Goal: Transaction & Acquisition: Purchase product/service

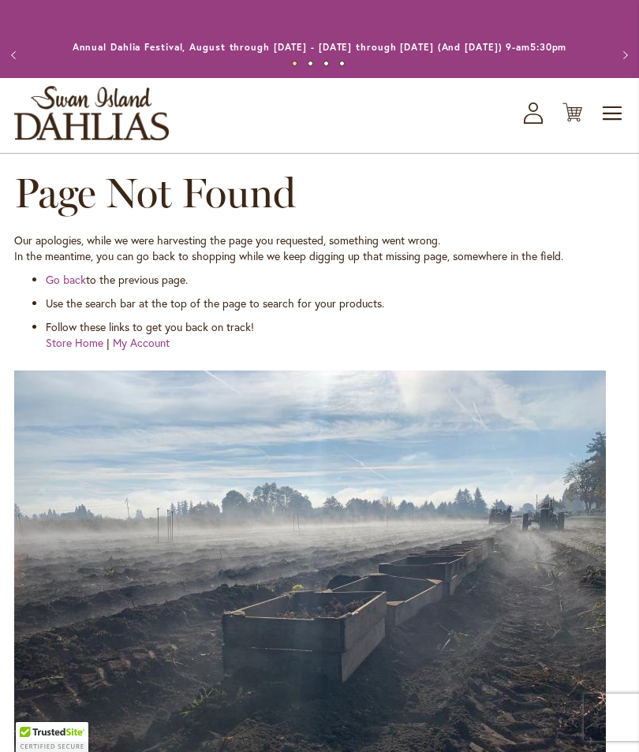
click at [604, 129] on span "Toggle Nav" at bounding box center [613, 114] width 24 height 32
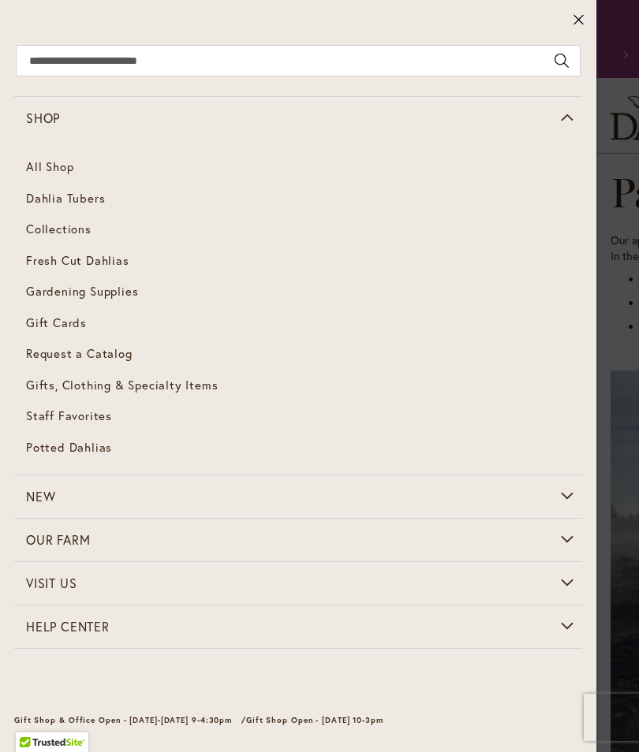
click at [89, 196] on span "Dahlia Tubers" at bounding box center [65, 198] width 79 height 16
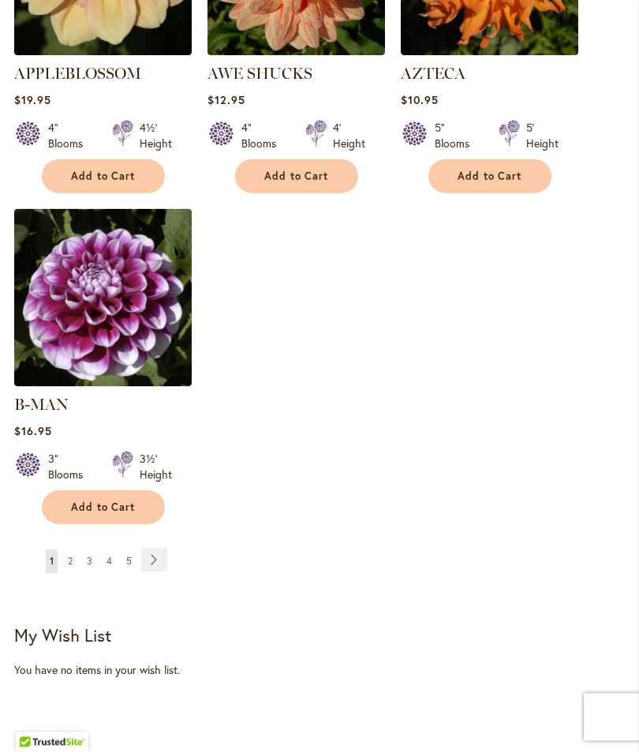
scroll to position [2113, 0]
click at [159, 551] on link "Page Next" at bounding box center [154, 560] width 26 height 24
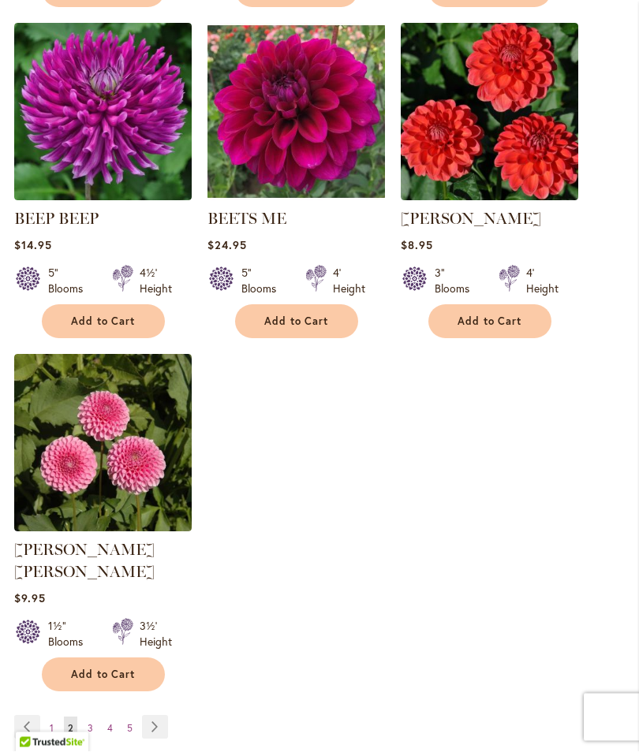
scroll to position [1946, 0]
click at [165, 715] on link "Page Next" at bounding box center [155, 727] width 26 height 24
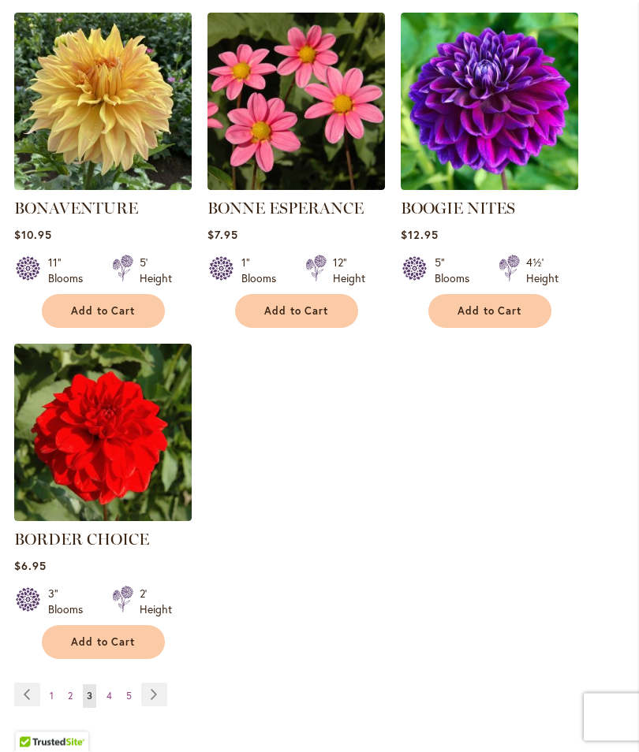
scroll to position [1956, 0]
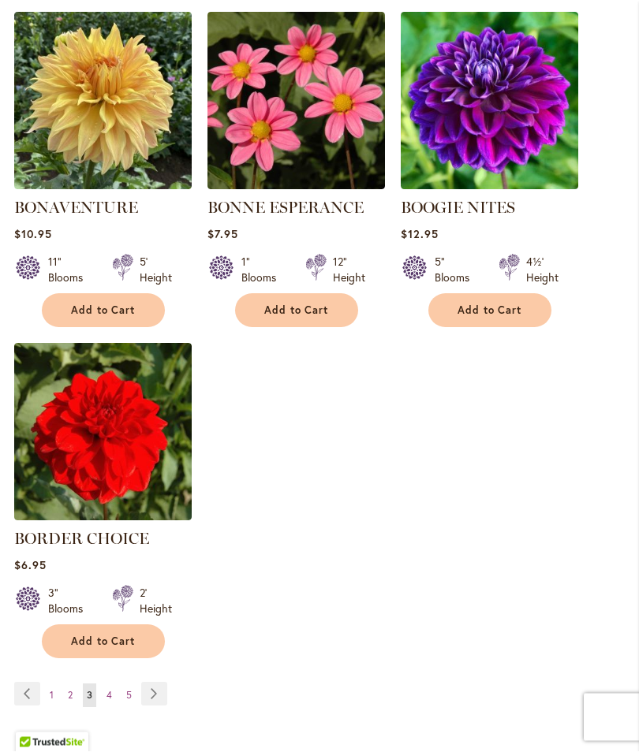
click at [159, 707] on link "Page Next" at bounding box center [154, 695] width 26 height 24
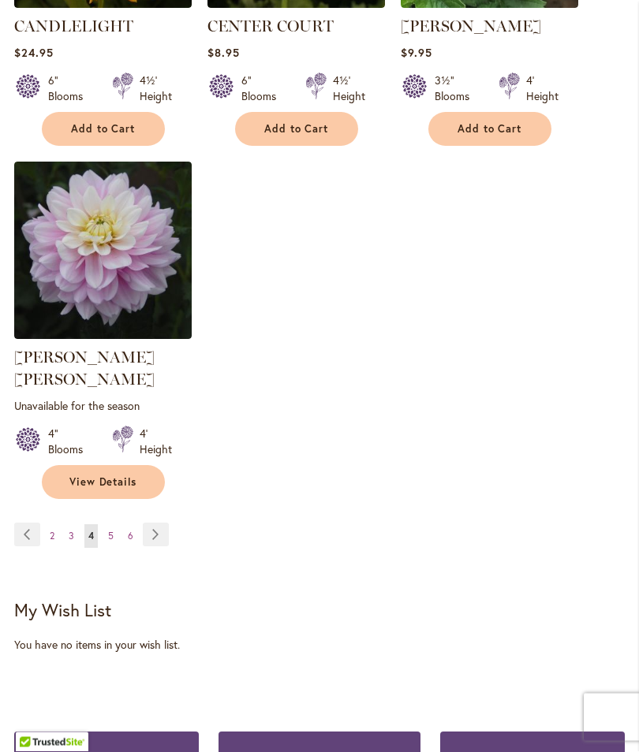
scroll to position [2161, 0]
click at [158, 525] on link "Page Next" at bounding box center [156, 535] width 26 height 24
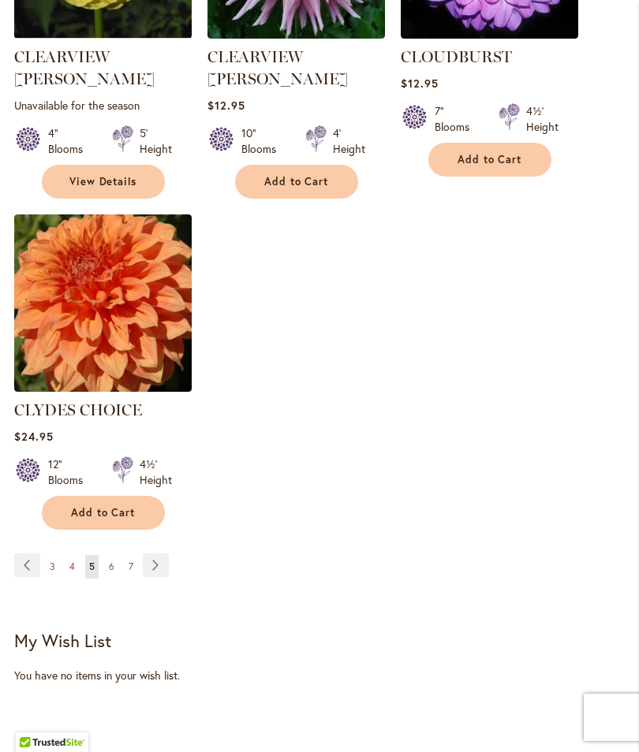
scroll to position [2131, 0]
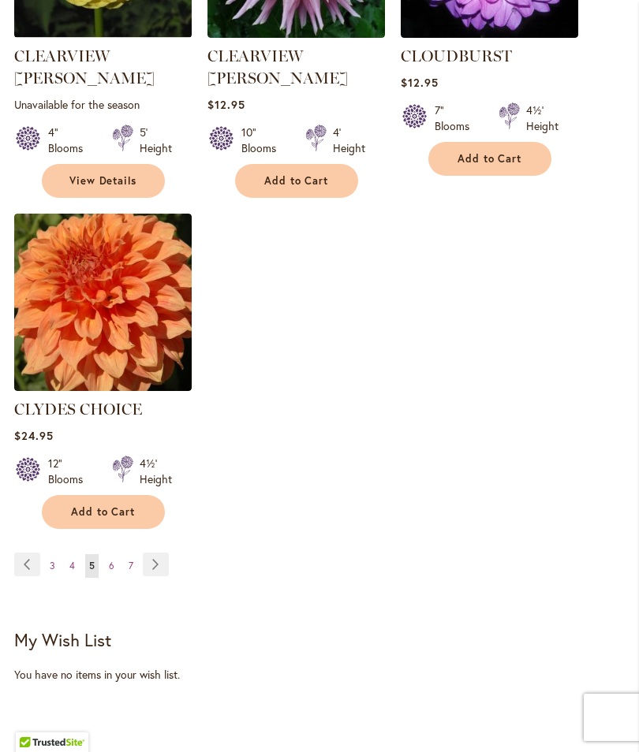
click at [165, 553] on link "Page Next" at bounding box center [156, 565] width 26 height 24
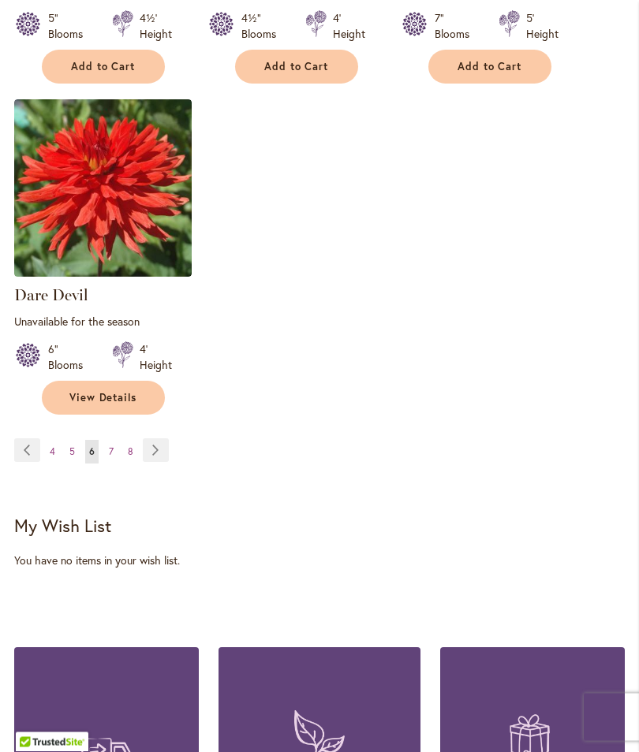
scroll to position [2261, 0]
click at [162, 441] on link "Page Next" at bounding box center [156, 450] width 26 height 24
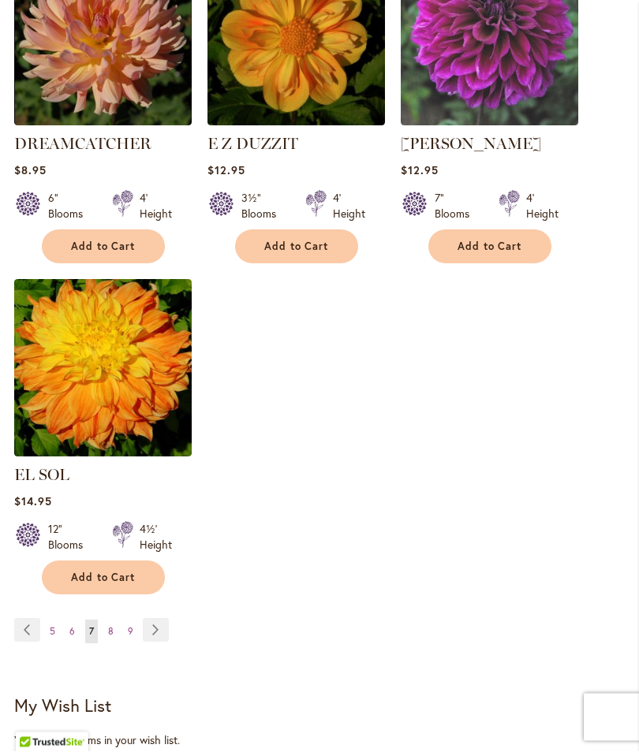
scroll to position [2051, 0]
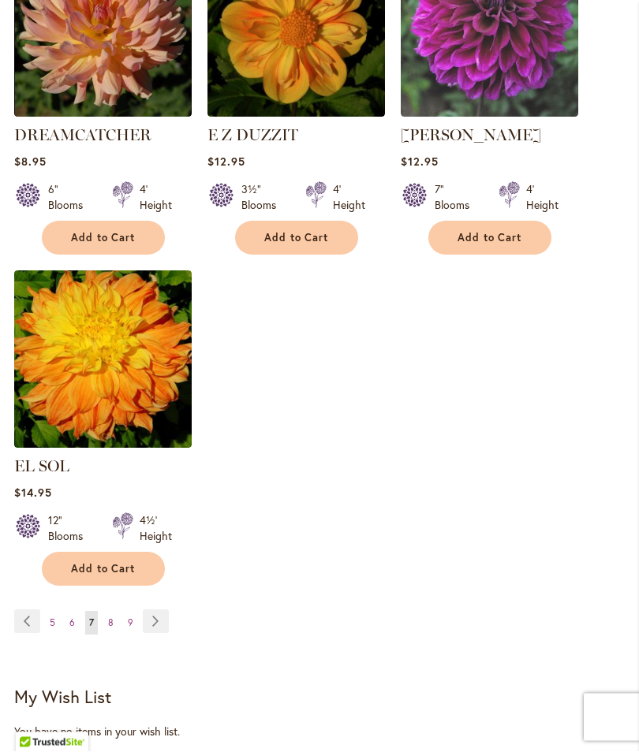
click at [161, 610] on link "Page Next" at bounding box center [156, 622] width 26 height 24
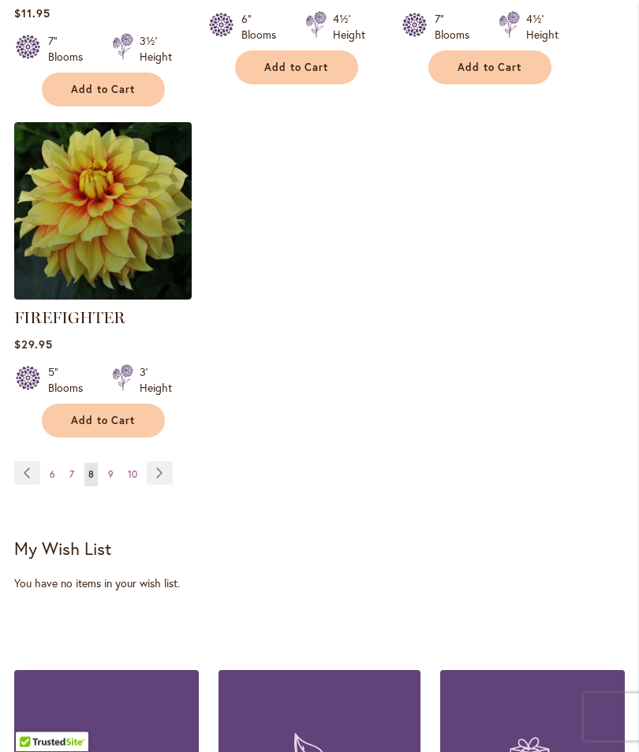
scroll to position [2254, 0]
click at [167, 485] on link "Page Next" at bounding box center [160, 473] width 26 height 24
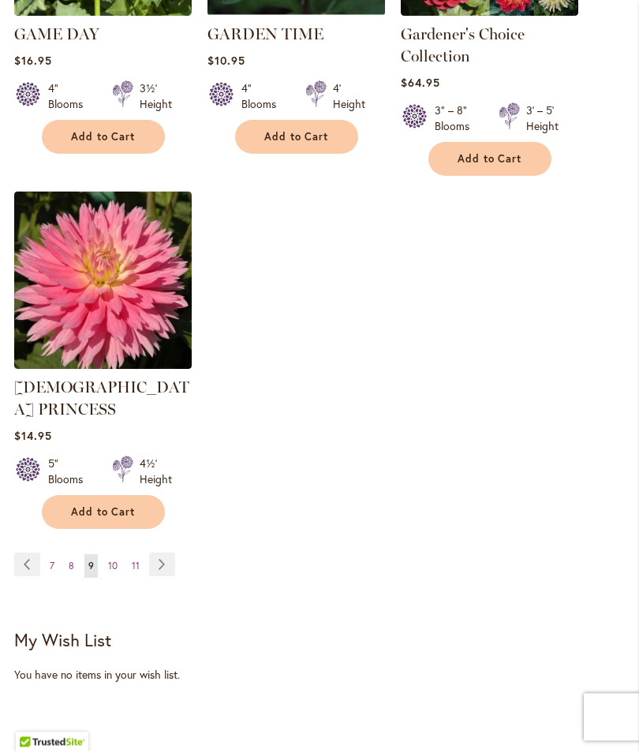
scroll to position [2197, 0]
click at [166, 553] on link "Page Next" at bounding box center [162, 565] width 26 height 24
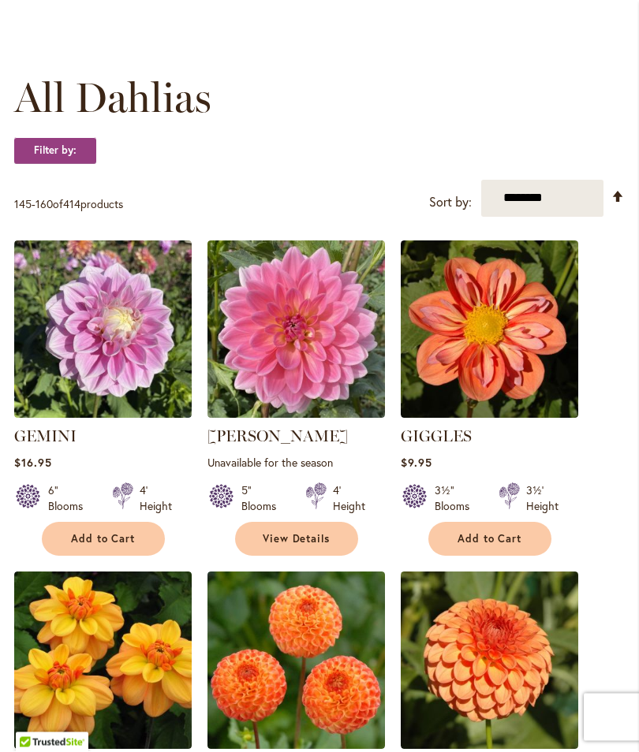
scroll to position [404, 0]
click at [494, 545] on button "Add to Cart" at bounding box center [489, 539] width 123 height 34
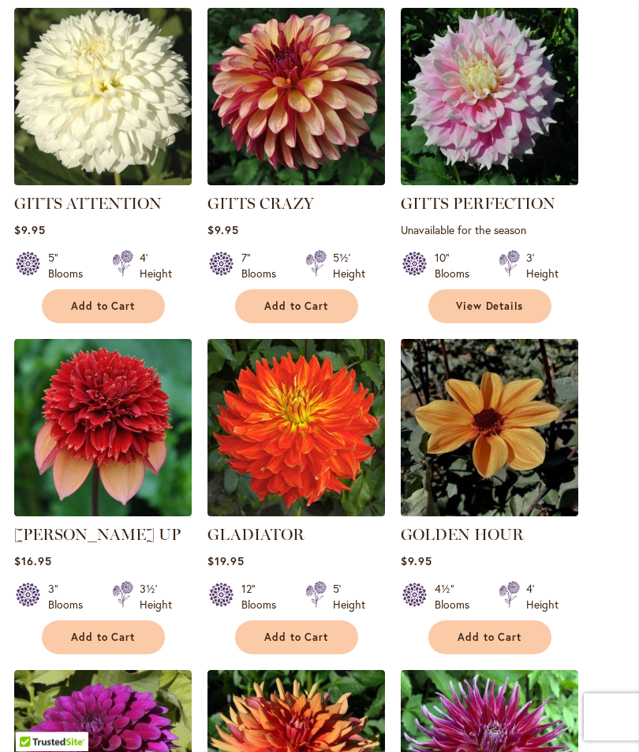
scroll to position [1363, 0]
click at [481, 631] on span "Add to Cart" at bounding box center [489, 637] width 65 height 13
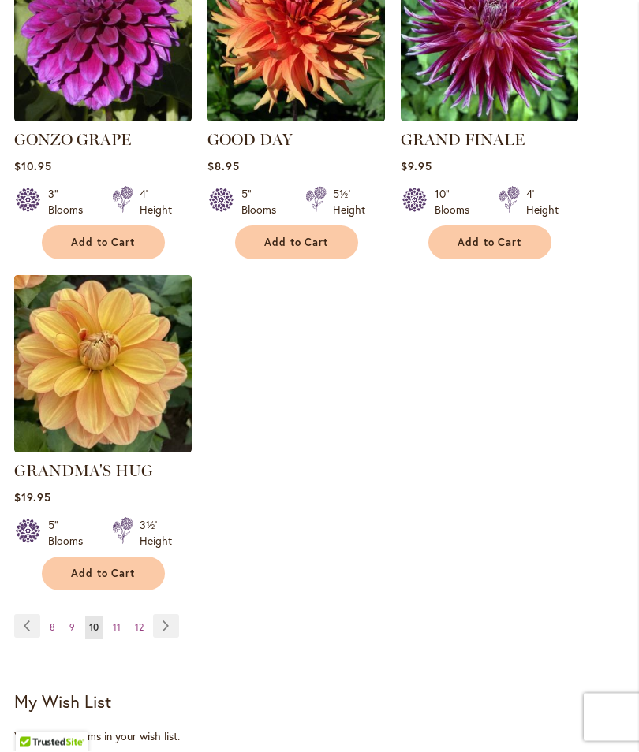
scroll to position [2090, 0]
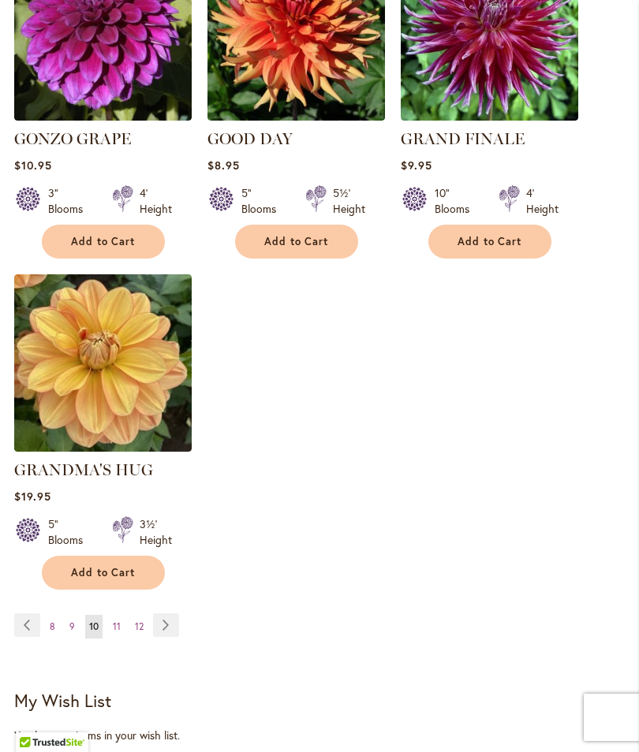
click at [172, 618] on link "Page Next" at bounding box center [166, 625] width 26 height 24
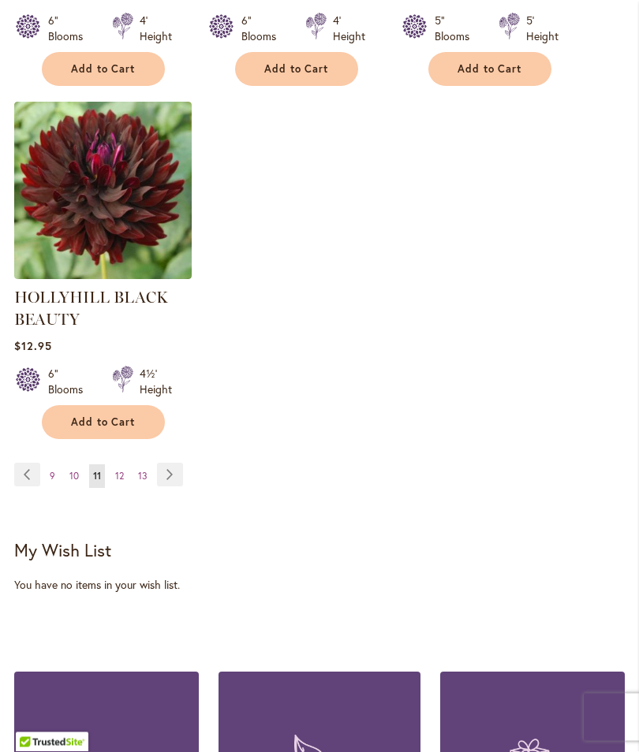
scroll to position [2272, 0]
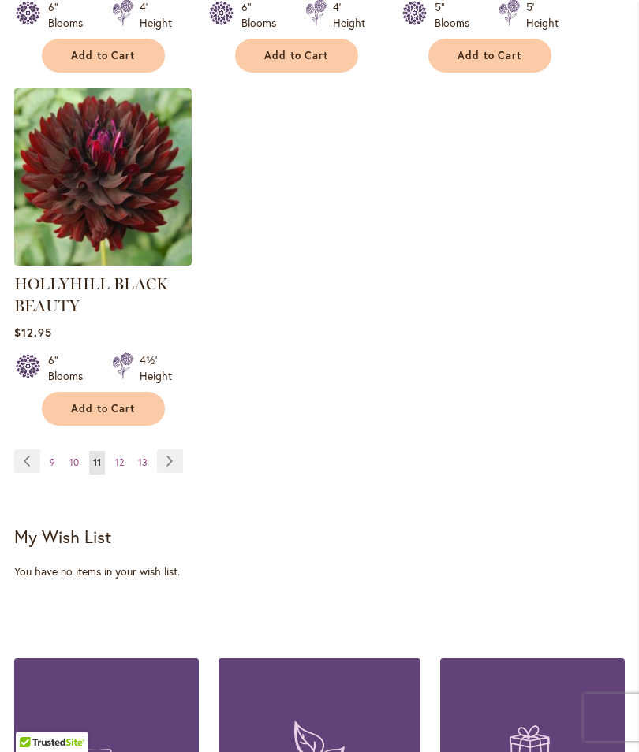
click at [178, 473] on link "Page Next" at bounding box center [170, 461] width 26 height 24
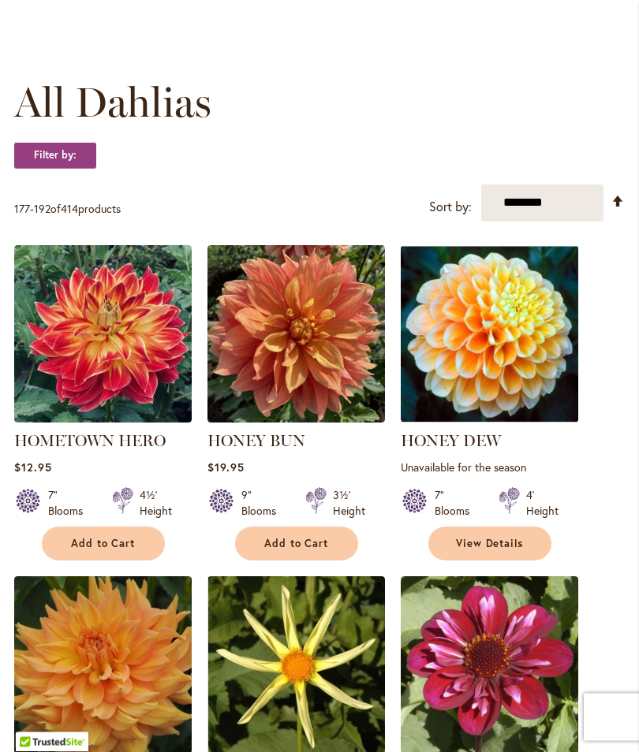
scroll to position [400, 0]
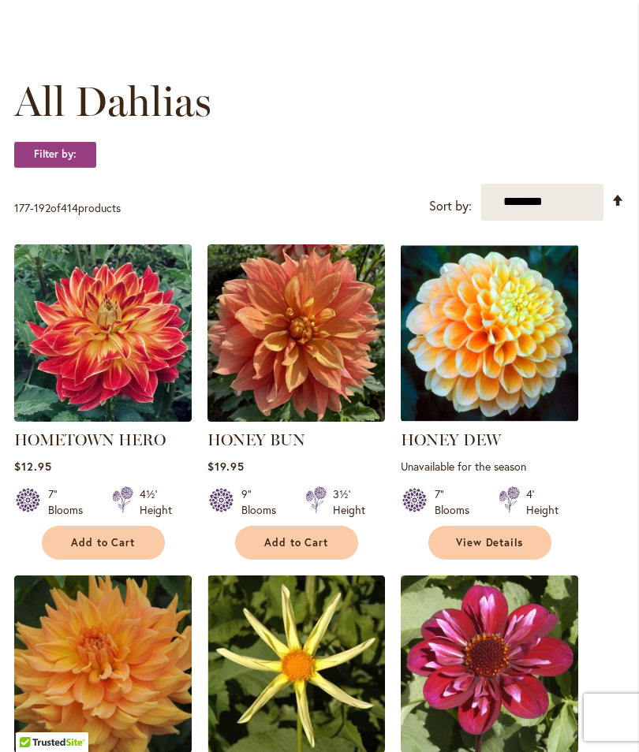
click at [293, 550] on span "Add to Cart" at bounding box center [296, 542] width 65 height 13
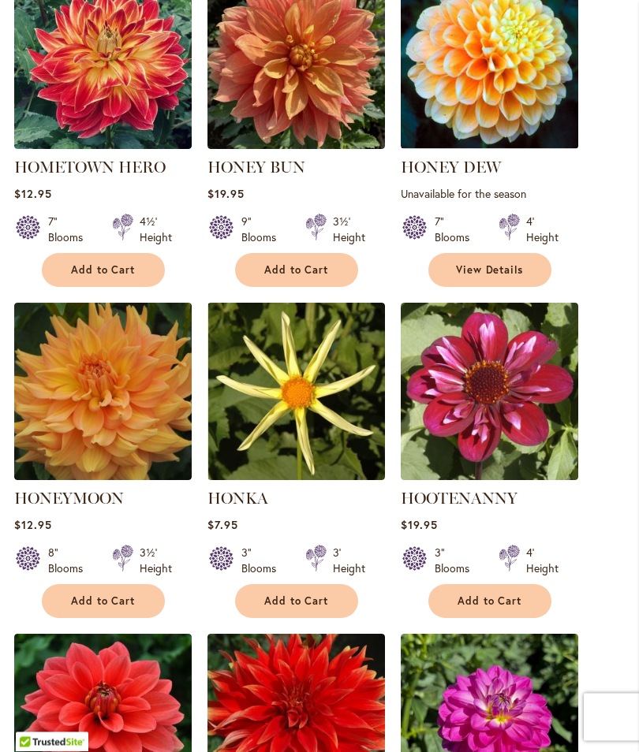
click at [492, 608] on span "Add to Cart" at bounding box center [489, 601] width 65 height 13
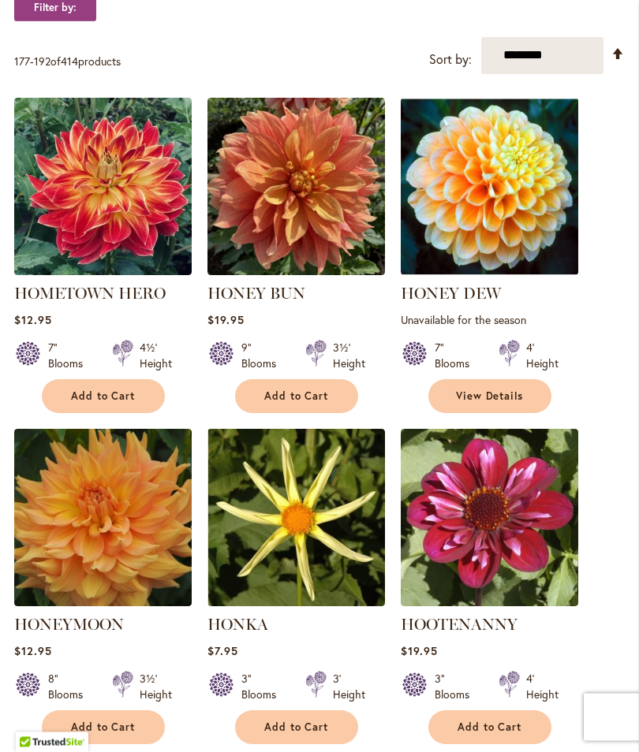
scroll to position [588, 0]
click at [494, 403] on span "View Details" at bounding box center [490, 396] width 68 height 13
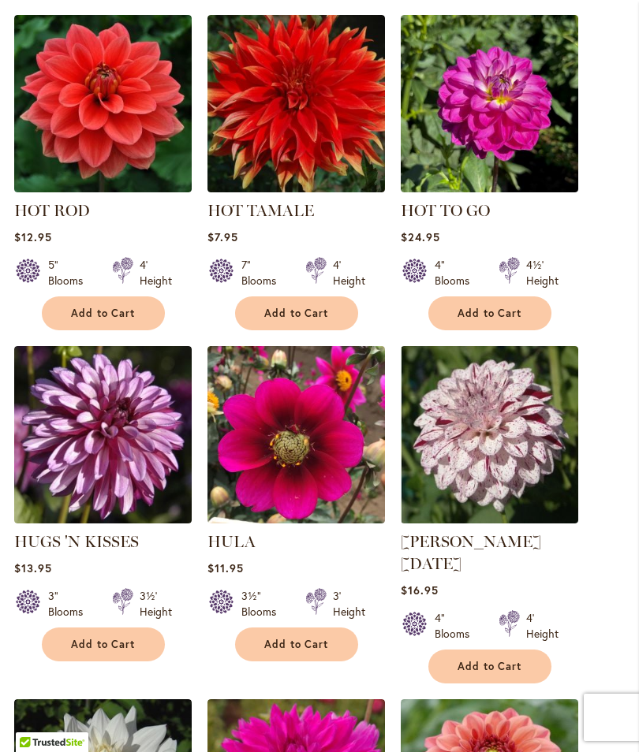
scroll to position [1292, 0]
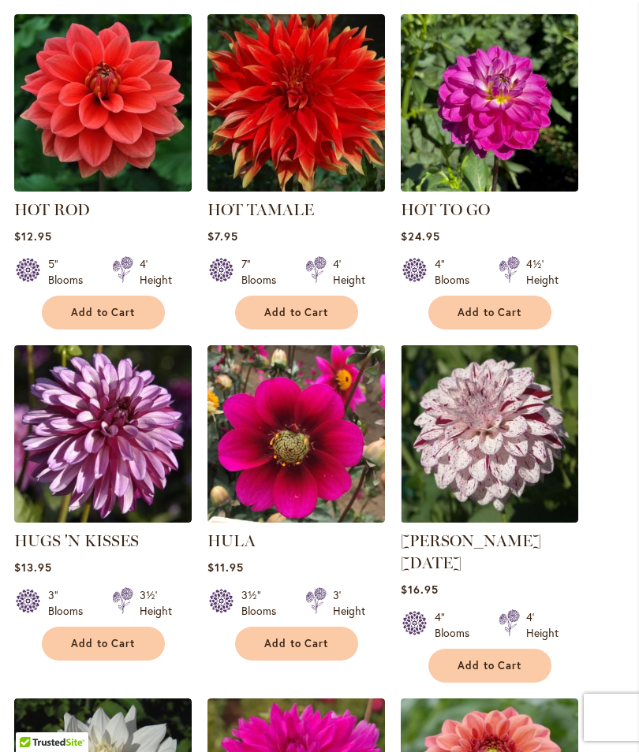
click at [98, 651] on span "Add to Cart" at bounding box center [103, 643] width 65 height 13
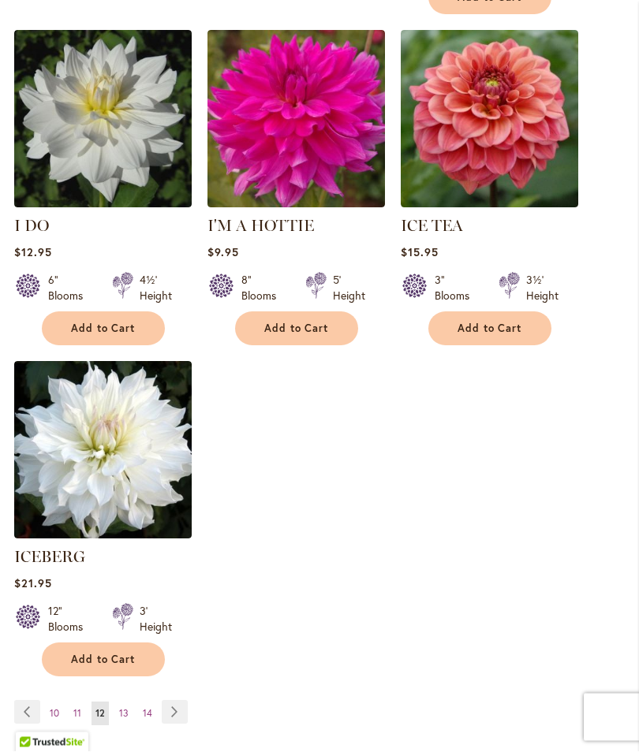
scroll to position [2004, 0]
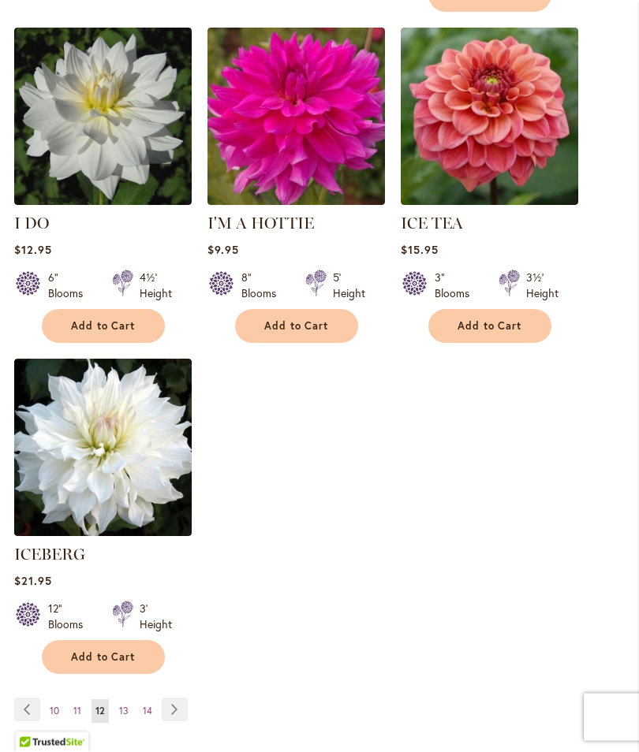
click at [178, 700] on link "Page Next" at bounding box center [175, 711] width 26 height 24
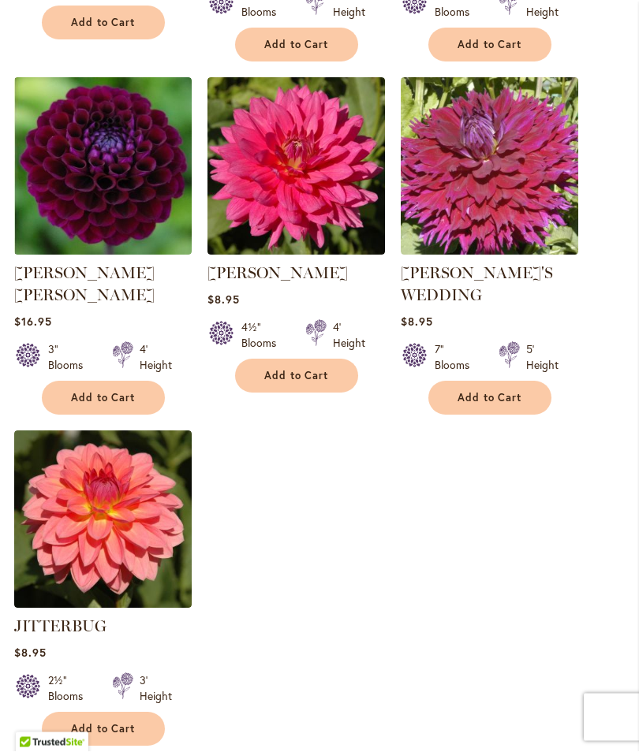
scroll to position [1931, 0]
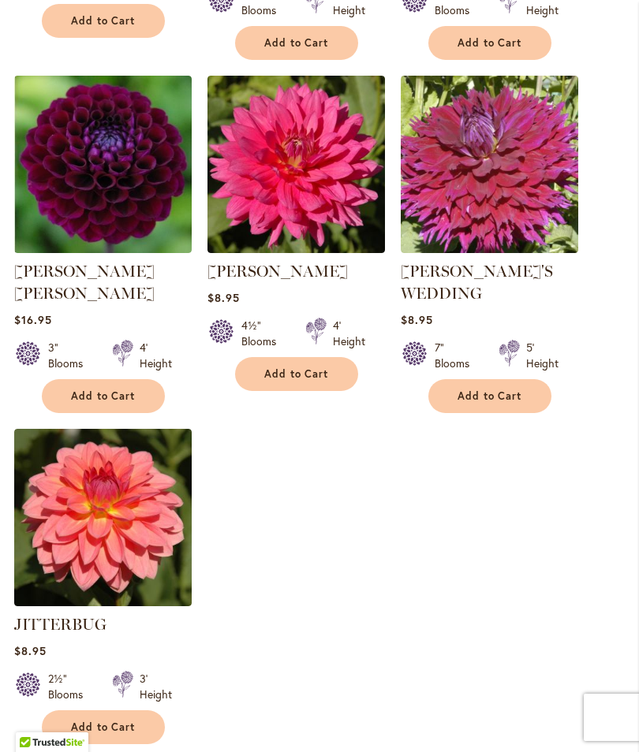
click at [106, 710] on button "Add to Cart" at bounding box center [103, 727] width 123 height 34
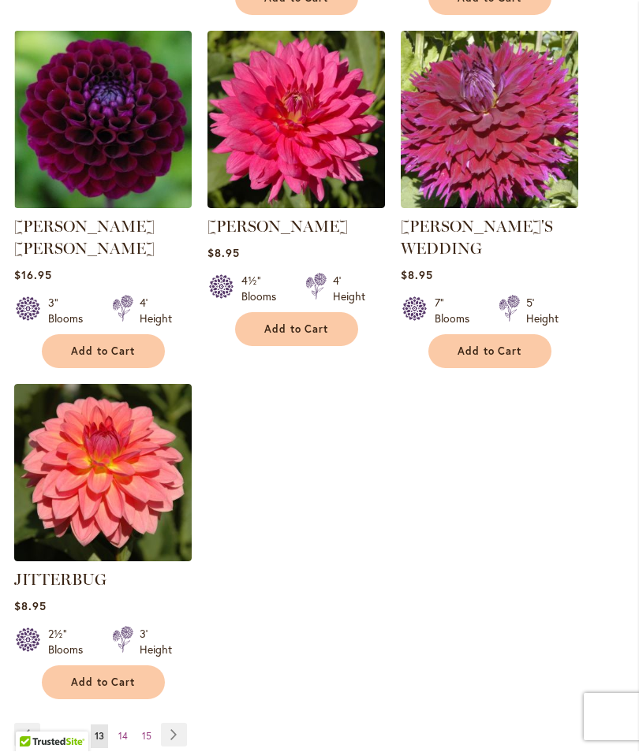
scroll to position [2018, 0]
click at [179, 723] on link "Page Next" at bounding box center [174, 735] width 26 height 24
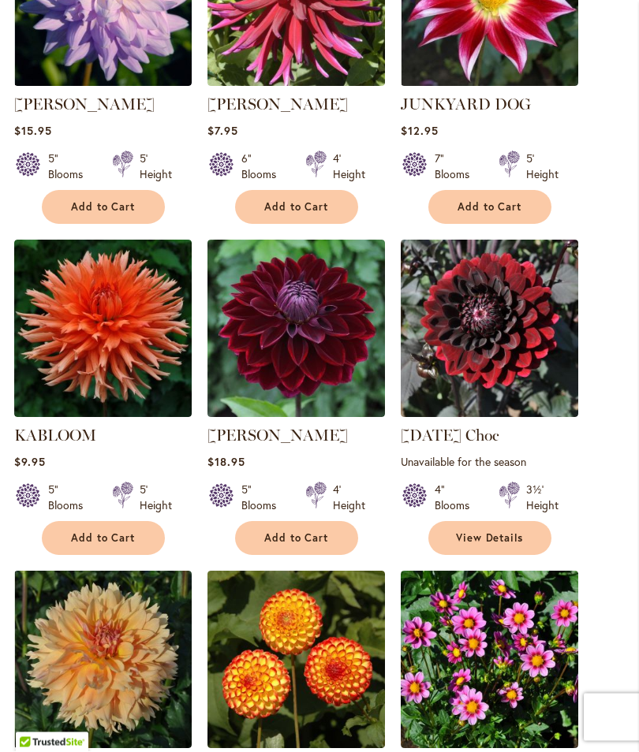
scroll to position [736, 0]
click at [497, 545] on span "View Details" at bounding box center [490, 537] width 68 height 13
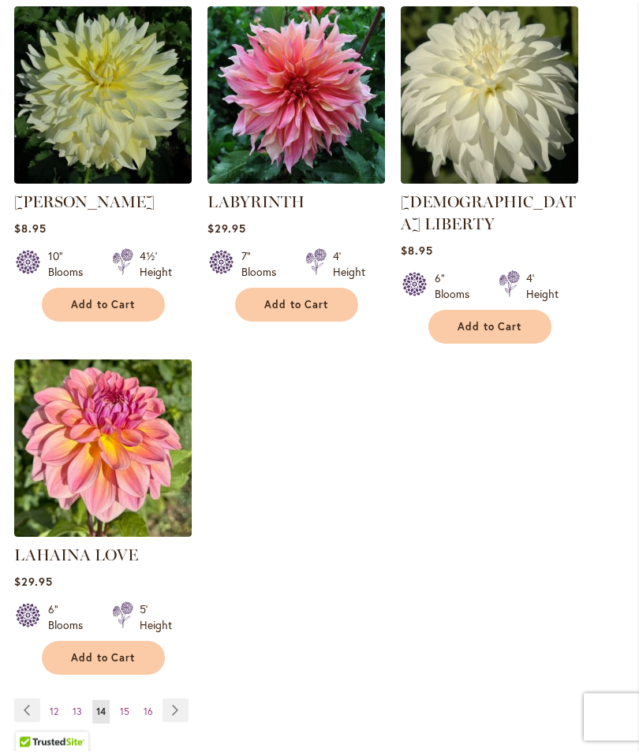
scroll to position [1963, 0]
click at [171, 699] on link "Page Next" at bounding box center [175, 711] width 26 height 24
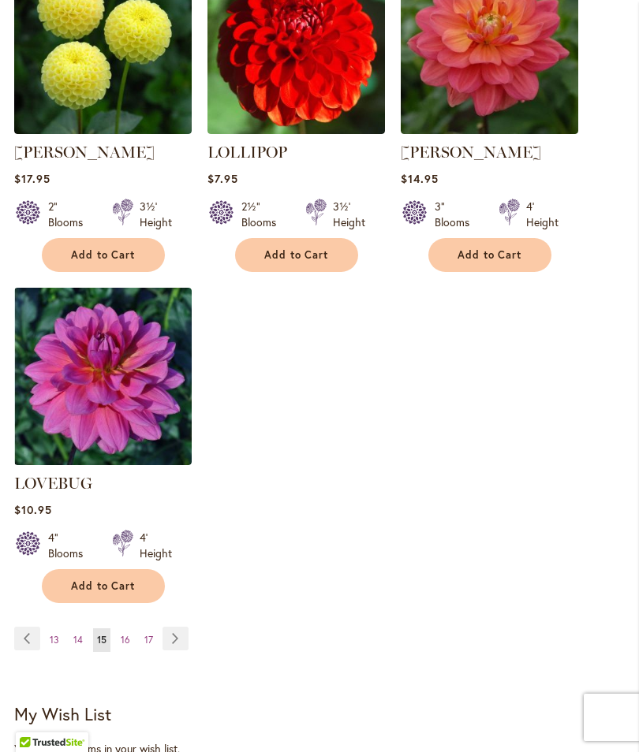
scroll to position [2066, 0]
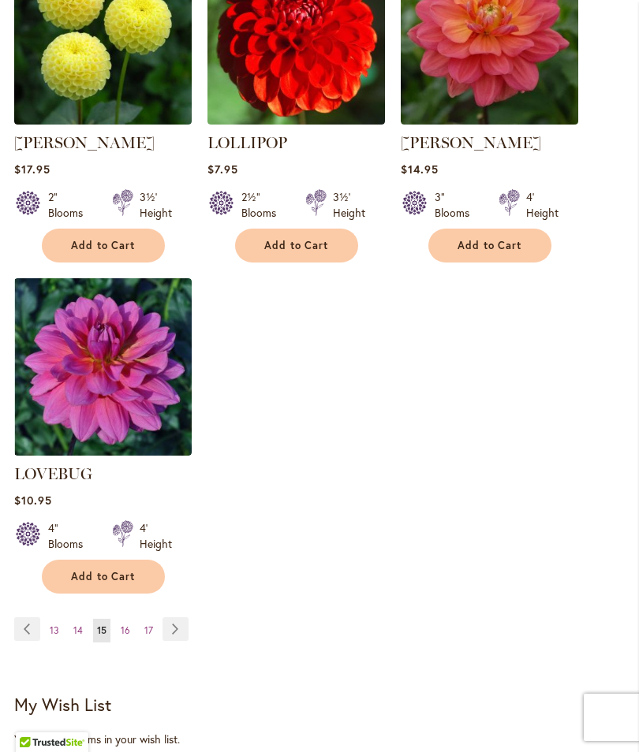
click at [169, 617] on link "Page Next" at bounding box center [175, 629] width 26 height 24
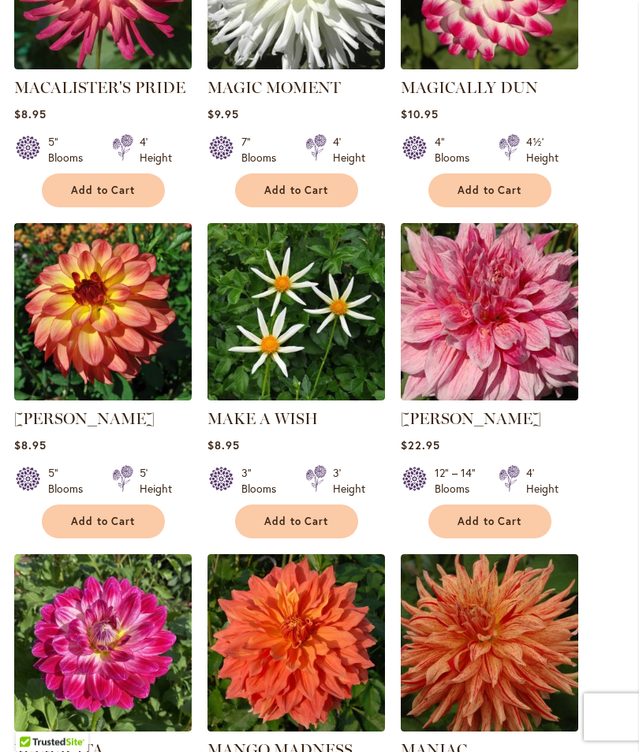
scroll to position [1106, 0]
click at [101, 519] on span "Add to Cart" at bounding box center [103, 521] width 65 height 13
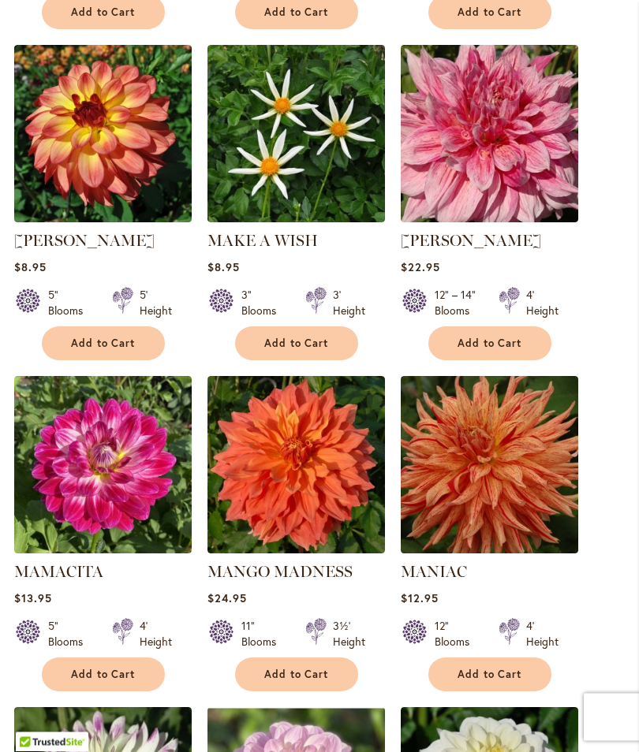
scroll to position [1326, 0]
click at [296, 668] on span "Add to Cart" at bounding box center [296, 674] width 65 height 13
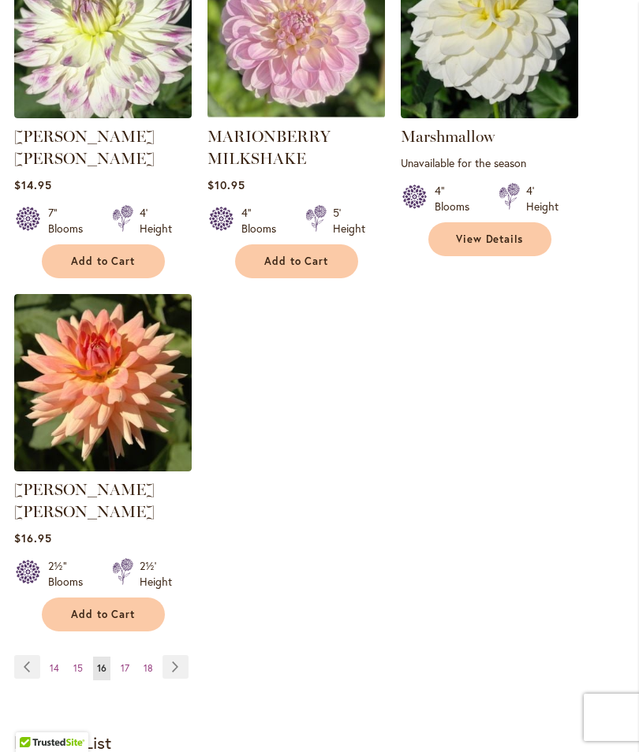
scroll to position [2105, 0]
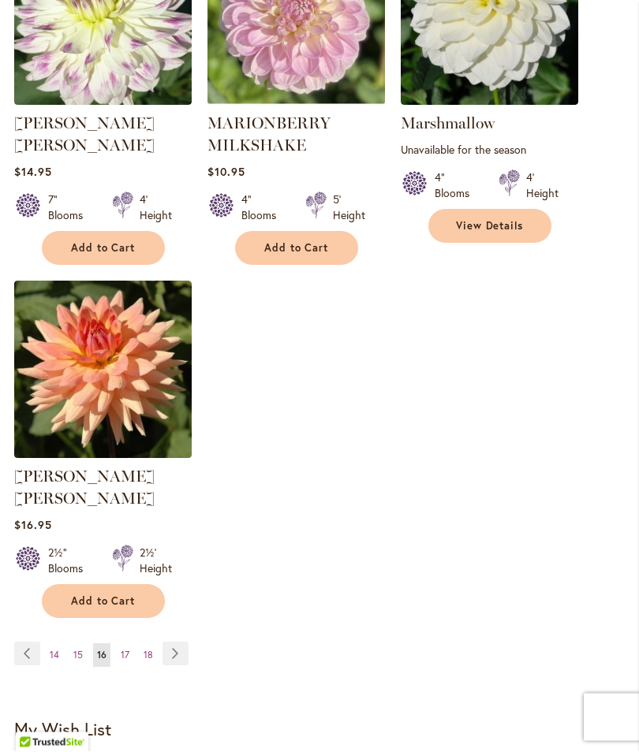
click at [180, 643] on link "Page Next" at bounding box center [175, 655] width 26 height 24
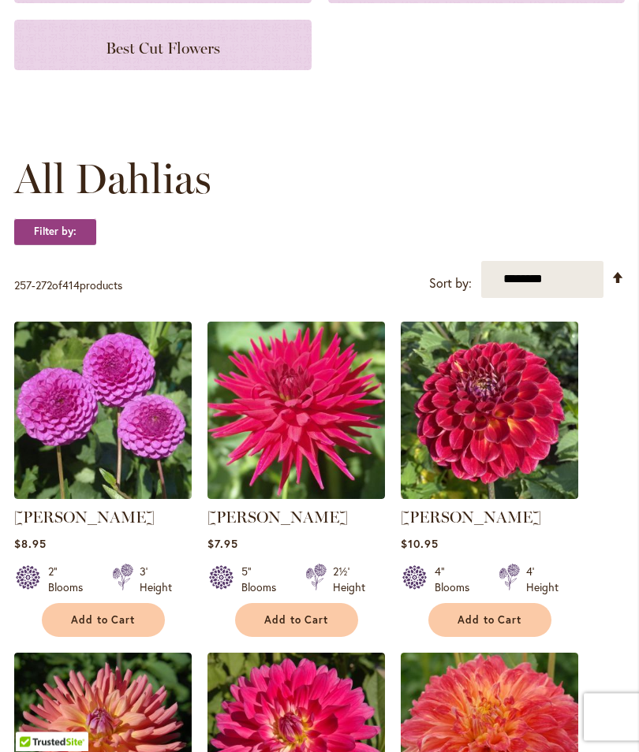
scroll to position [323, 0]
click at [492, 627] on span "Add to Cart" at bounding box center [489, 619] width 65 height 13
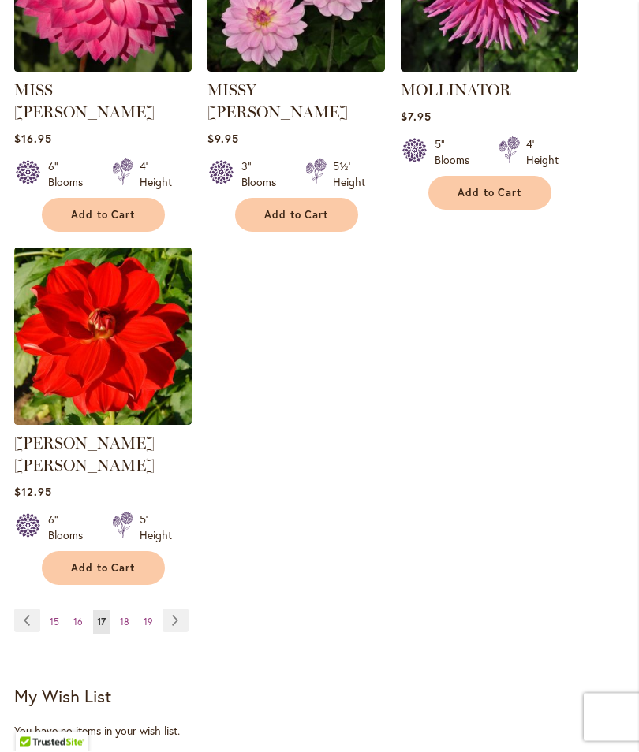
scroll to position [2116, 0]
click at [168, 609] on link "Page Next" at bounding box center [175, 621] width 26 height 24
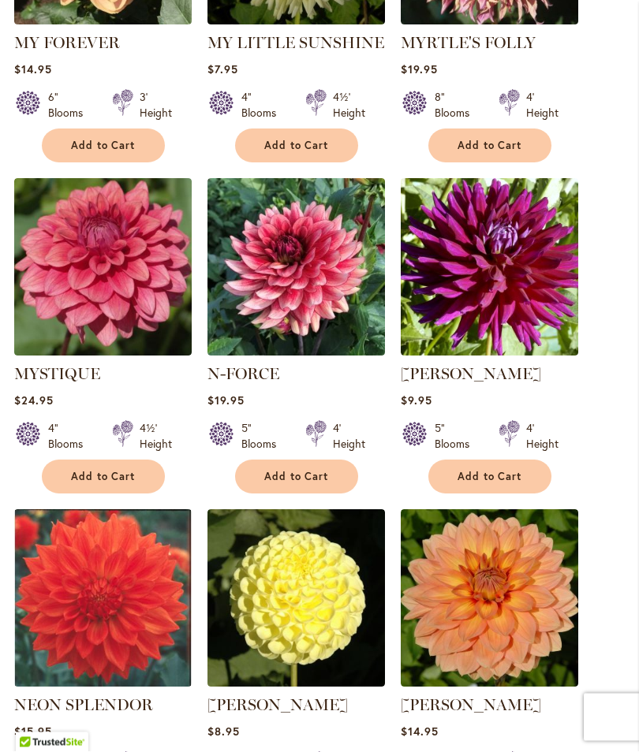
scroll to position [1129, 0]
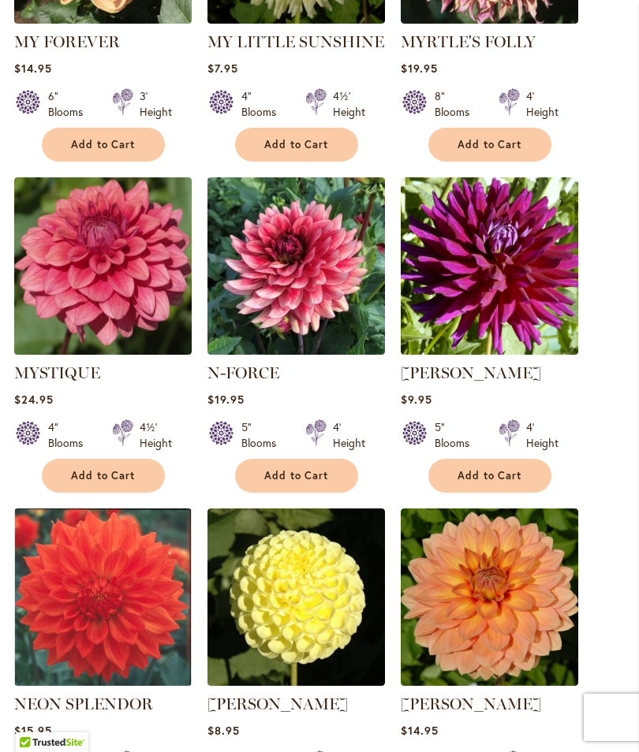
click at [293, 483] on span "Add to Cart" at bounding box center [296, 475] width 65 height 13
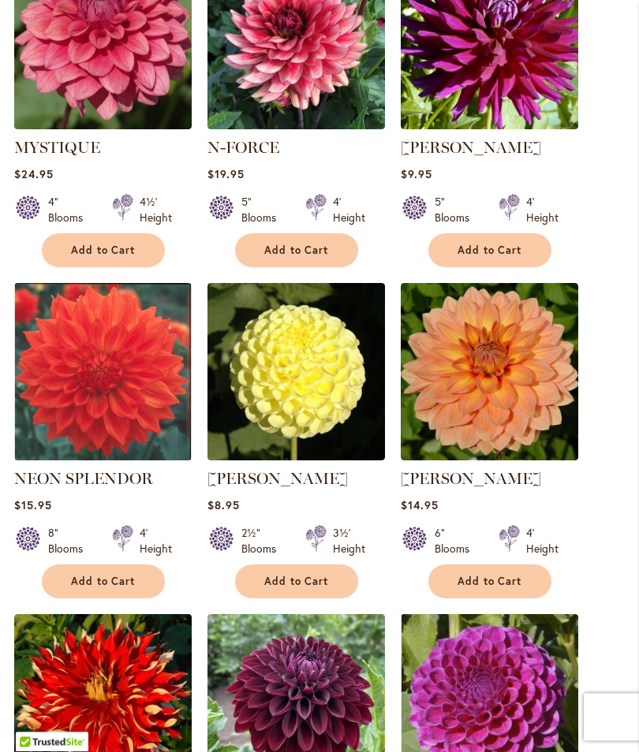
scroll to position [1397, 0]
click at [498, 588] on span "Add to Cart" at bounding box center [489, 581] width 65 height 13
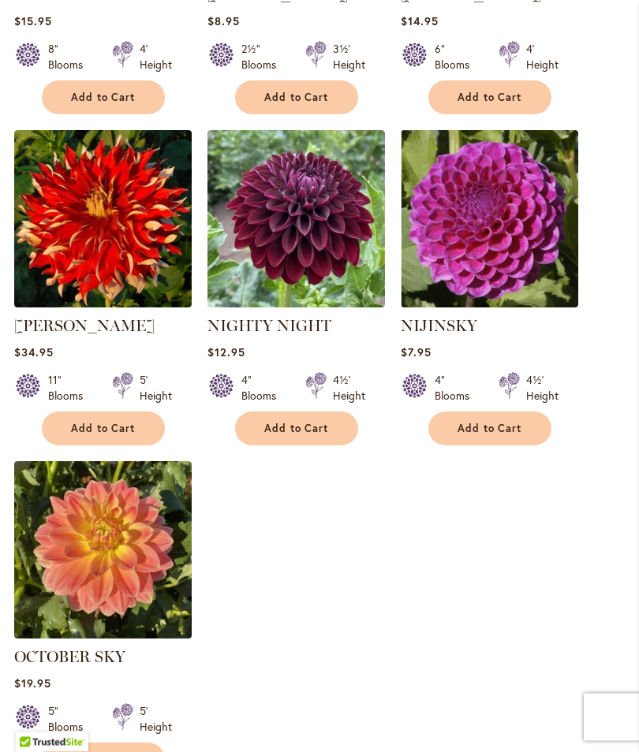
scroll to position [1881, 0]
click at [296, 435] on span "Add to Cart" at bounding box center [296, 428] width 65 height 13
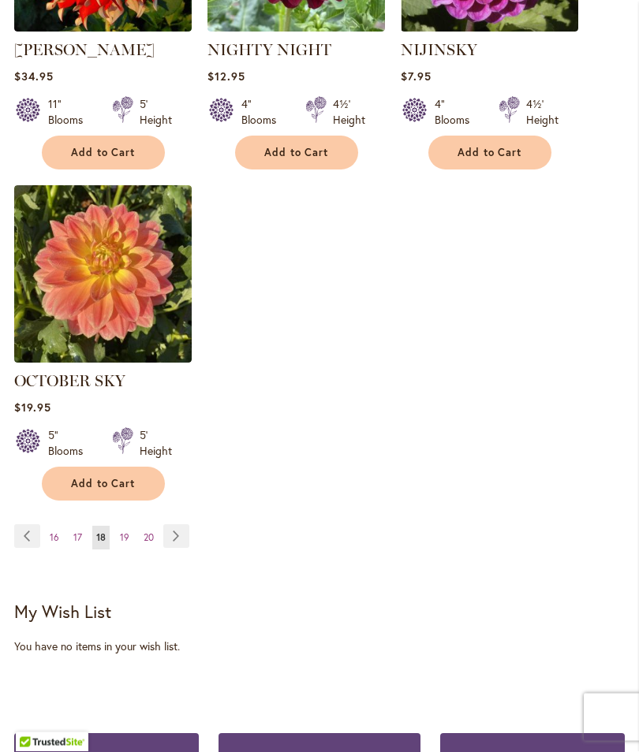
scroll to position [2157, 0]
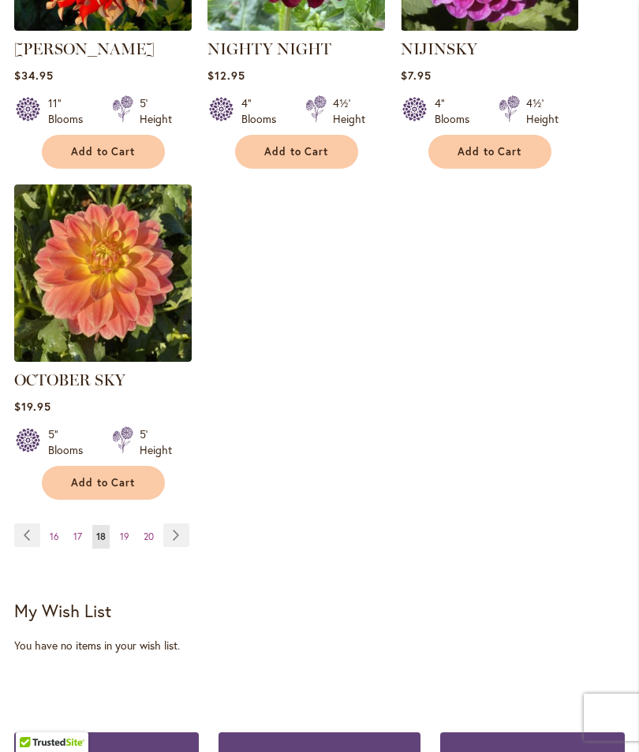
click at [184, 545] on link "Page Next" at bounding box center [176, 536] width 26 height 24
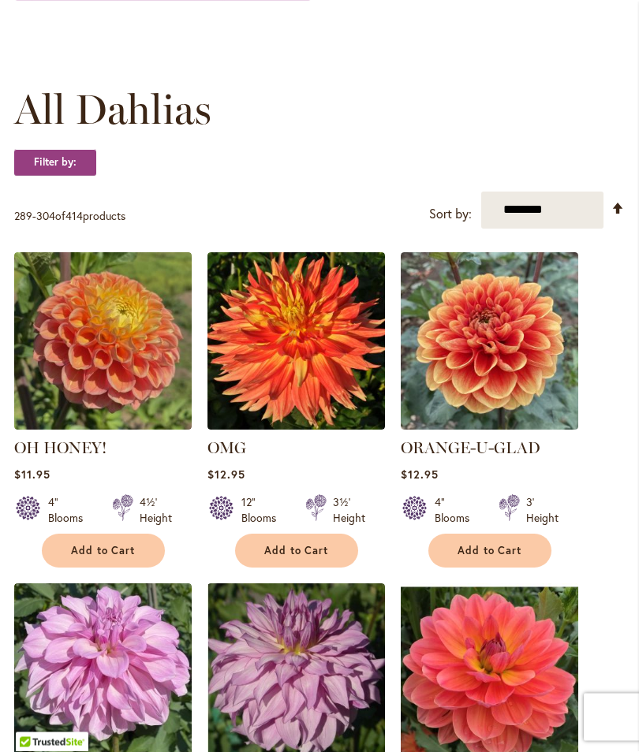
scroll to position [392, 0]
click at [99, 554] on button "Add to Cart" at bounding box center [103, 551] width 123 height 34
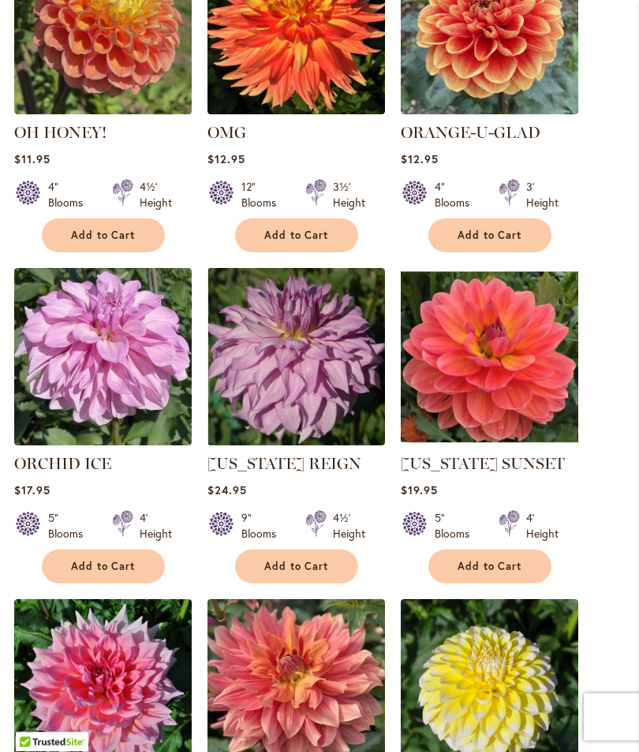
scroll to position [749, 0]
click at [490, 573] on span "Add to Cart" at bounding box center [489, 566] width 65 height 13
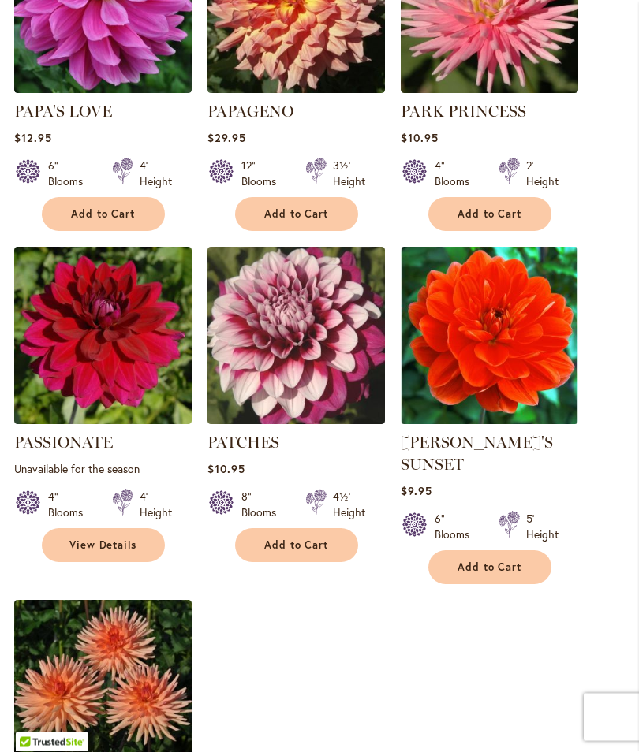
scroll to position [1786, 0]
click at [287, 539] on span "Add to Cart" at bounding box center [296, 545] width 65 height 13
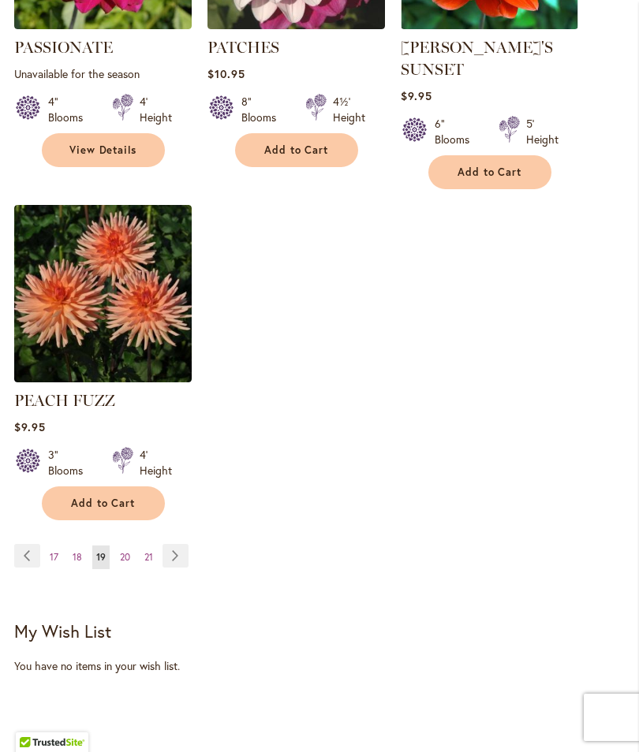
scroll to position [2188, 0]
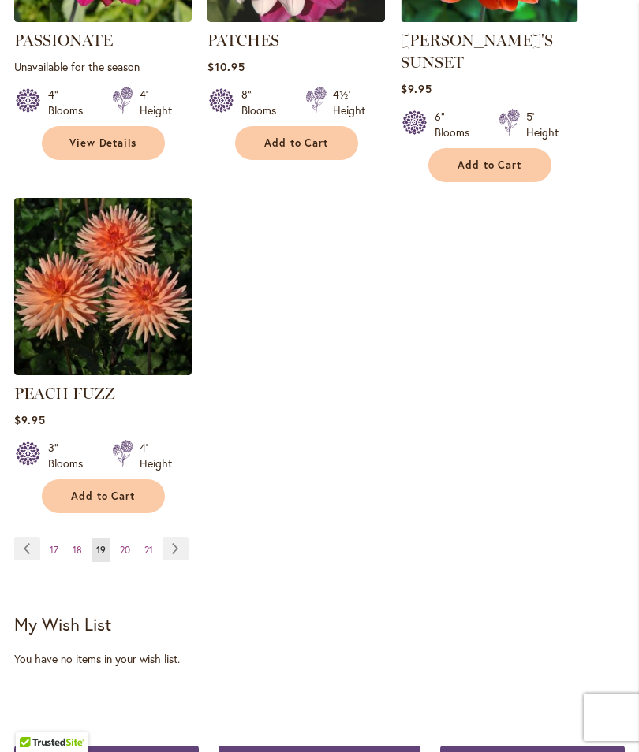
click at [181, 542] on link "Page Next" at bounding box center [175, 549] width 26 height 24
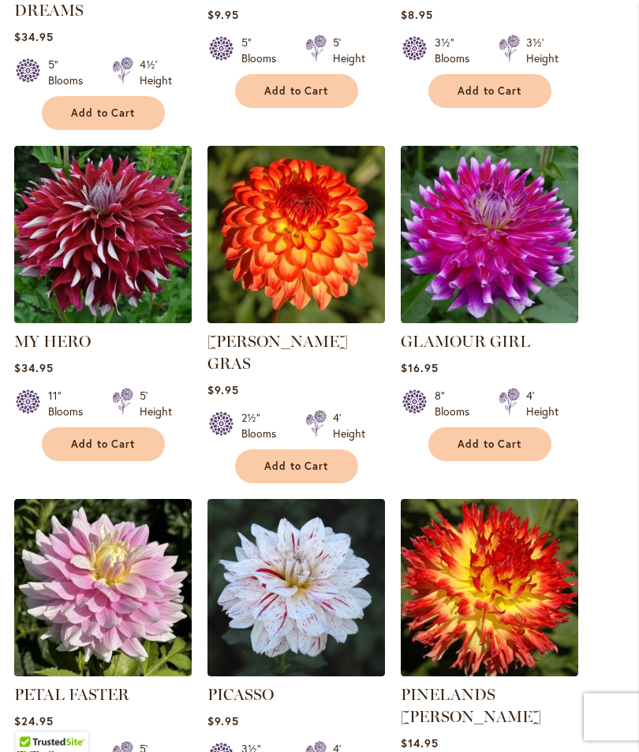
scroll to position [852, 0]
click at [94, 252] on img at bounding box center [102, 234] width 177 height 177
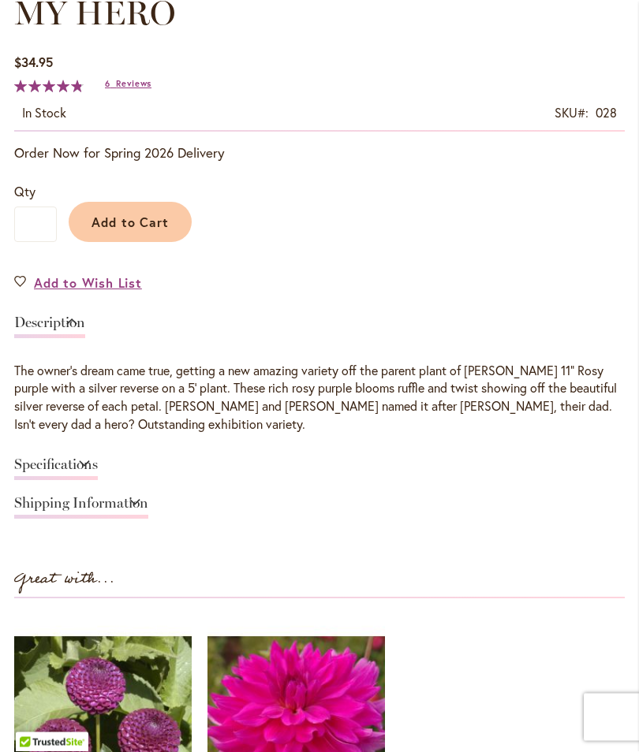
scroll to position [892, 0]
click at [98, 476] on link "Specifications" at bounding box center [56, 468] width 84 height 23
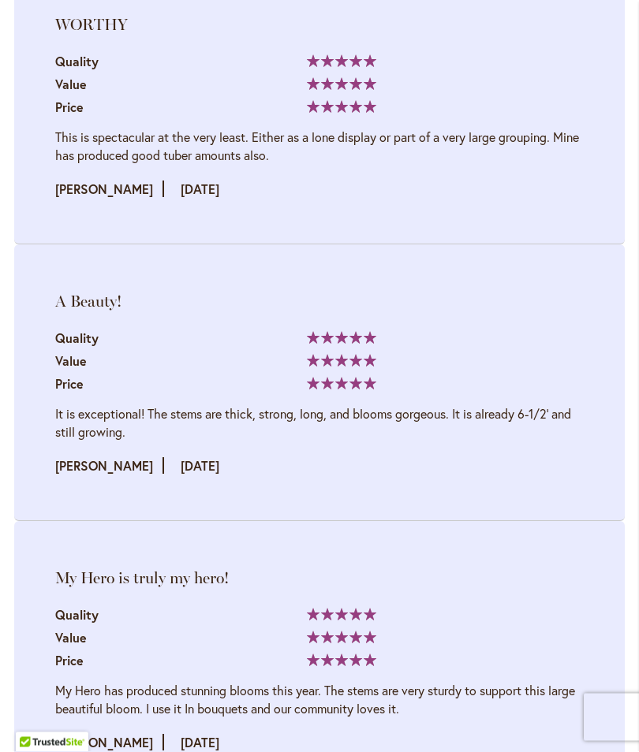
scroll to position [2456, 0]
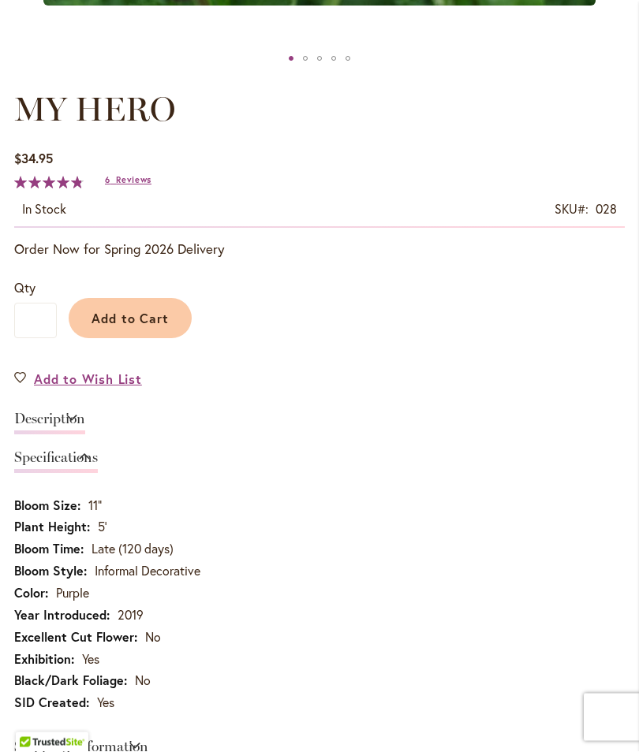
click at [85, 431] on link "Description" at bounding box center [49, 423] width 71 height 23
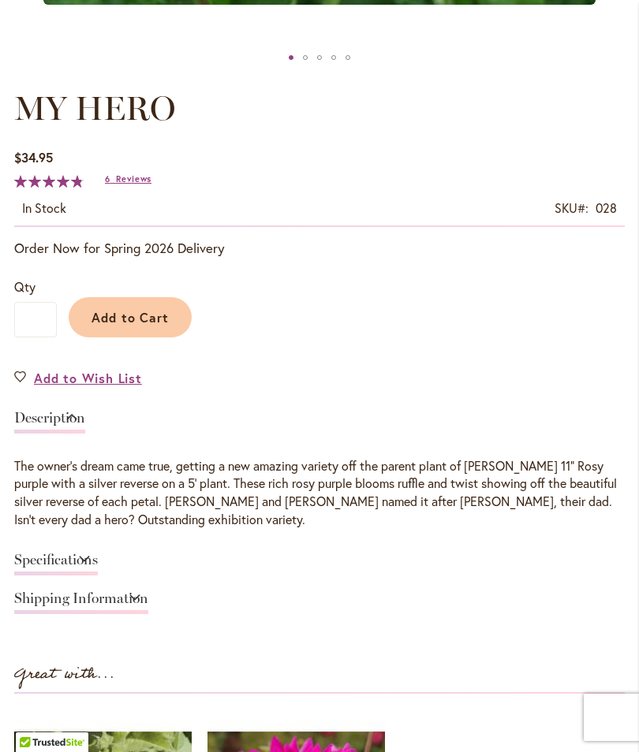
scroll to position [796, 0]
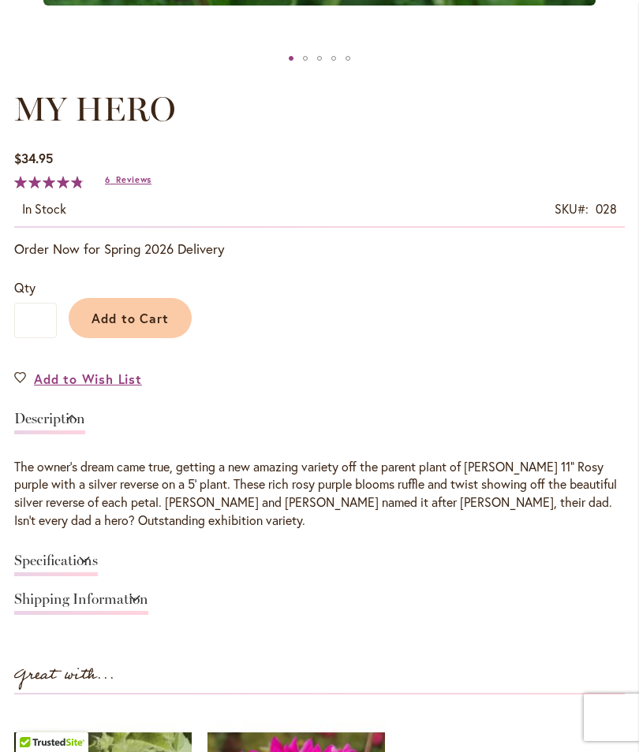
click at [98, 573] on link "Specifications" at bounding box center [56, 565] width 84 height 23
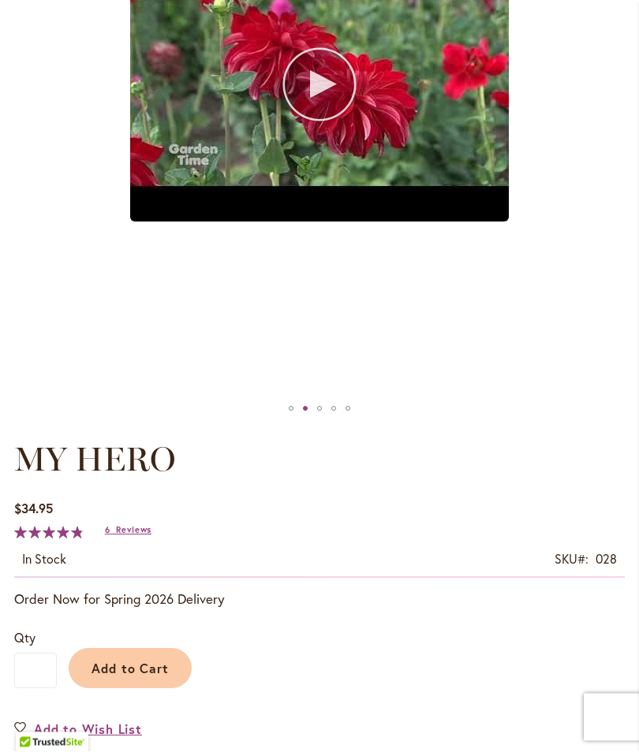
scroll to position [0, 0]
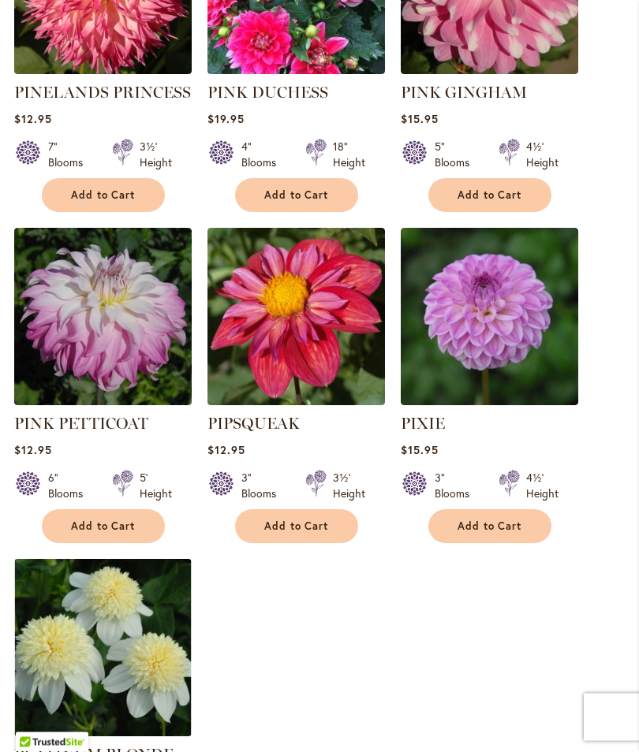
scroll to position [1807, 0]
click at [289, 520] on span "Add to Cart" at bounding box center [296, 526] width 65 height 13
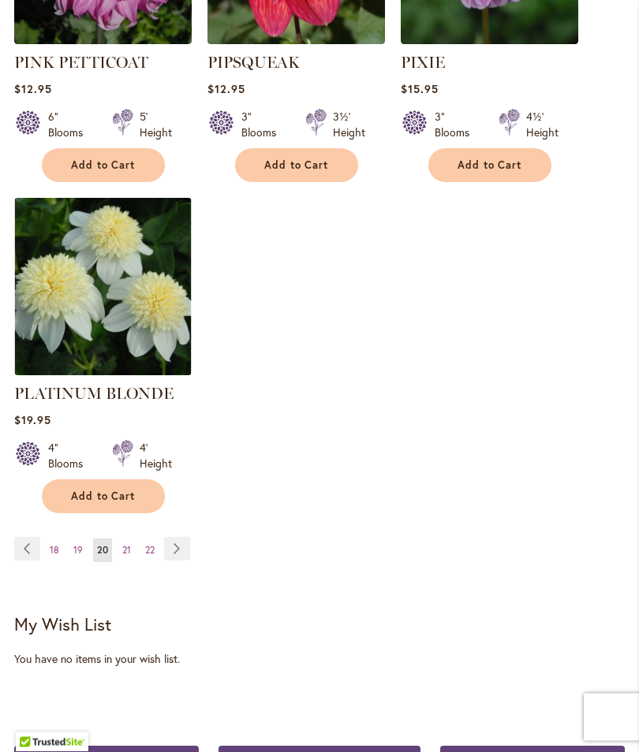
scroll to position [2210, 0]
click at [181, 537] on link "Page Next" at bounding box center [177, 549] width 26 height 24
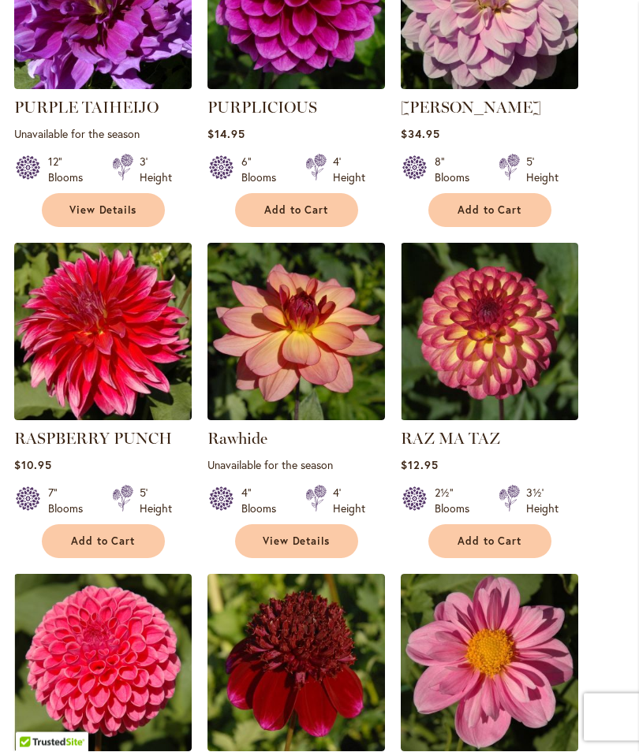
scroll to position [1417, 0]
click at [489, 548] on span "Add to Cart" at bounding box center [489, 541] width 65 height 13
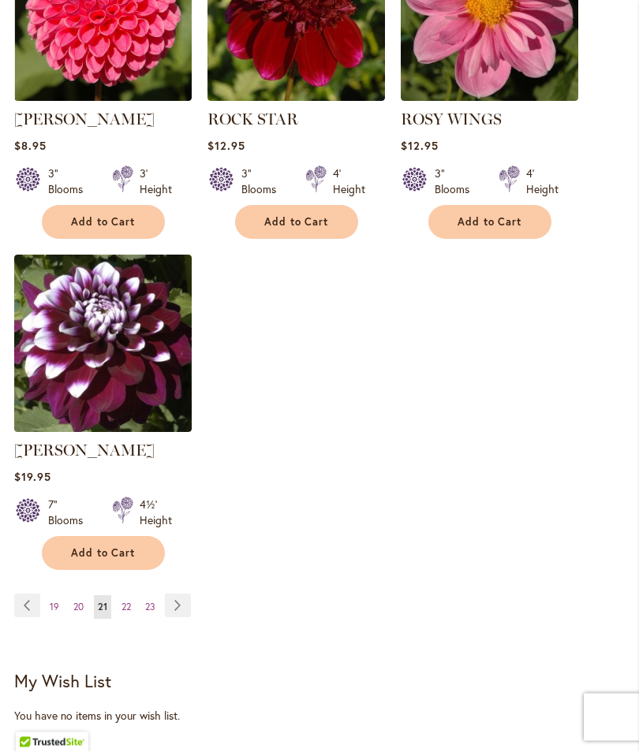
scroll to position [2109, 0]
click at [185, 617] on link "Page Next" at bounding box center [178, 606] width 26 height 24
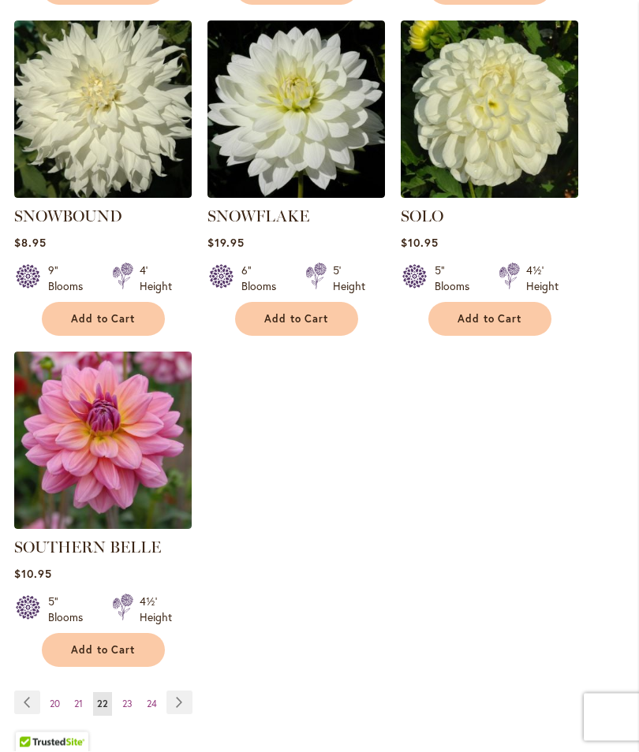
scroll to position [1975, 0]
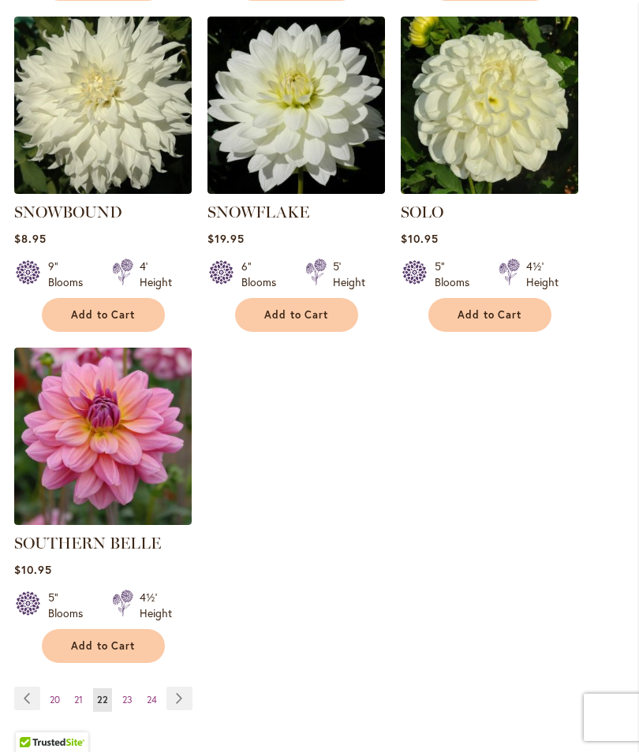
click at [180, 692] on link "Page Next" at bounding box center [179, 699] width 26 height 24
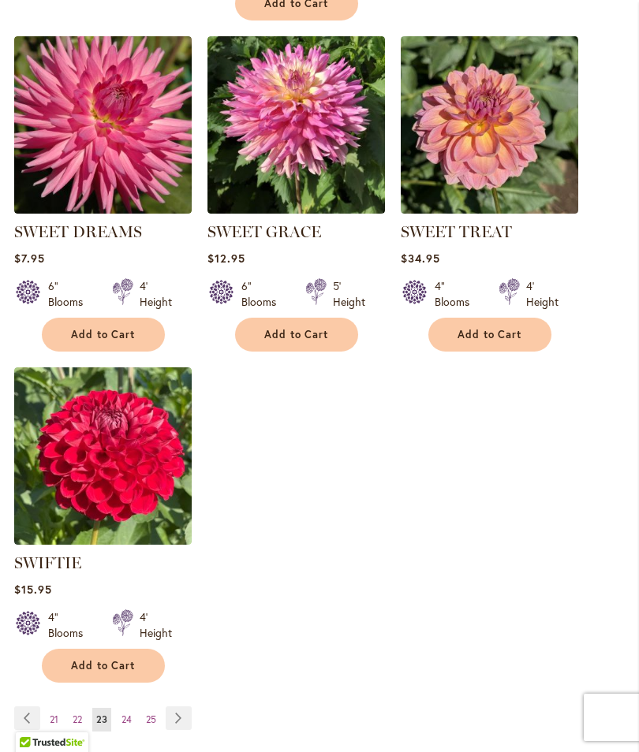
scroll to position [1972, 0]
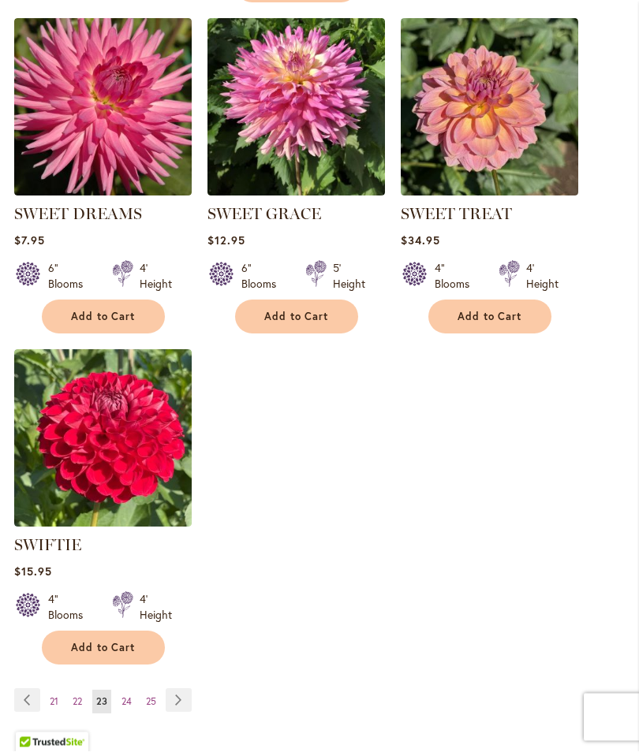
click at [186, 713] on link "Page Next" at bounding box center [179, 701] width 26 height 24
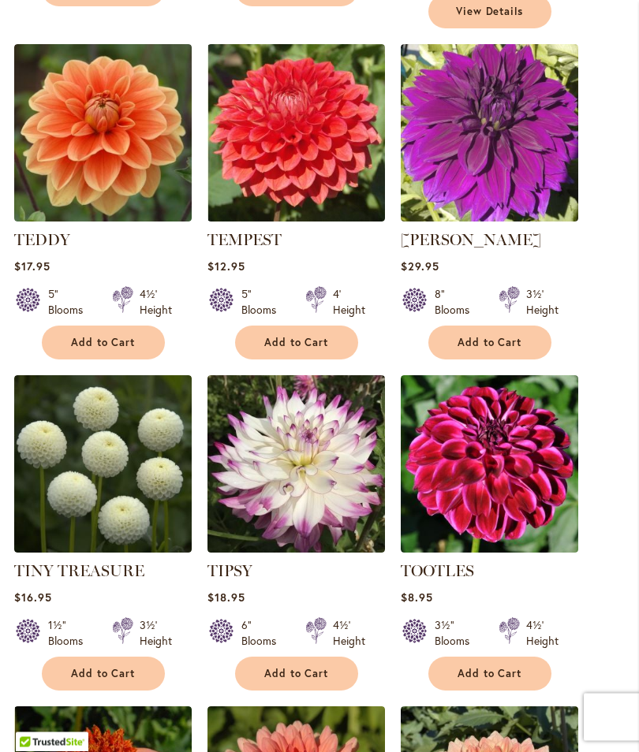
scroll to position [1285, 0]
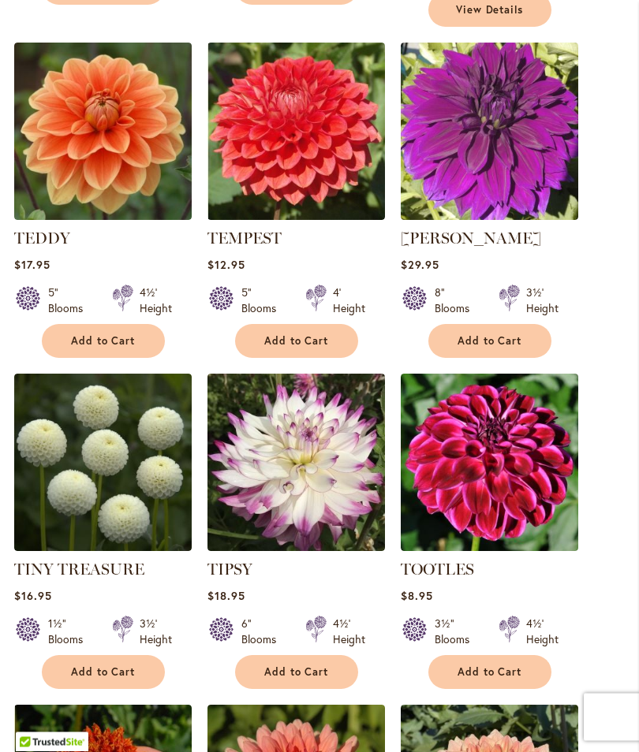
click at [490, 666] on span "Add to Cart" at bounding box center [489, 672] width 65 height 13
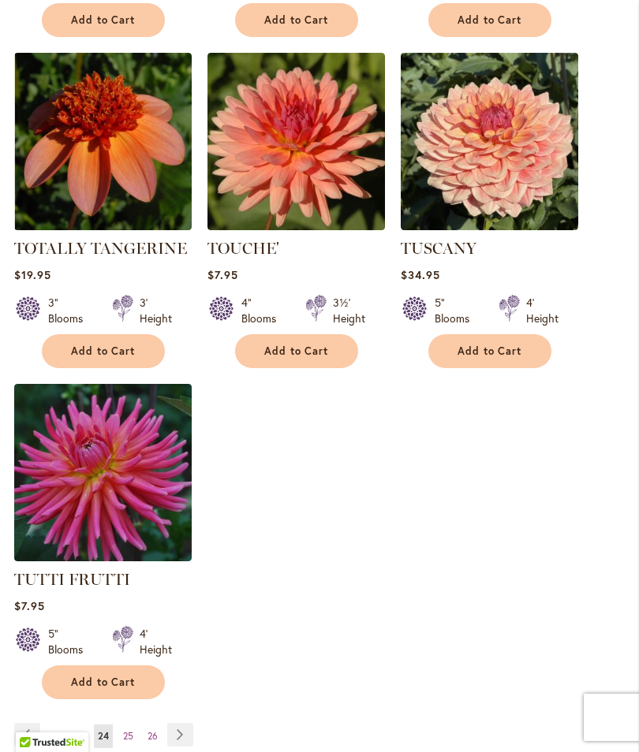
scroll to position [1979, 0]
click at [186, 726] on link "Page Next" at bounding box center [180, 736] width 26 height 24
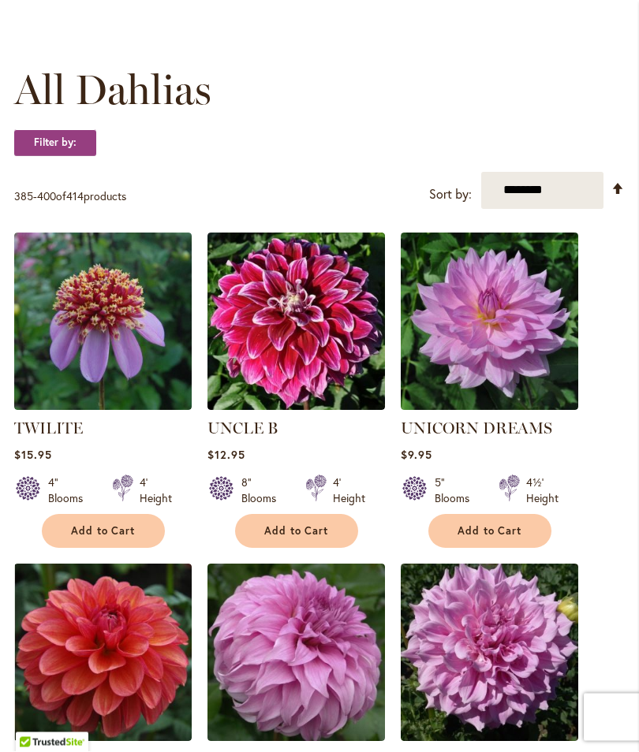
scroll to position [412, 0]
click at [294, 538] on span "Add to Cart" at bounding box center [296, 530] width 65 height 13
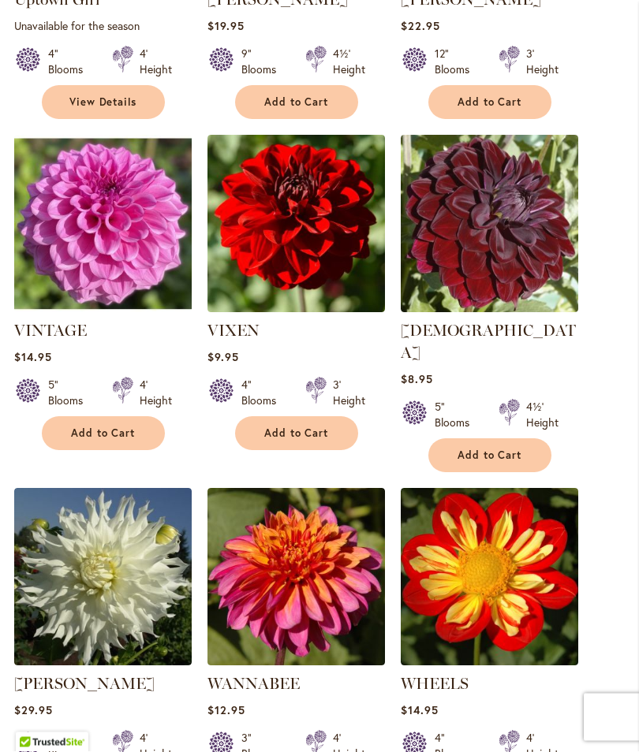
scroll to position [1214, 0]
click at [293, 440] on span "Add to Cart" at bounding box center [296, 433] width 65 height 13
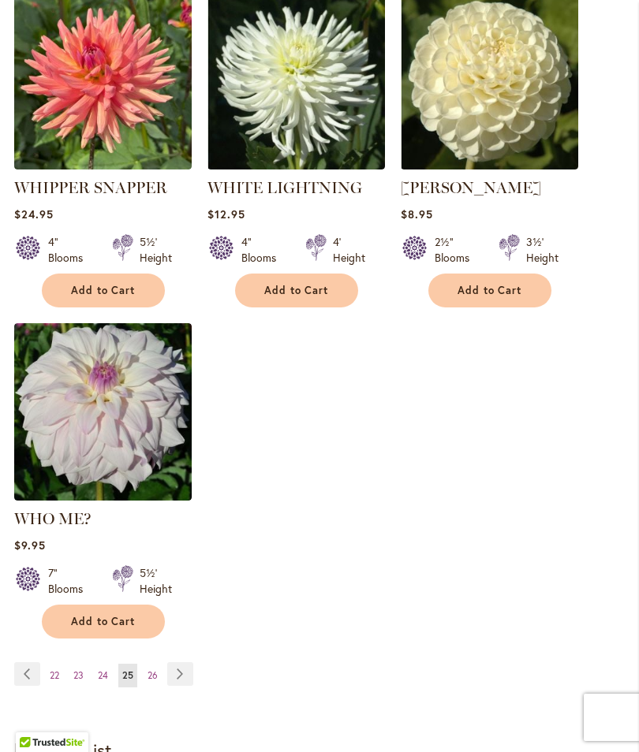
scroll to position [2048, 0]
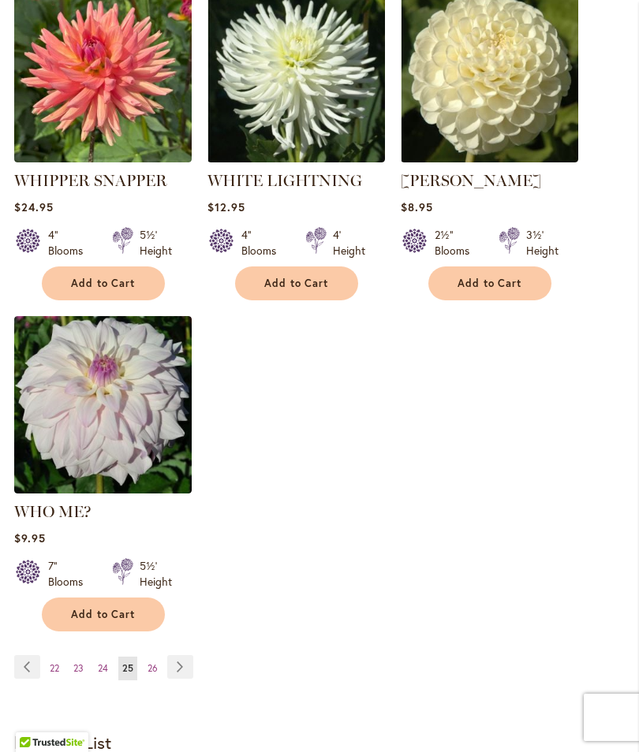
click at [186, 658] on link "Page Next" at bounding box center [180, 667] width 26 height 24
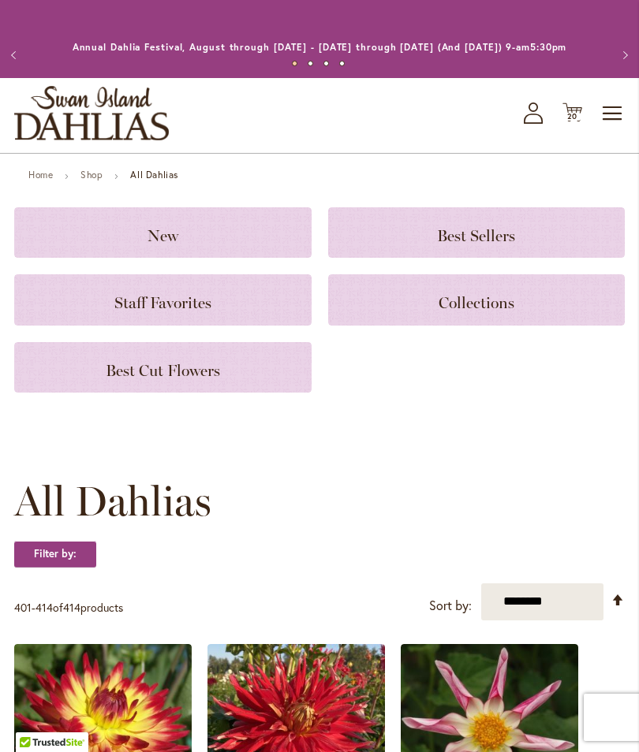
click at [567, 121] on span "20" at bounding box center [572, 116] width 11 height 10
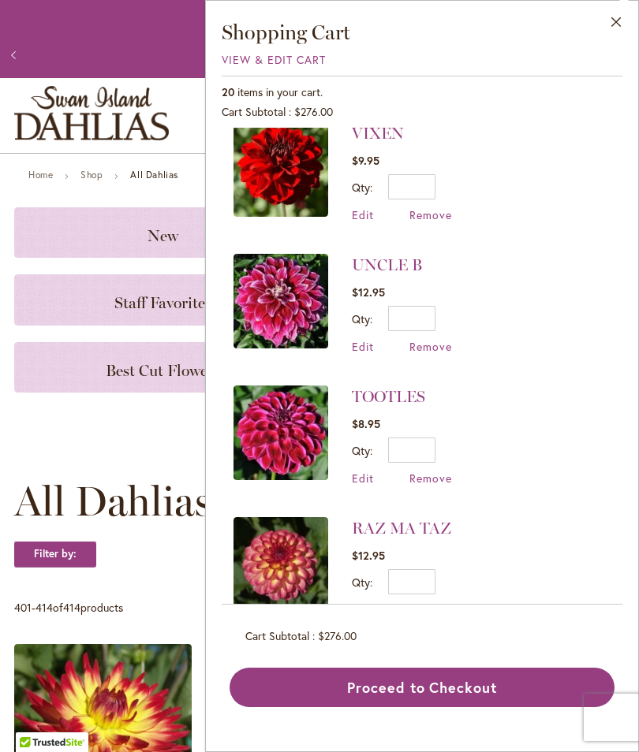
scroll to position [17, 0]
click at [431, 350] on span "Remove" at bounding box center [430, 347] width 43 height 15
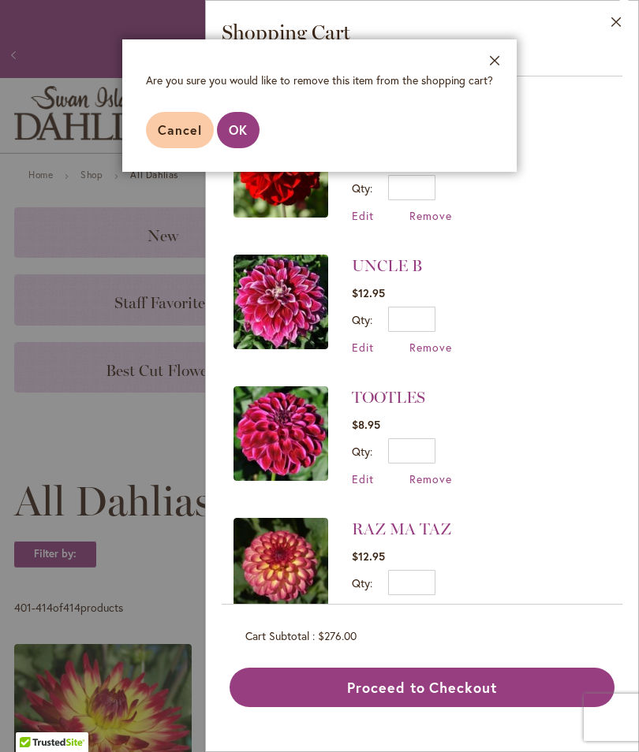
click at [243, 132] on span "OK" at bounding box center [238, 129] width 19 height 17
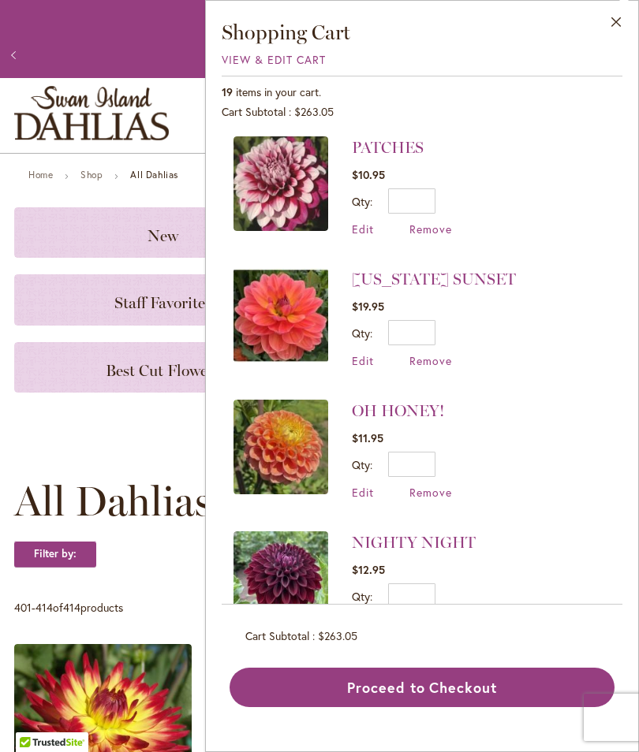
scroll to position [529, 0]
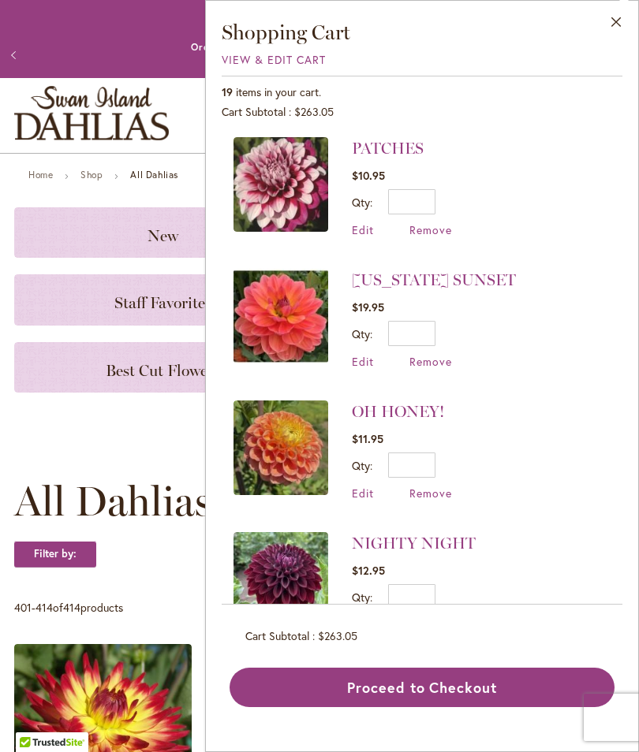
click at [433, 490] on span "Remove" at bounding box center [430, 493] width 43 height 15
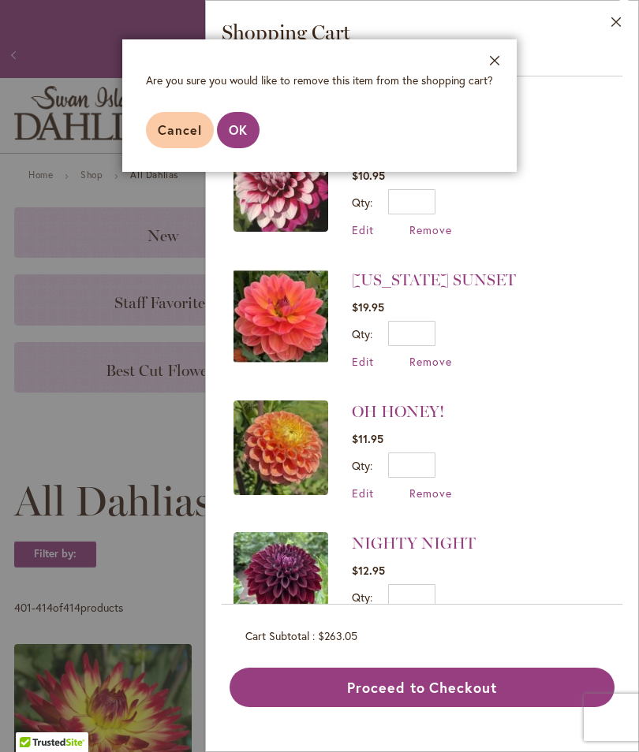
click at [243, 134] on span "OK" at bounding box center [238, 129] width 19 height 17
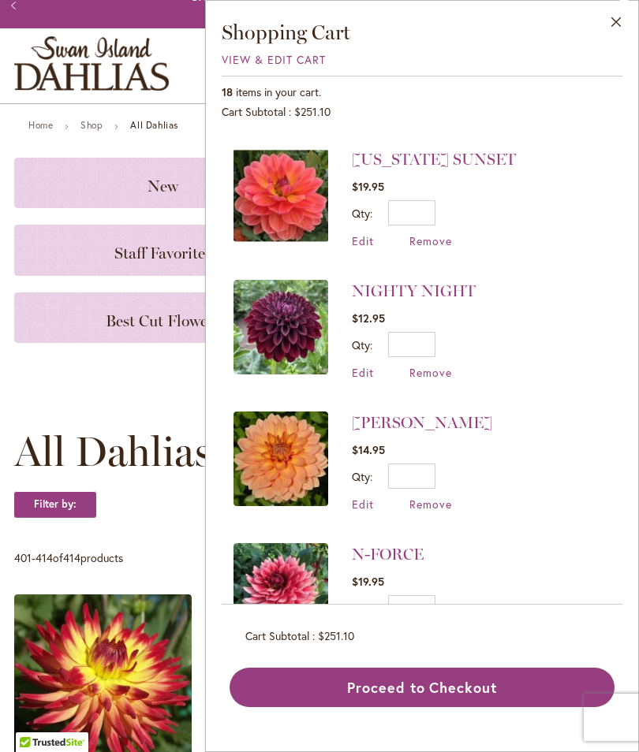
scroll to position [636, 0]
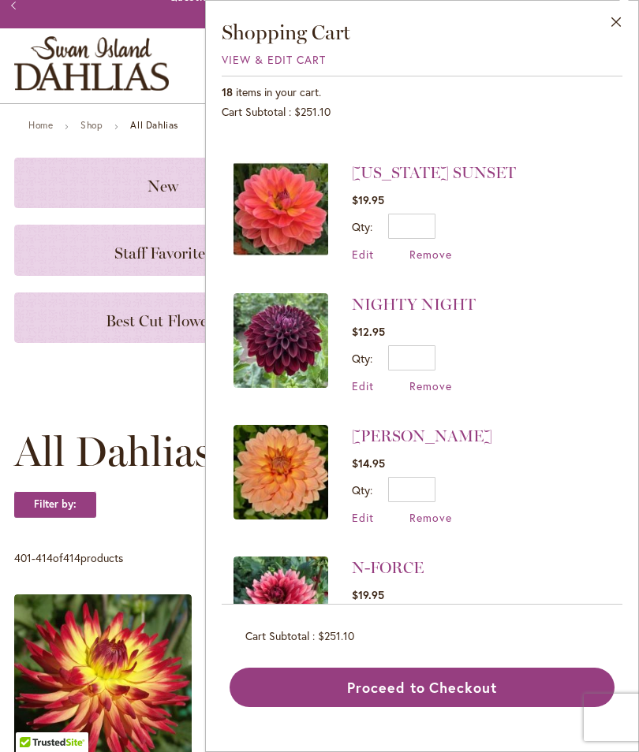
click at [431, 513] on span "Remove" at bounding box center [430, 517] width 43 height 15
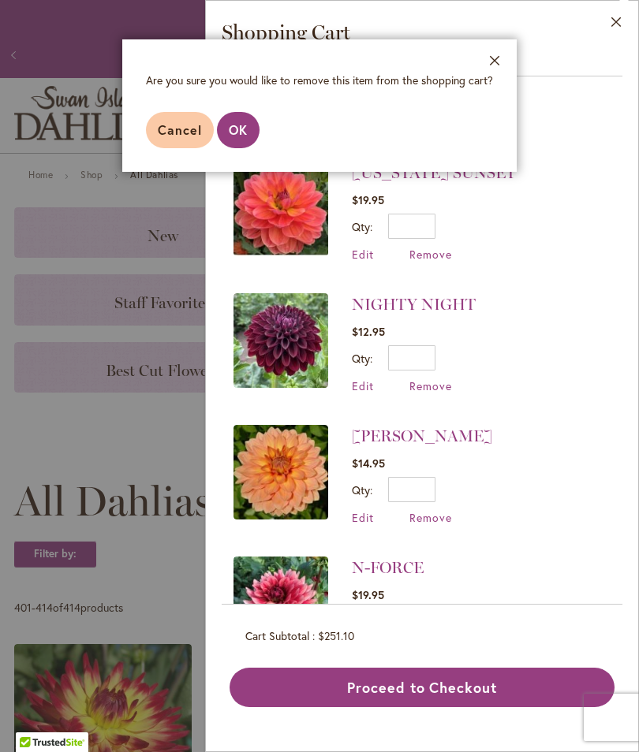
click at [238, 185] on aside "Close Are you sure you would like to remove this item from the shopping cart? C…" at bounding box center [319, 376] width 639 height 752
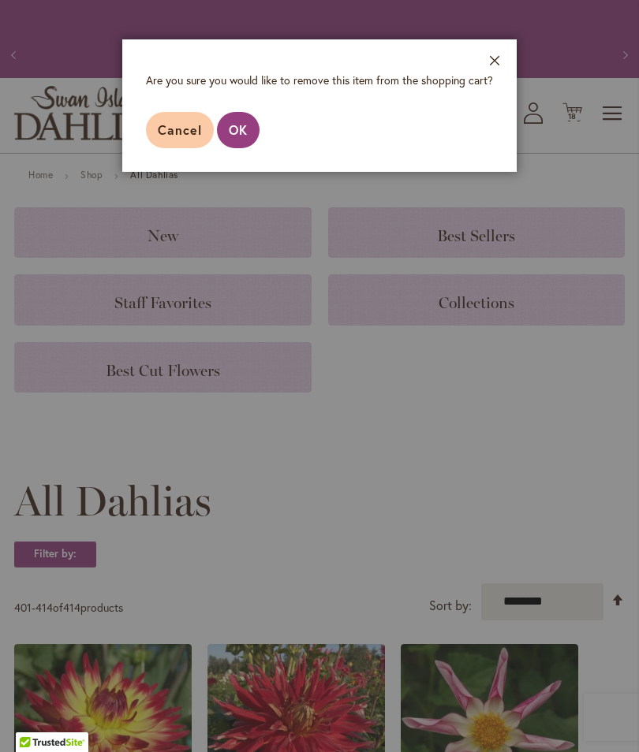
click at [241, 177] on aside "Close Are you sure you would like to remove this item from the shopping cart? C…" at bounding box center [319, 376] width 639 height 752
click at [244, 179] on aside "Close Are you sure you would like to remove this item from the shopping cart? C…" at bounding box center [319, 376] width 639 height 752
click at [487, 117] on footer "Cancel OK" at bounding box center [319, 130] width 394 height 84
click at [493, 107] on footer "Cancel OK" at bounding box center [319, 130] width 394 height 84
click at [572, 127] on aside "Close Are you sure you would like to remove this item from the shopping cart? C…" at bounding box center [319, 376] width 639 height 752
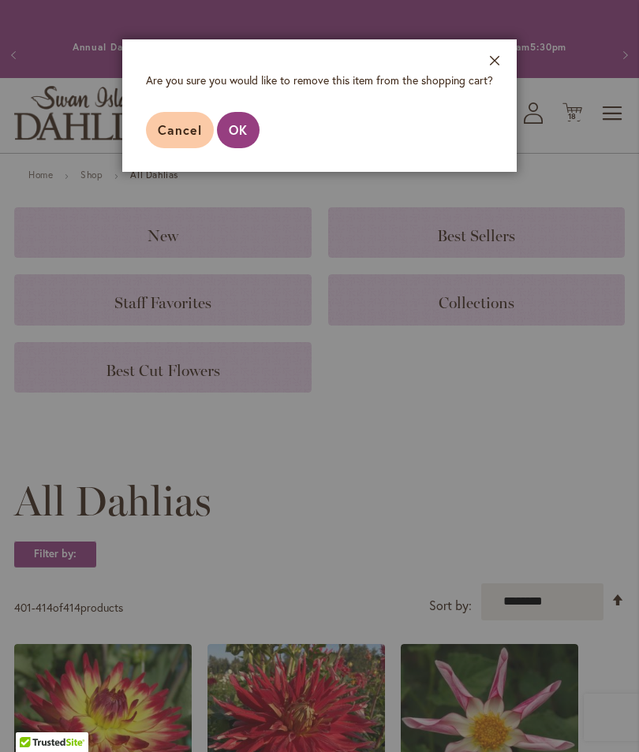
click at [481, 348] on aside "Close Are you sure you would like to remove this item from the shopping cart? C…" at bounding box center [319, 376] width 639 height 752
click at [189, 183] on aside "Close Are you sure you would like to remove this item from the shopping cart? C…" at bounding box center [319, 376] width 639 height 752
click at [494, 112] on footer "Cancel OK" at bounding box center [319, 130] width 394 height 84
click at [529, 135] on aside "Close Are you sure you would like to remove this item from the shopping cart? C…" at bounding box center [319, 376] width 639 height 752
click at [169, 197] on aside "Close Are you sure you would like to remove this item from the shopping cart? C…" at bounding box center [319, 376] width 639 height 752
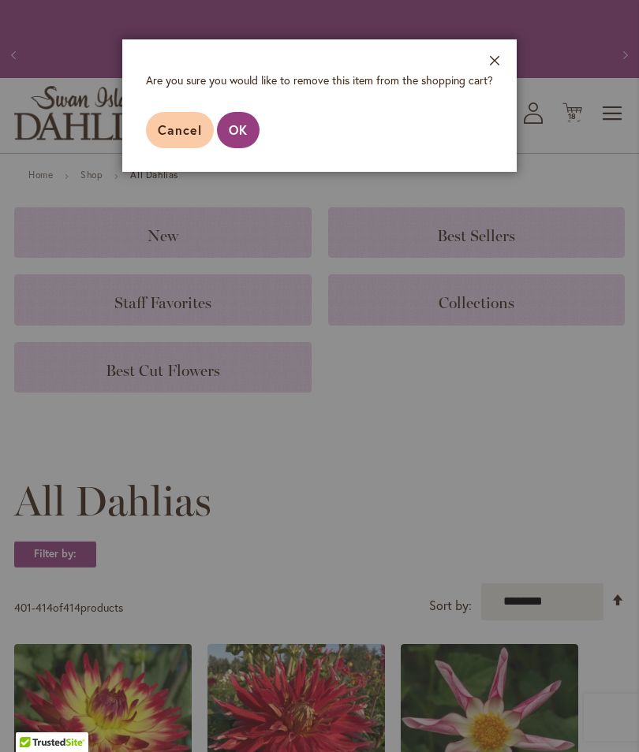
click at [194, 188] on aside "Close Are you sure you would like to remove this item from the shopping cart? C…" at bounding box center [319, 376] width 639 height 752
click at [178, 181] on aside "Close Are you sure you would like to remove this item from the shopping cart? C…" at bounding box center [319, 376] width 639 height 752
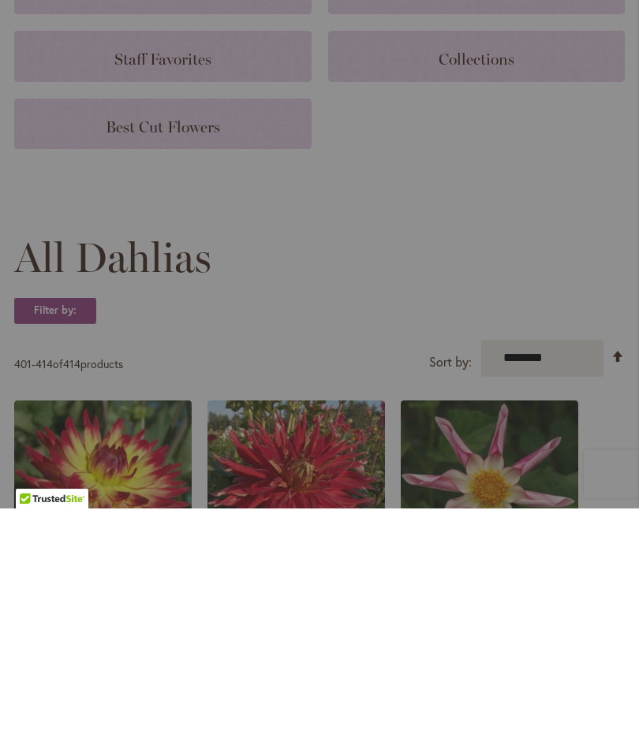
scroll to position [244, 0]
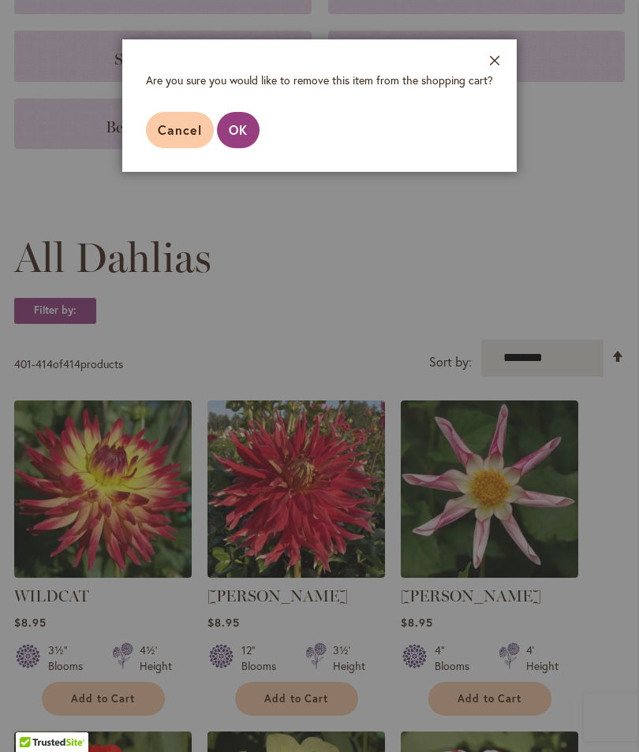
click at [494, 60] on button "Close" at bounding box center [494, 64] width 43 height 50
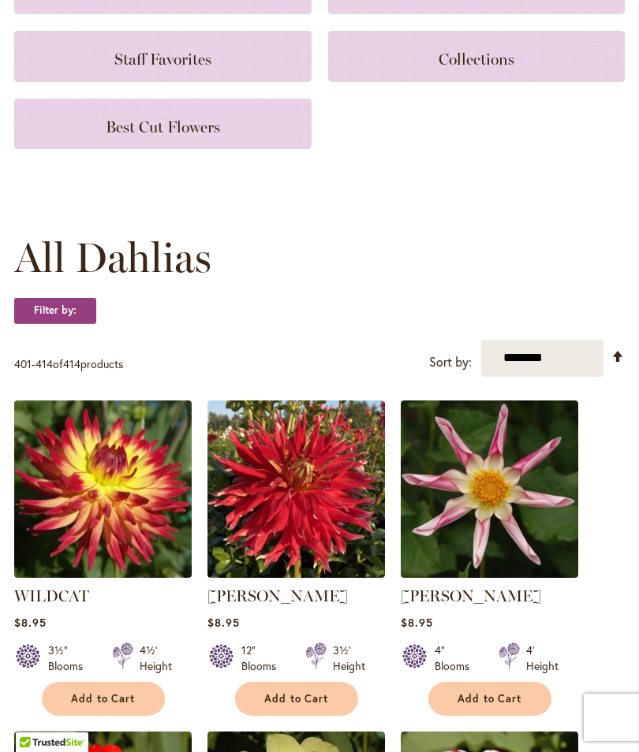
scroll to position [0, 0]
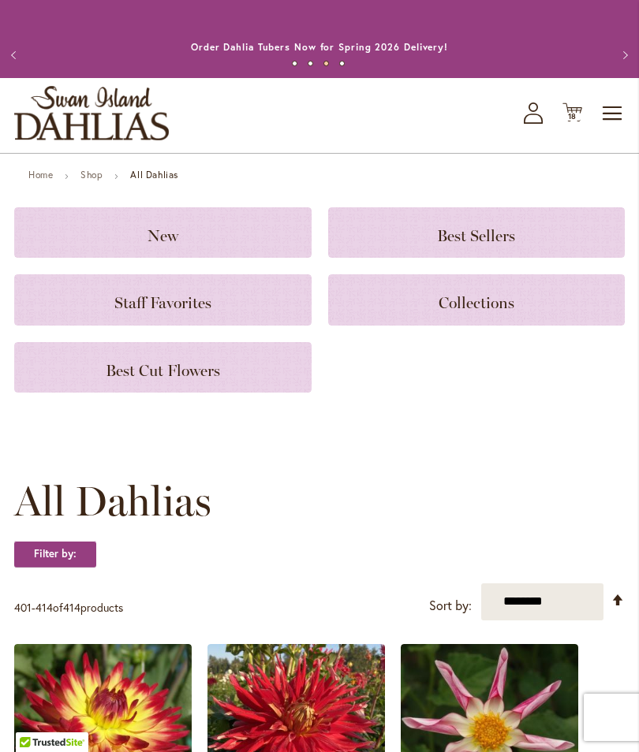
click at [571, 121] on span "18" at bounding box center [572, 116] width 9 height 10
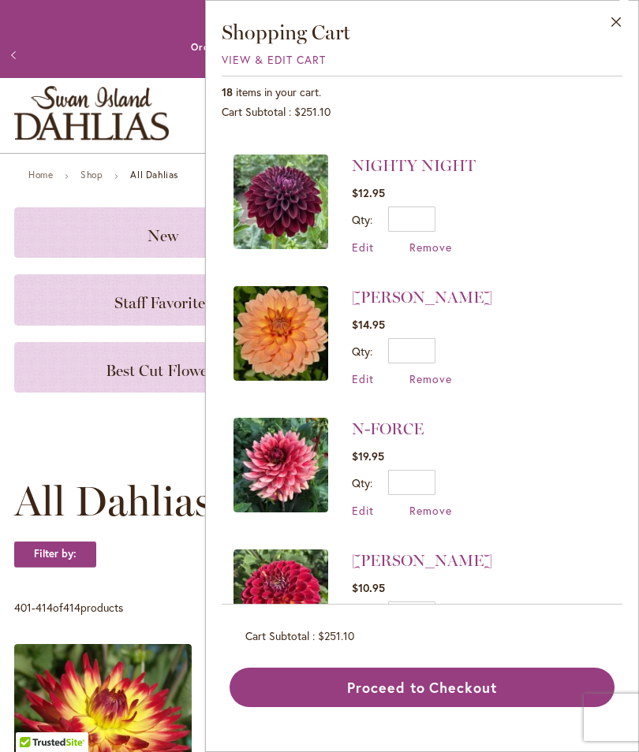
scroll to position [773, 0]
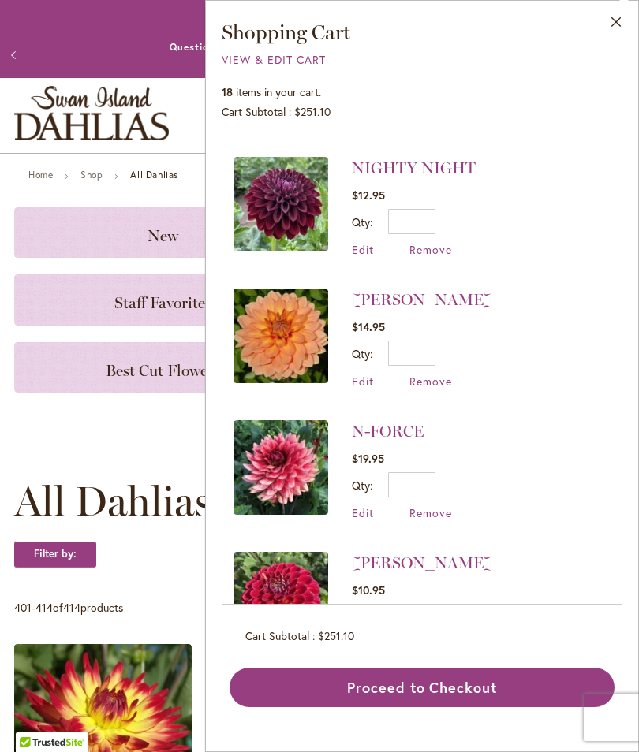
click at [429, 378] on span "Remove" at bounding box center [430, 381] width 43 height 15
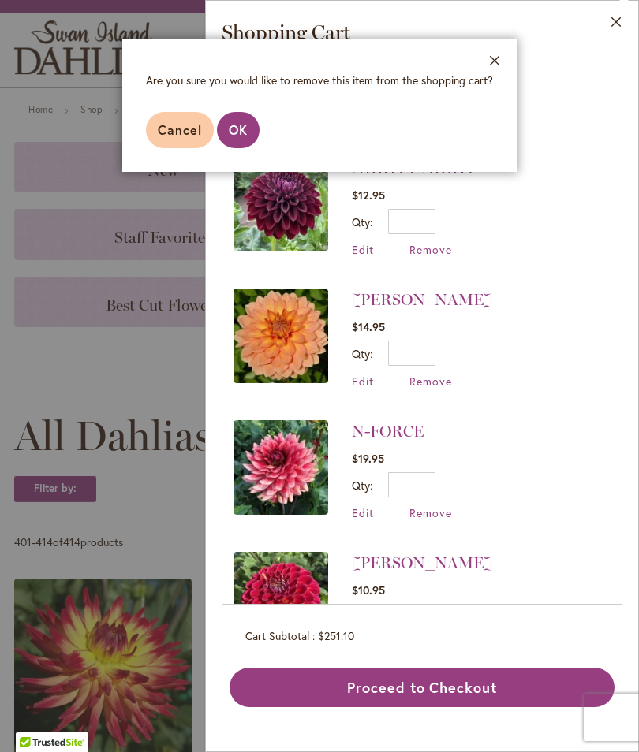
scroll to position [69, 0]
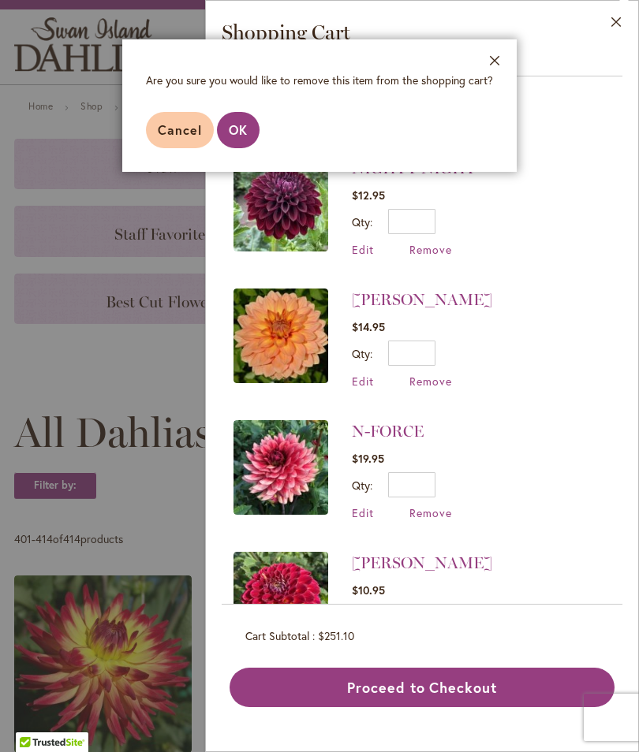
click at [247, 132] on span "OK" at bounding box center [238, 129] width 19 height 17
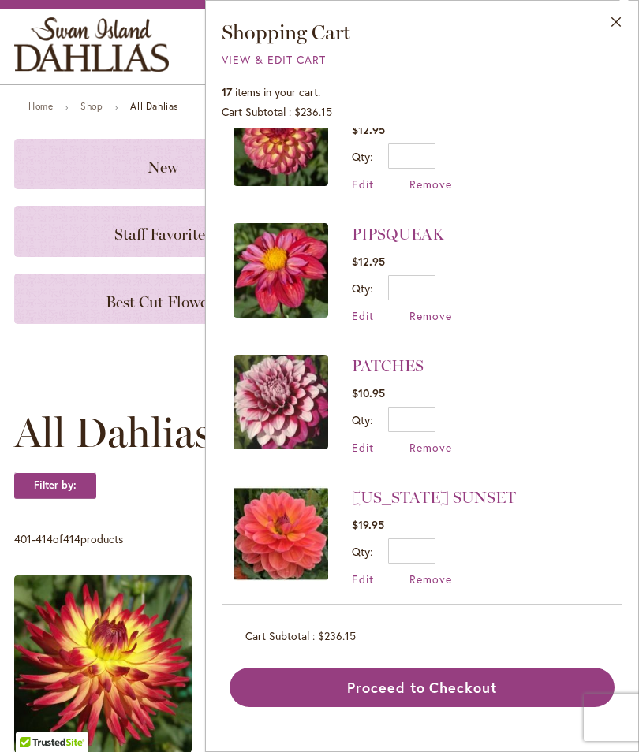
scroll to position [312, 0]
click at [431, 445] on span "Remove" at bounding box center [430, 446] width 43 height 15
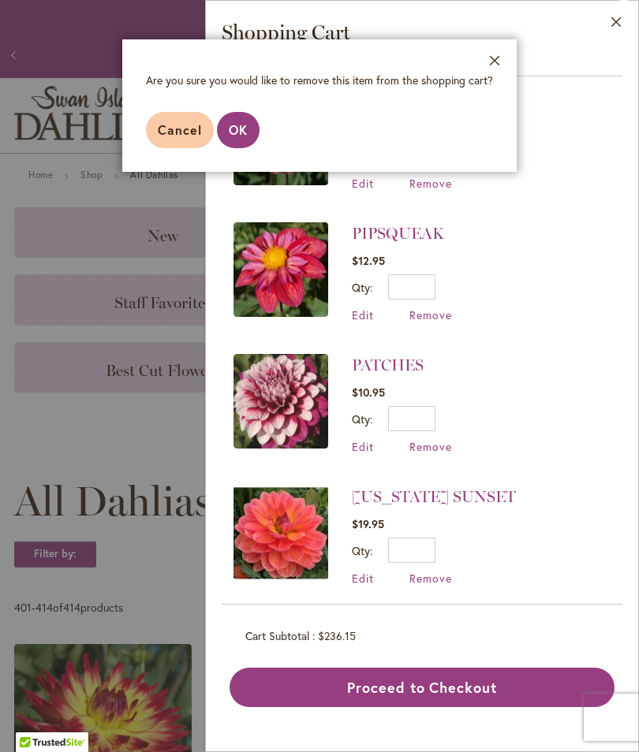
click at [238, 199] on aside "Close Are you sure you would like to remove this item from the shopping cart? C…" at bounding box center [319, 376] width 639 height 752
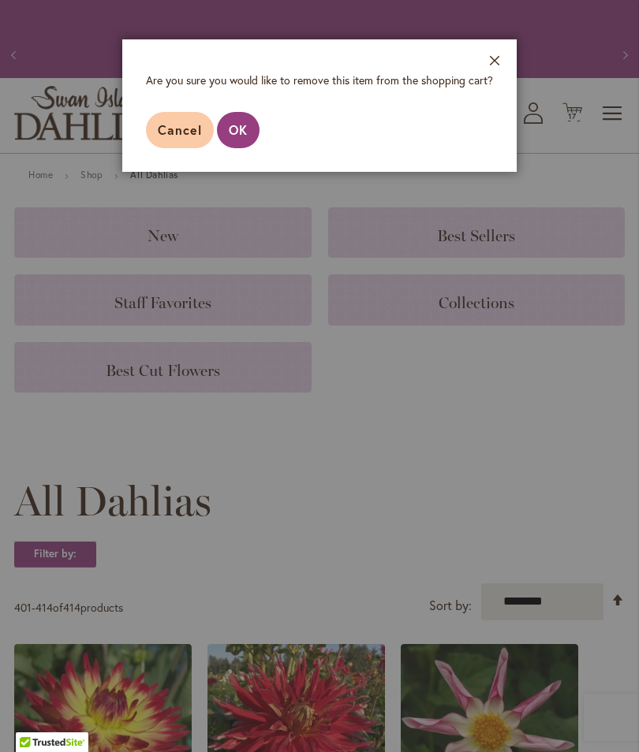
click at [245, 197] on aside "Close Are you sure you would like to remove this item from the shopping cart? C…" at bounding box center [319, 376] width 639 height 752
click at [246, 196] on aside "Close Are you sure you would like to remove this item from the shopping cart? C…" at bounding box center [319, 376] width 639 height 752
click at [248, 200] on aside "Close Are you sure you would like to remove this item from the shopping cart? C…" at bounding box center [319, 376] width 639 height 752
click at [501, 124] on footer "Cancel OK" at bounding box center [319, 130] width 394 height 84
click at [498, 124] on footer "Cancel OK" at bounding box center [319, 130] width 394 height 84
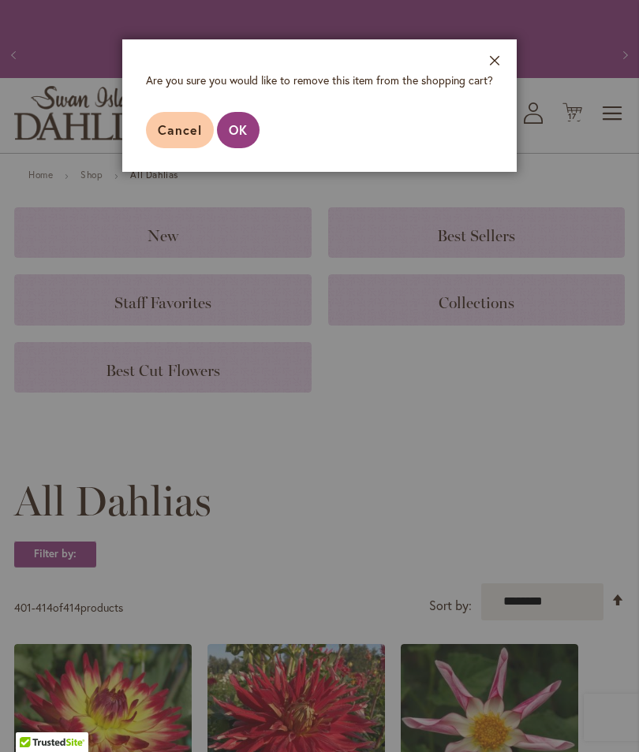
click at [492, 136] on footer "Cancel OK" at bounding box center [319, 130] width 394 height 84
click at [188, 127] on span "Cancel" at bounding box center [180, 129] width 44 height 17
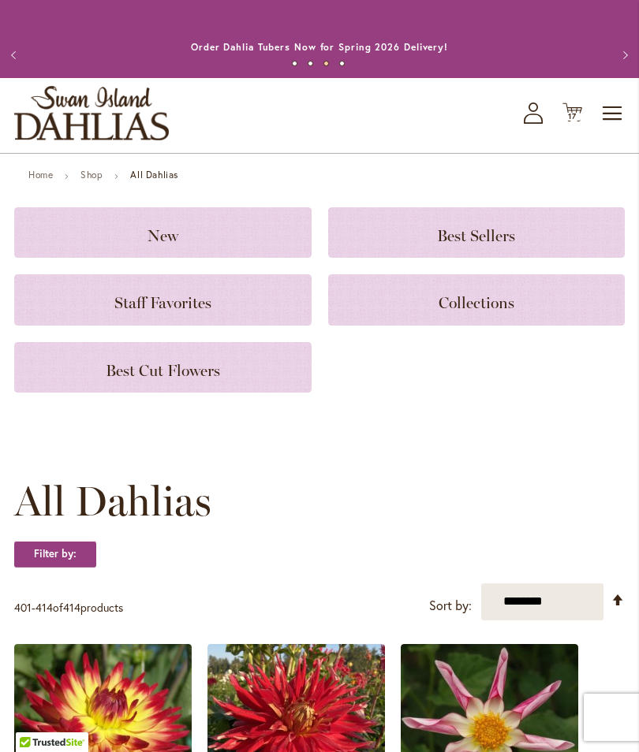
click at [579, 121] on span "17 17 items" at bounding box center [573, 117] width 16 height 8
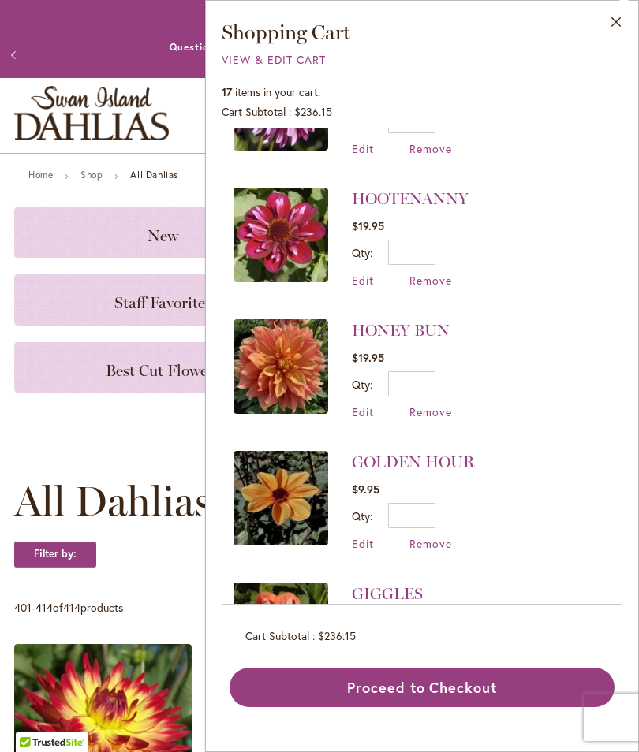
scroll to position [1662, 0]
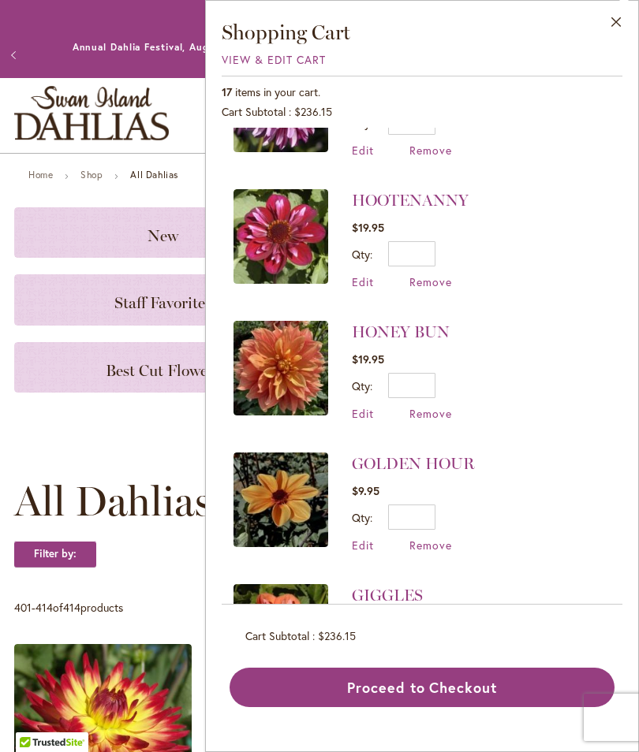
click at [431, 538] on span "Remove" at bounding box center [430, 545] width 43 height 15
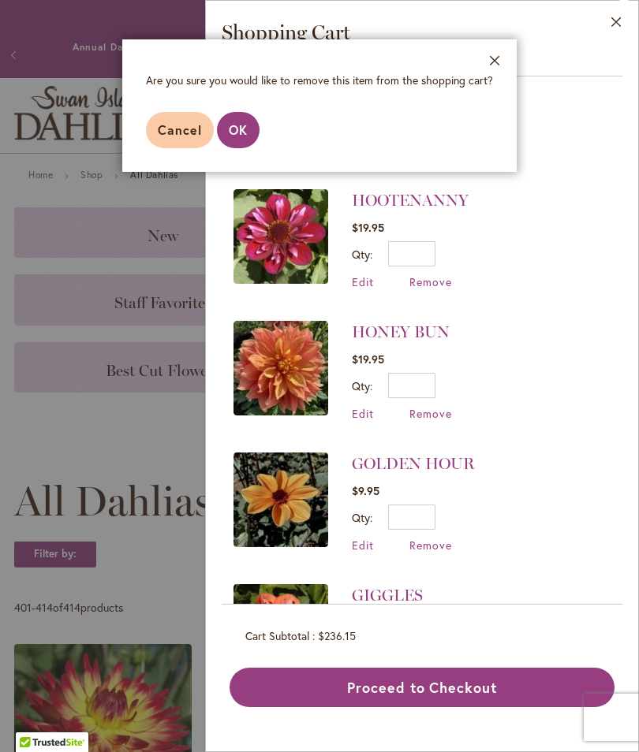
click at [237, 129] on span "OK" at bounding box center [238, 129] width 19 height 17
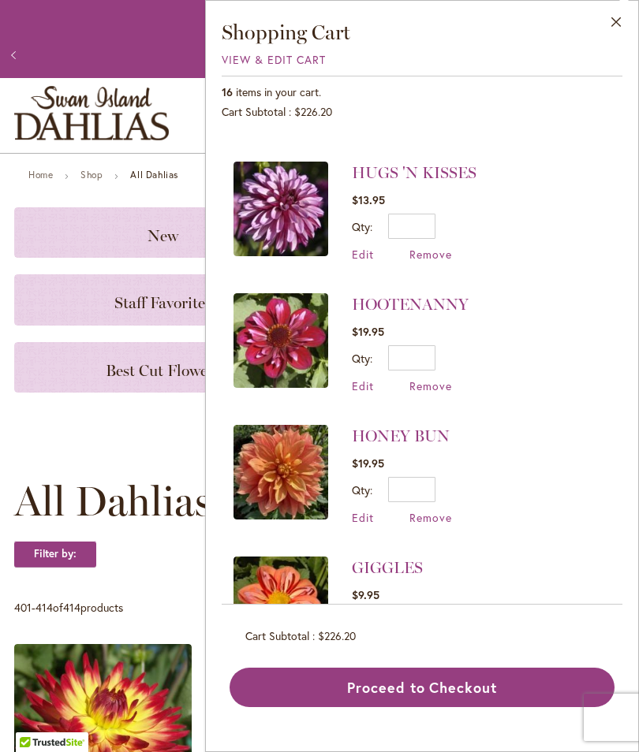
scroll to position [1557, 0]
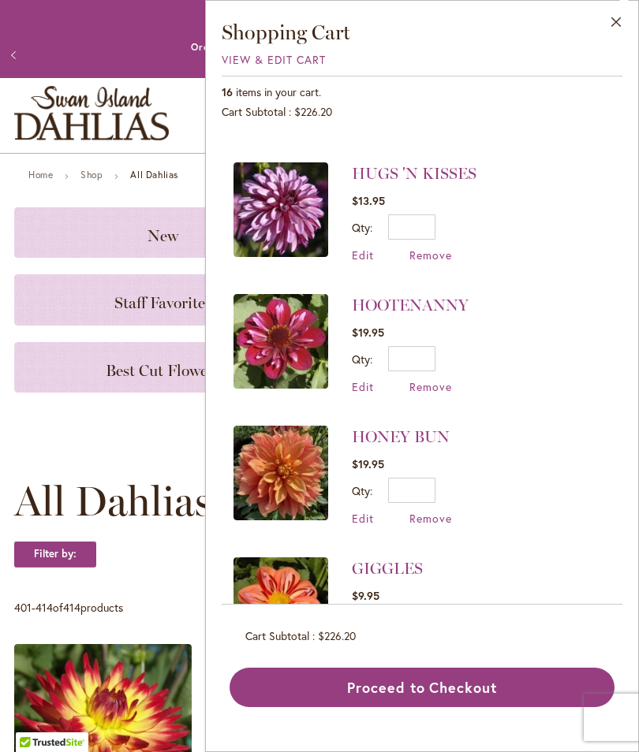
click at [428, 511] on span "Remove" at bounding box center [430, 518] width 43 height 15
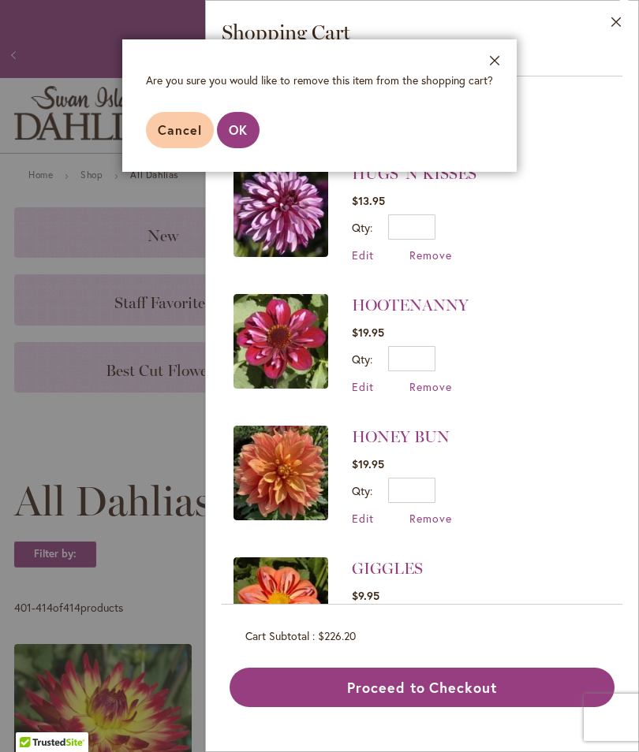
click at [243, 135] on span "OK" at bounding box center [238, 129] width 19 height 17
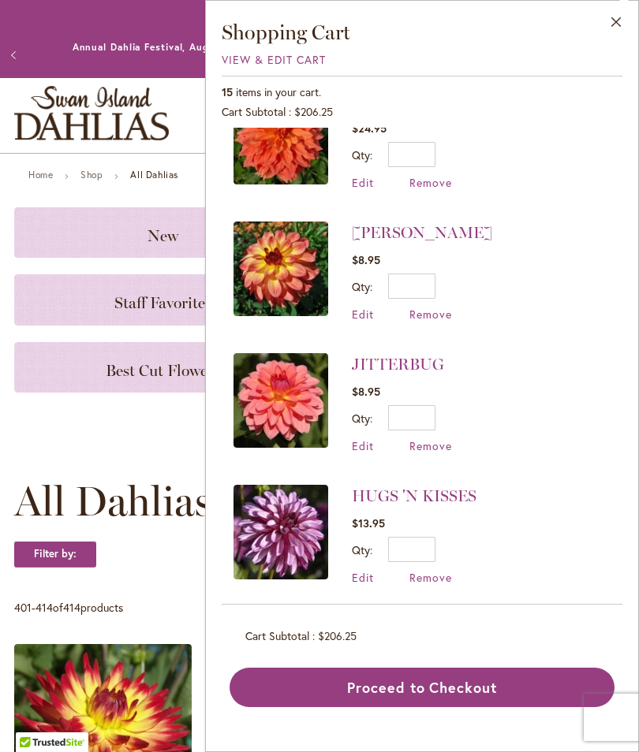
scroll to position [1229, 0]
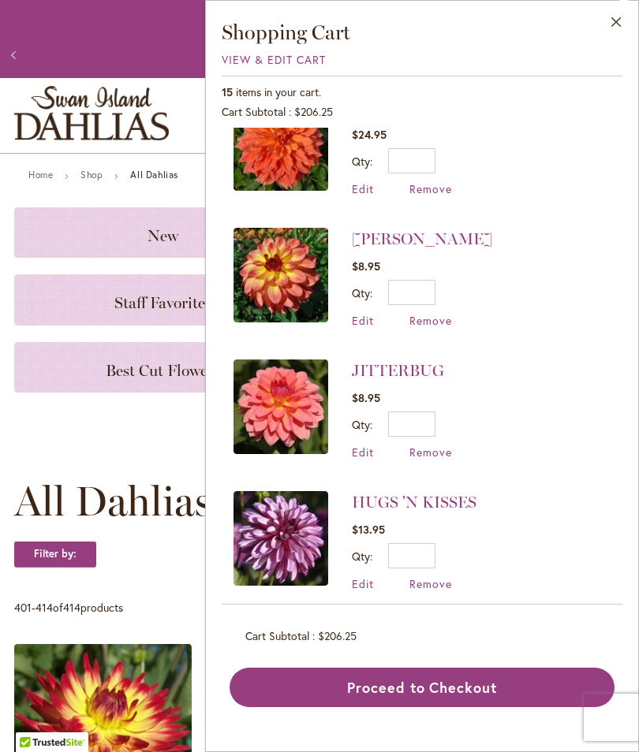
click at [431, 313] on span "Remove" at bounding box center [430, 320] width 43 height 15
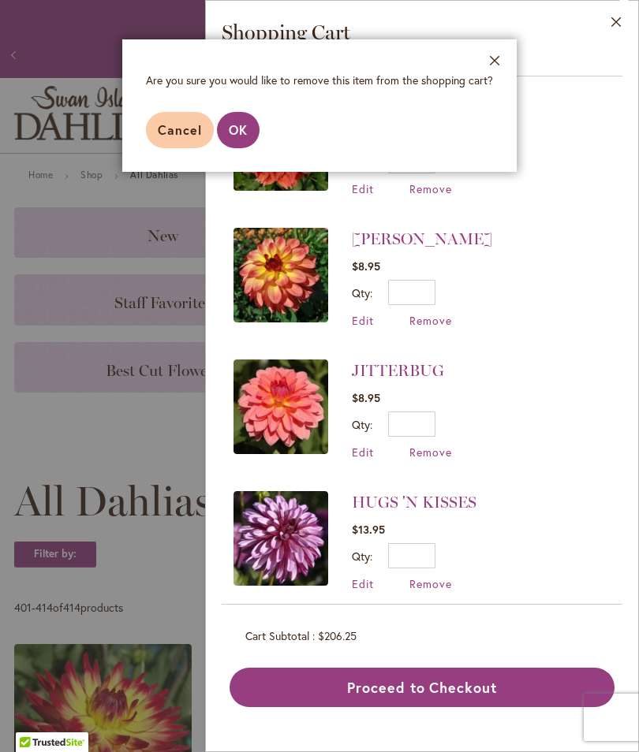
click at [243, 133] on span "OK" at bounding box center [238, 129] width 19 height 17
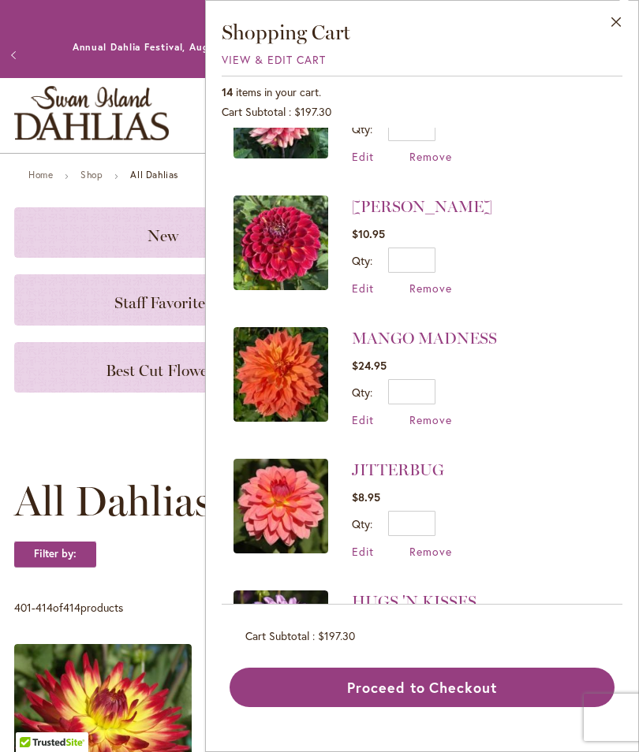
scroll to position [994, 0]
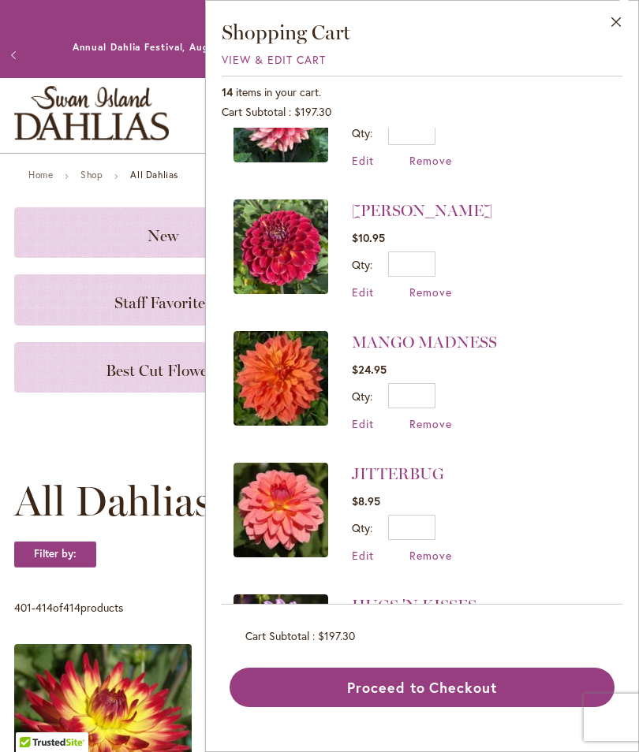
click at [435, 418] on span "Remove" at bounding box center [430, 423] width 43 height 15
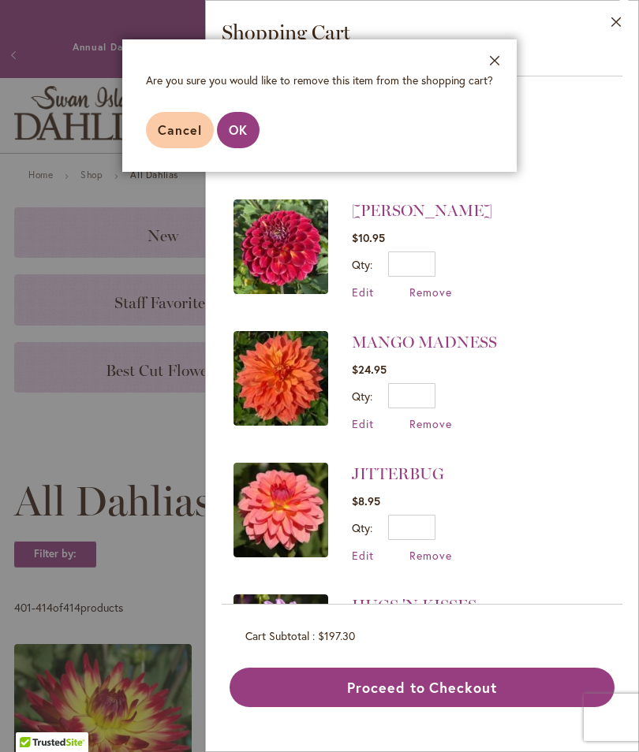
click at [251, 131] on button "OK" at bounding box center [238, 130] width 43 height 36
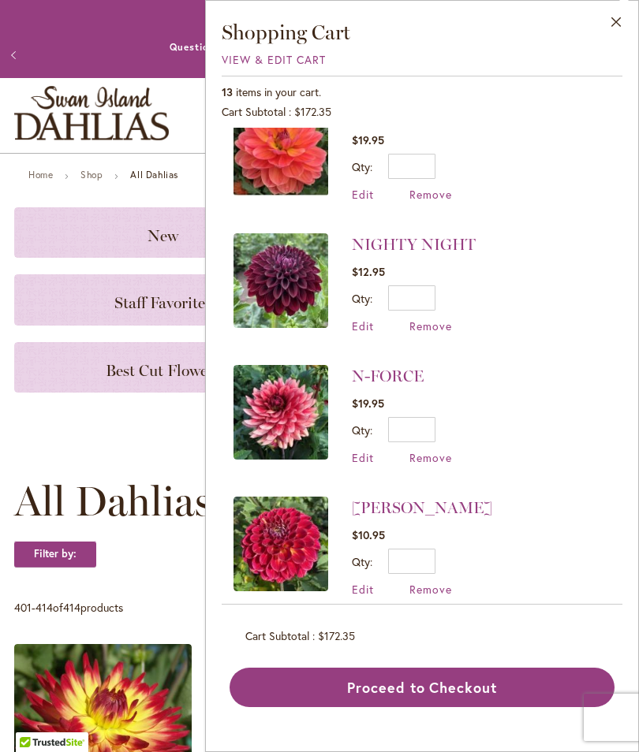
scroll to position [702, 0]
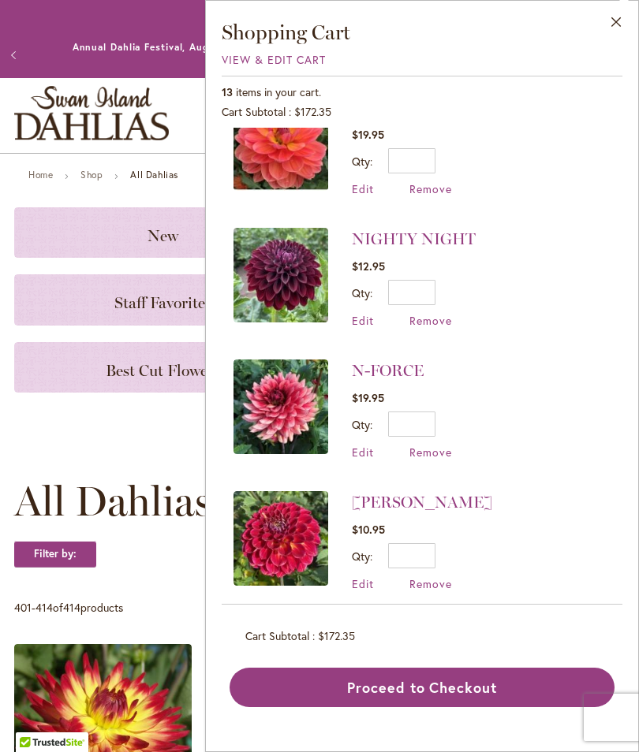
click at [433, 576] on span "Remove" at bounding box center [430, 583] width 43 height 15
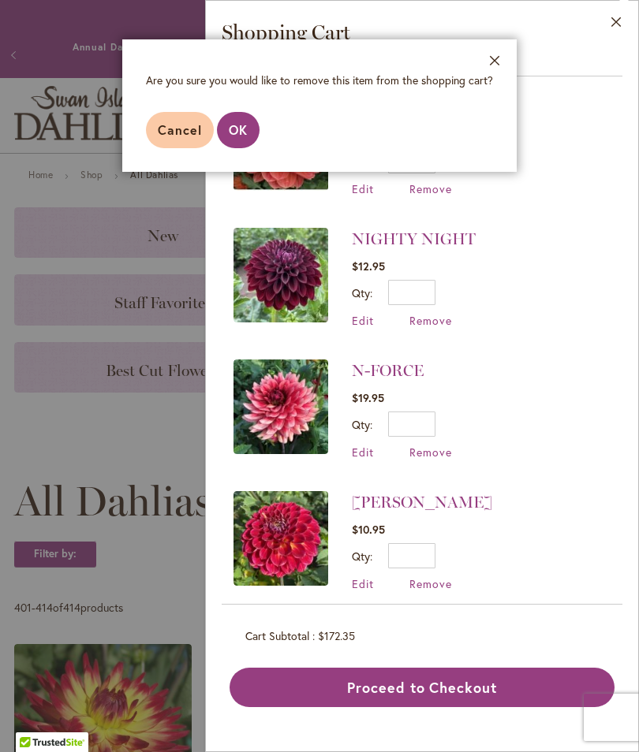
click at [245, 135] on span "OK" at bounding box center [238, 129] width 19 height 17
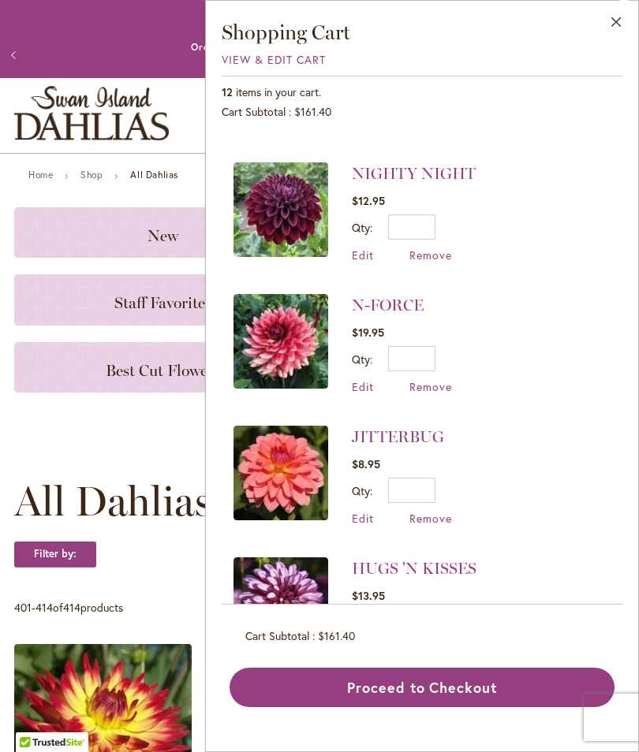
scroll to position [749, 0]
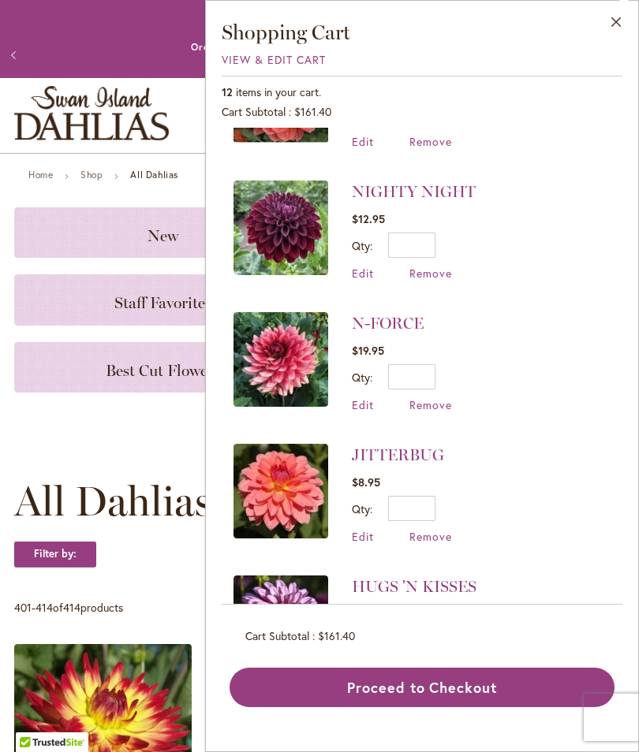
click at [434, 274] on span "Remove" at bounding box center [430, 273] width 43 height 15
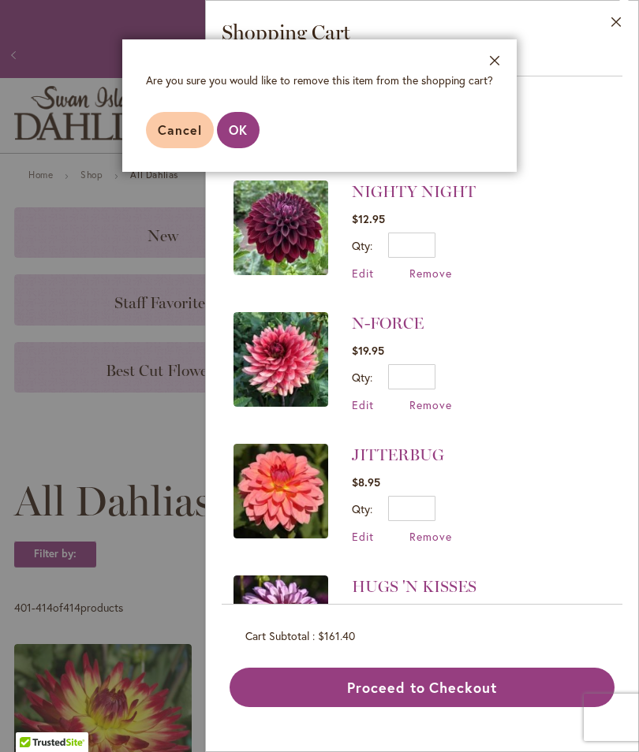
click at [247, 138] on span "OK" at bounding box center [238, 129] width 19 height 17
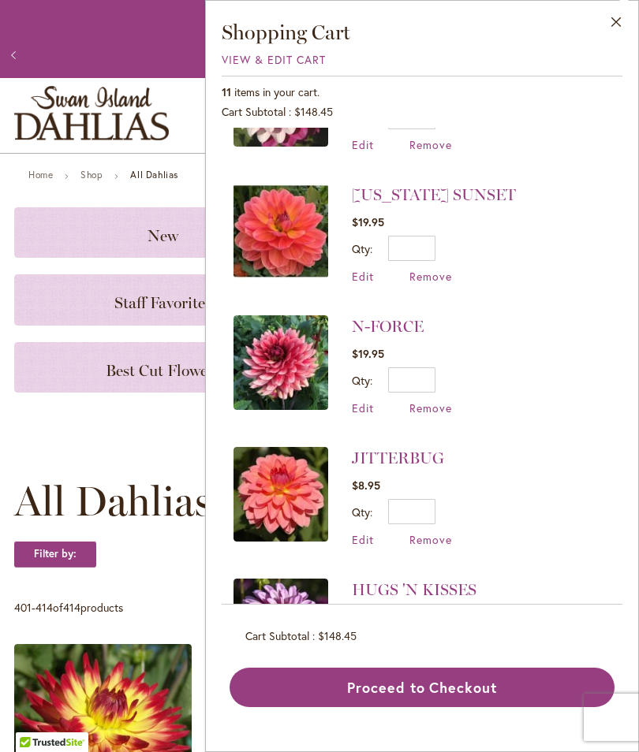
scroll to position [617, 0]
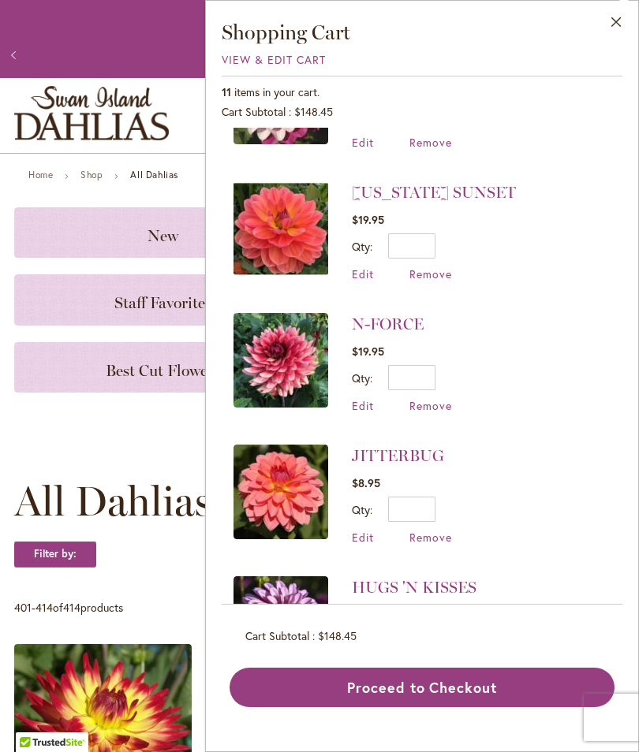
click at [435, 534] on span "Remove" at bounding box center [430, 537] width 43 height 15
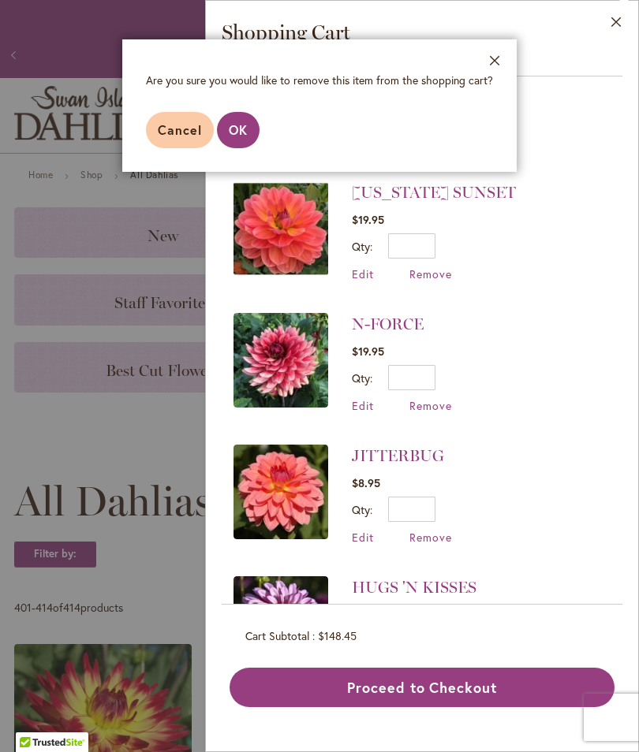
click at [247, 134] on span "OK" at bounding box center [238, 129] width 19 height 17
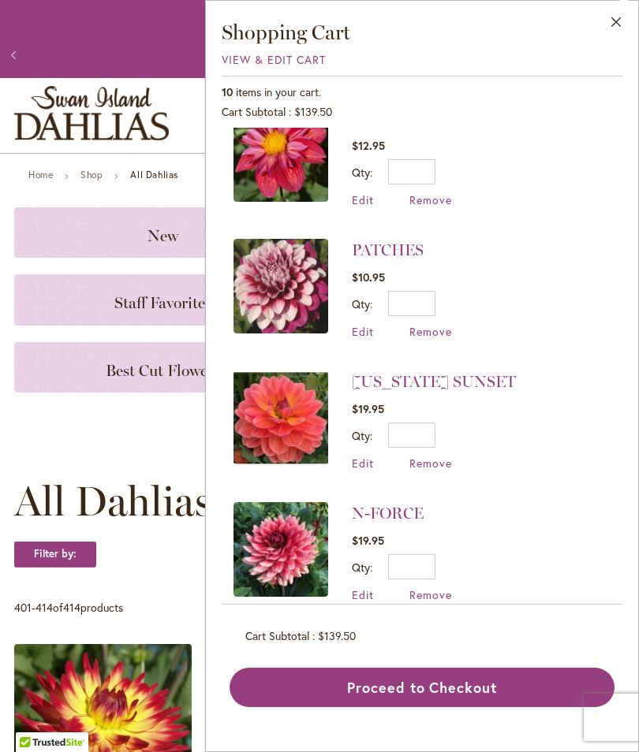
scroll to position [414, 0]
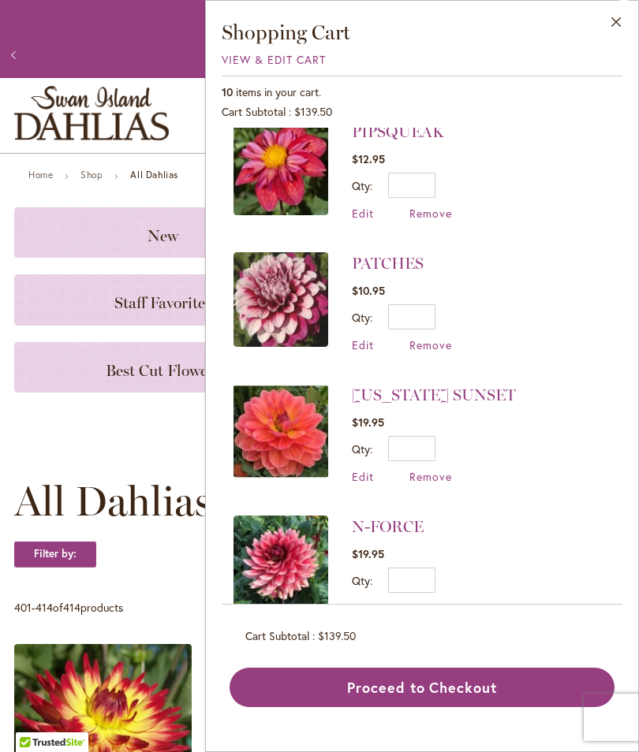
click at [434, 343] on span "Remove" at bounding box center [430, 344] width 43 height 15
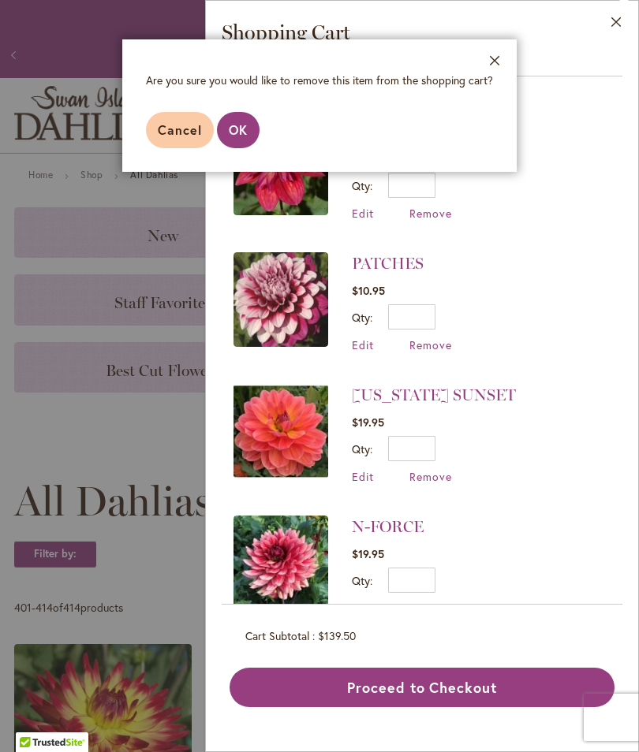
click at [556, 283] on aside "Close Are you sure you would like to remove this item from the shopping cart? C…" at bounding box center [319, 376] width 639 height 752
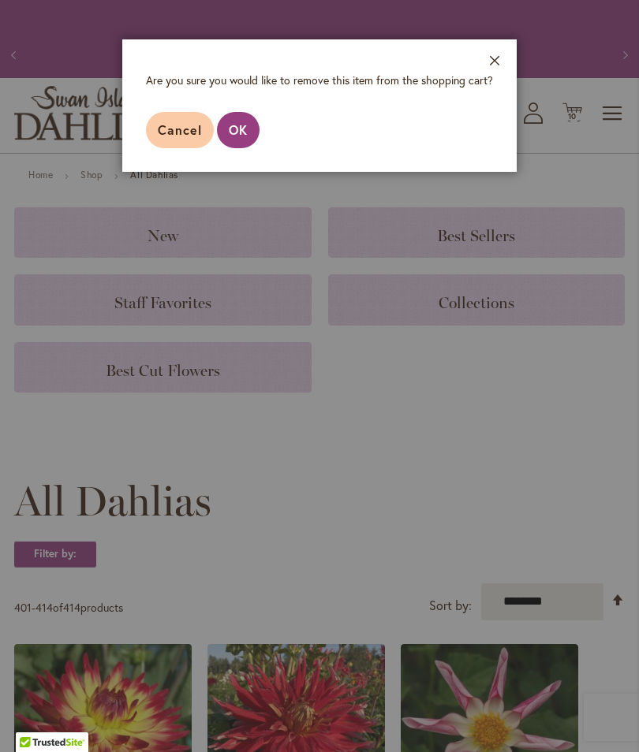
click at [181, 132] on span "Cancel" at bounding box center [180, 129] width 44 height 17
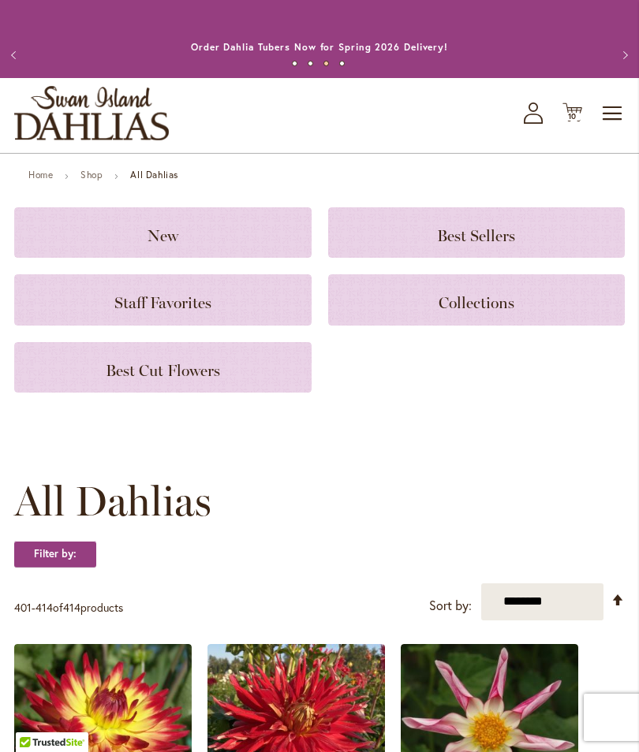
click at [576, 121] on span "10" at bounding box center [572, 116] width 9 height 10
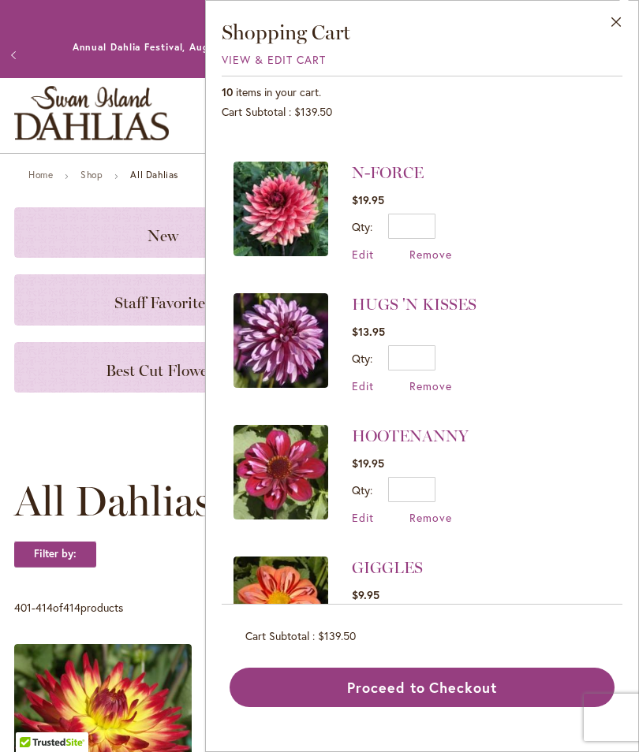
scroll to position [769, 0]
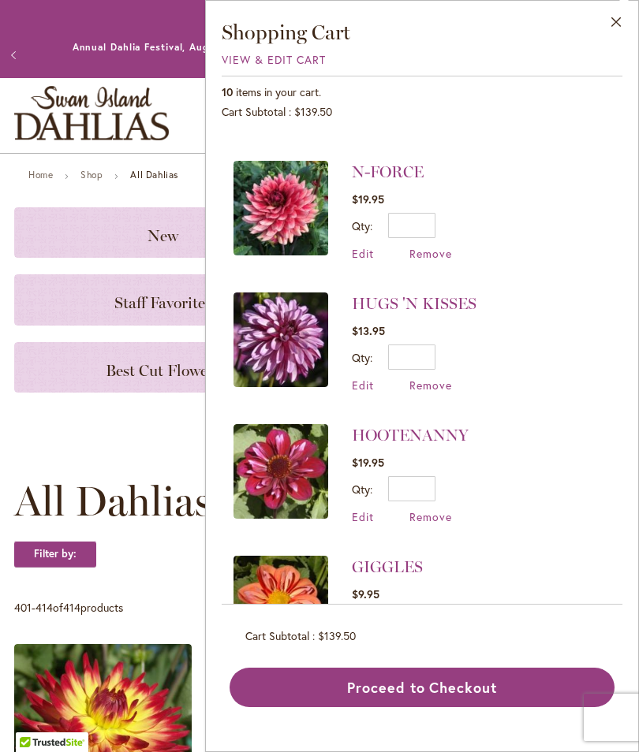
click at [434, 514] on span "Remove" at bounding box center [430, 516] width 43 height 15
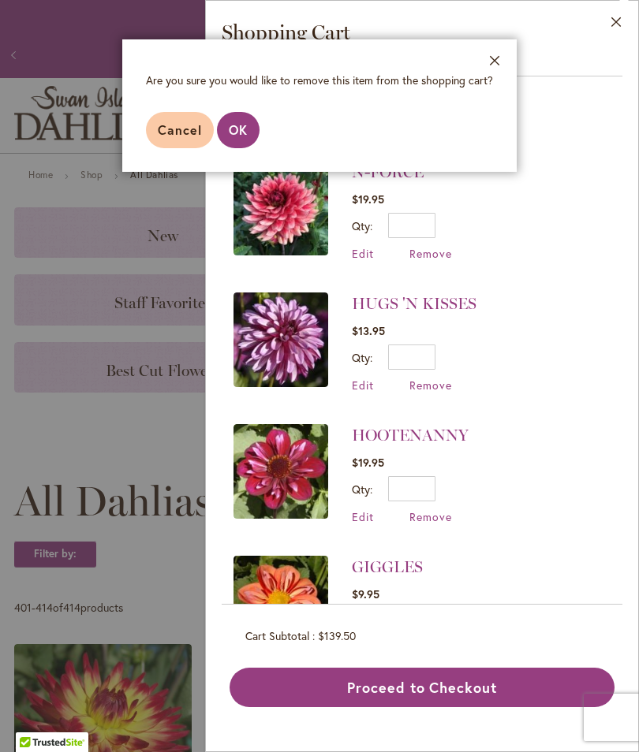
click at [245, 136] on span "OK" at bounding box center [238, 129] width 19 height 17
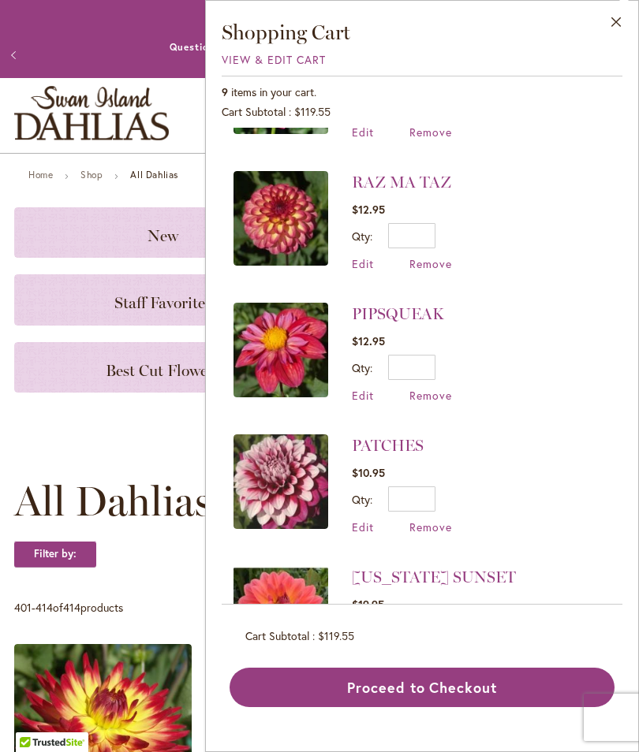
scroll to position [253, 0]
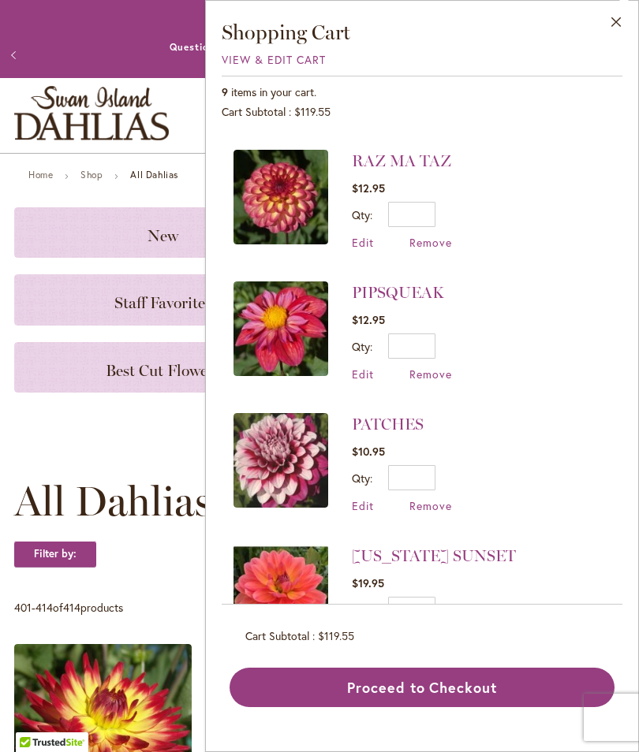
click at [431, 504] on span "Remove" at bounding box center [430, 505] width 43 height 15
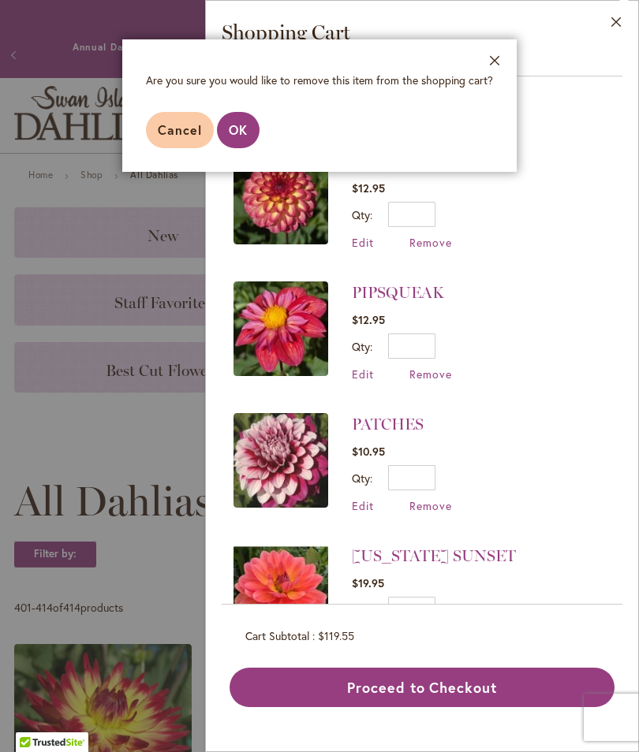
click at [179, 125] on span "Cancel" at bounding box center [180, 129] width 44 height 17
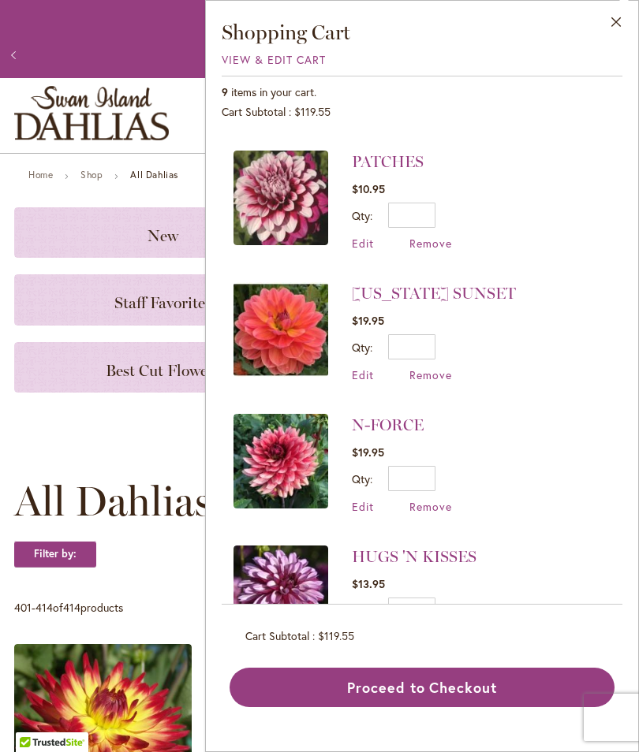
scroll to position [515, 0]
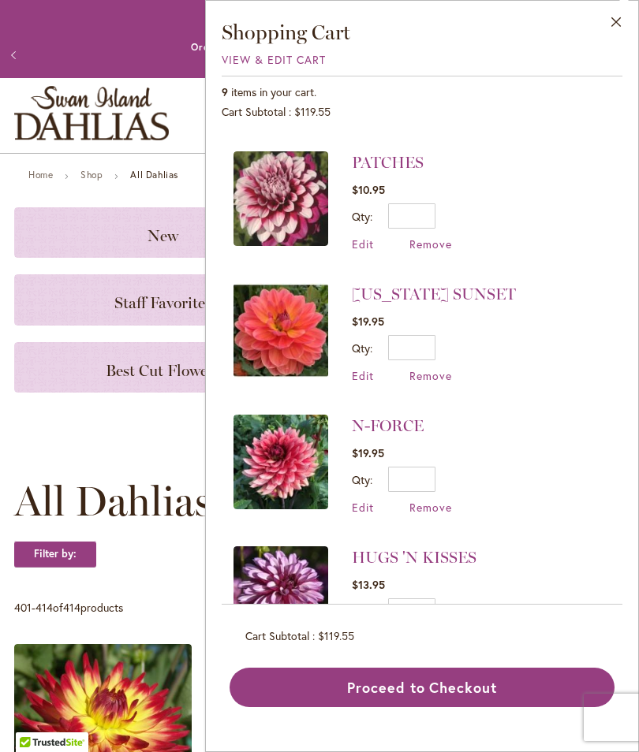
click at [427, 244] on span "Remove" at bounding box center [430, 244] width 43 height 15
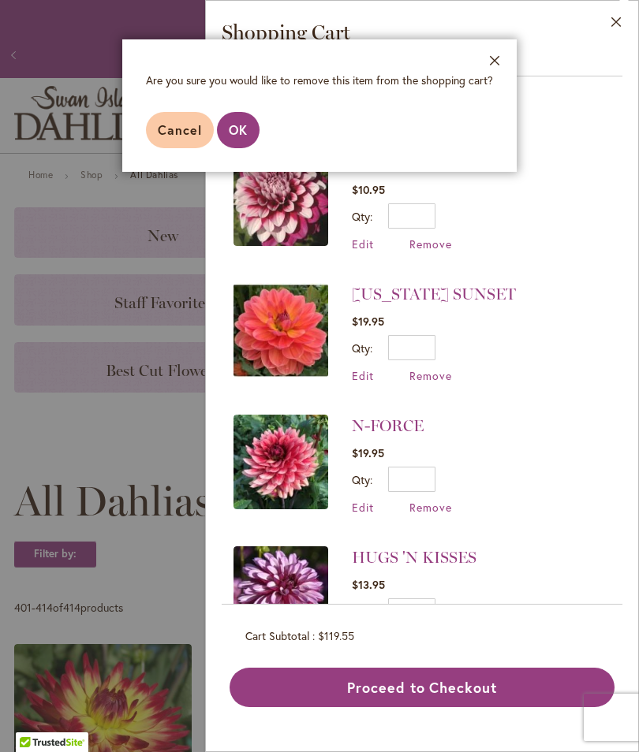
click at [244, 127] on span "OK" at bounding box center [238, 129] width 19 height 17
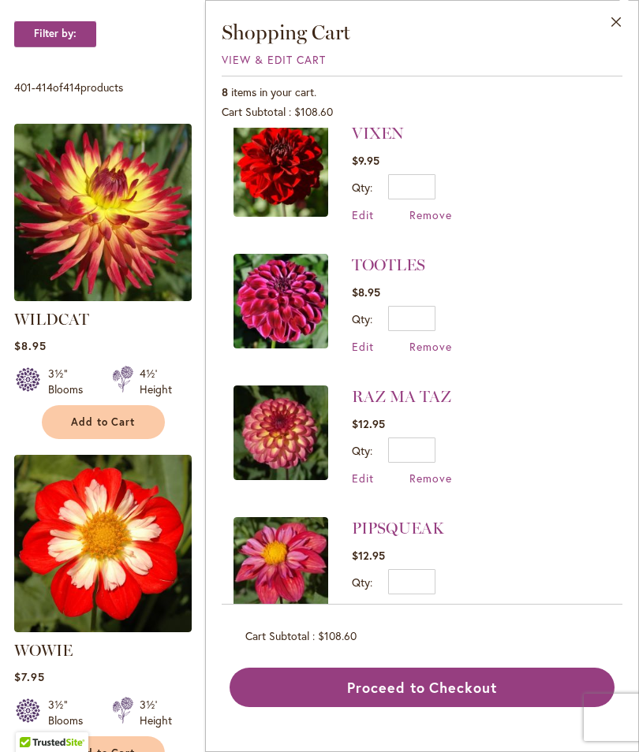
scroll to position [20, 0]
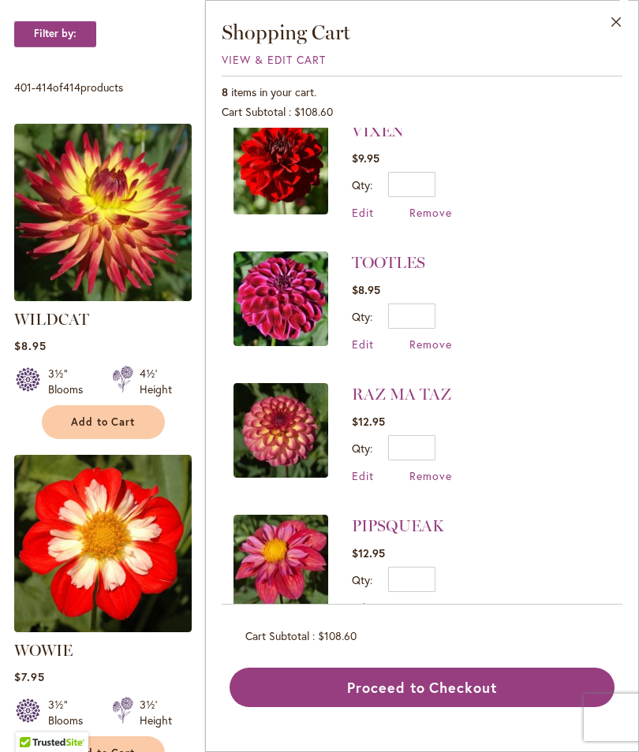
click at [610, 360] on div "VIXEN $9.95 Qty * Update Edit Remove" at bounding box center [422, 366] width 401 height 477
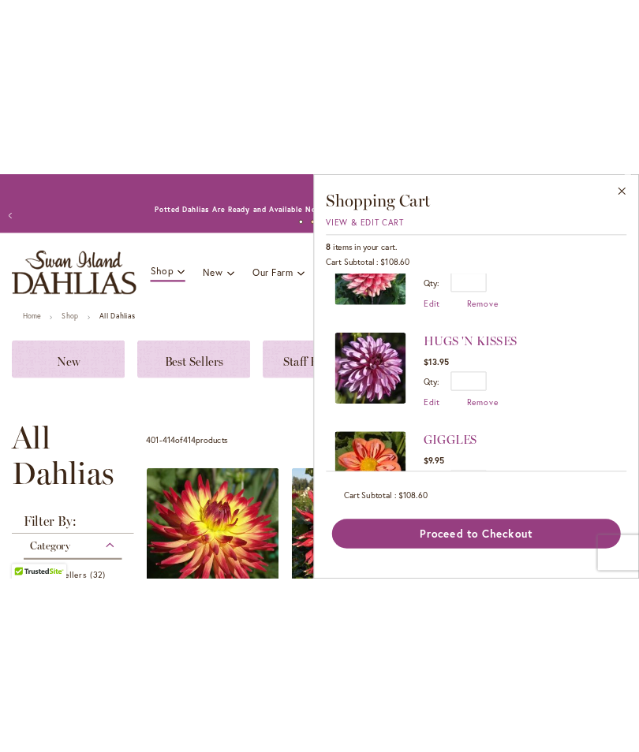
scroll to position [510, 0]
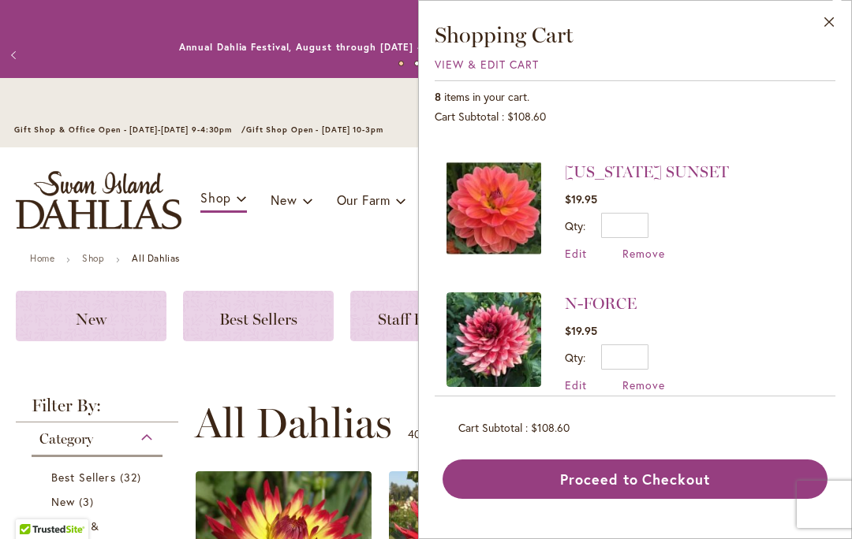
click at [12, 91] on div "Gift Shop & Office Open - Monday-Friday 9-4:30pm / Gift Shop Open - Saturday 10…" at bounding box center [426, 114] width 852 height 47
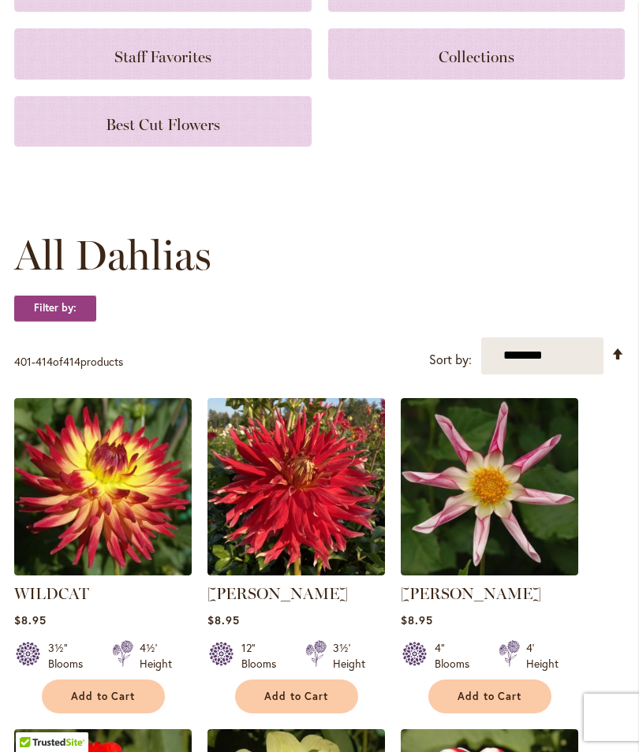
scroll to position [303, 0]
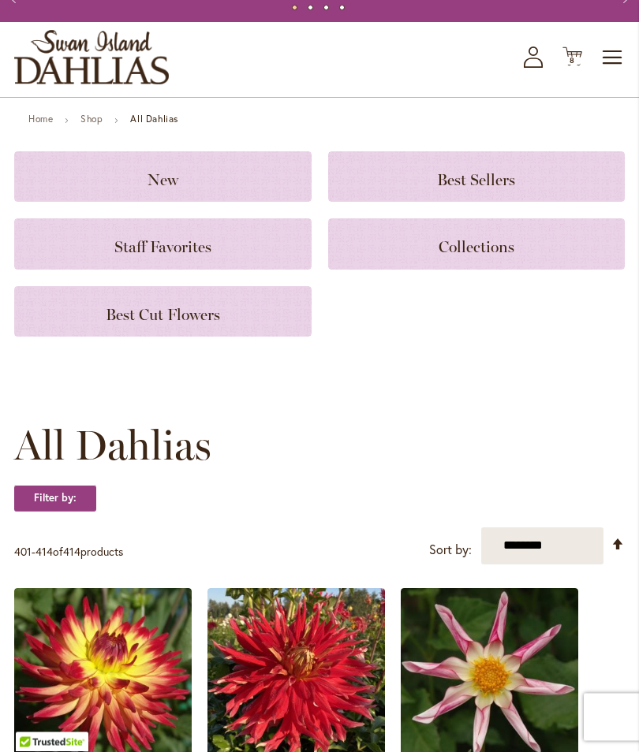
scroll to position [0, 0]
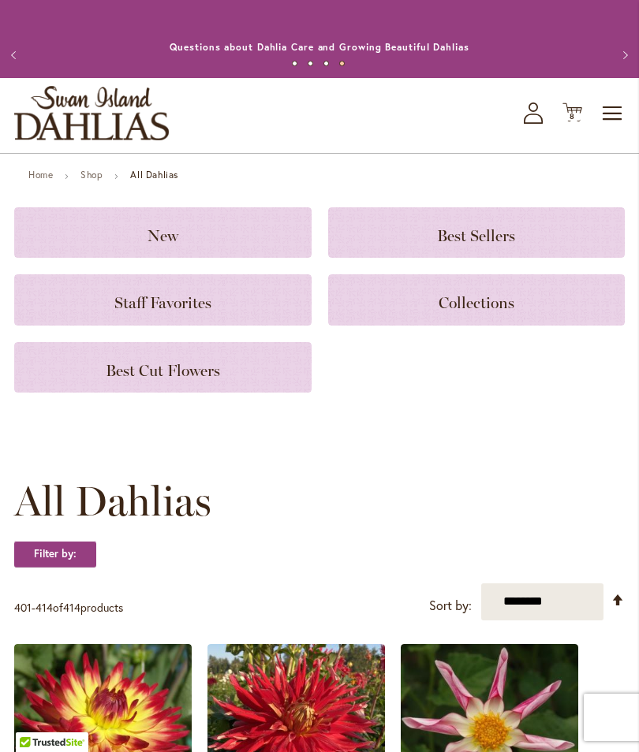
click at [115, 241] on h3 "New" at bounding box center [162, 232] width 259 height 17
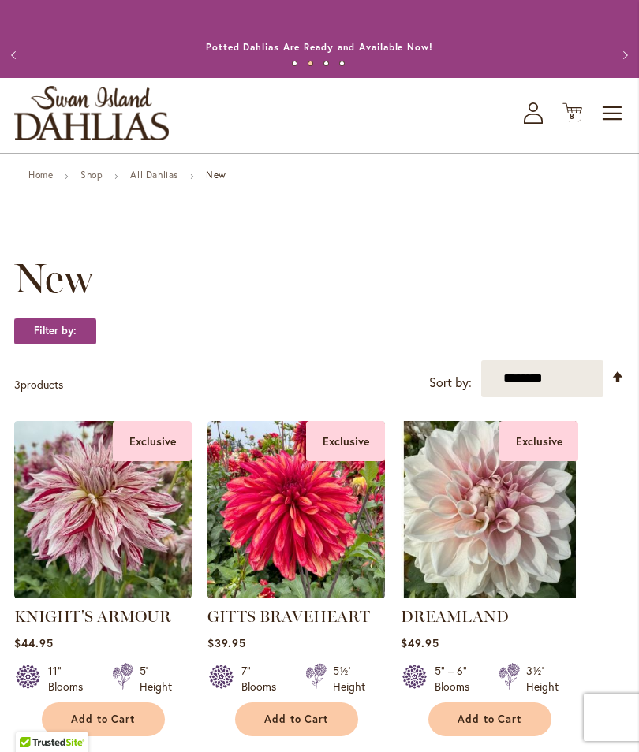
click at [32, 66] on button "Previous" at bounding box center [16, 55] width 32 height 32
click at [17, 60] on button "Previous" at bounding box center [16, 55] width 32 height 32
click at [9, 63] on button "Previous" at bounding box center [16, 55] width 32 height 32
click at [21, 71] on button "Previous" at bounding box center [16, 55] width 32 height 32
click at [0, 78] on div "Previous Annual Dahlia Festival, August through September 28th - Wednesday thro…" at bounding box center [319, 55] width 639 height 47
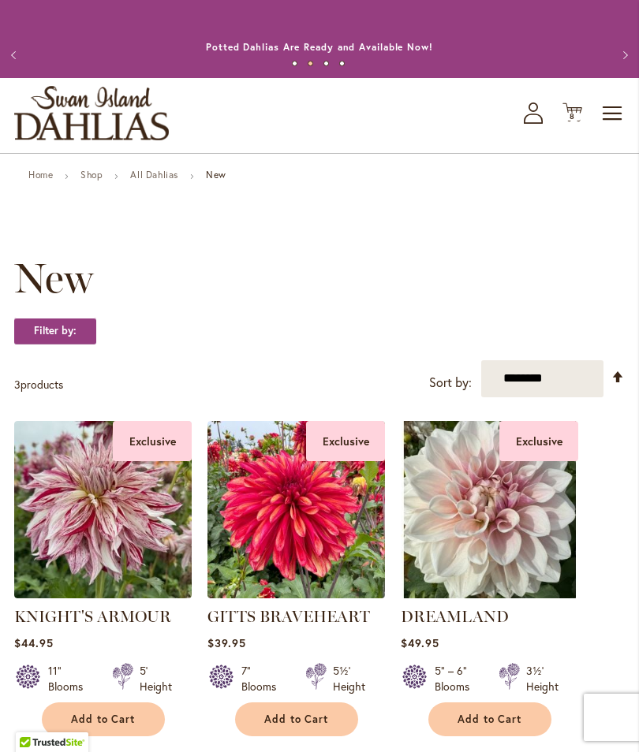
click at [11, 65] on button "Previous" at bounding box center [16, 55] width 32 height 32
click at [5, 61] on button "Previous" at bounding box center [16, 55] width 32 height 32
click at [4, 69] on button "Previous" at bounding box center [16, 55] width 32 height 32
click at [9, 61] on button "Previous" at bounding box center [16, 55] width 32 height 32
click at [4, 57] on button "Previous" at bounding box center [16, 55] width 32 height 32
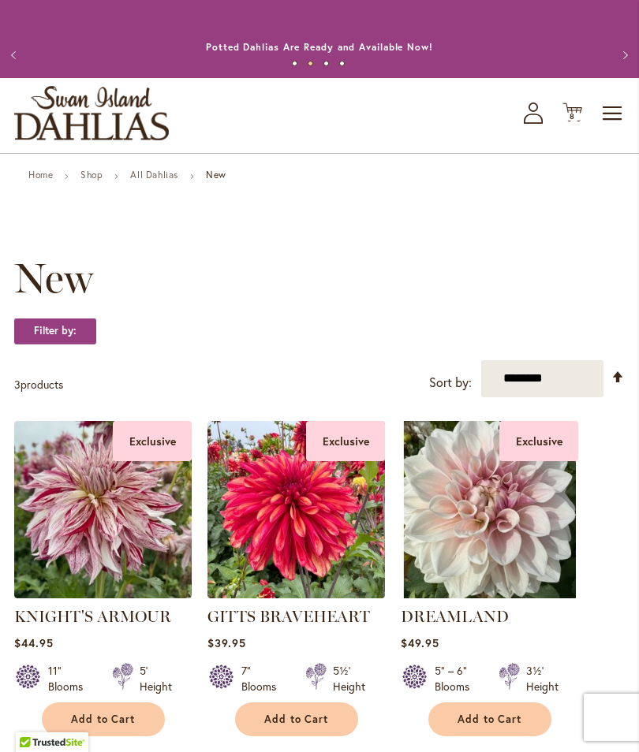
click at [10, 71] on button "Previous" at bounding box center [16, 55] width 32 height 32
click at [5, 71] on button "Previous" at bounding box center [16, 55] width 32 height 32
click at [6, 71] on button "Previous" at bounding box center [16, 55] width 32 height 32
click at [9, 71] on button "Previous" at bounding box center [16, 55] width 32 height 32
click at [14, 71] on button "Previous" at bounding box center [16, 55] width 32 height 32
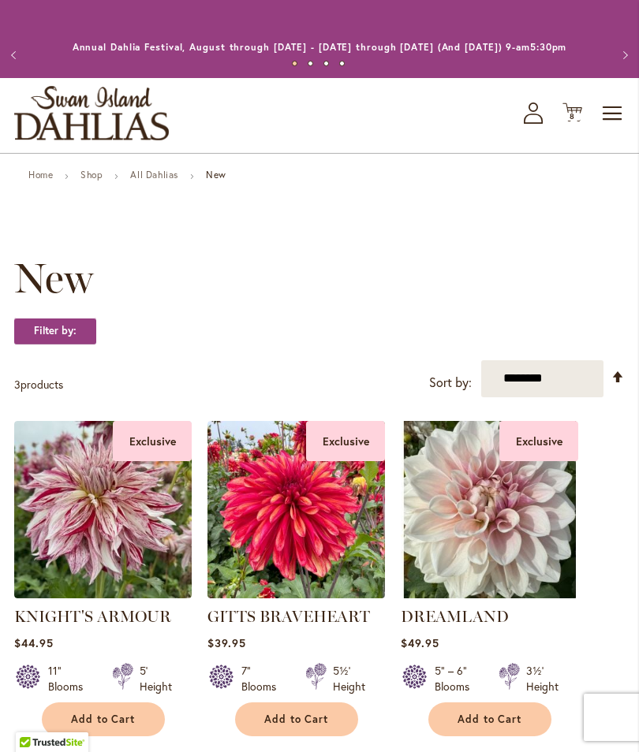
click at [22, 71] on button "Previous" at bounding box center [16, 55] width 32 height 32
click at [609, 71] on button "Next" at bounding box center [623, 55] width 32 height 32
click at [614, 129] on span "Toggle Nav" at bounding box center [613, 114] width 24 height 32
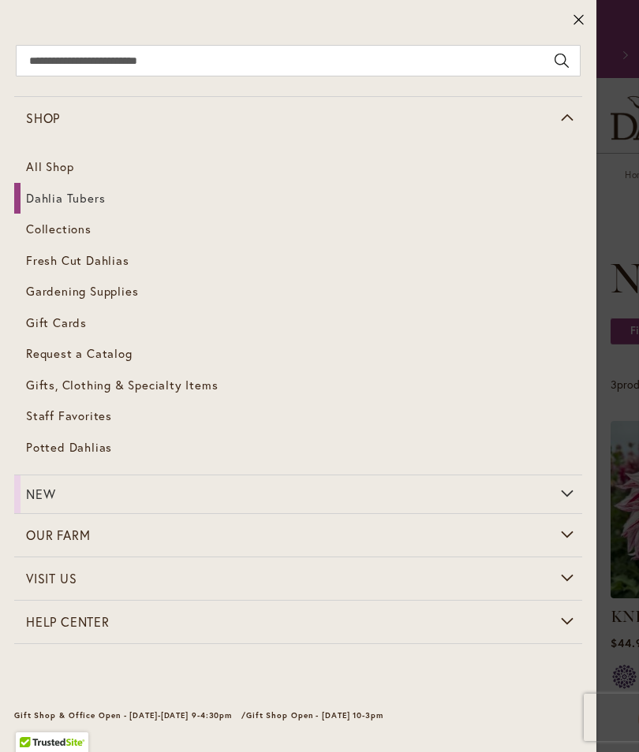
click at [61, 201] on span "Dahlia Tubers" at bounding box center [65, 198] width 79 height 16
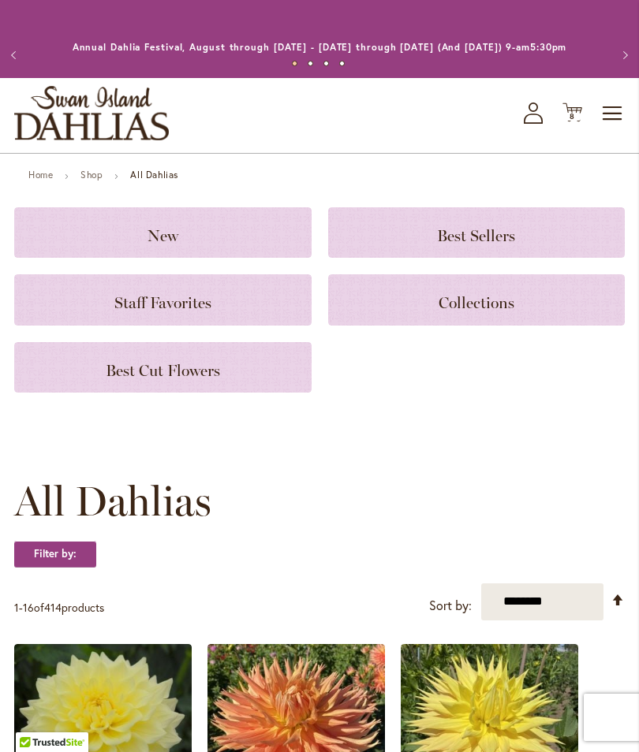
click at [111, 308] on h3 "Staff Favorites" at bounding box center [162, 299] width 259 height 17
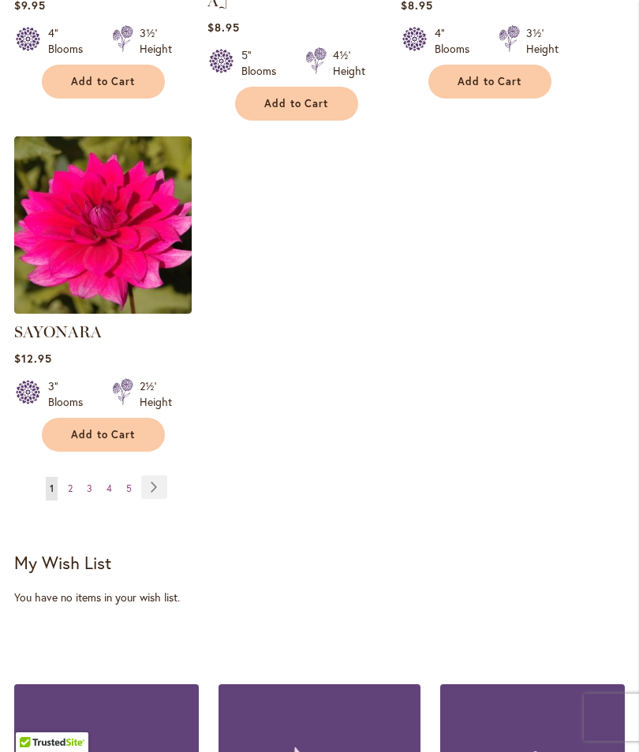
scroll to position [2036, 0]
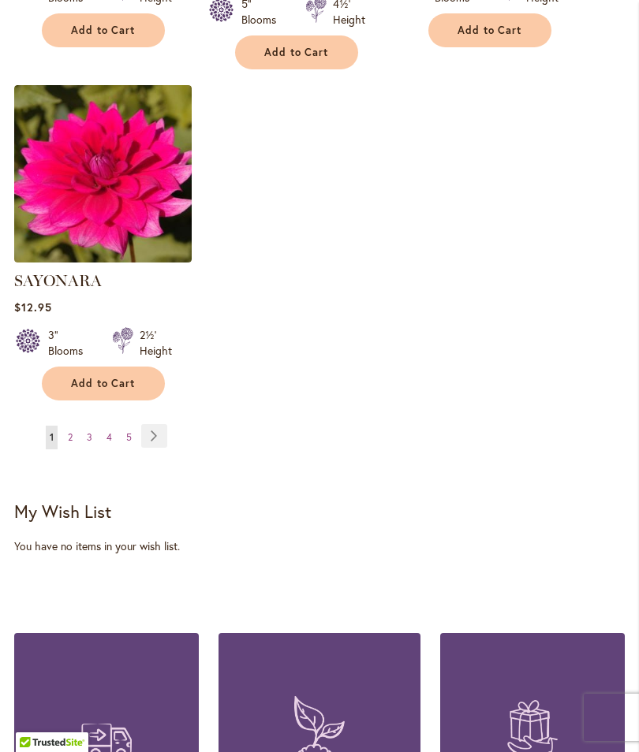
click at [153, 427] on link "Page Next" at bounding box center [154, 436] width 26 height 24
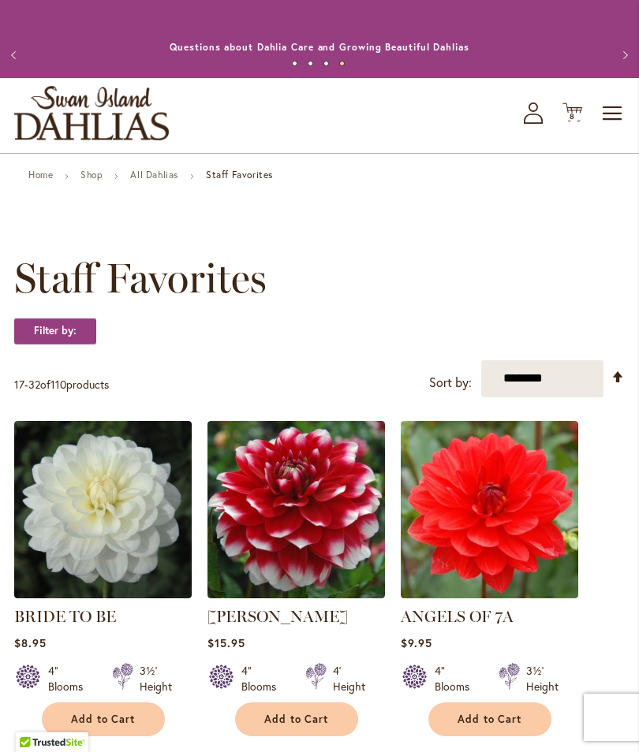
click at [14, 66] on button "Previous" at bounding box center [16, 55] width 32 height 32
click at [9, 64] on button "Previous" at bounding box center [16, 55] width 32 height 32
click at [623, 129] on span "Toggle Nav" at bounding box center [613, 114] width 24 height 32
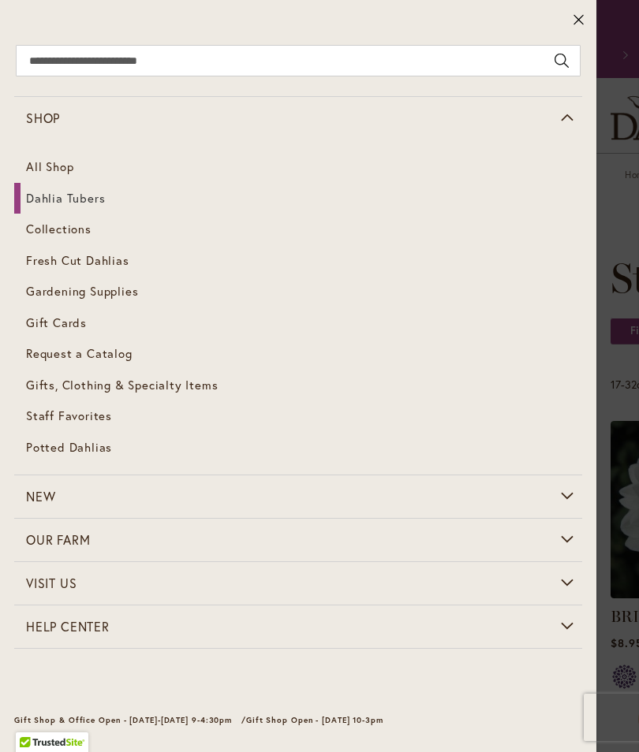
click at [58, 196] on span "Dahlia Tubers" at bounding box center [65, 198] width 79 height 16
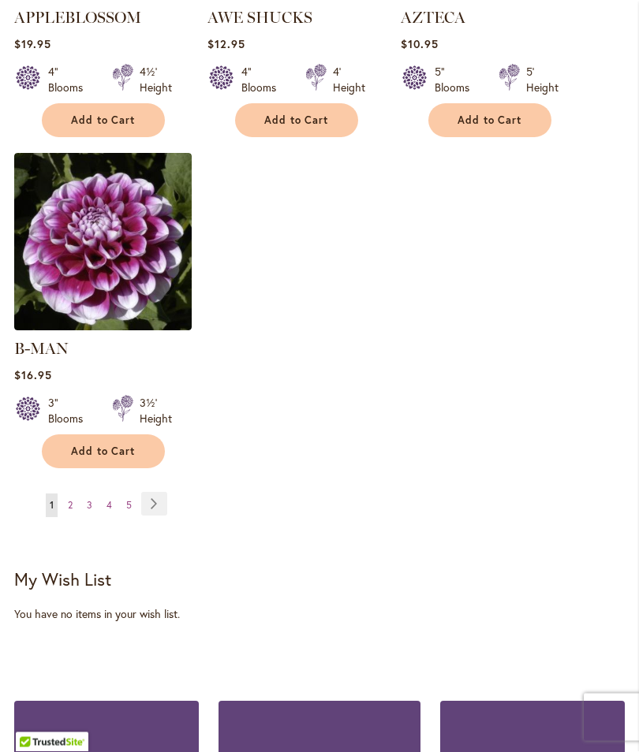
scroll to position [2169, 0]
click at [152, 495] on link "Page Next" at bounding box center [154, 504] width 26 height 24
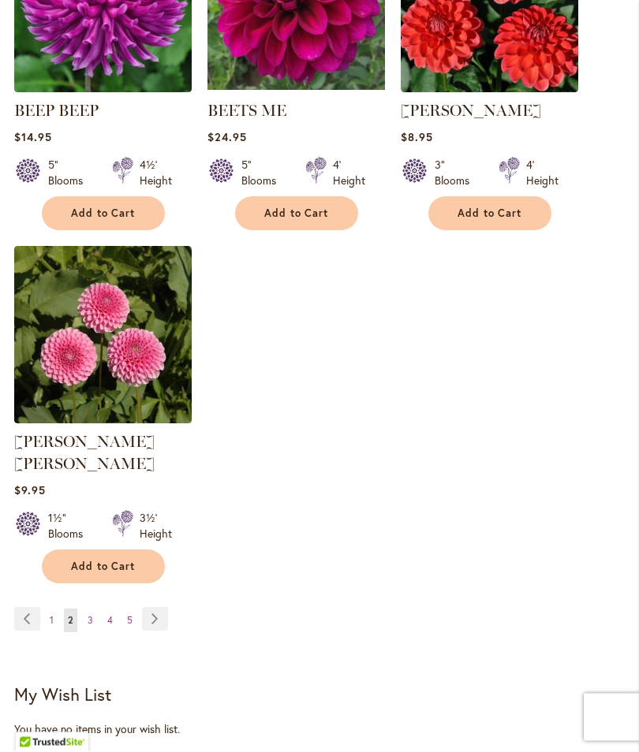
scroll to position [2054, 0]
click at [84, 613] on link "Page 3" at bounding box center [90, 621] width 13 height 24
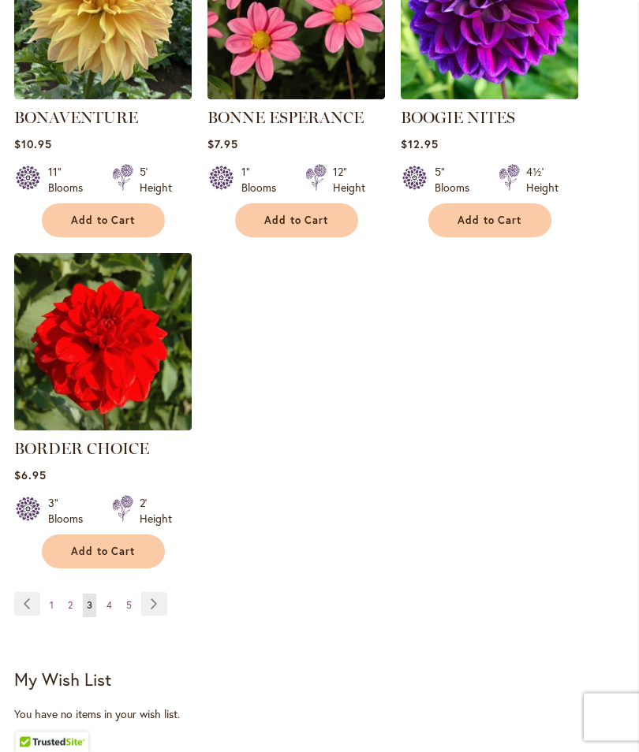
scroll to position [2047, 0]
click at [104, 617] on link "Page 4" at bounding box center [109, 606] width 13 height 24
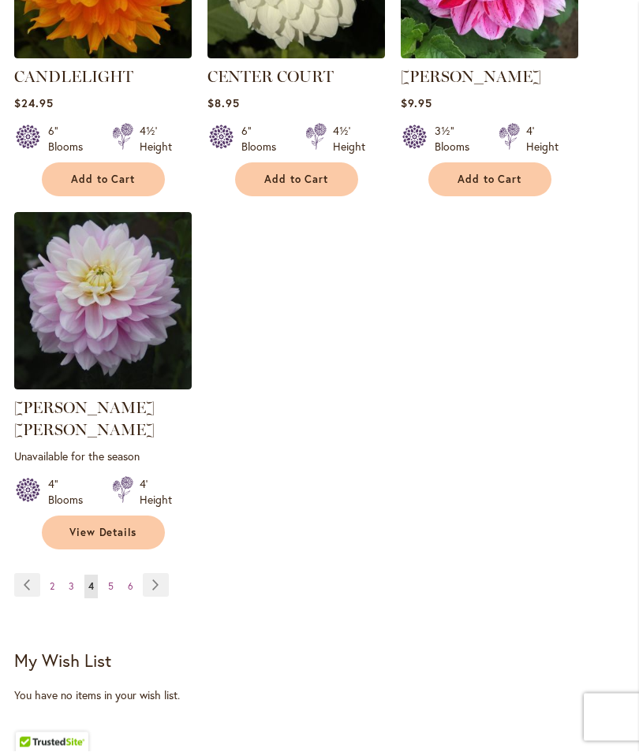
scroll to position [2110, 0]
click at [110, 585] on link "Page 5" at bounding box center [110, 587] width 13 height 24
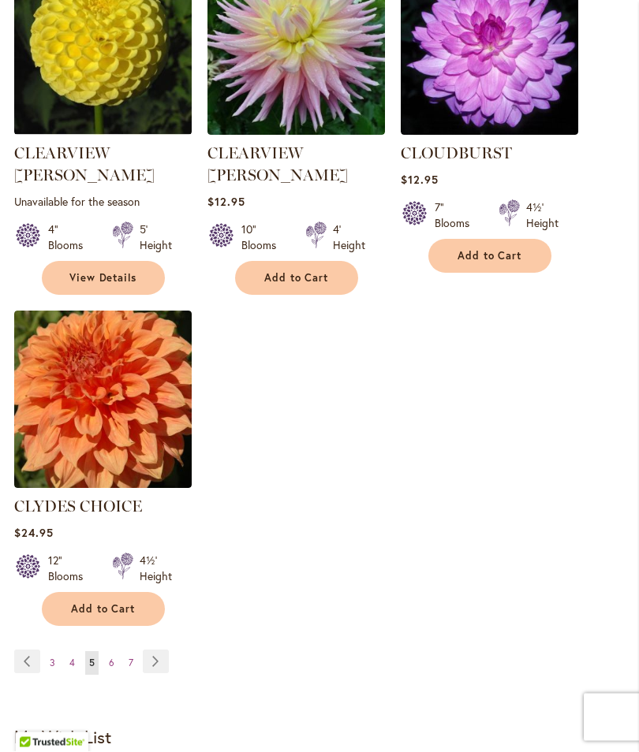
scroll to position [2034, 0]
click at [111, 657] on span "6" at bounding box center [112, 663] width 6 height 12
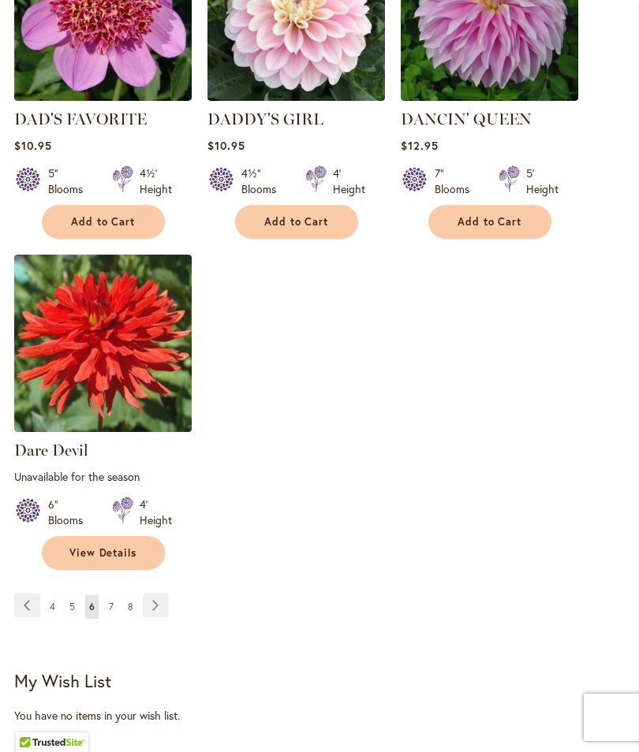
scroll to position [2120, 0]
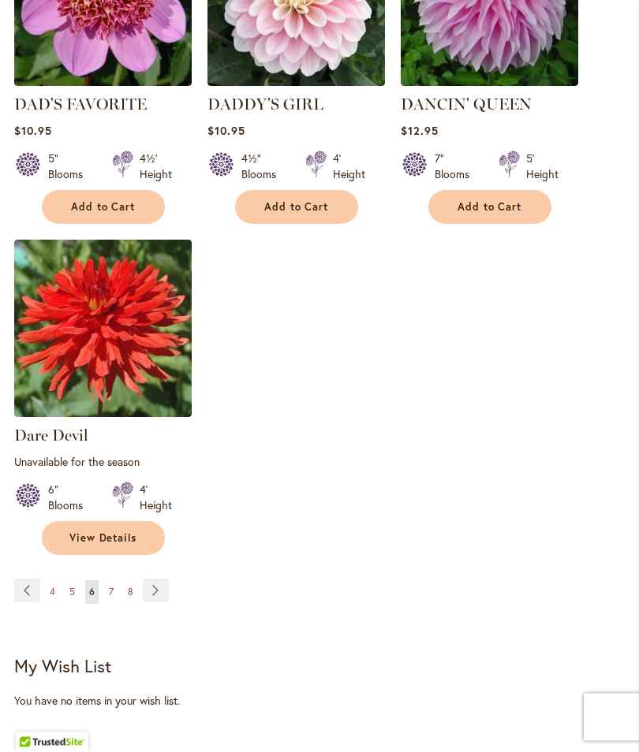
click at [116, 588] on link "Page 7" at bounding box center [111, 593] width 13 height 24
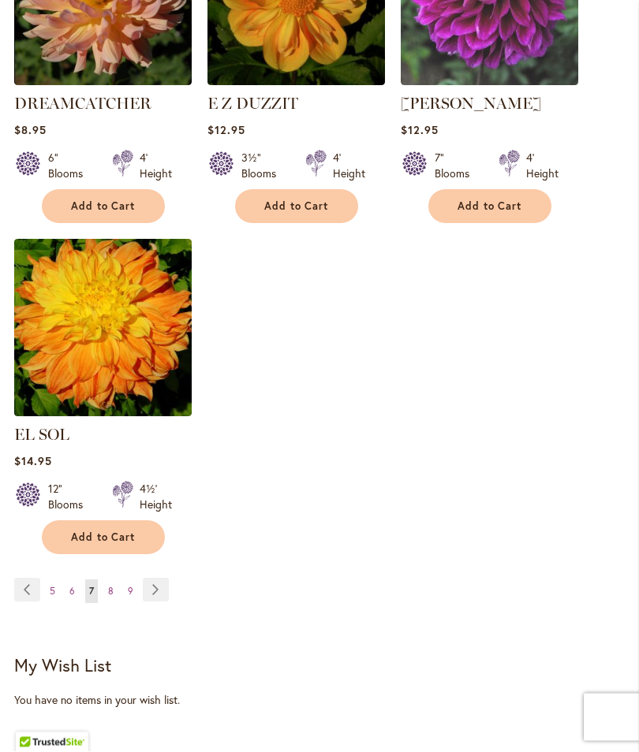
scroll to position [2095, 0]
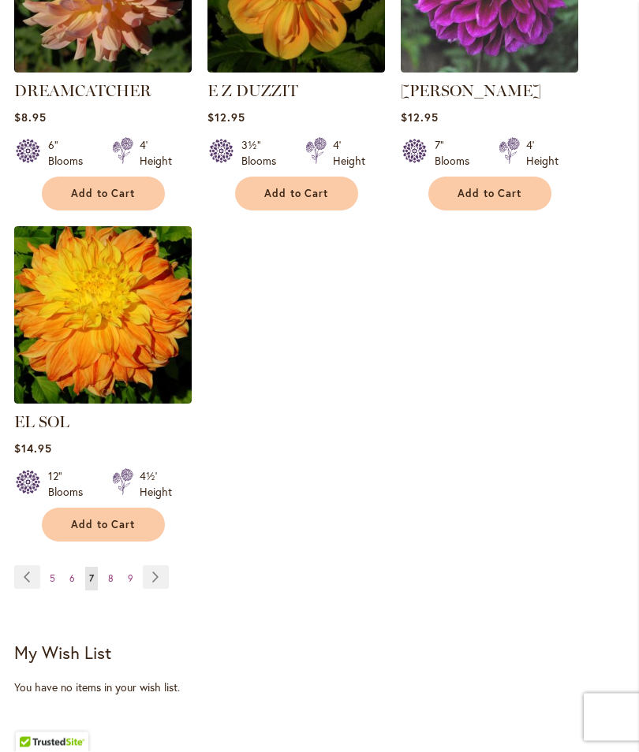
click at [113, 575] on span "8" at bounding box center [111, 579] width 6 height 12
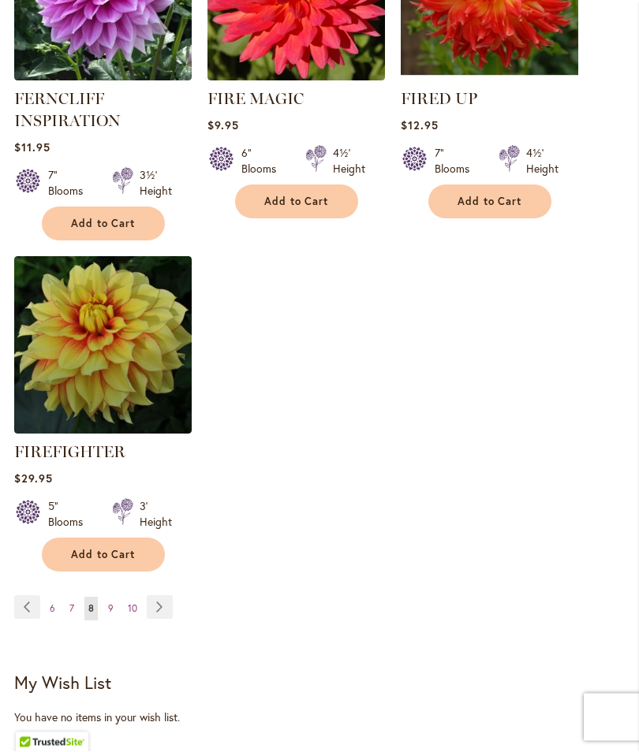
scroll to position [2133, 0]
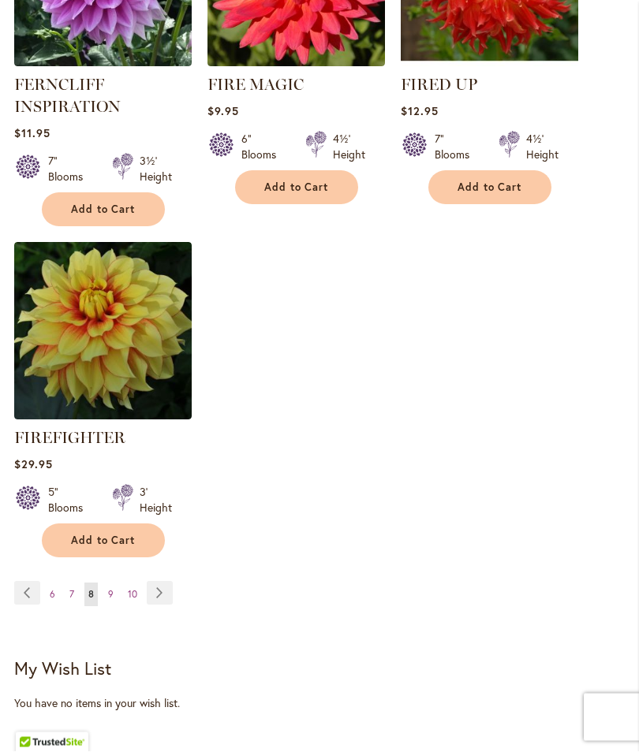
click at [116, 607] on link "Page 9" at bounding box center [110, 596] width 13 height 24
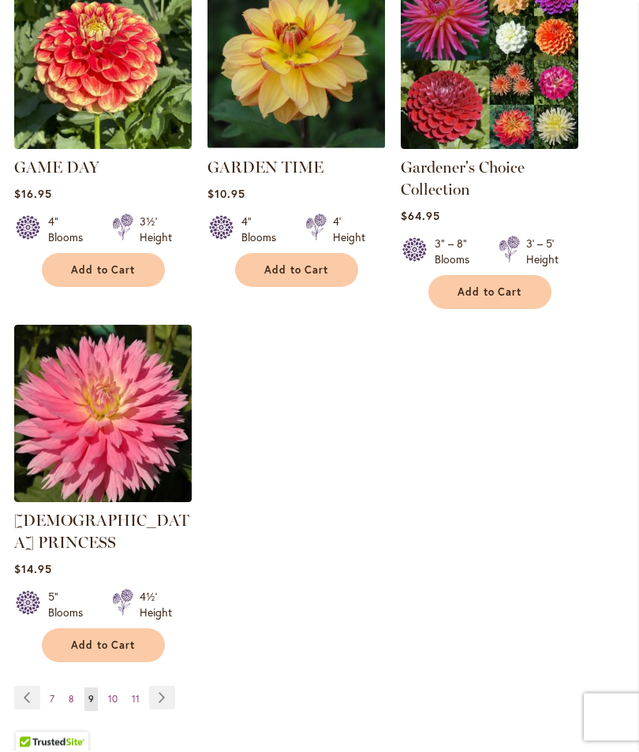
scroll to position [2063, 0]
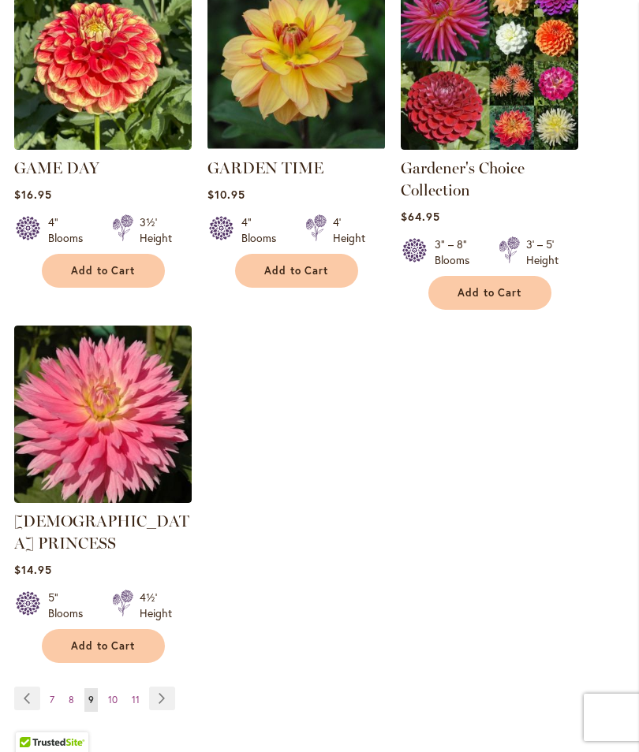
click at [117, 688] on link "Page 10" at bounding box center [112, 700] width 17 height 24
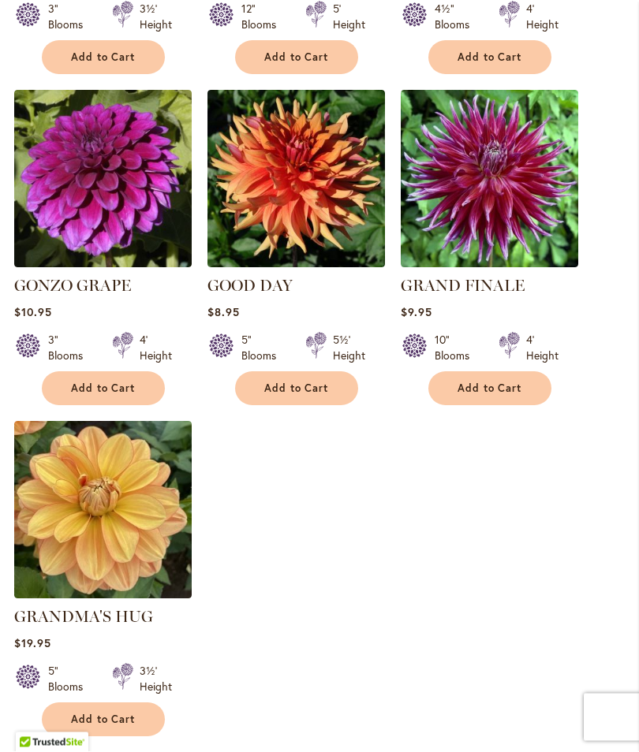
scroll to position [1895, 0]
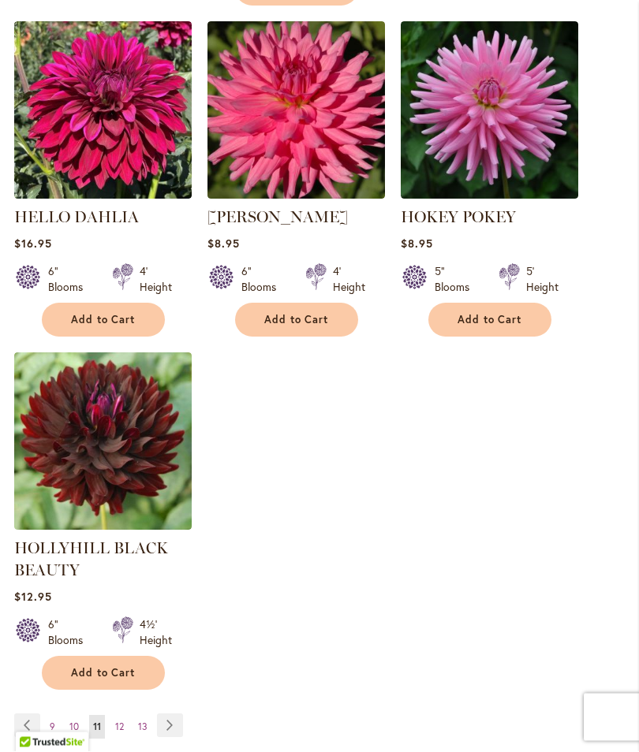
scroll to position [2008, 0]
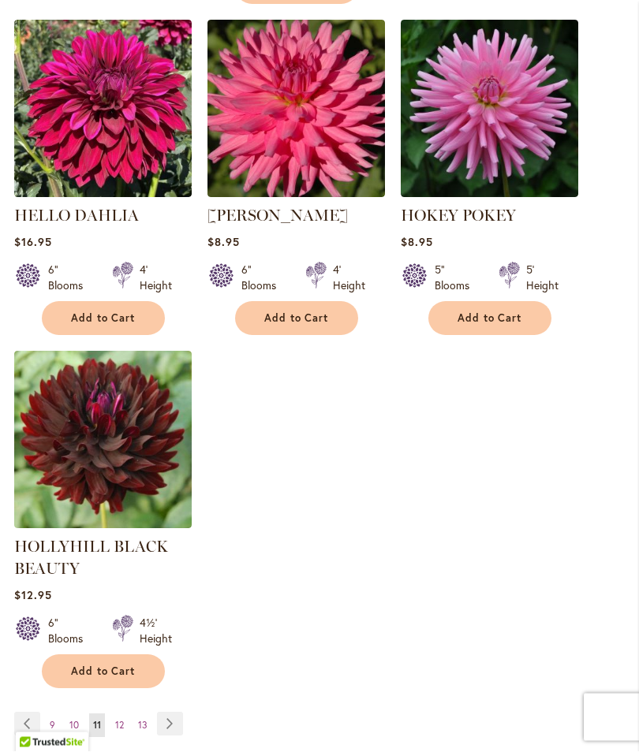
click at [117, 732] on span "12" at bounding box center [119, 726] width 9 height 12
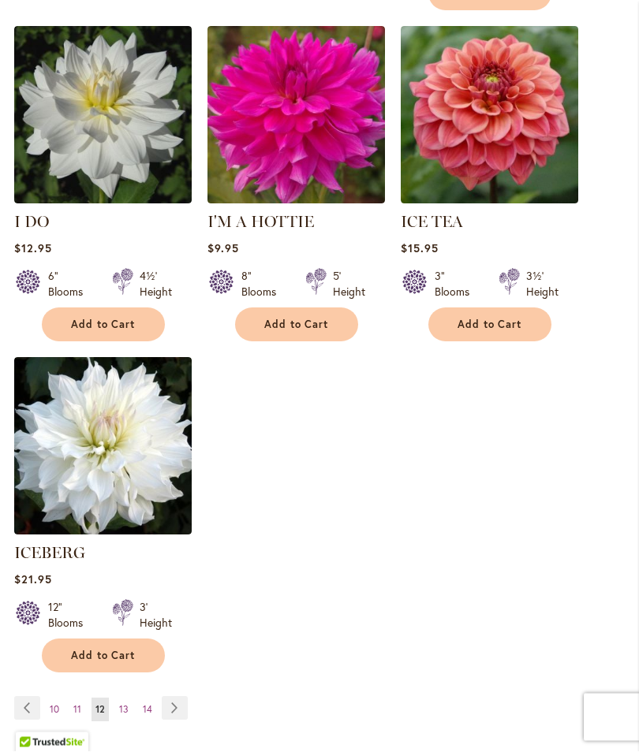
scroll to position [1965, 0]
click at [132, 704] on link "Page 13" at bounding box center [123, 710] width 17 height 24
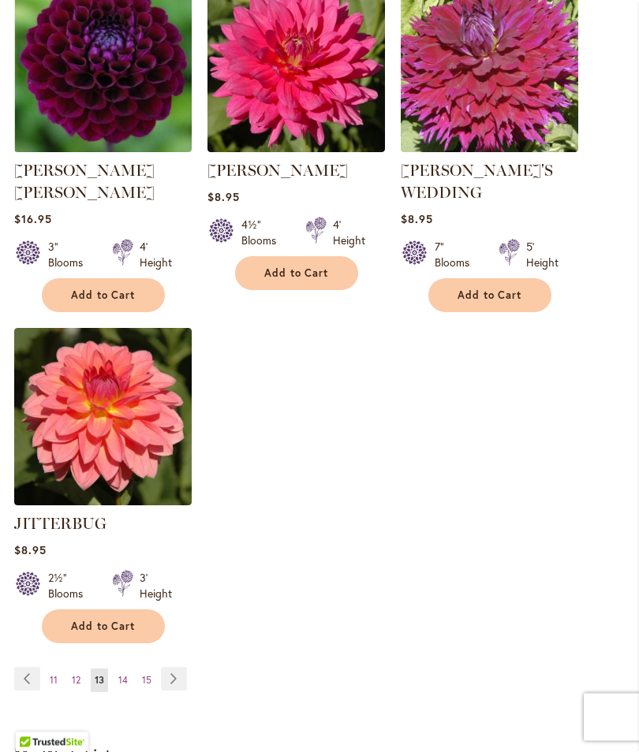
scroll to position [2032, 0]
click at [128, 669] on link "Page 14" at bounding box center [122, 681] width 17 height 24
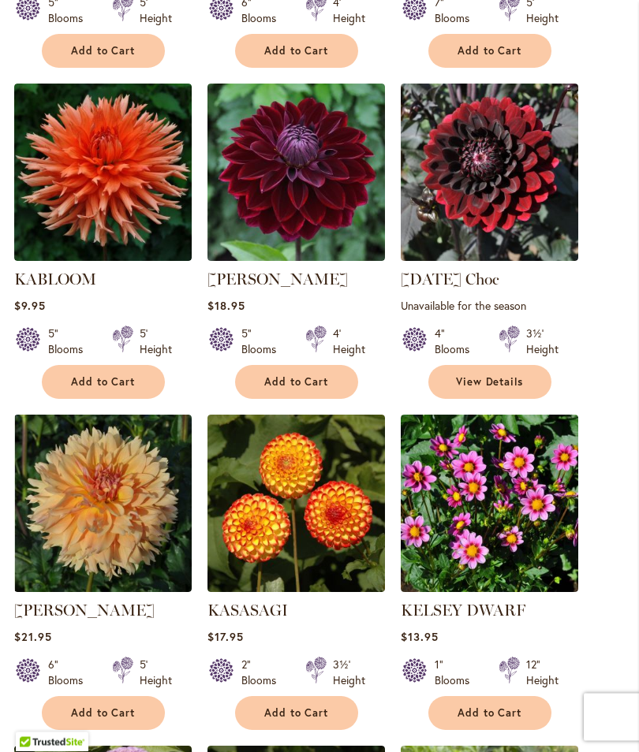
scroll to position [906, 0]
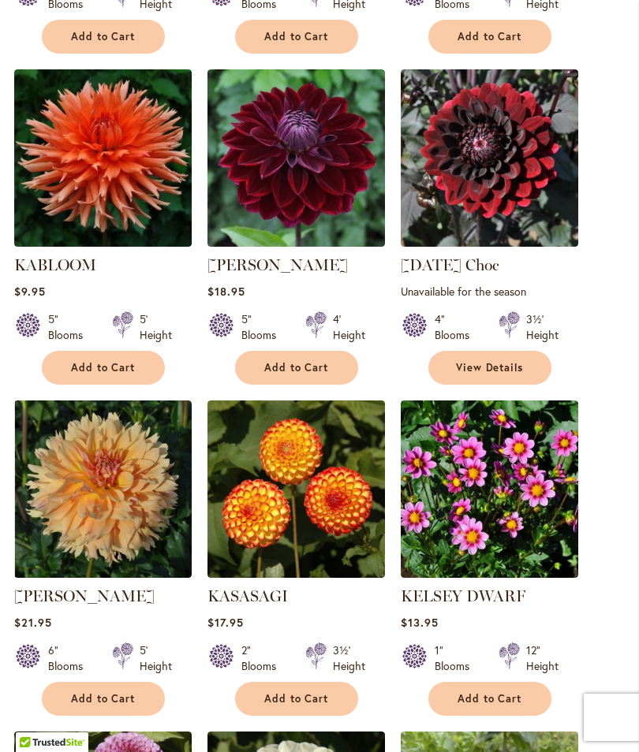
click at [295, 706] on span "Add to Cart" at bounding box center [296, 698] width 65 height 13
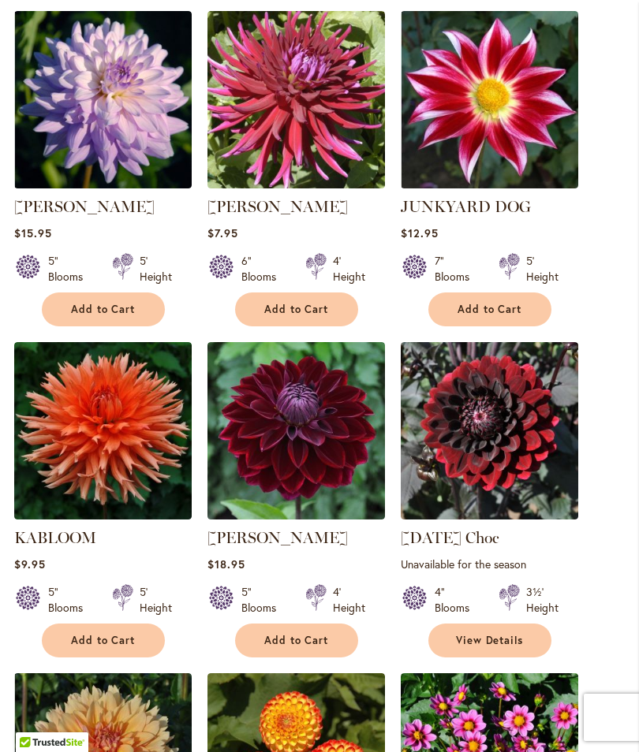
scroll to position [674, 0]
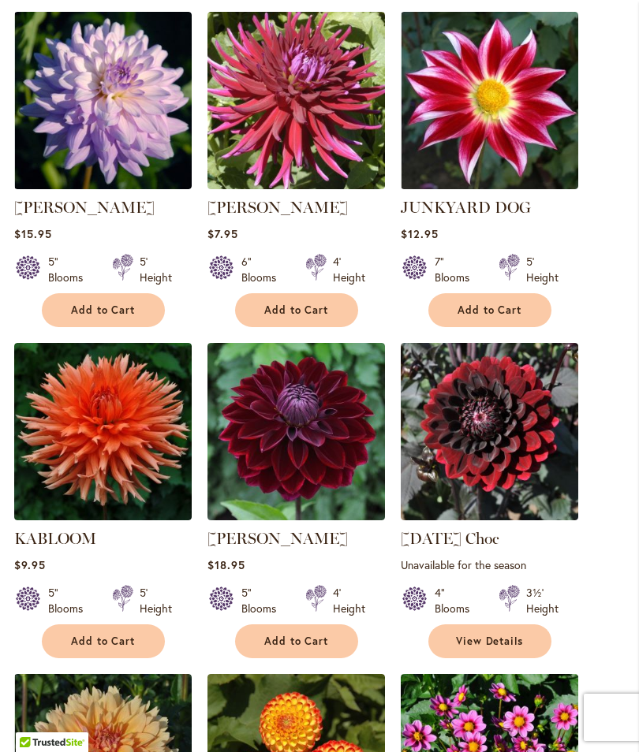
click at [272, 648] on span "Add to Cart" at bounding box center [296, 641] width 65 height 13
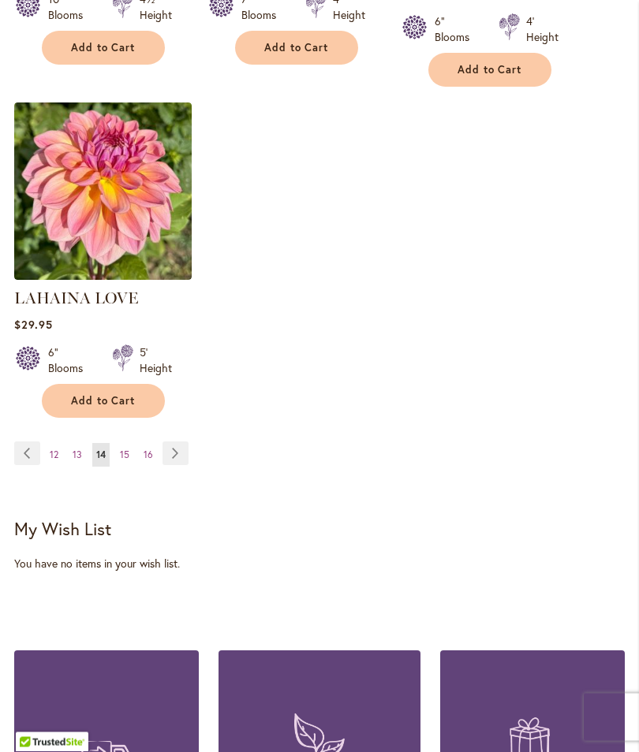
scroll to position [2258, 0]
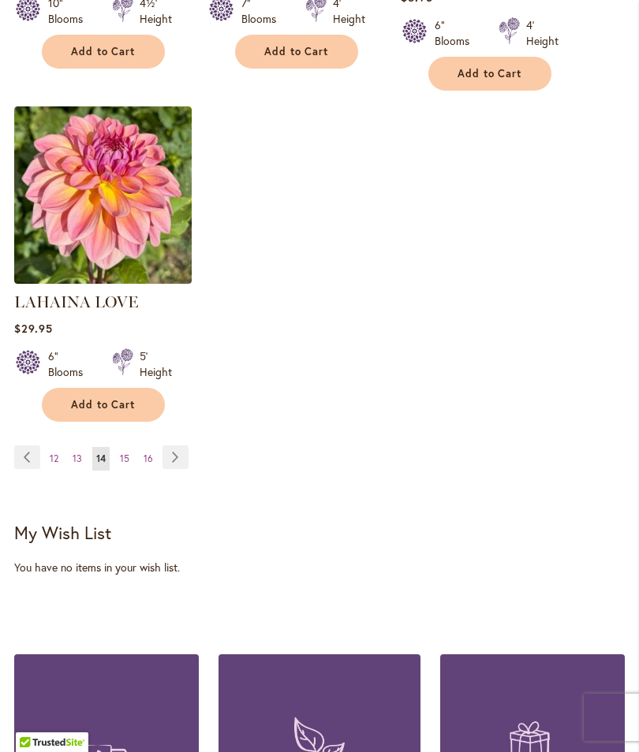
click at [180, 446] on link "Page Next" at bounding box center [175, 458] width 26 height 24
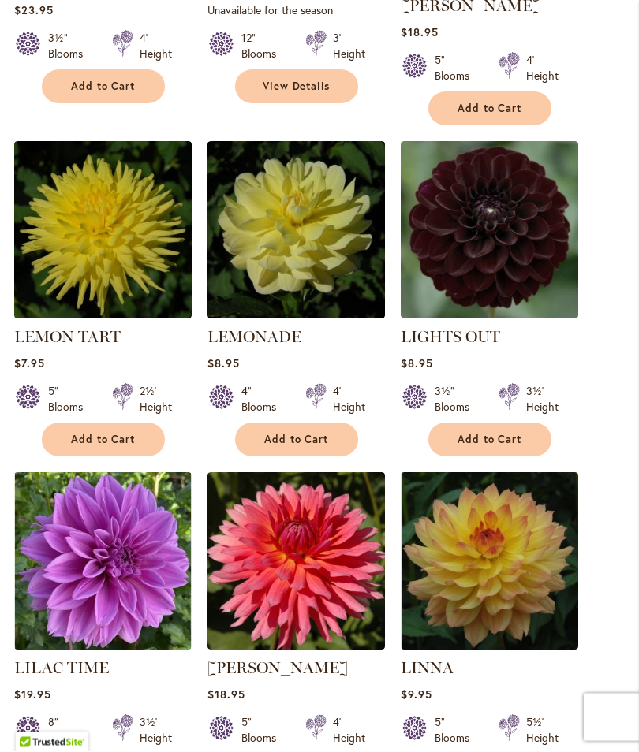
scroll to position [856, 0]
click at [520, 433] on span "Add to Cart" at bounding box center [489, 439] width 65 height 13
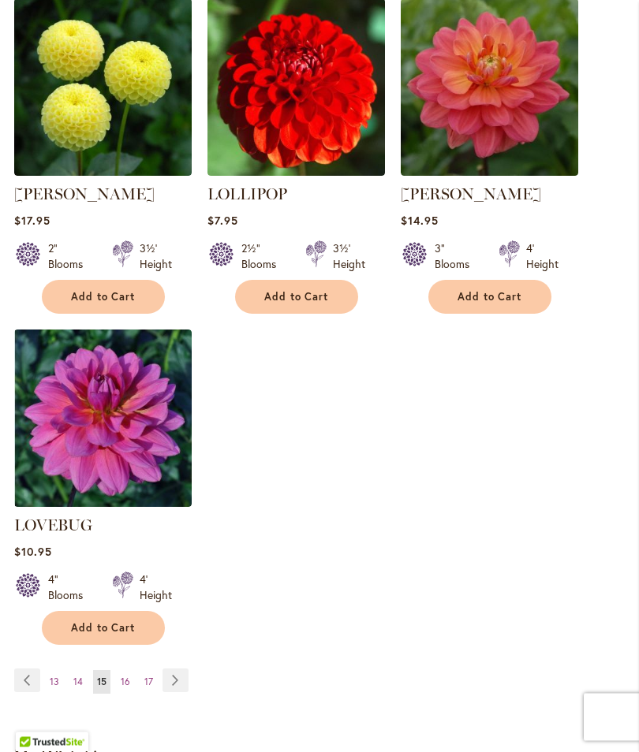
scroll to position [2056, 0]
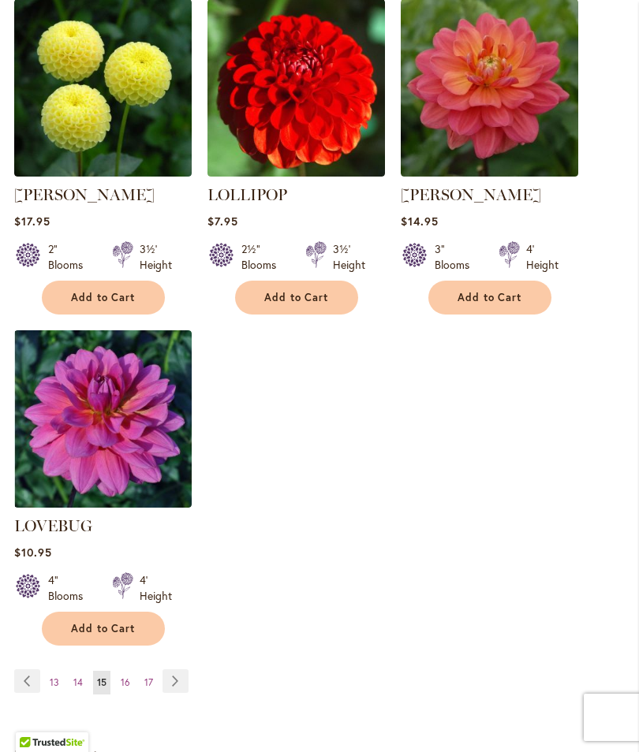
click at [129, 677] on span "16" at bounding box center [125, 683] width 9 height 12
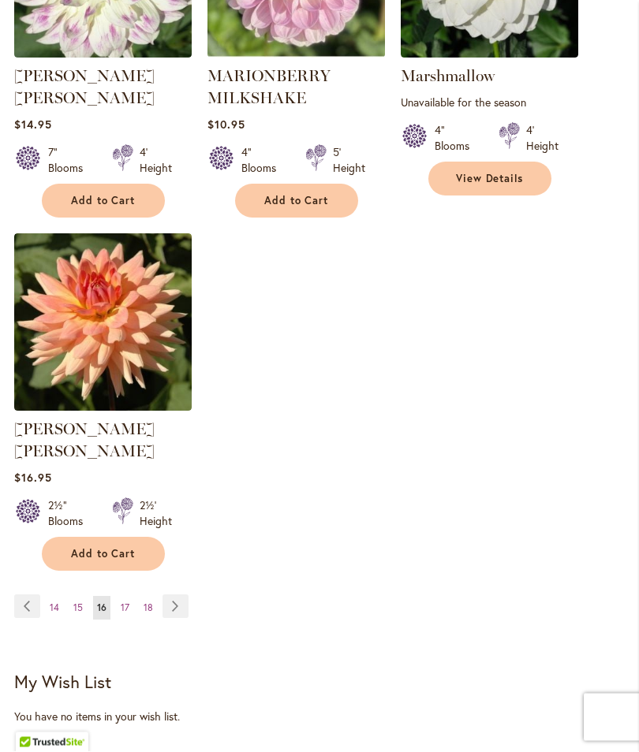
scroll to position [2111, 0]
click at [125, 602] on span "17" at bounding box center [125, 608] width 9 height 12
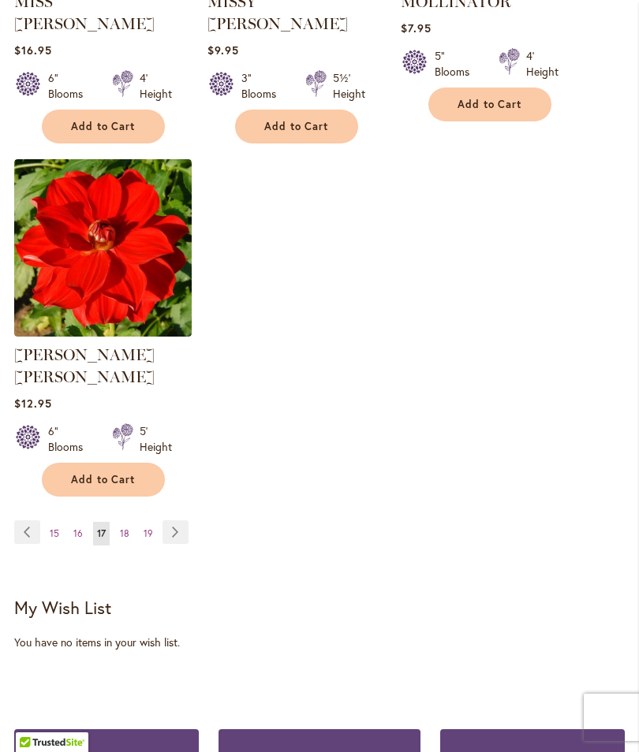
scroll to position [2167, 0]
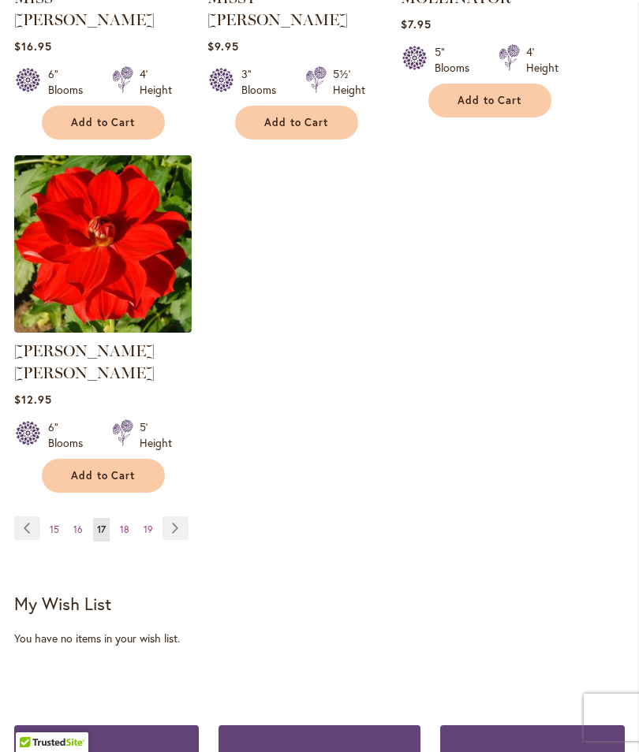
click at [129, 518] on link "Page 18" at bounding box center [124, 530] width 17 height 24
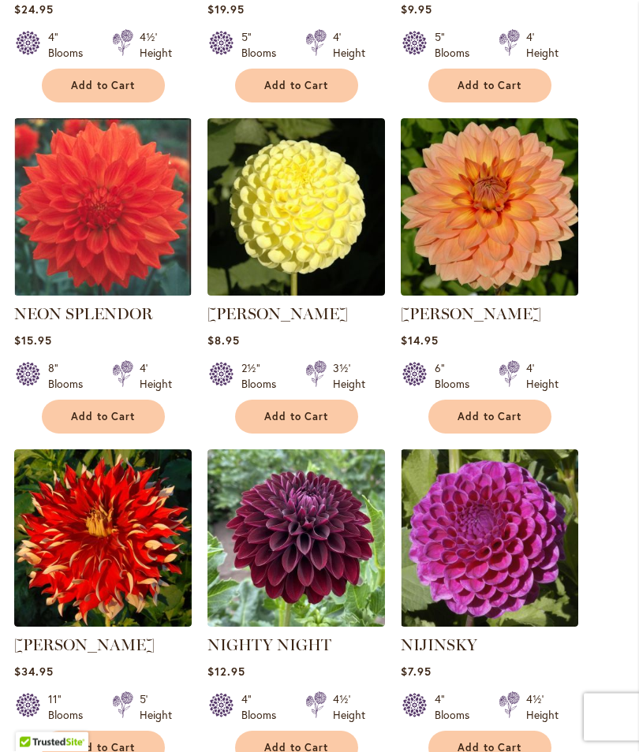
scroll to position [1522, 0]
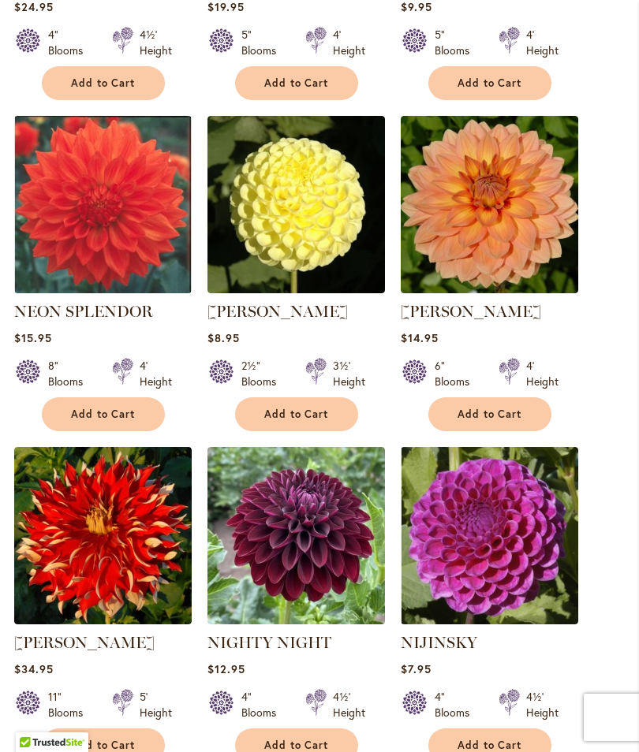
click at [310, 751] on button "Add to Cart" at bounding box center [296, 746] width 123 height 34
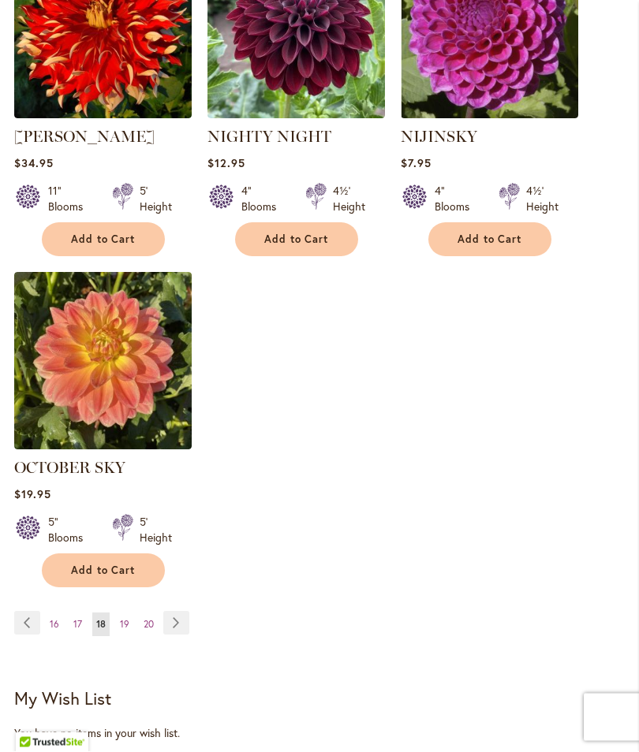
scroll to position [2070, 0]
click at [120, 630] on span "19" at bounding box center [124, 624] width 9 height 12
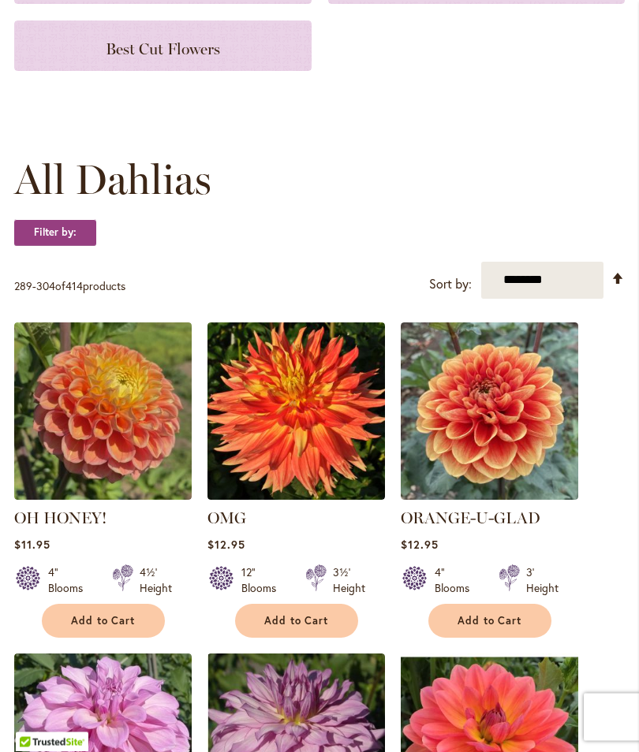
scroll to position [330, 0]
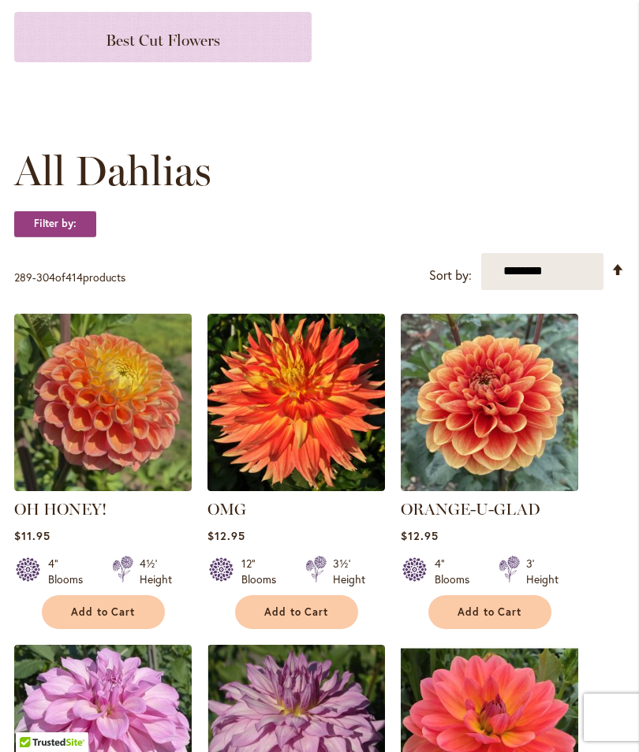
click at [102, 619] on span "Add to Cart" at bounding box center [103, 612] width 65 height 13
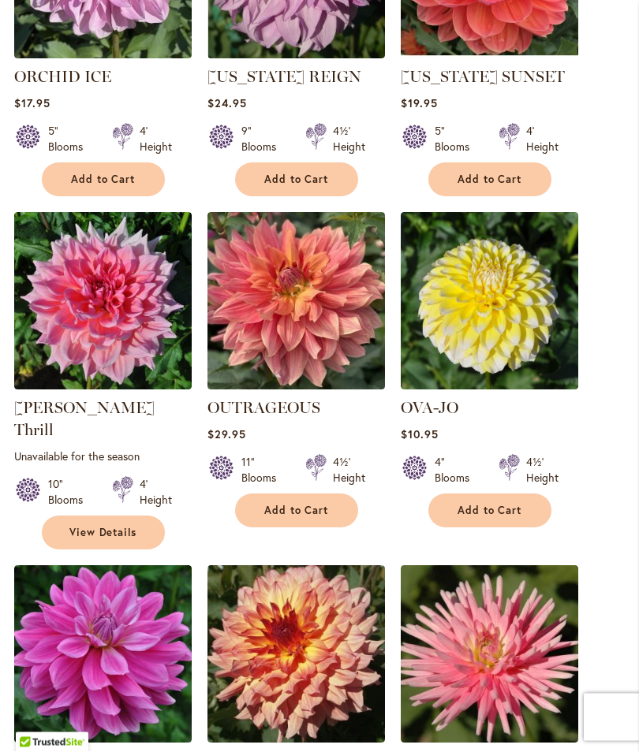
scroll to position [1136, 0]
click at [510, 517] on span "Add to Cart" at bounding box center [489, 510] width 65 height 13
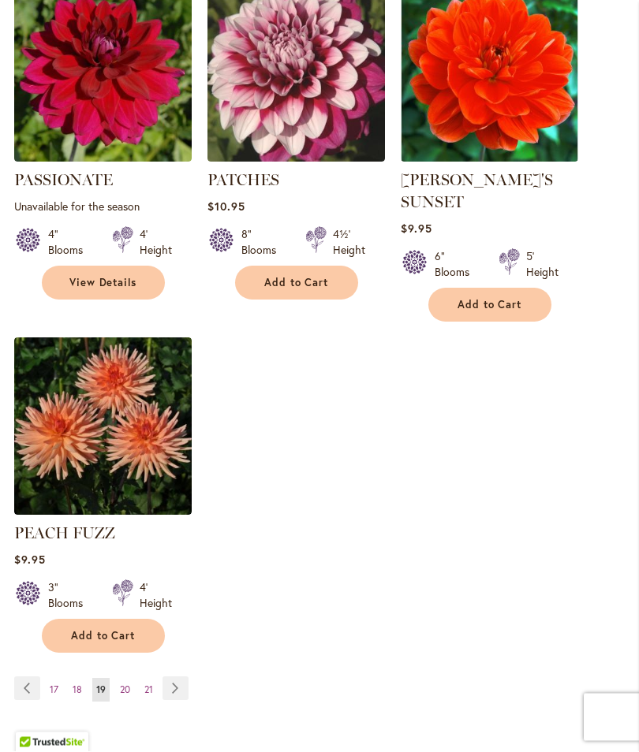
scroll to position [2049, 0]
click at [85, 634] on span "Add to Cart" at bounding box center [103, 635] width 65 height 13
click at [132, 678] on link "Page 20" at bounding box center [125, 690] width 18 height 24
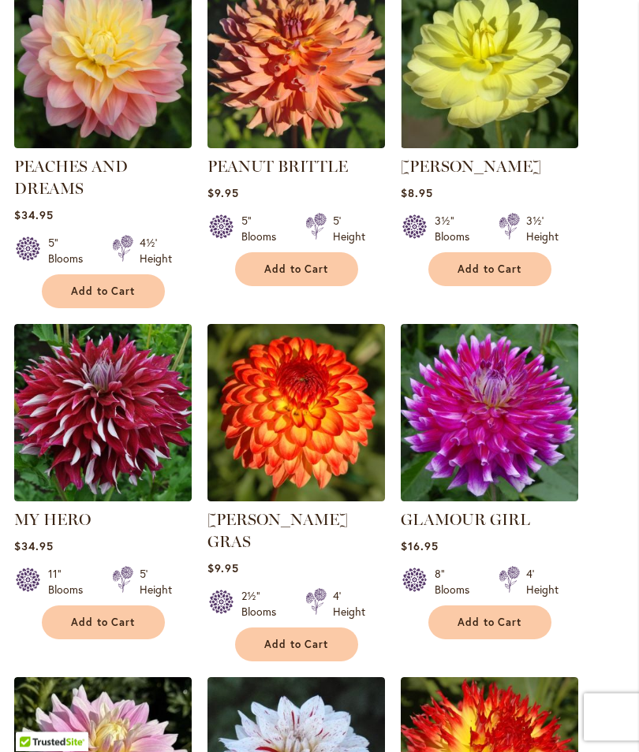
scroll to position [673, 0]
click at [319, 638] on span "Add to Cart" at bounding box center [296, 644] width 65 height 13
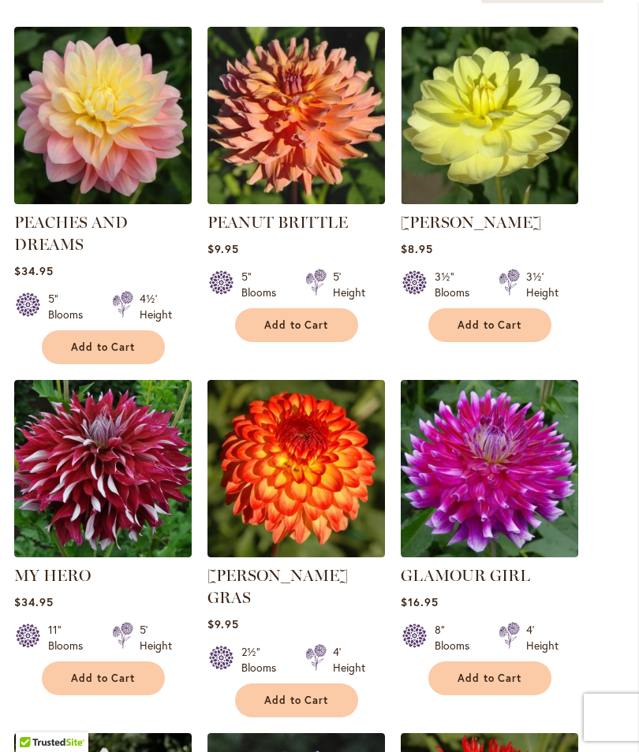
scroll to position [658, 0]
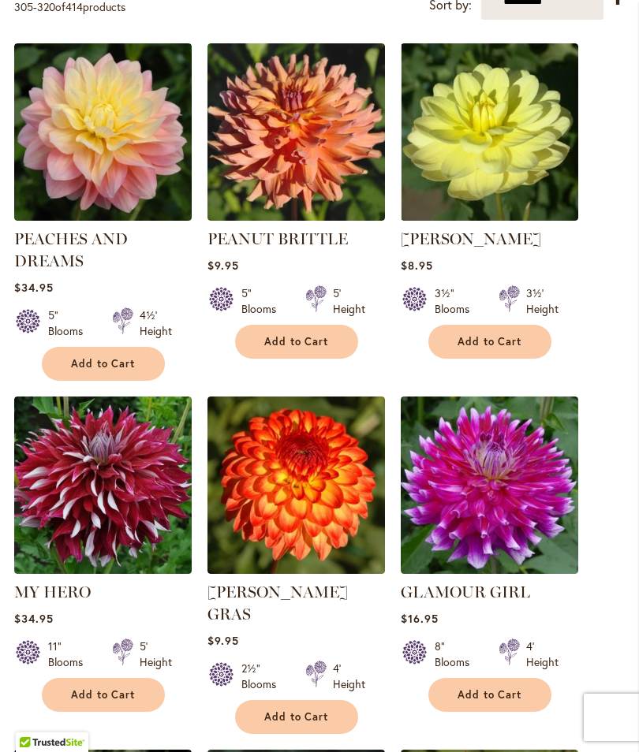
click at [545, 351] on button "Add to Cart" at bounding box center [489, 342] width 123 height 34
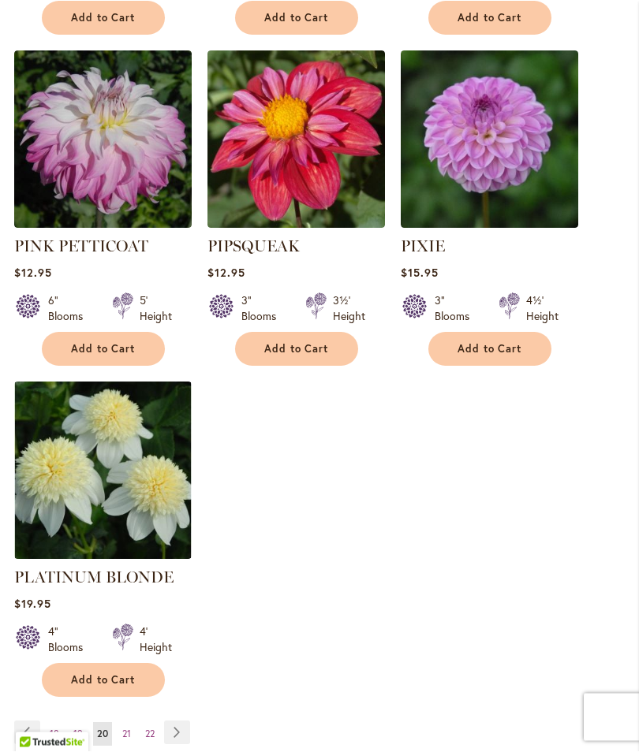
scroll to position [2030, 0]
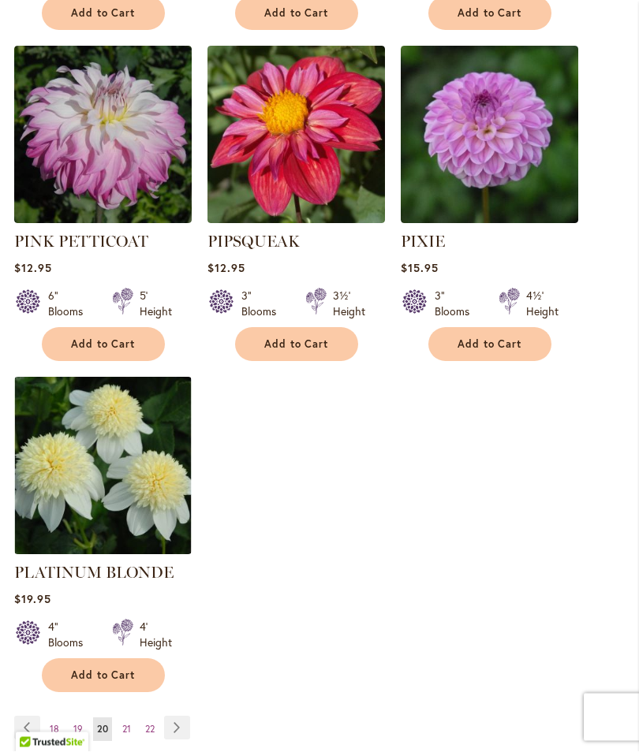
click at [128, 724] on span "21" at bounding box center [126, 730] width 9 height 12
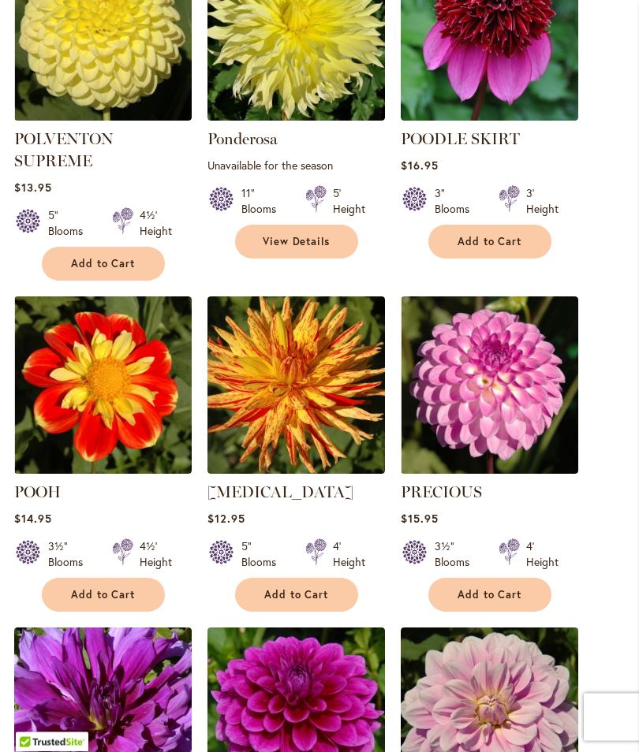
scroll to position [708, 0]
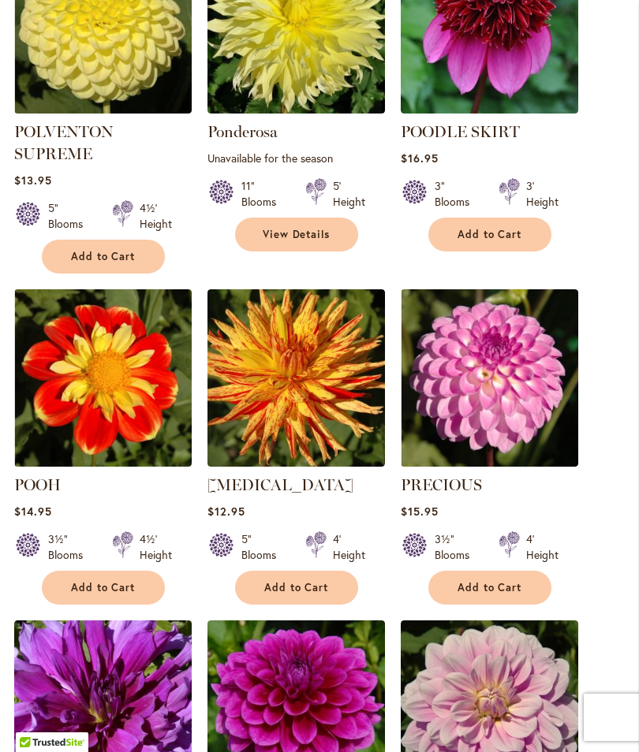
click at [311, 595] on span "Add to Cart" at bounding box center [296, 587] width 65 height 13
click at [125, 263] on span "Add to Cart" at bounding box center [103, 256] width 65 height 13
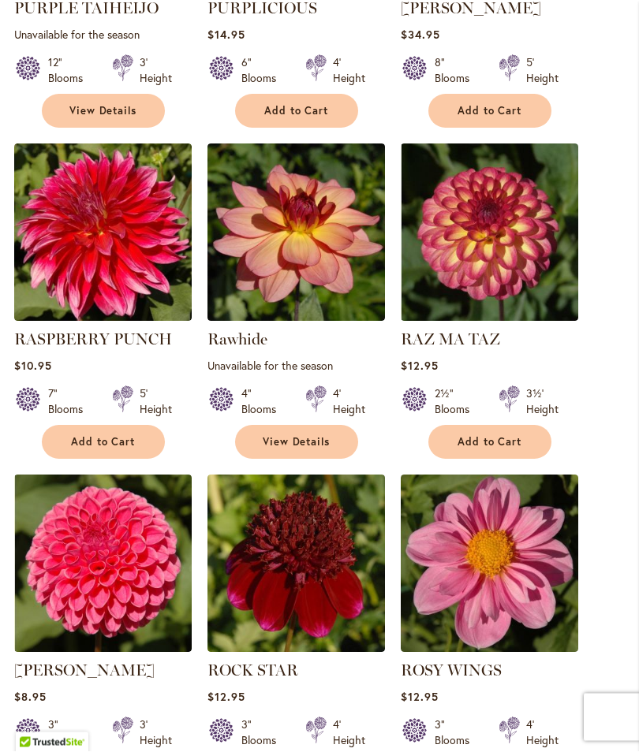
scroll to position [1516, 0]
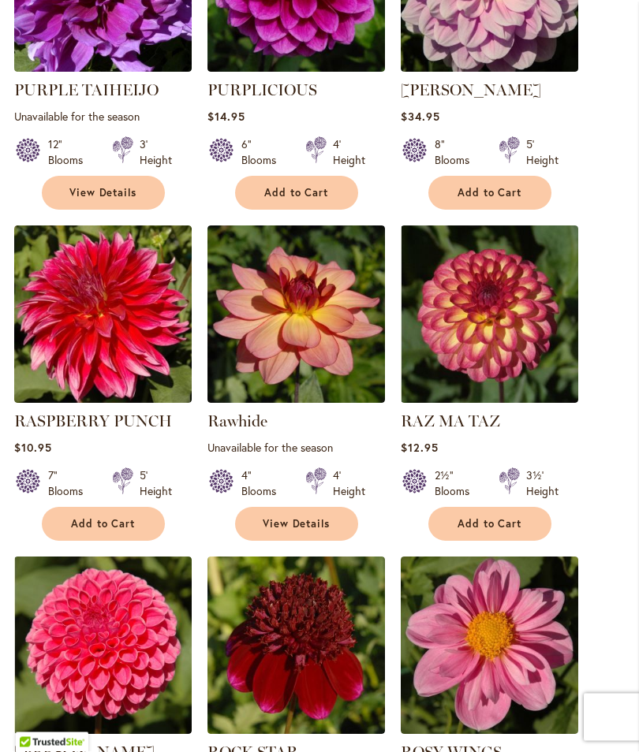
click at [522, 534] on button "Add to Cart" at bounding box center [489, 525] width 123 height 34
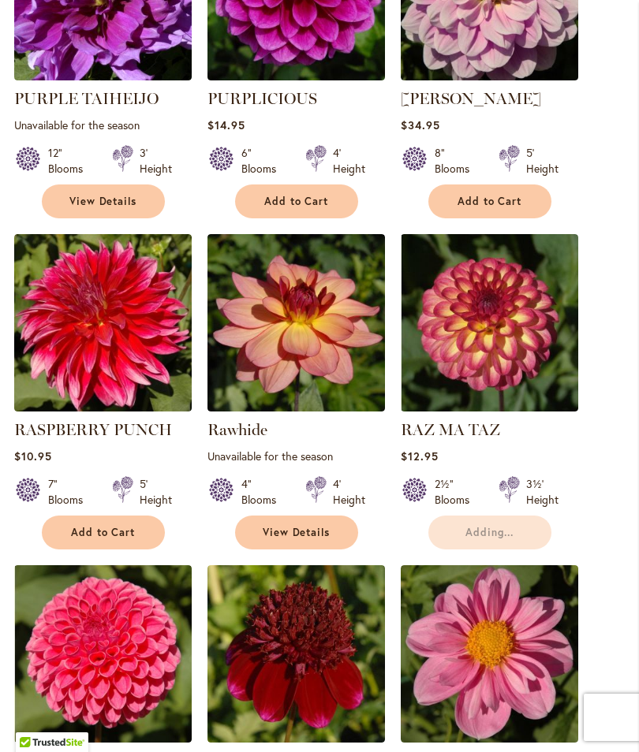
scroll to position [1413, 0]
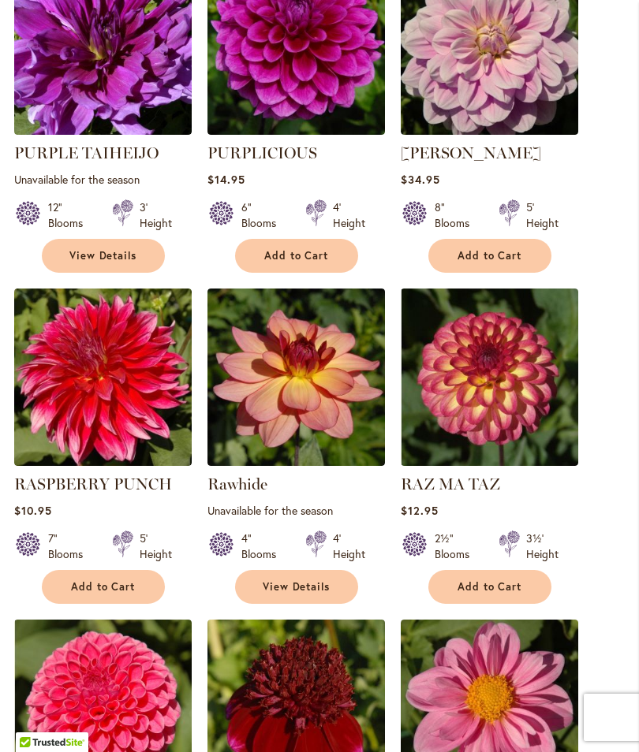
click at [310, 555] on div at bounding box center [316, 547] width 21 height 32
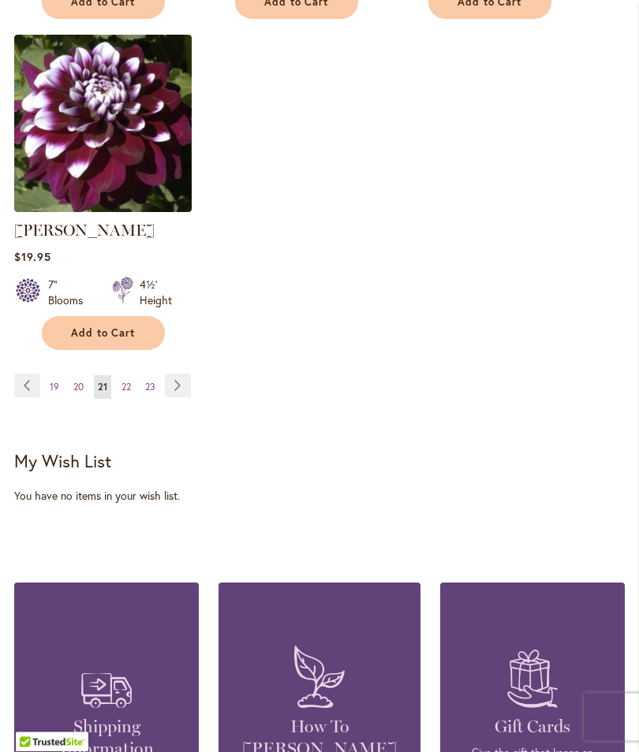
scroll to position [2329, 0]
click at [130, 393] on span "22" at bounding box center [125, 387] width 9 height 12
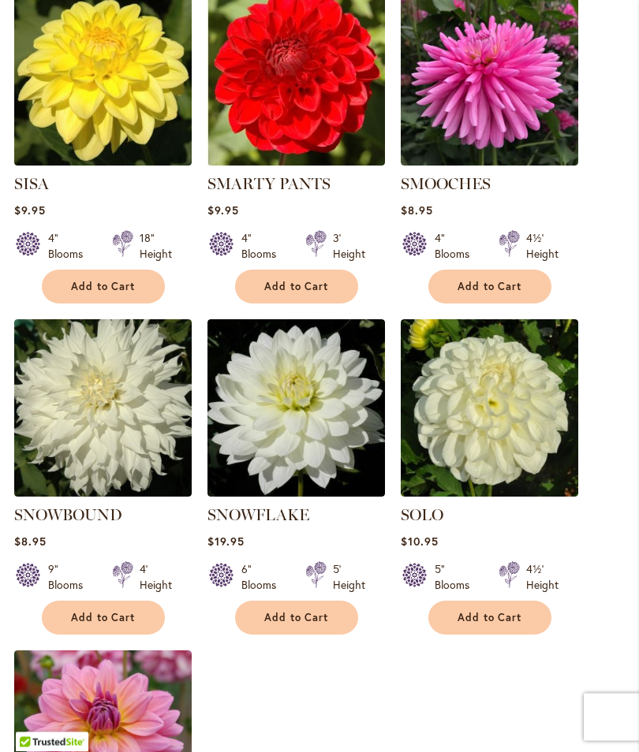
scroll to position [1672, 0]
click at [312, 611] on span "Add to Cart" at bounding box center [296, 617] width 65 height 13
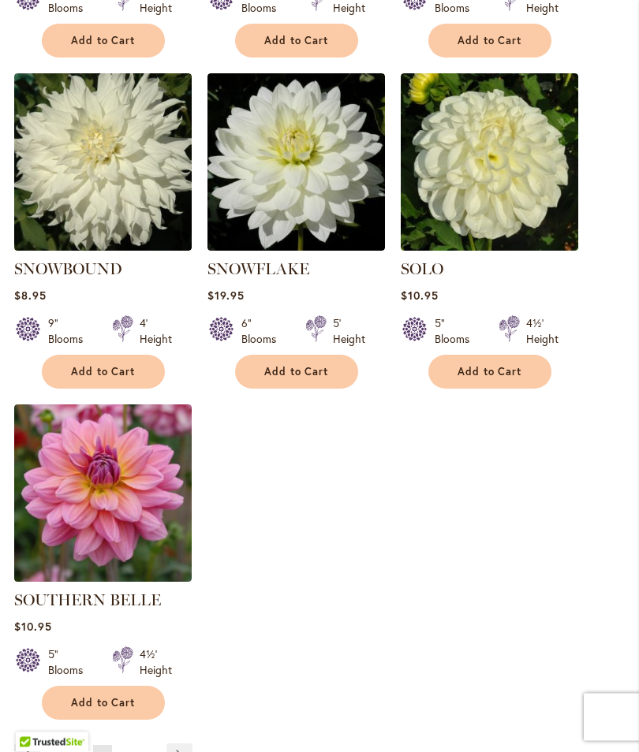
scroll to position [1960, 0]
click at [177, 748] on link "Page Next" at bounding box center [179, 756] width 26 height 24
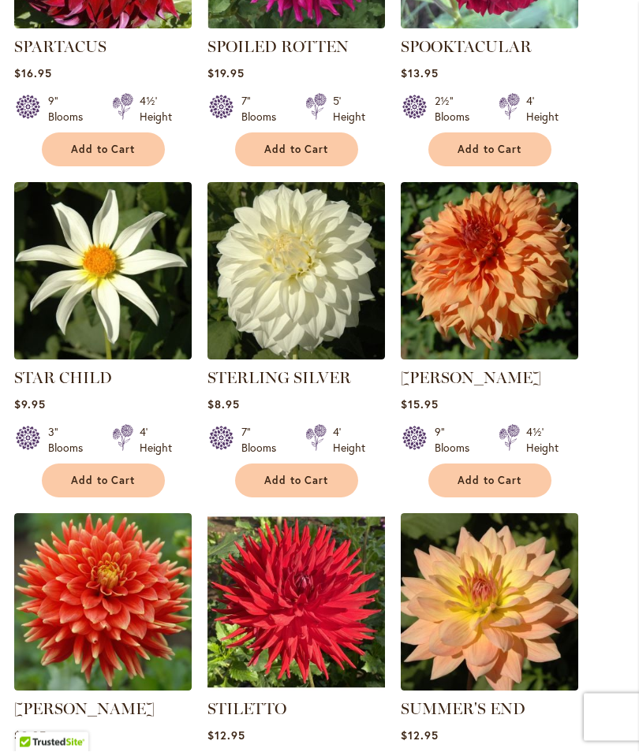
scroll to position [793, 0]
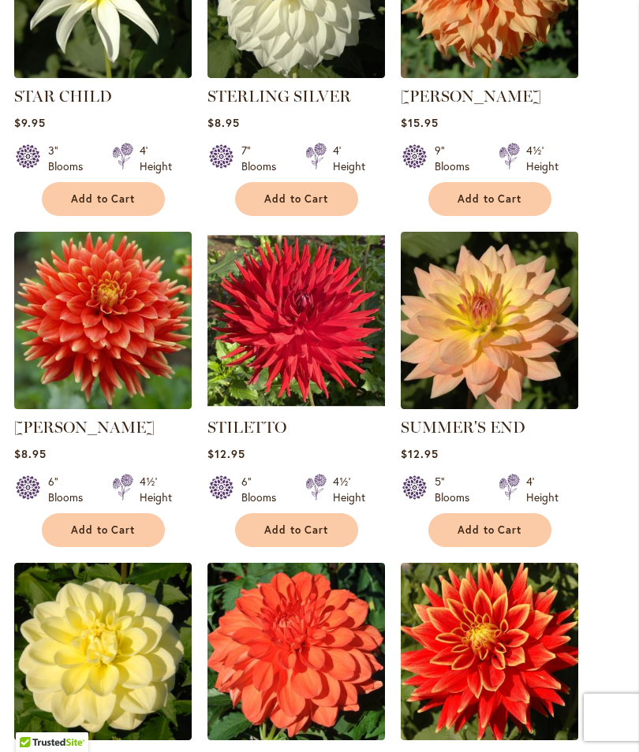
scroll to position [1080, 0]
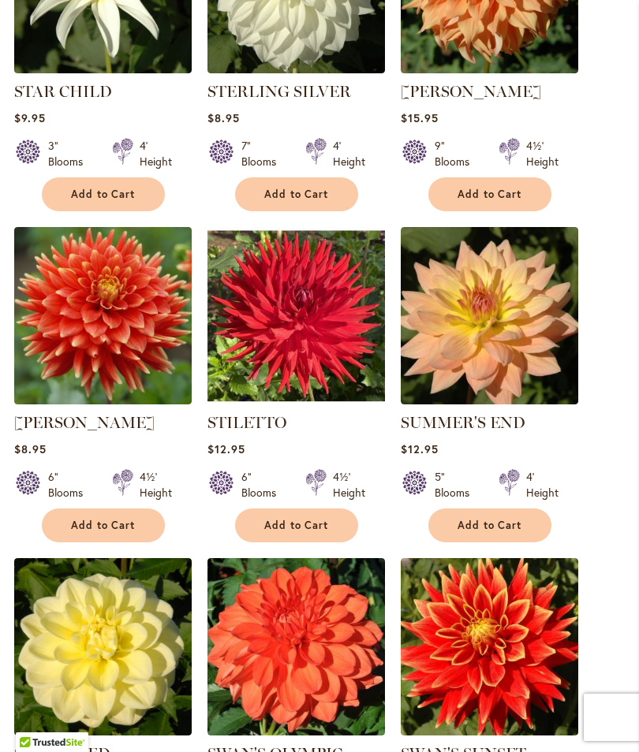
click at [510, 532] on span "Add to Cart" at bounding box center [489, 525] width 65 height 13
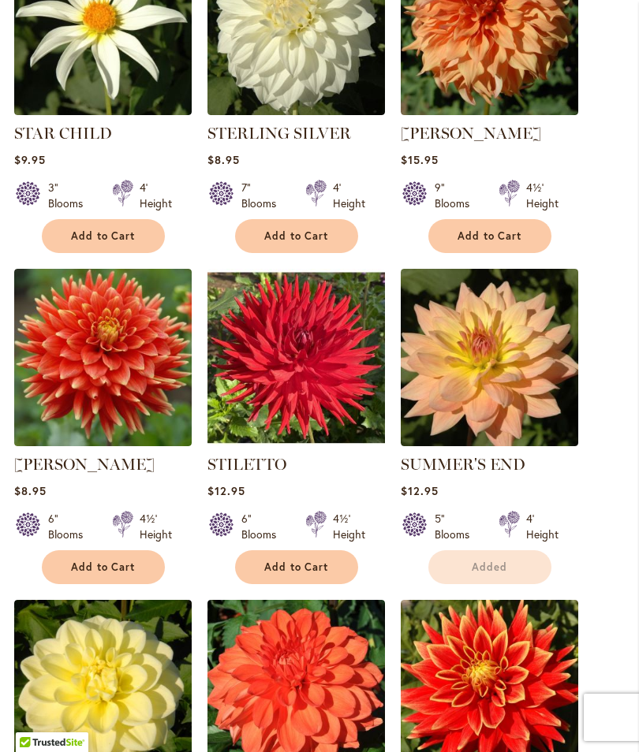
click at [114, 535] on div at bounding box center [123, 527] width 21 height 32
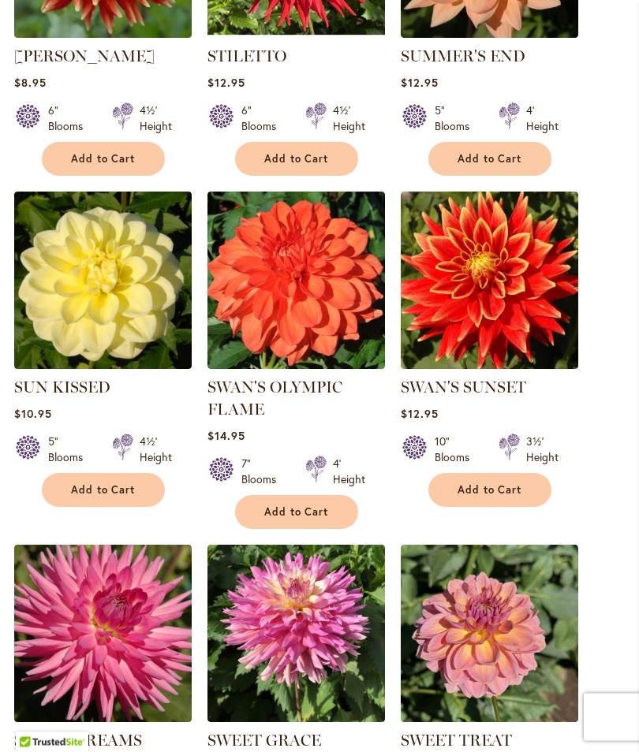
scroll to position [1488, 0]
click at [115, 497] on span "Add to Cart" at bounding box center [103, 489] width 65 height 13
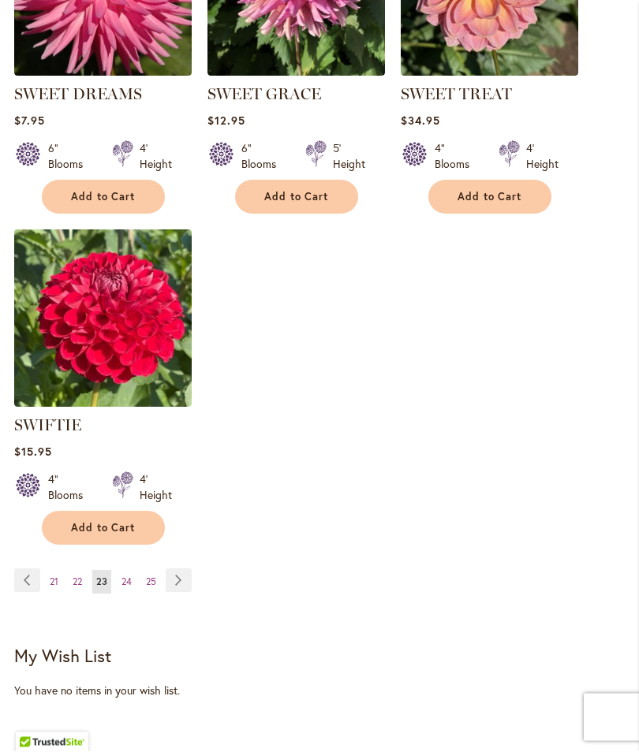
scroll to position [2135, 0]
click at [127, 587] on span "24" at bounding box center [126, 582] width 10 height 12
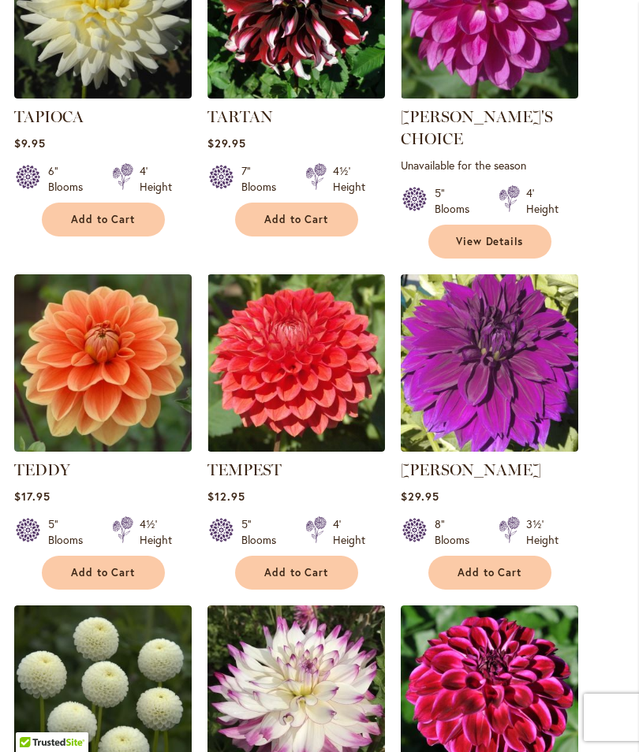
click at [111, 580] on button "Add to Cart" at bounding box center [103, 573] width 123 height 34
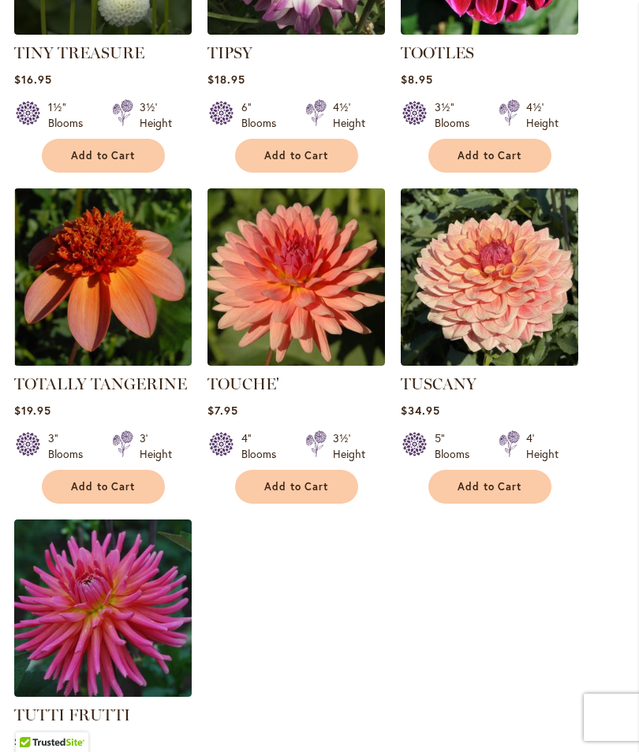
scroll to position [1857, 0]
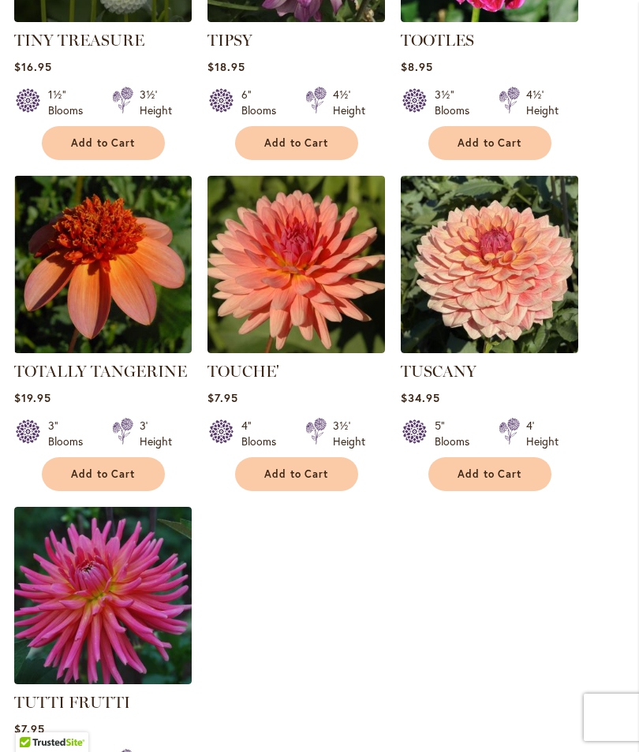
click at [300, 468] on span "Add to Cart" at bounding box center [296, 474] width 65 height 13
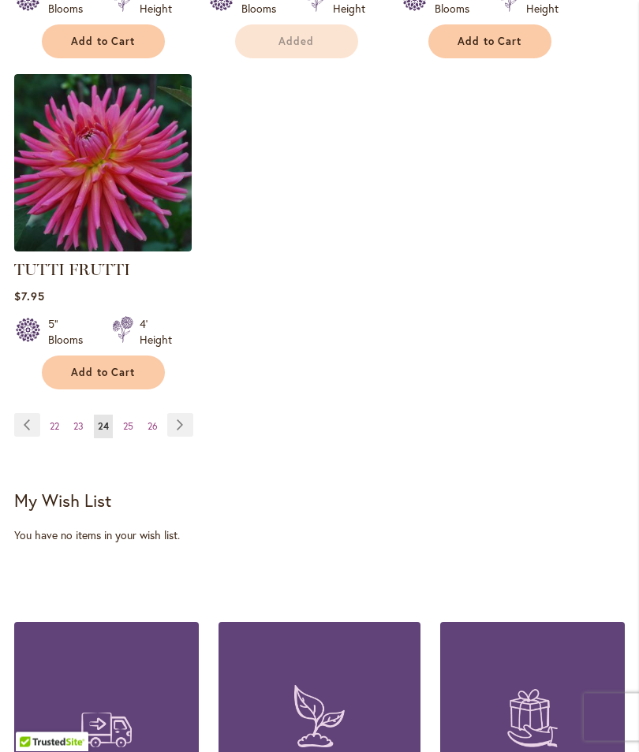
scroll to position [2336, 0]
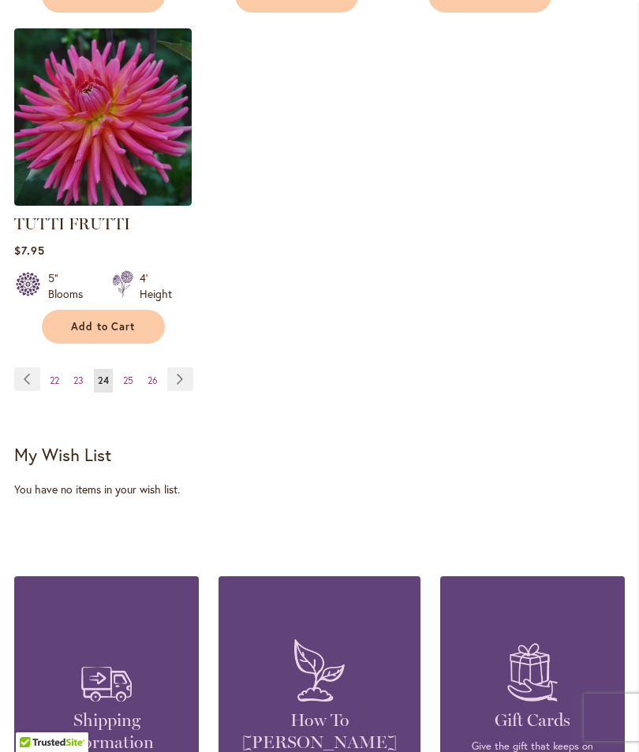
click at [128, 375] on span "25" at bounding box center [128, 381] width 10 height 12
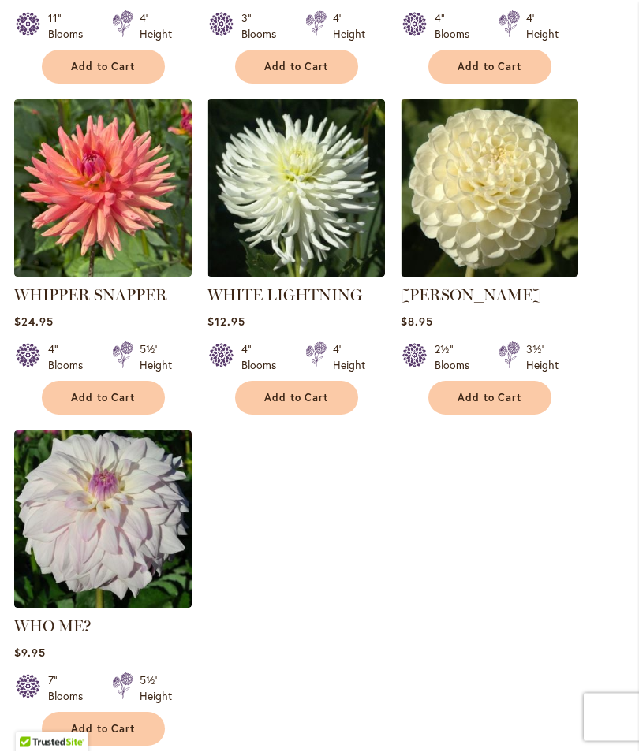
scroll to position [1892, 0]
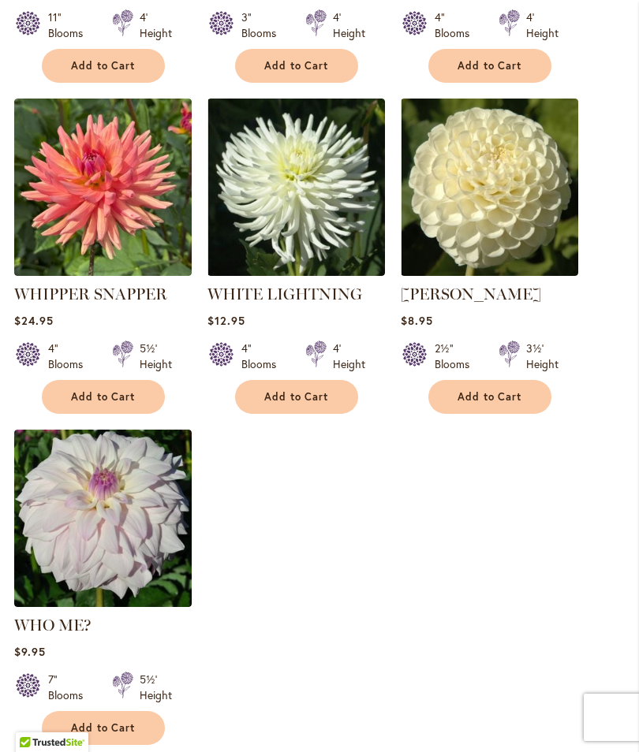
click at [513, 390] on span "Add to Cart" at bounding box center [489, 396] width 65 height 13
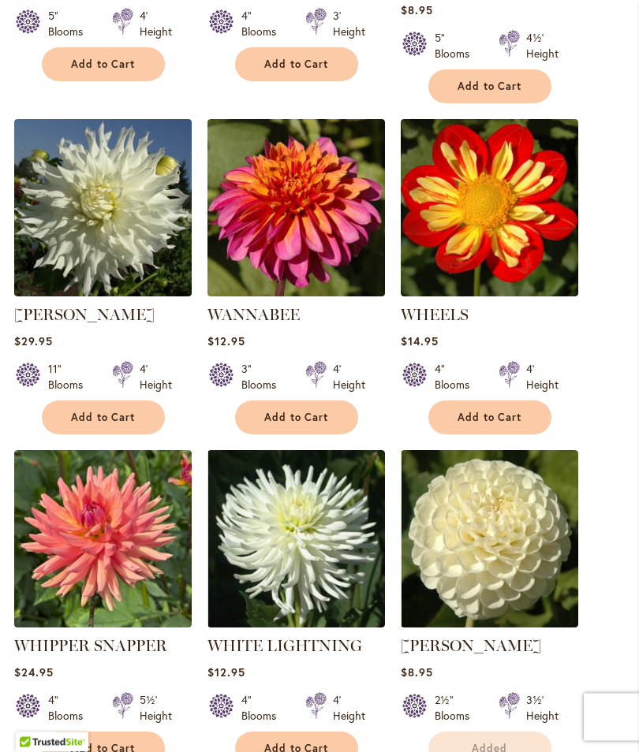
scroll to position [1525, 0]
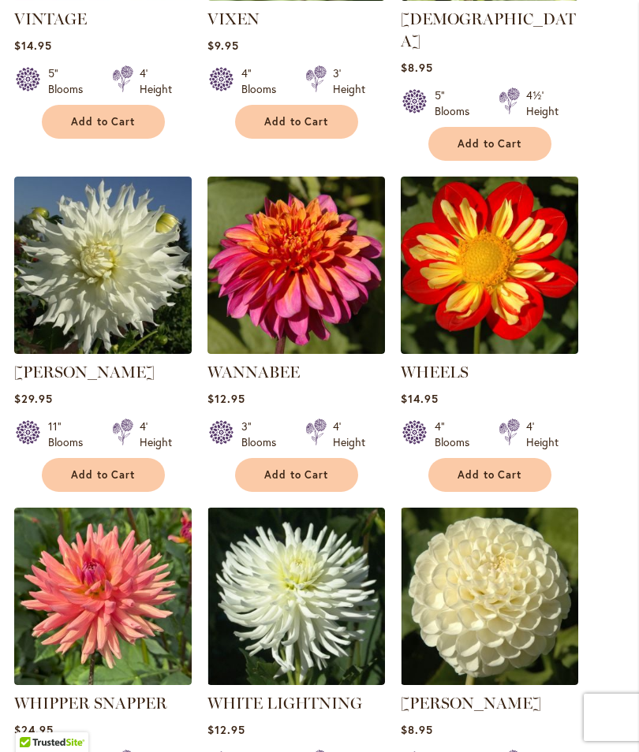
click at [496, 474] on button "Add to Cart" at bounding box center [489, 475] width 123 height 34
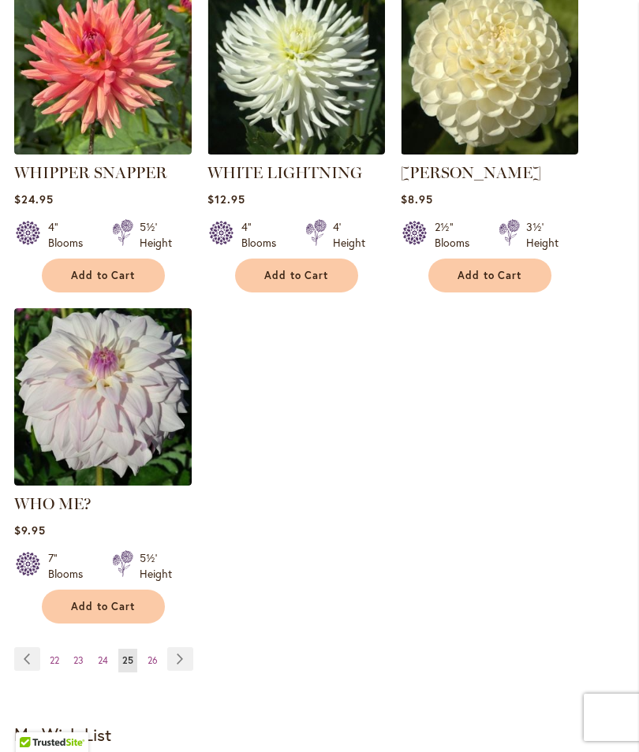
scroll to position [2444, 0]
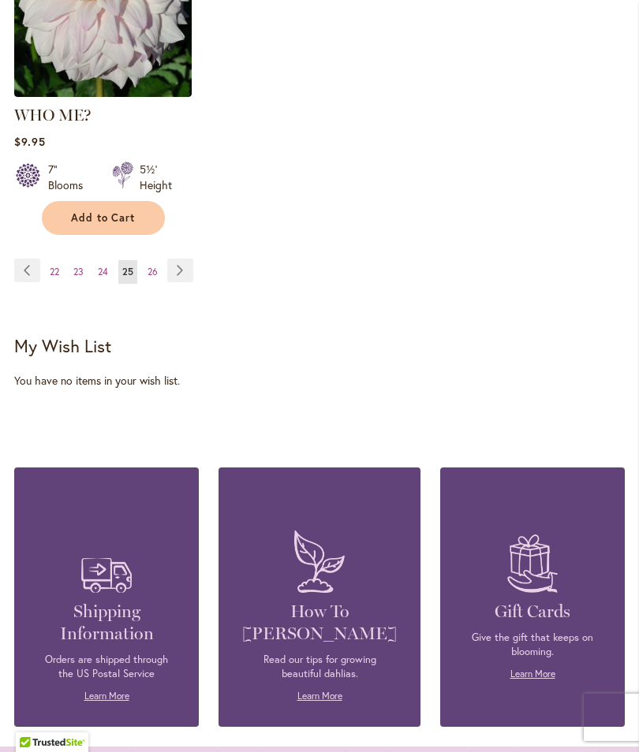
click at [151, 270] on link "Page 26" at bounding box center [153, 272] width 18 height 24
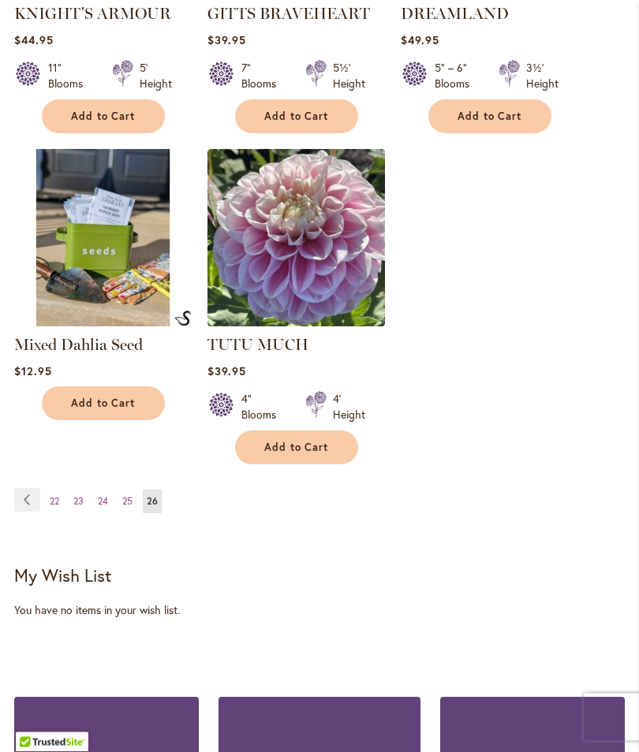
scroll to position [1820, 0]
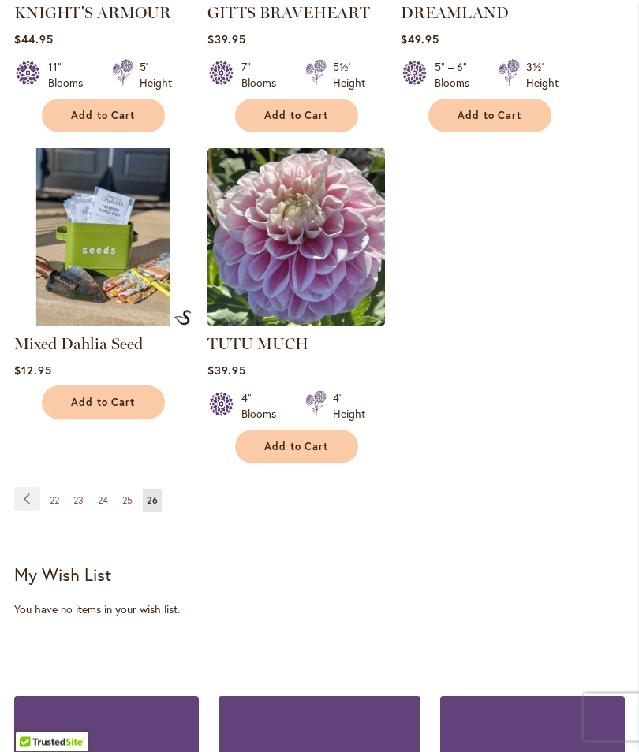
click at [30, 512] on link "Page Previous" at bounding box center [27, 500] width 26 height 24
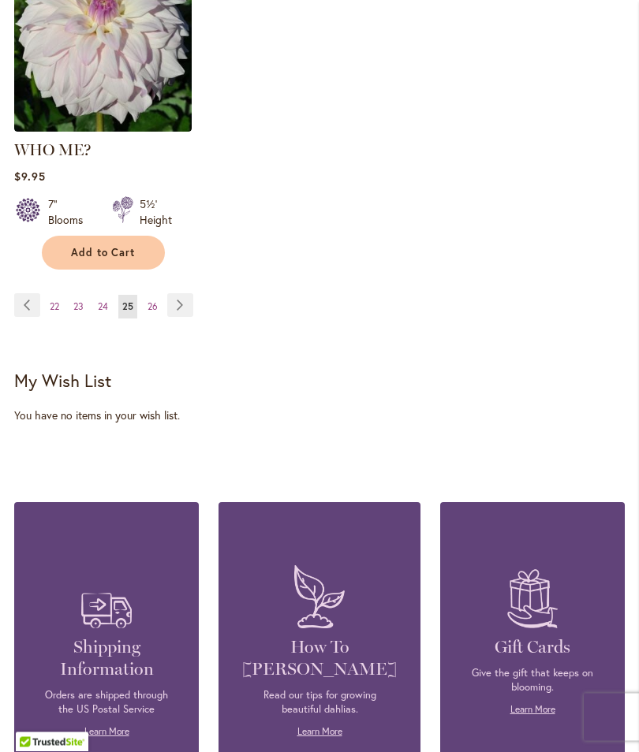
scroll to position [2368, 0]
click at [24, 306] on link "Page Previous" at bounding box center [27, 305] width 26 height 24
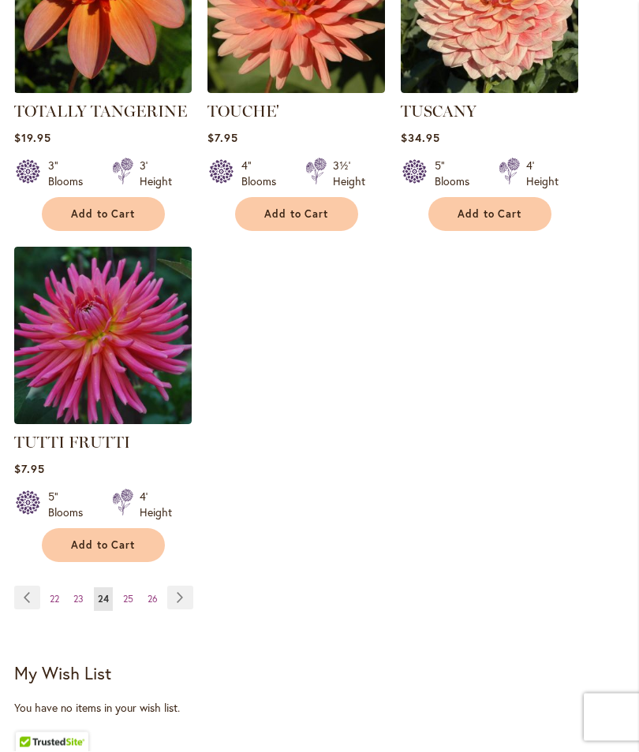
scroll to position [2093, 0]
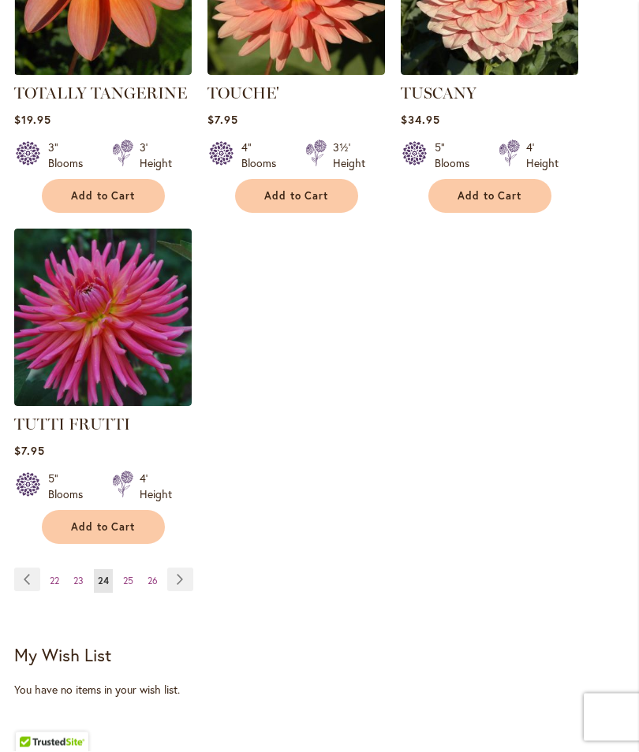
click at [80, 576] on span "23" at bounding box center [78, 582] width 10 height 12
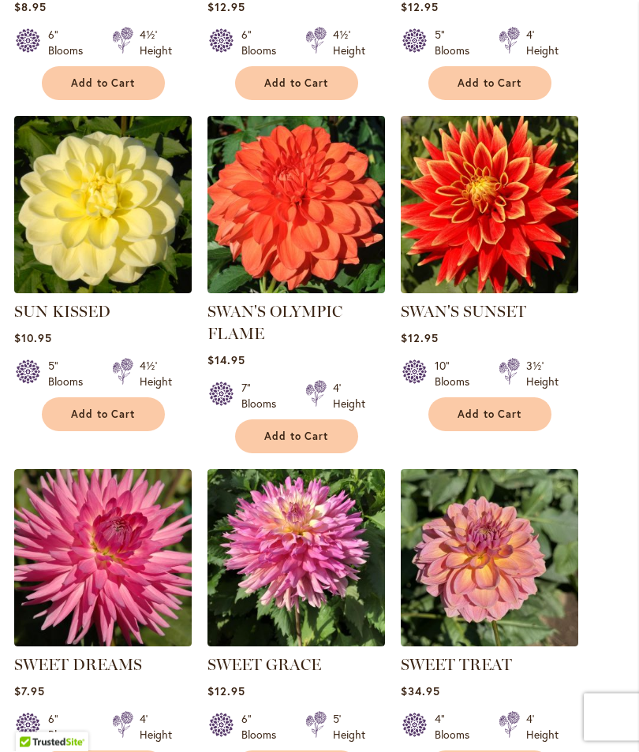
scroll to position [1522, 0]
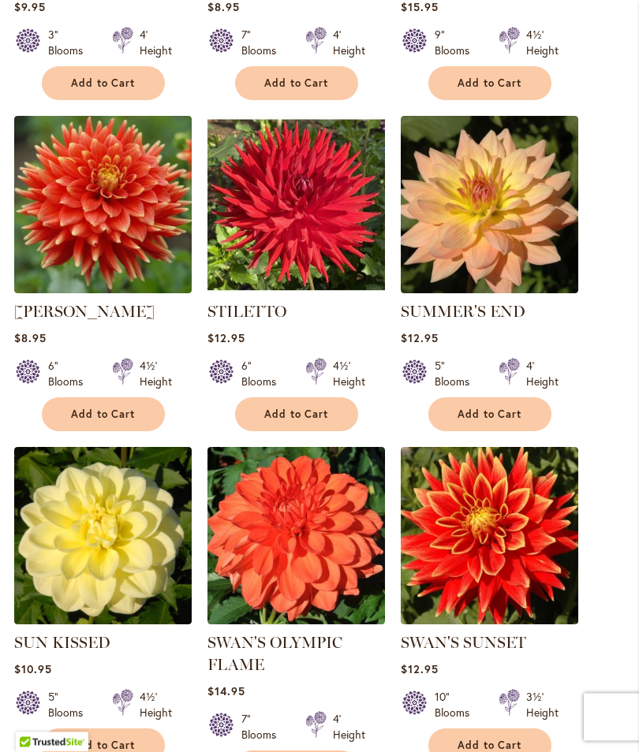
click at [125, 422] on span "Add to Cart" at bounding box center [103, 414] width 65 height 13
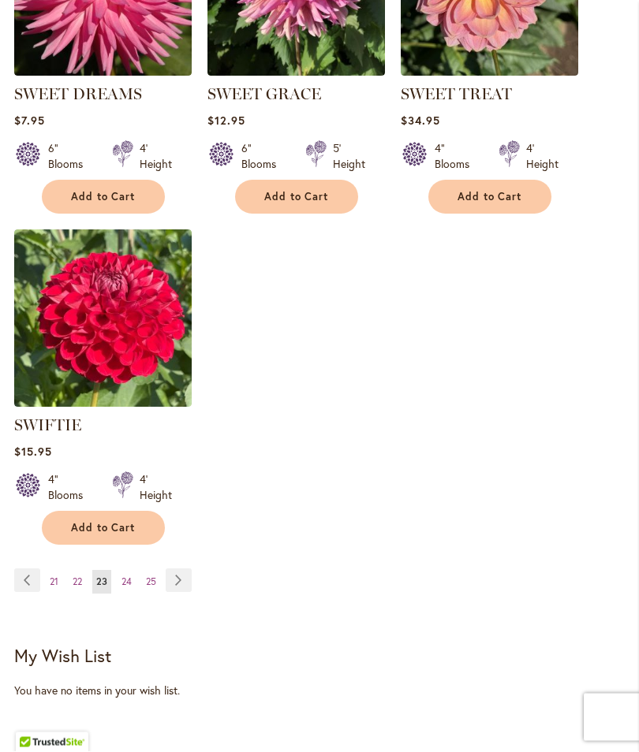
scroll to position [2092, 0]
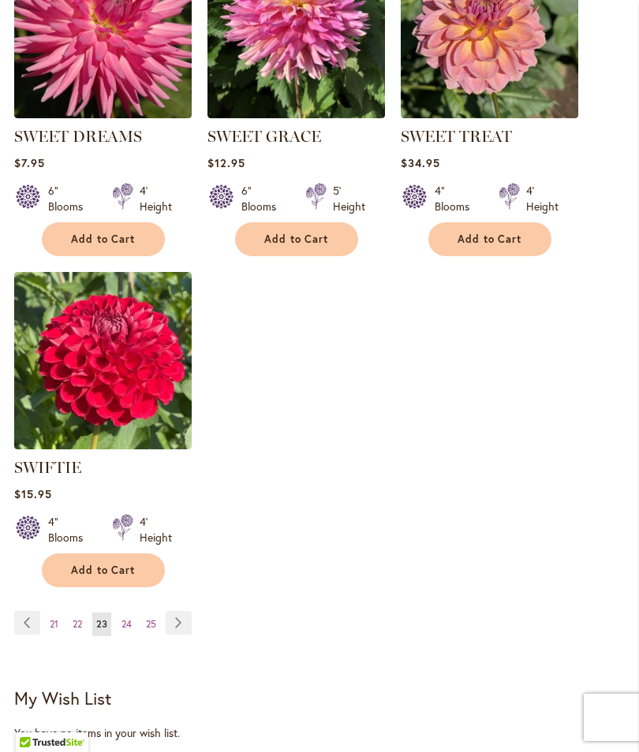
click at [76, 587] on button "Add to Cart" at bounding box center [103, 571] width 123 height 34
click at [79, 630] on span "22" at bounding box center [77, 624] width 9 height 12
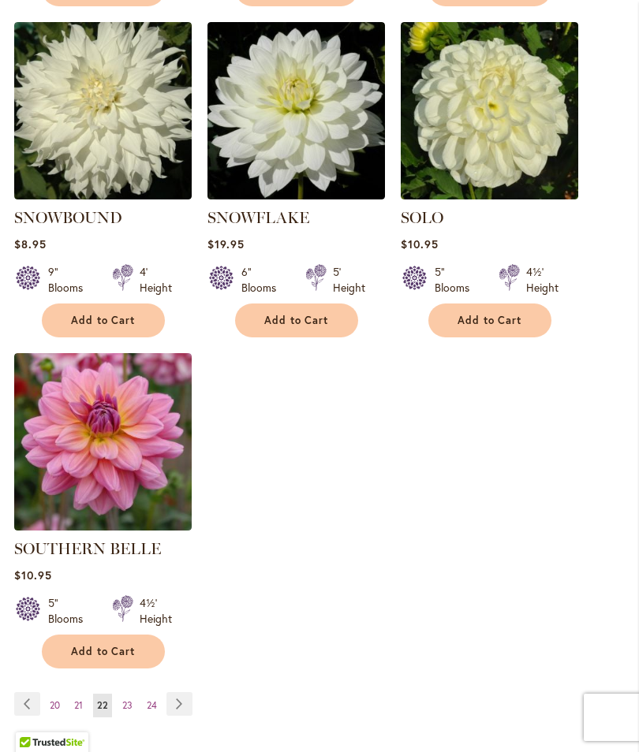
scroll to position [1972, 0]
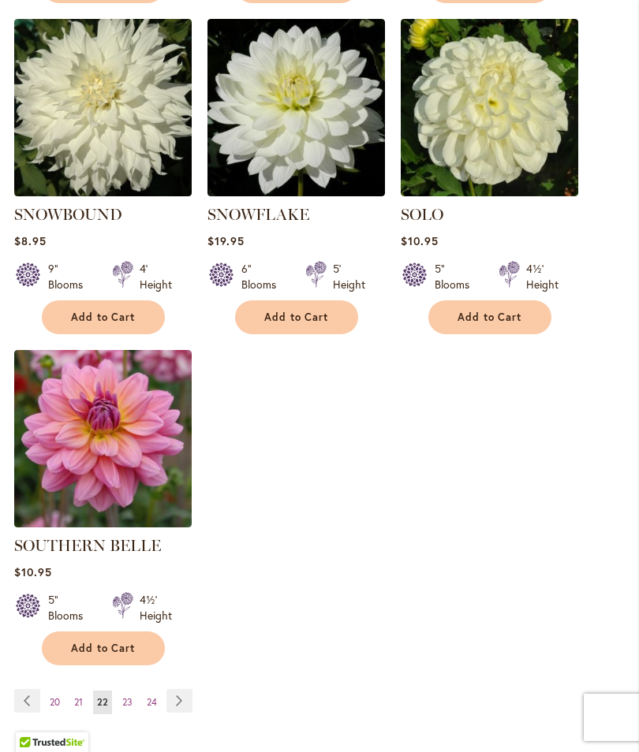
click at [78, 696] on span "21" at bounding box center [78, 702] width 9 height 12
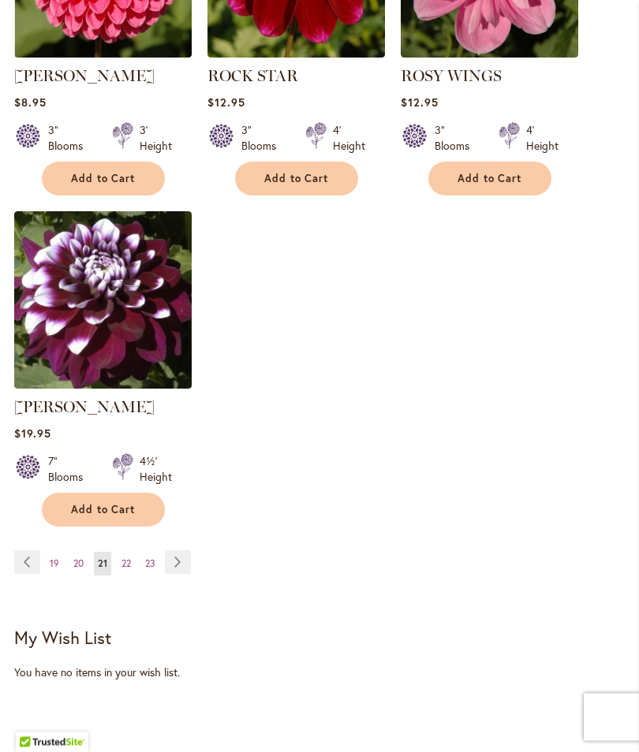
scroll to position [2120, 0]
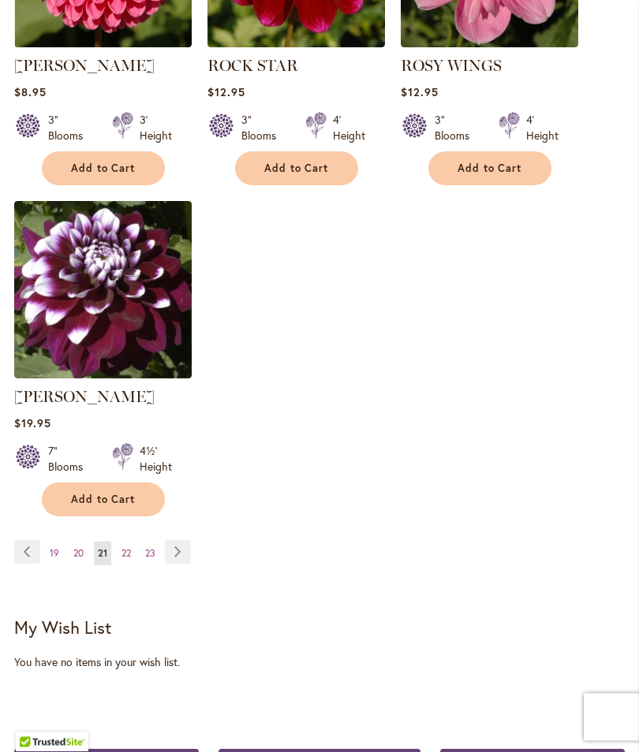
click at [74, 560] on span "20" at bounding box center [78, 554] width 10 height 12
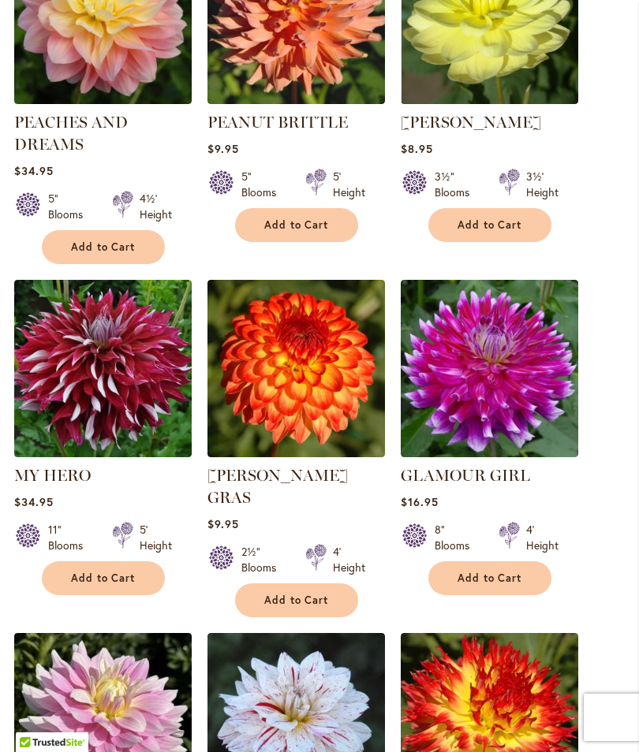
scroll to position [719, 0]
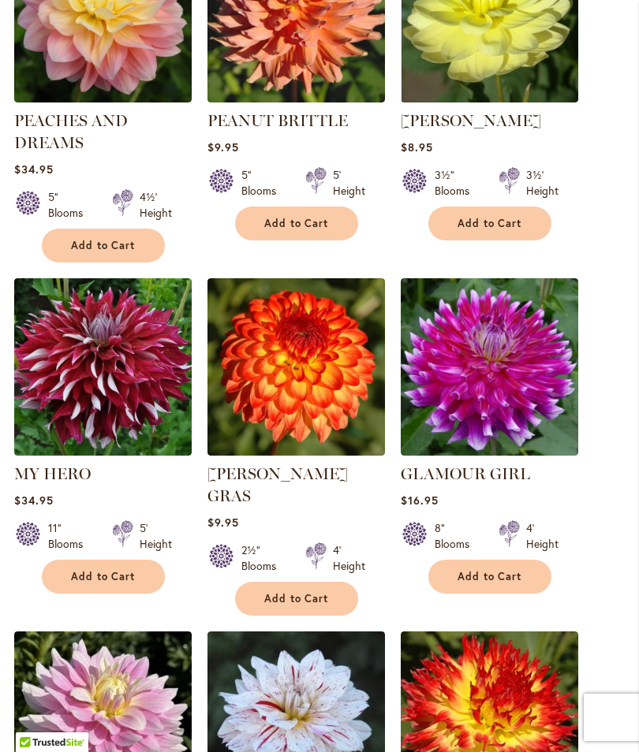
click at [307, 592] on span "Add to Cart" at bounding box center [296, 598] width 65 height 13
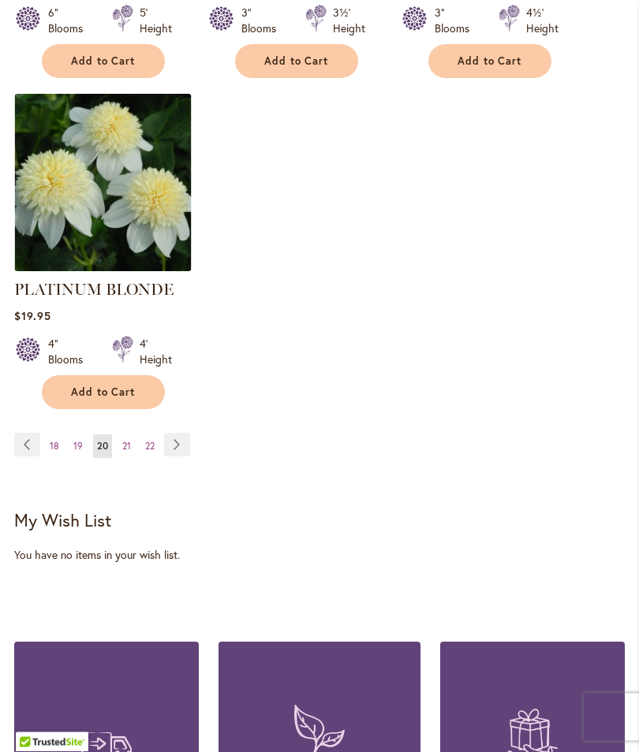
scroll to position [2331, 0]
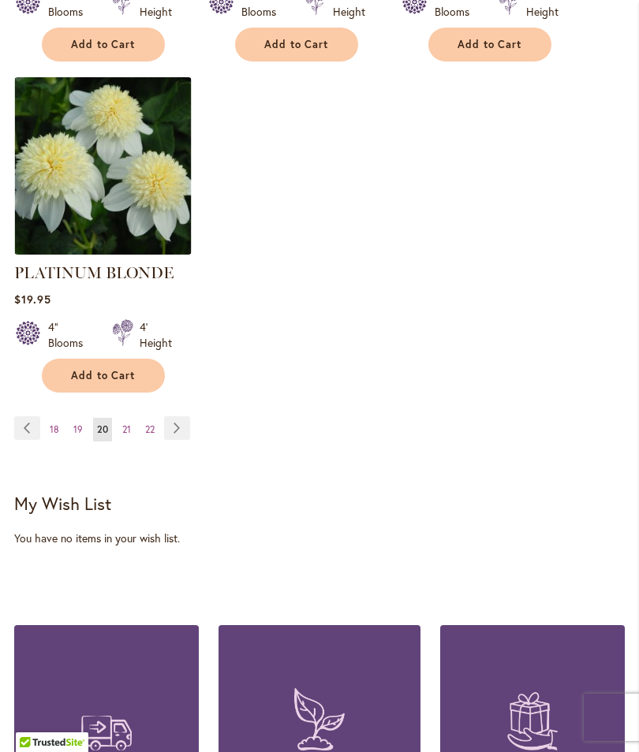
click at [26, 416] on link "Page Previous" at bounding box center [27, 428] width 26 height 24
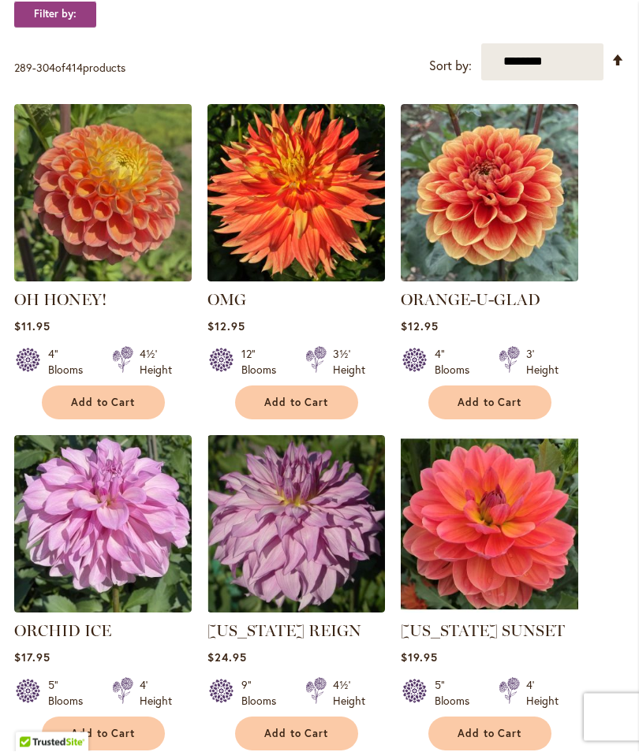
scroll to position [540, 0]
click at [504, 401] on button "Add to Cart" at bounding box center [489, 403] width 123 height 34
click at [507, 736] on button "Add to Cart" at bounding box center [489, 734] width 123 height 34
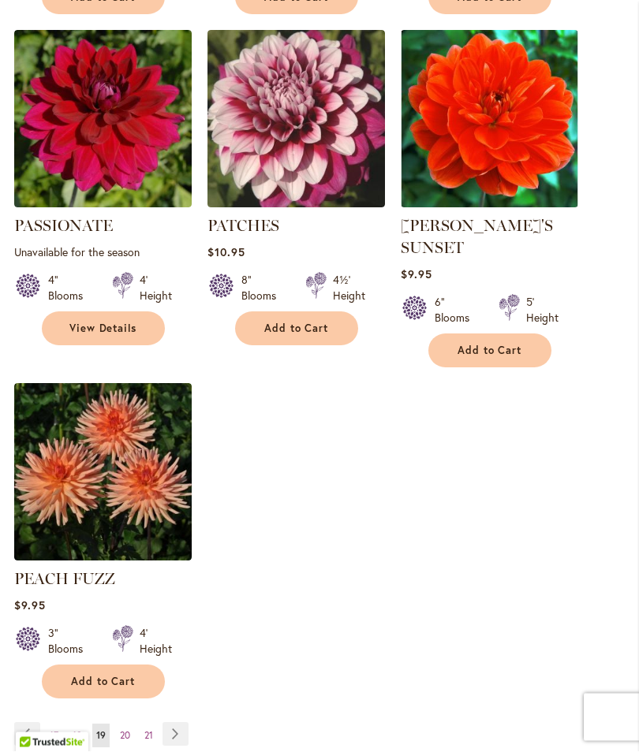
scroll to position [2004, 0]
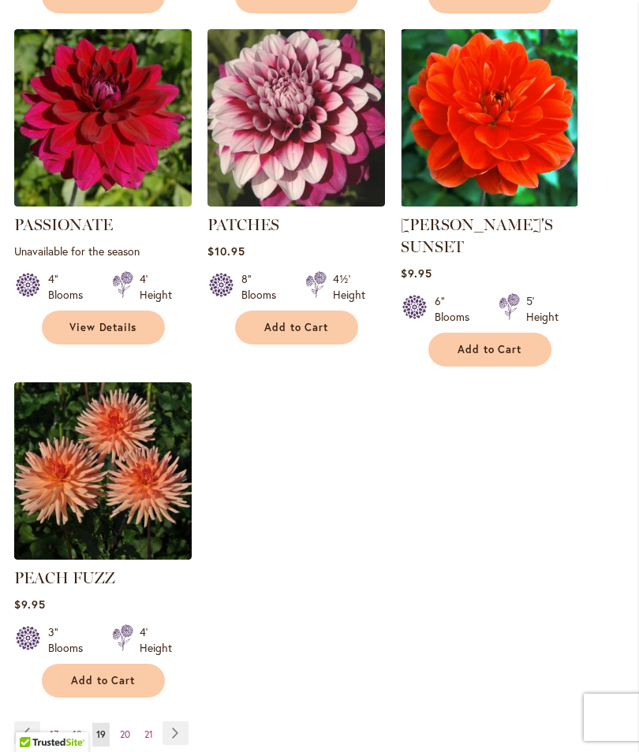
click at [73, 729] on span "18" at bounding box center [77, 735] width 9 height 12
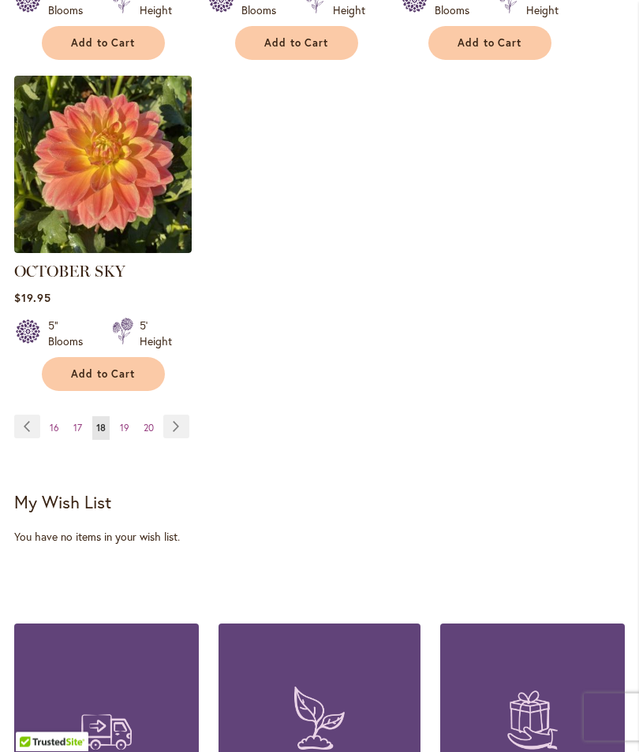
scroll to position [2272, 0]
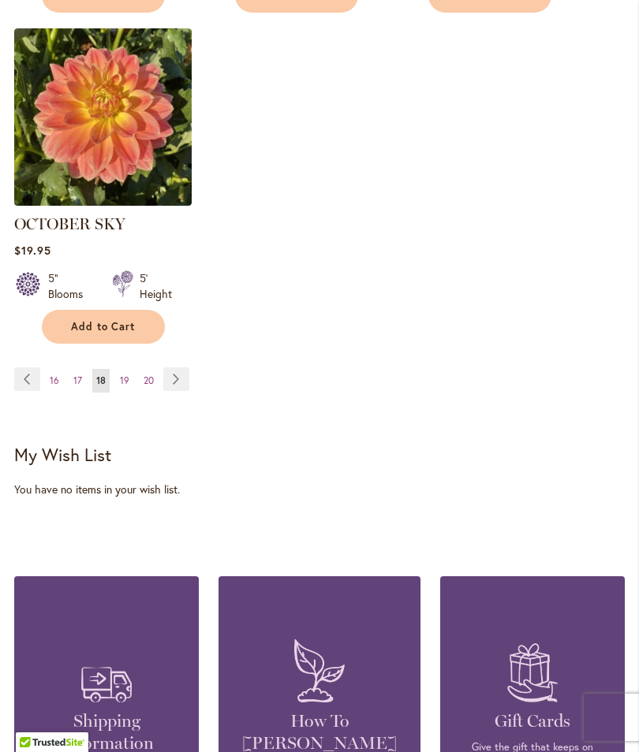
click at [77, 386] on span "17" at bounding box center [77, 381] width 9 height 12
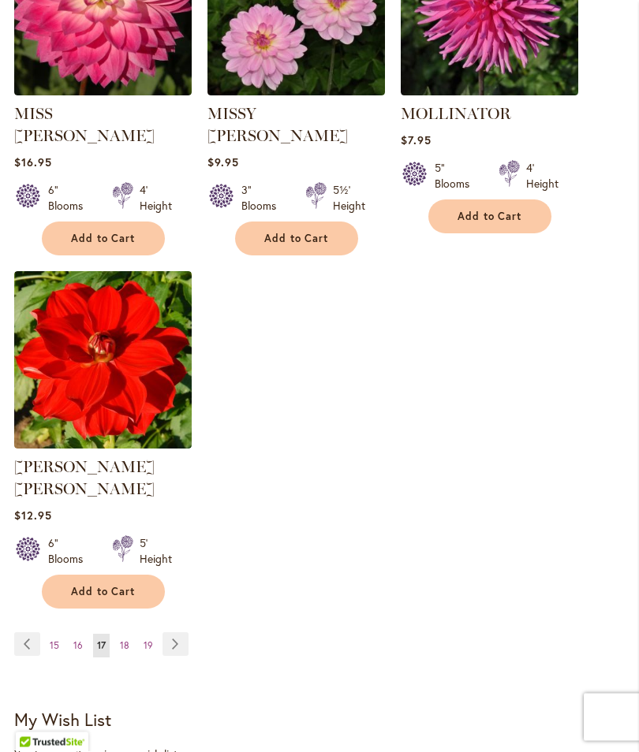
scroll to position [2051, 0]
click at [77, 640] on span "16" at bounding box center [77, 646] width 9 height 12
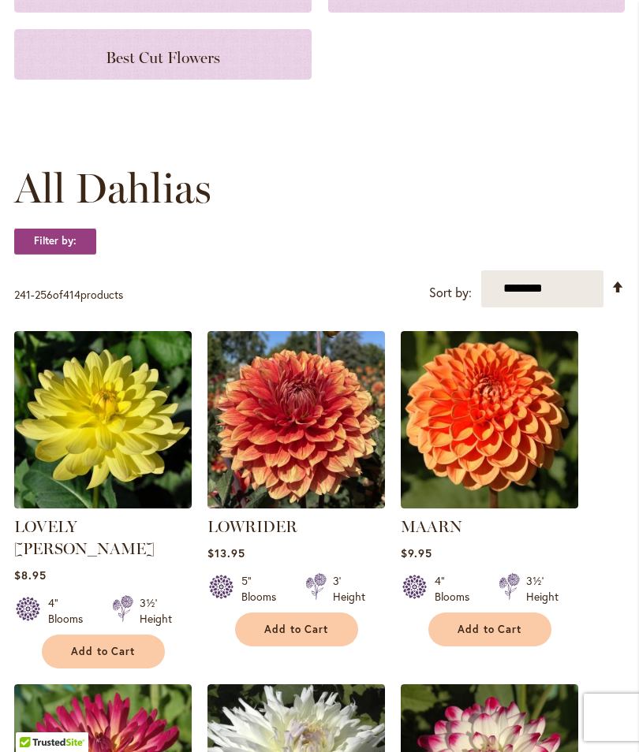
click at [525, 647] on button "Add to Cart" at bounding box center [489, 630] width 123 height 34
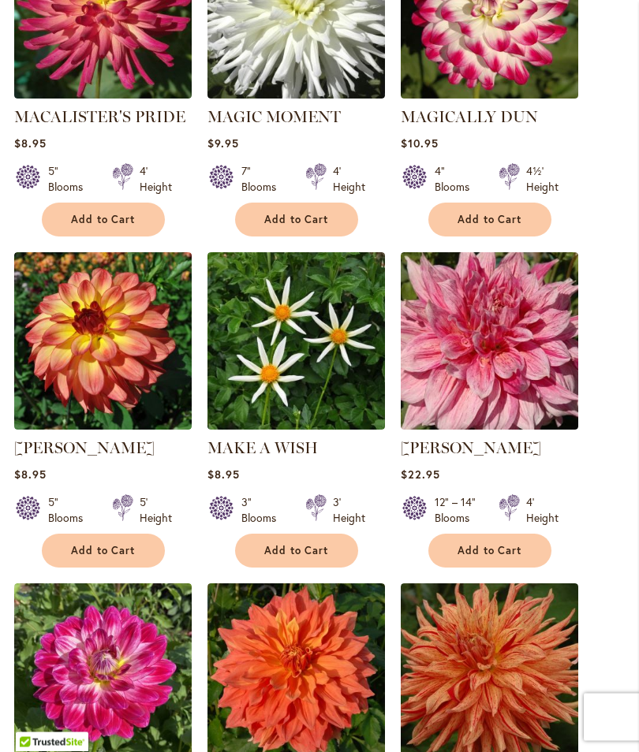
scroll to position [1118, 0]
click at [87, 544] on span "Add to Cart" at bounding box center [103, 550] width 65 height 13
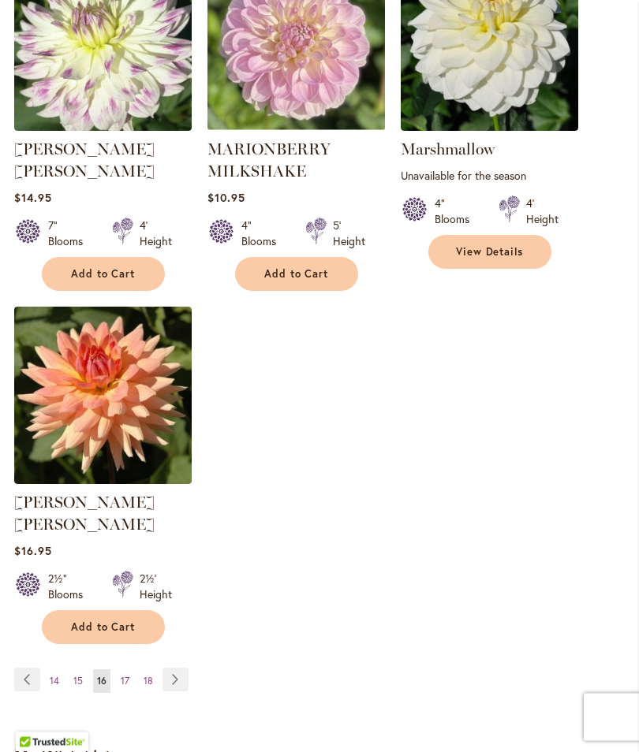
scroll to position [2082, 0]
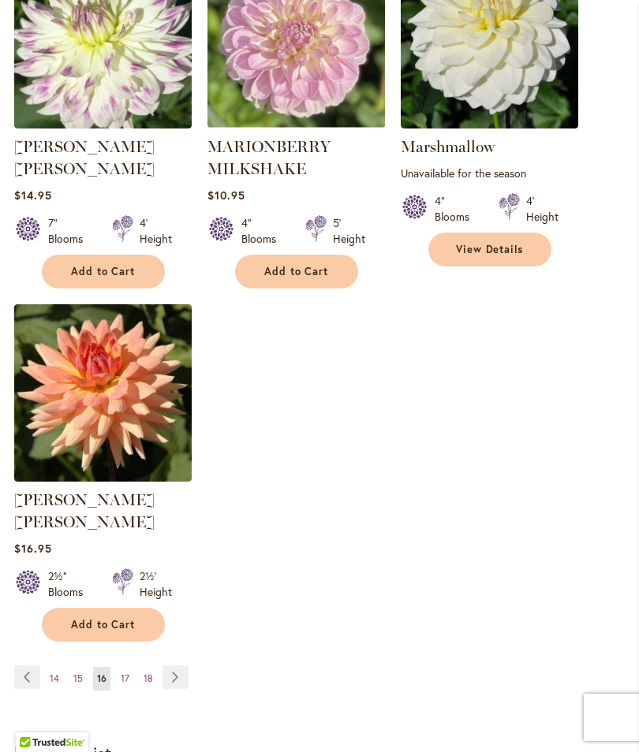
click at [76, 673] on span "15" at bounding box center [77, 679] width 9 height 12
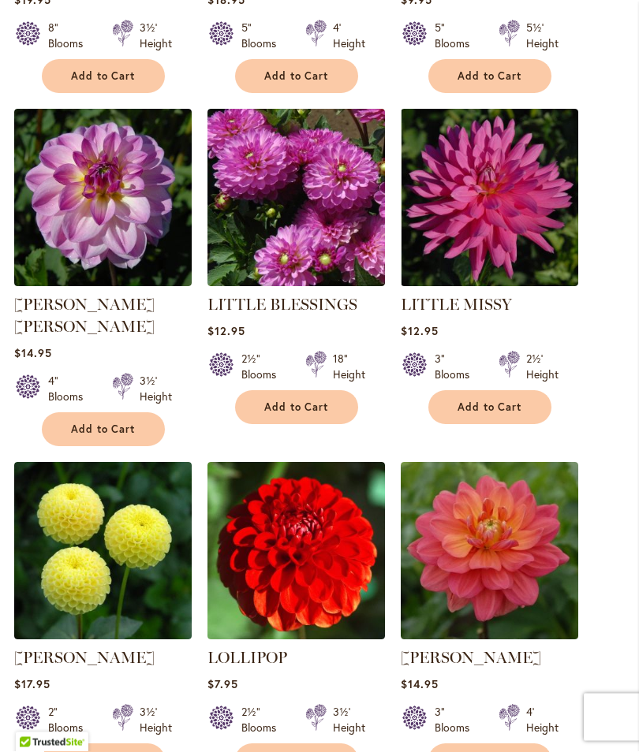
scroll to position [1551, 0]
click at [80, 744] on button "Add to Cart" at bounding box center [103, 761] width 123 height 34
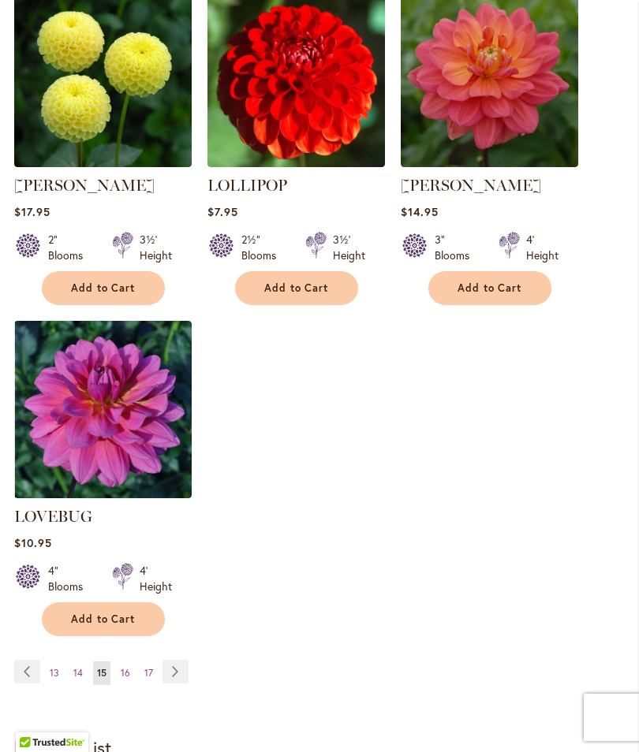
scroll to position [2066, 0]
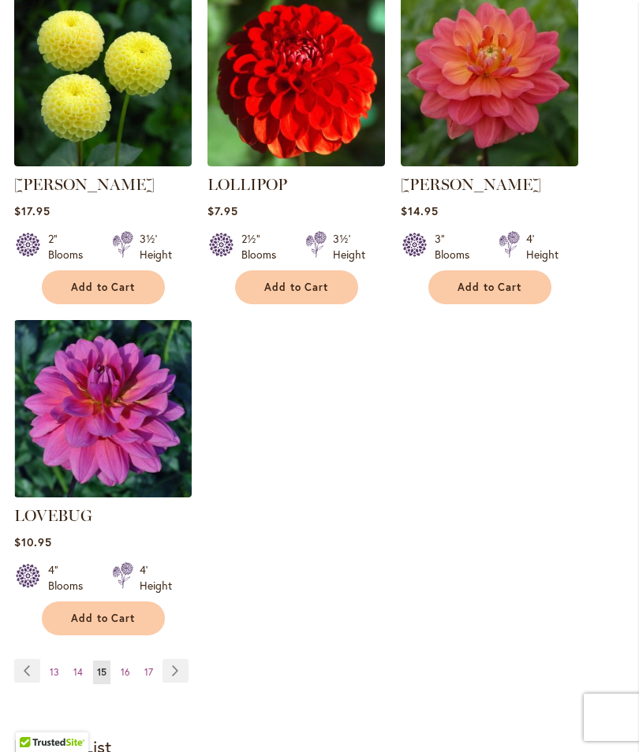
click at [70, 661] on link "Page 14" at bounding box center [77, 673] width 17 height 24
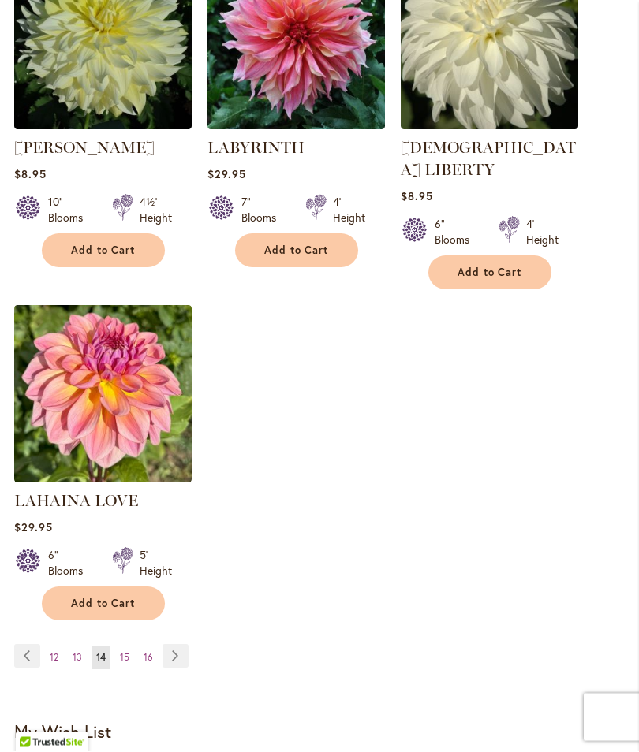
scroll to position [2017, 0]
click at [69, 654] on link "Page 13" at bounding box center [77, 658] width 17 height 24
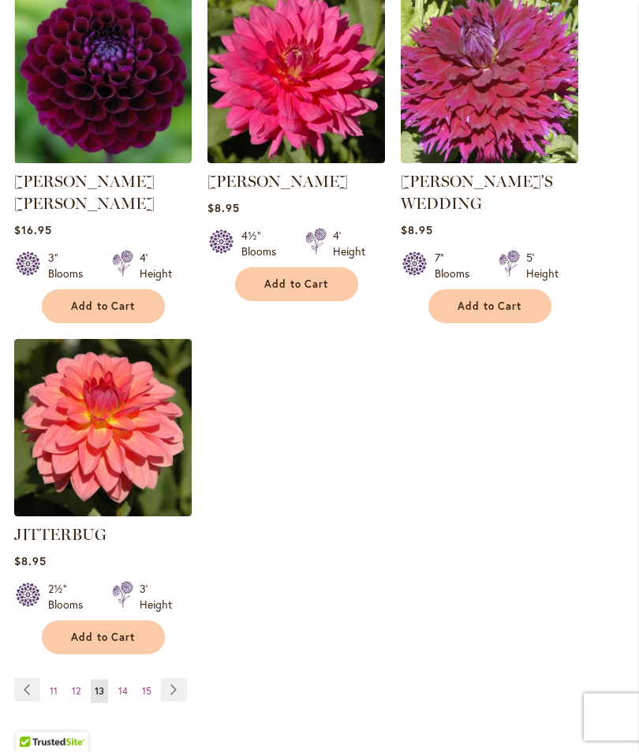
scroll to position [2035, 0]
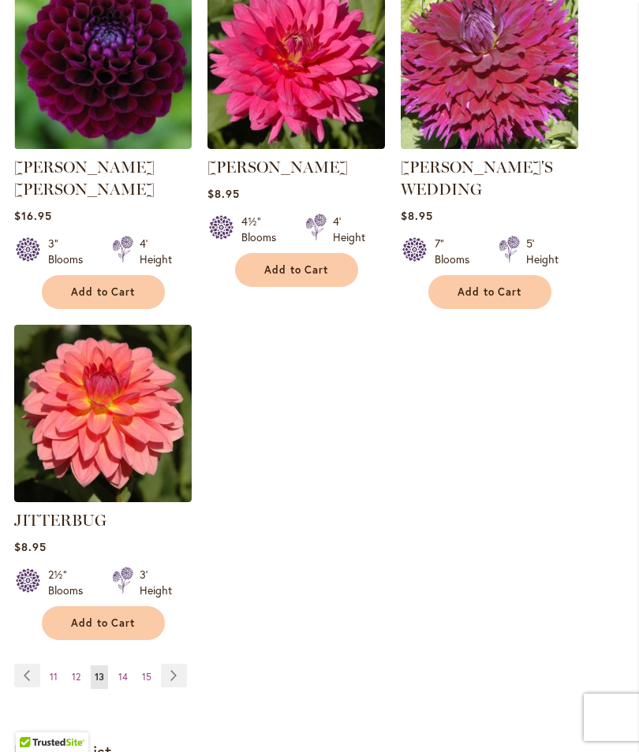
click at [72, 671] on span "12" at bounding box center [76, 677] width 9 height 12
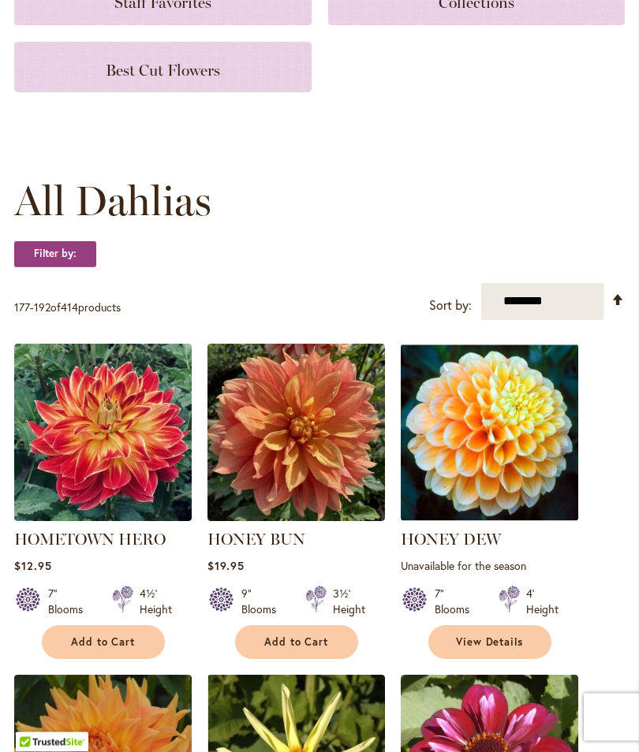
scroll to position [300, 0]
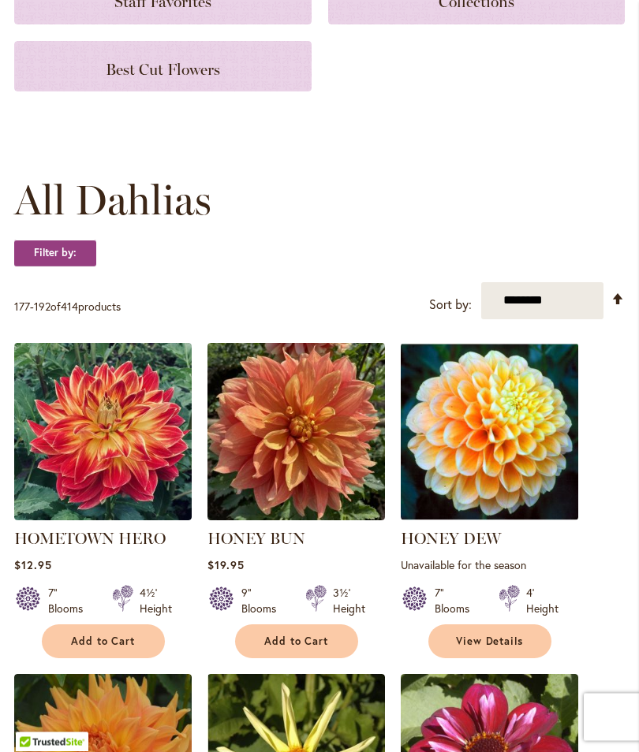
click at [524, 659] on link "View Details" at bounding box center [489, 642] width 123 height 34
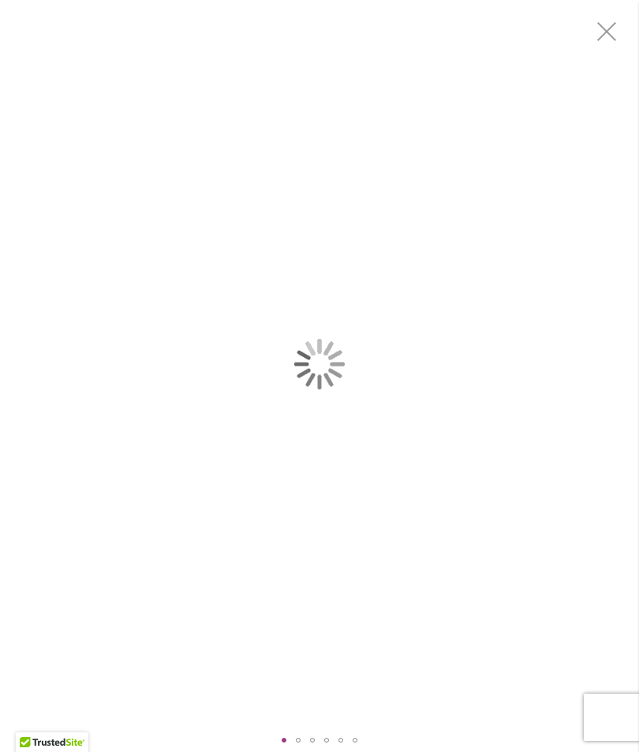
click at [13, 688] on div "Honey Dew" at bounding box center [319, 364] width 639 height 729
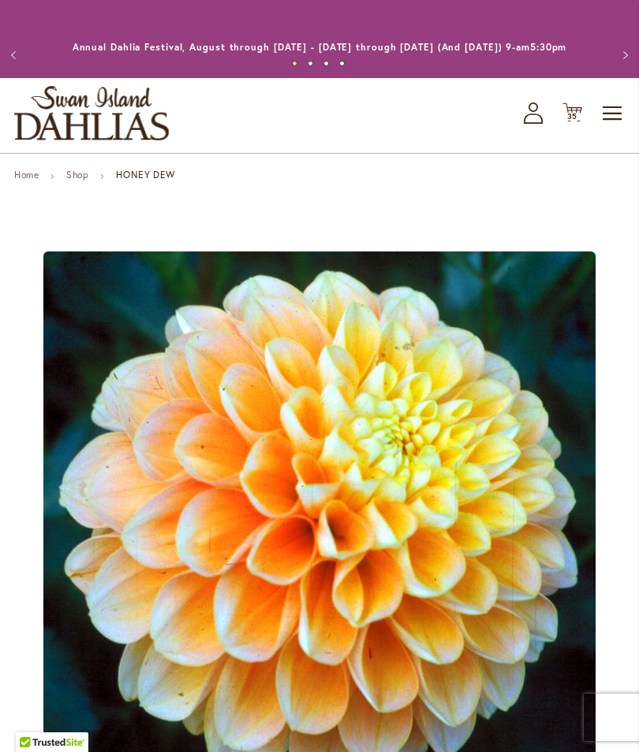
click at [5, 65] on button "Previous" at bounding box center [16, 55] width 32 height 32
click at [16, 66] on button "Previous" at bounding box center [16, 55] width 32 height 32
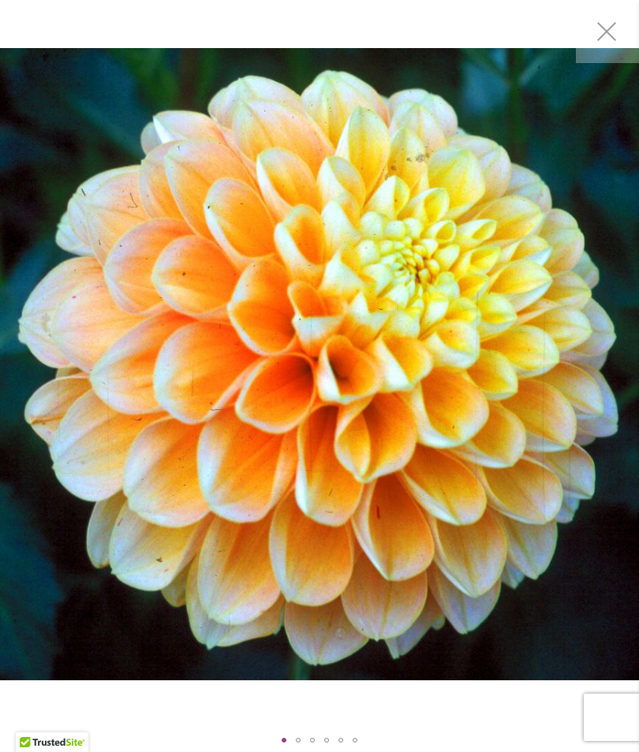
click at [6, 725] on div "Honey Dew" at bounding box center [319, 364] width 639 height 729
click at [299, 733] on div "Honey Dew" at bounding box center [298, 741] width 14 height 24
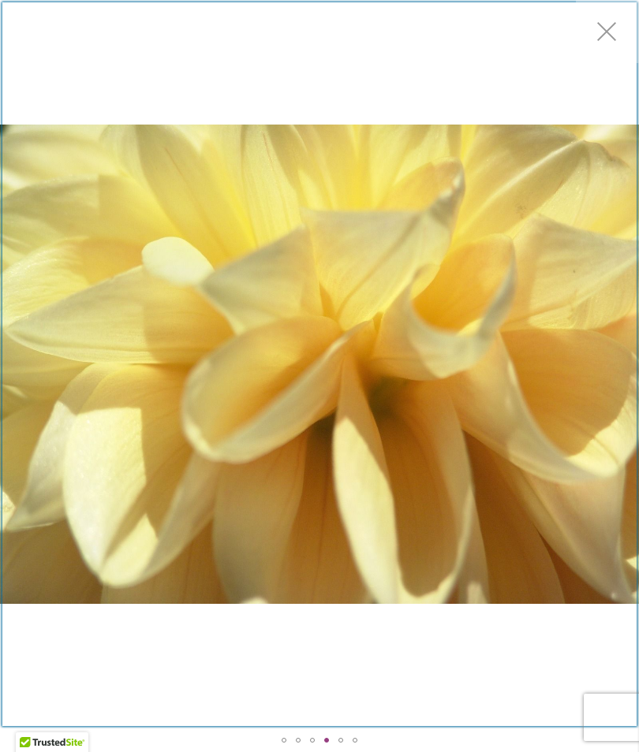
scroll to position [111, 0]
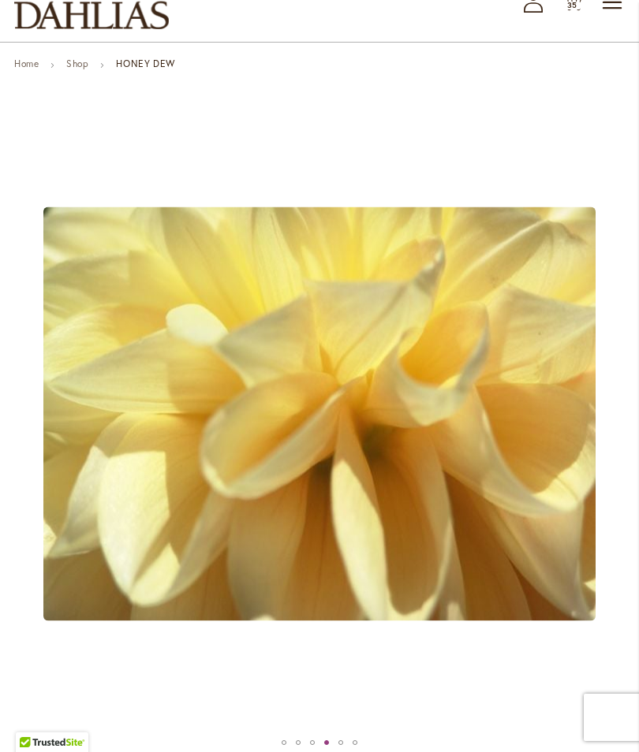
click at [38, 69] on link "Home" at bounding box center [26, 64] width 24 height 12
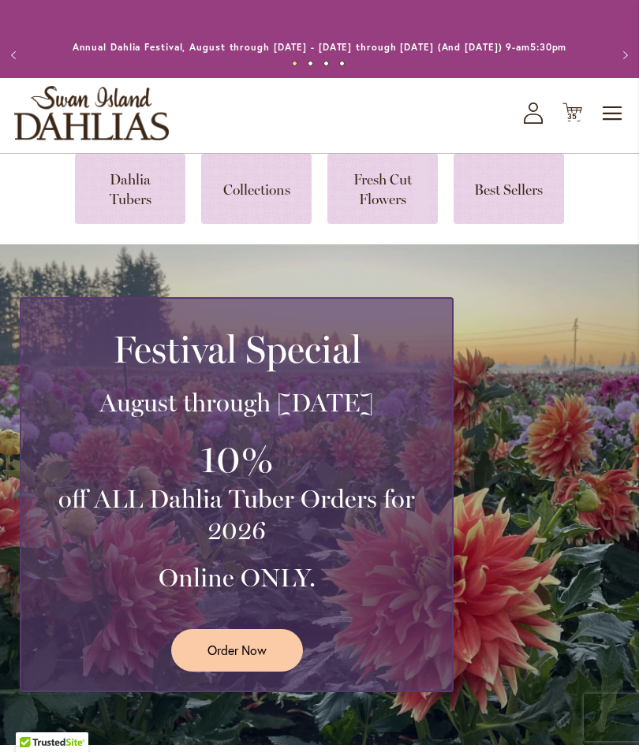
click at [635, 58] on button "Next" at bounding box center [623, 55] width 32 height 32
click at [581, 122] on icon "Cart .cls-1 { fill: #231f20; }" at bounding box center [572, 113] width 20 height 20
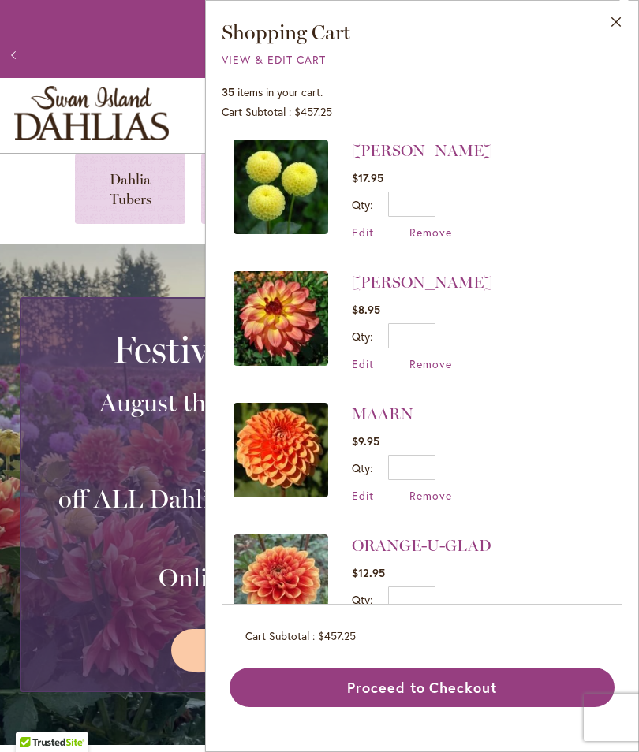
click at [630, 28] on button "Close" at bounding box center [616, 26] width 43 height 50
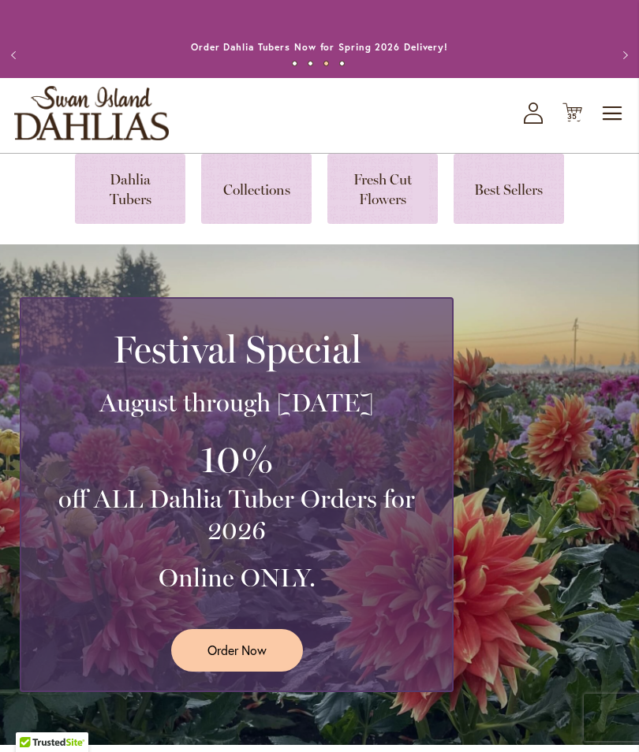
click at [145, 194] on link at bounding box center [130, 189] width 110 height 70
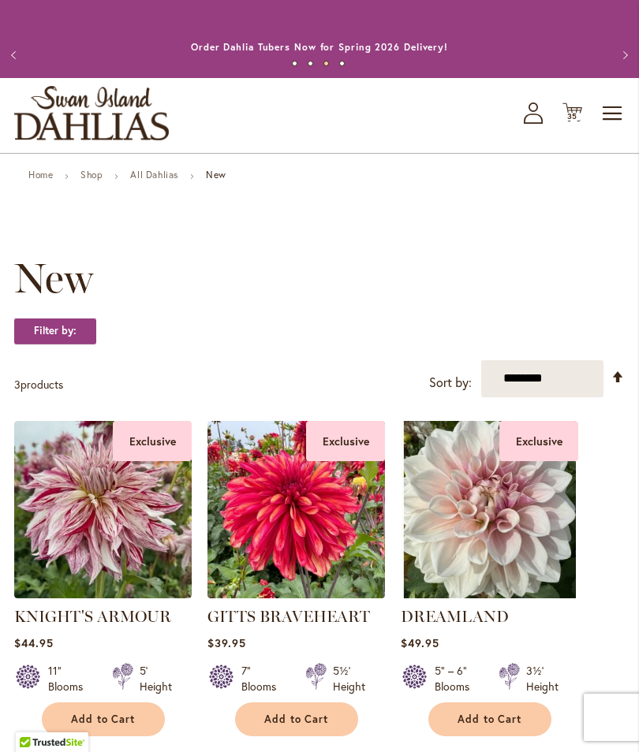
click at [613, 127] on span "Toggle Nav" at bounding box center [613, 114] width 24 height 32
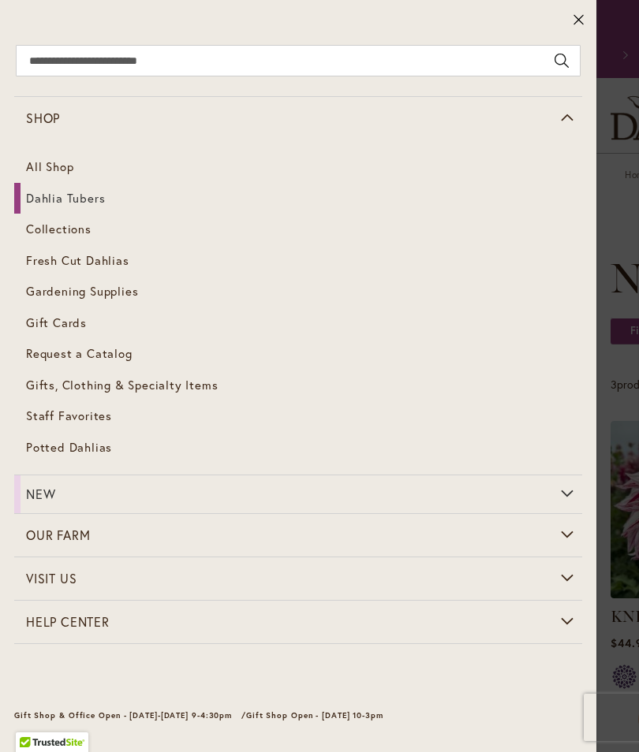
click at [81, 201] on span "Dahlia Tubers" at bounding box center [65, 198] width 79 height 16
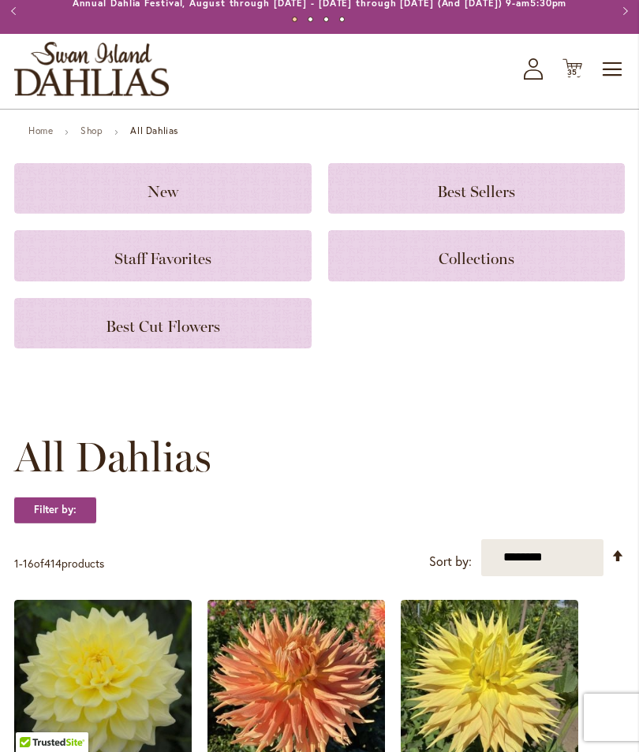
scroll to position [47, 0]
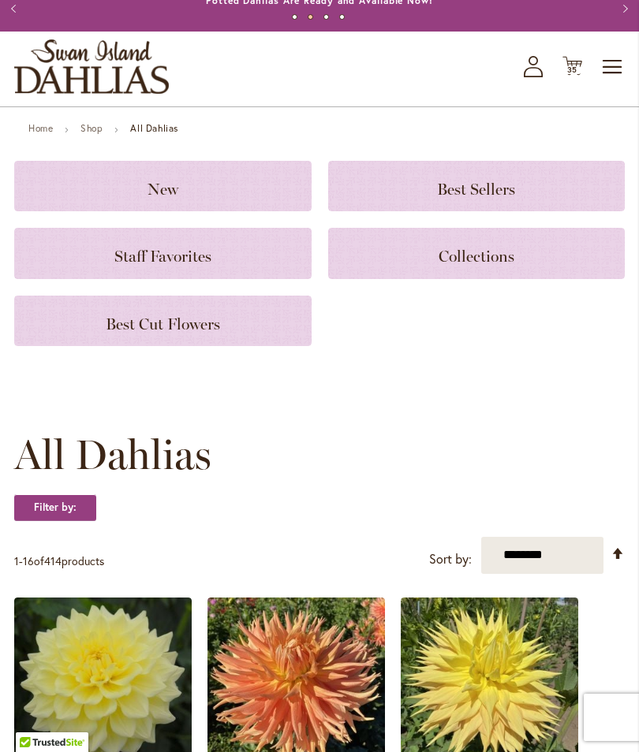
click at [260, 262] on h3 "Staff Favorites" at bounding box center [162, 252] width 259 height 17
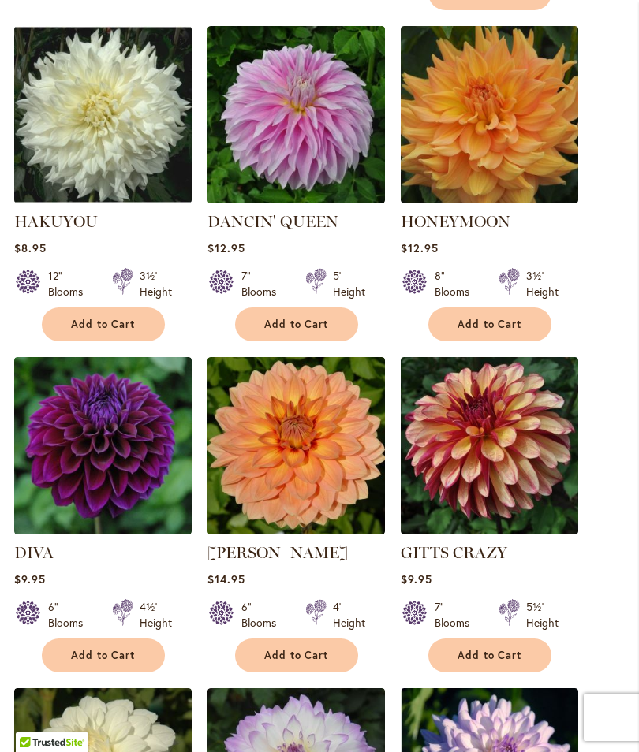
click at [524, 667] on button "Add to Cart" at bounding box center [489, 656] width 123 height 34
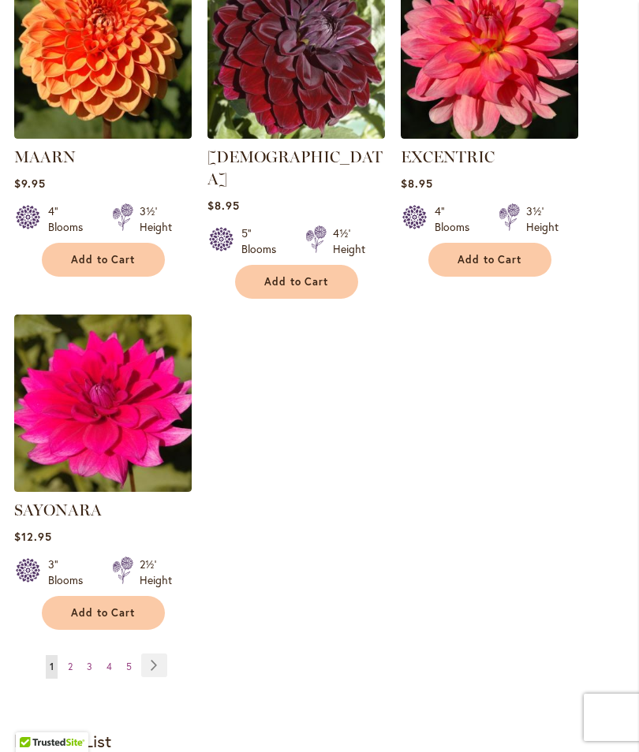
scroll to position [1907, 0]
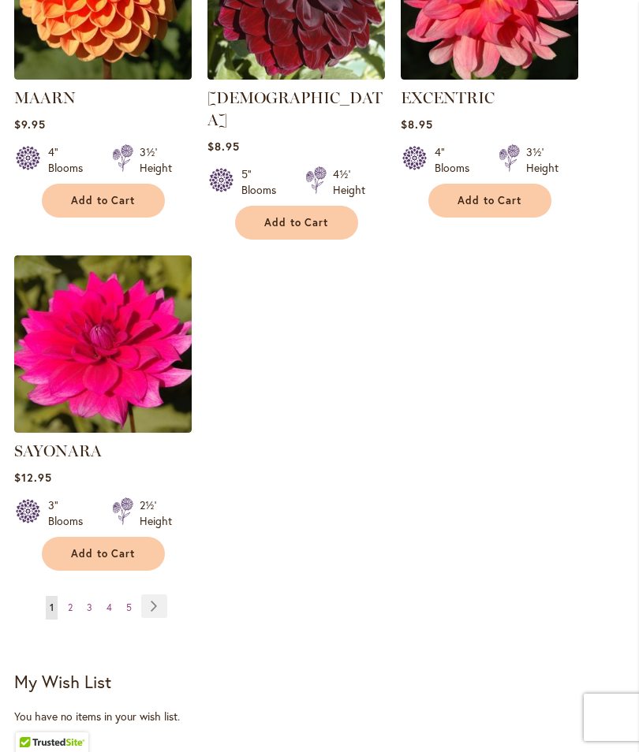
click at [70, 603] on span "2" at bounding box center [70, 608] width 5 height 12
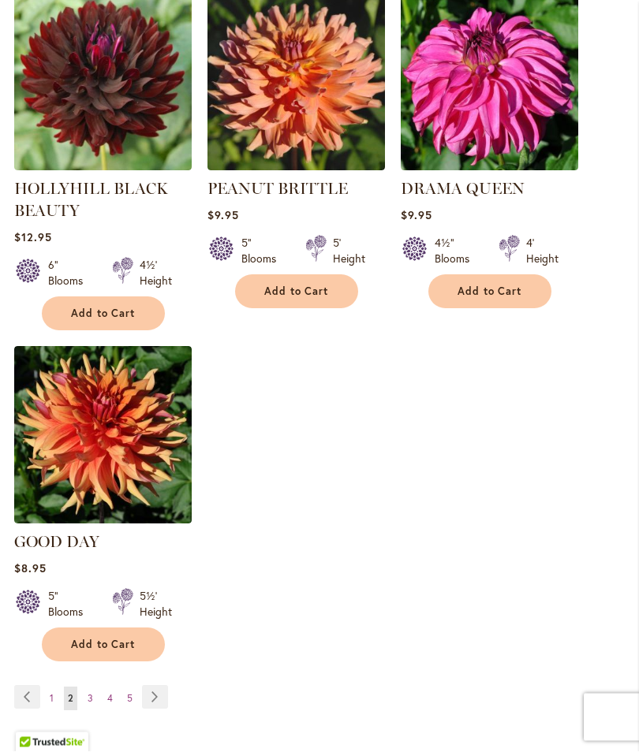
scroll to position [1775, 0]
click at [142, 694] on link "Page Next" at bounding box center [155, 697] width 26 height 24
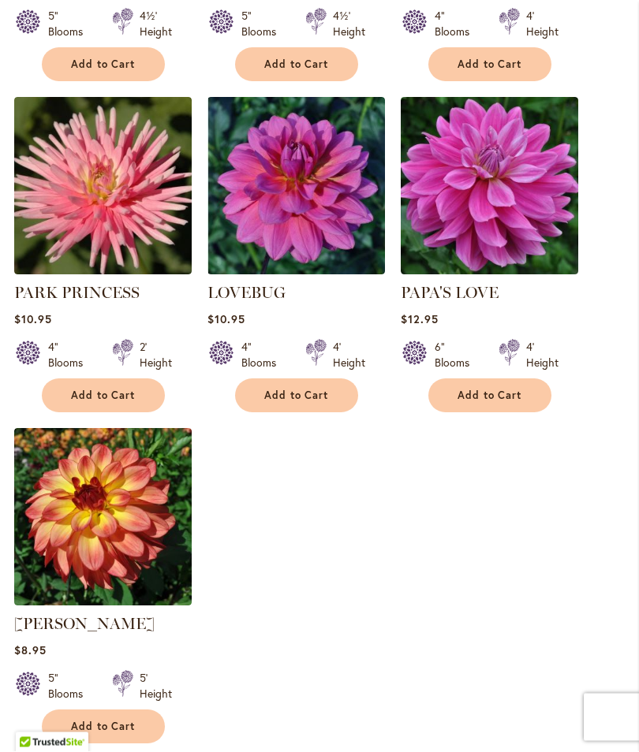
scroll to position [1684, 0]
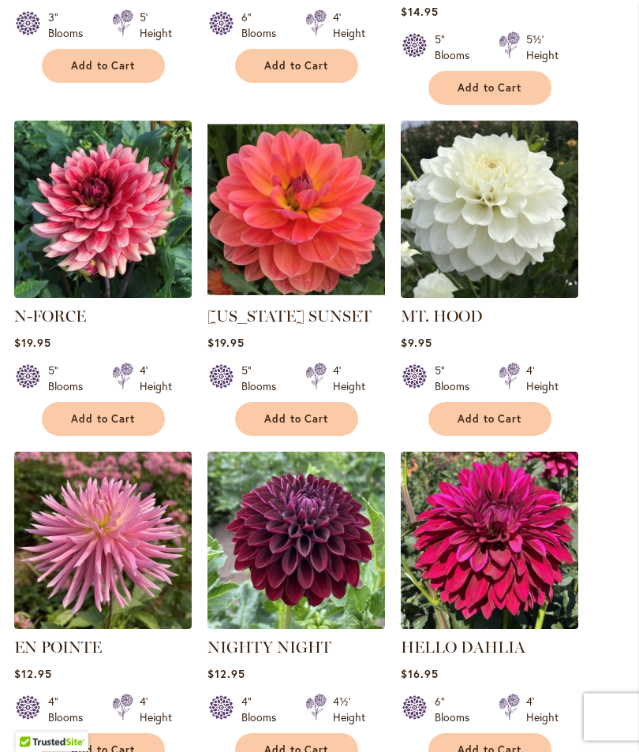
scroll to position [985, 0]
click at [504, 415] on span "Add to Cart" at bounding box center [489, 418] width 65 height 13
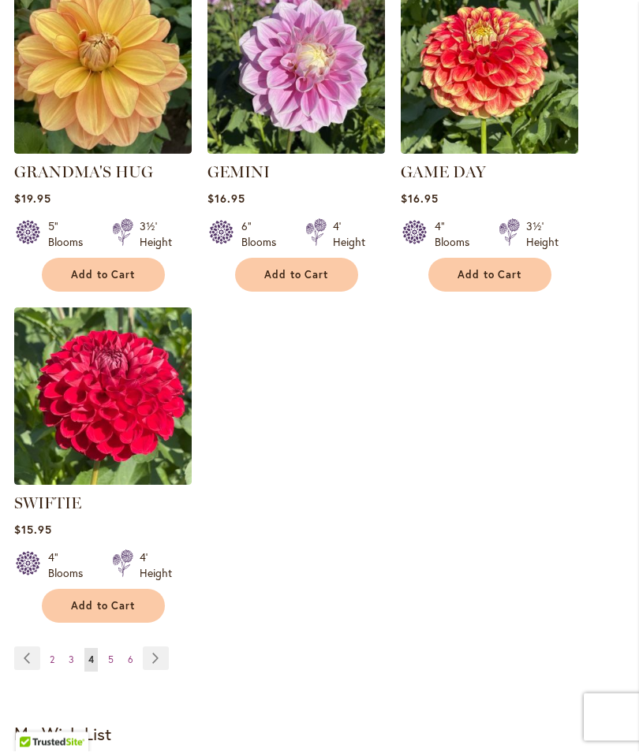
scroll to position [1833, 0]
click at [116, 654] on link "Page 5" at bounding box center [110, 660] width 13 height 24
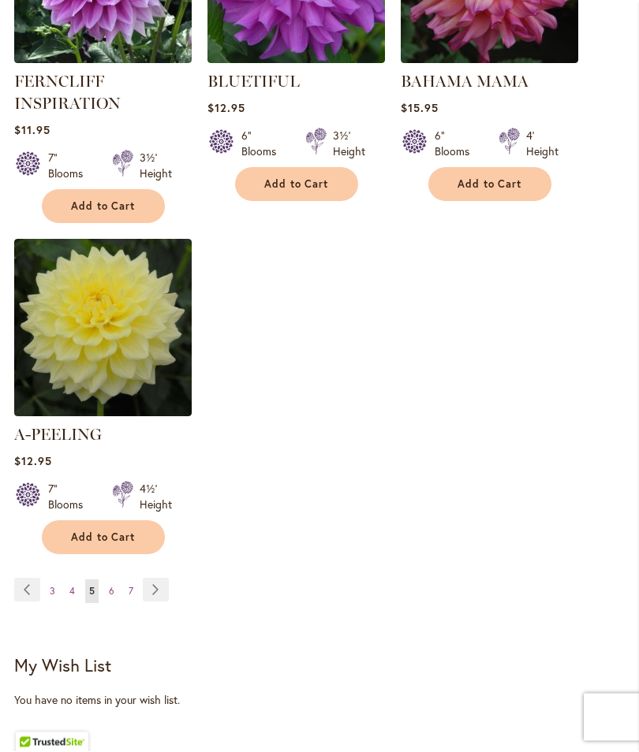
scroll to position [1882, 0]
click at [106, 532] on span "Add to Cart" at bounding box center [103, 537] width 65 height 13
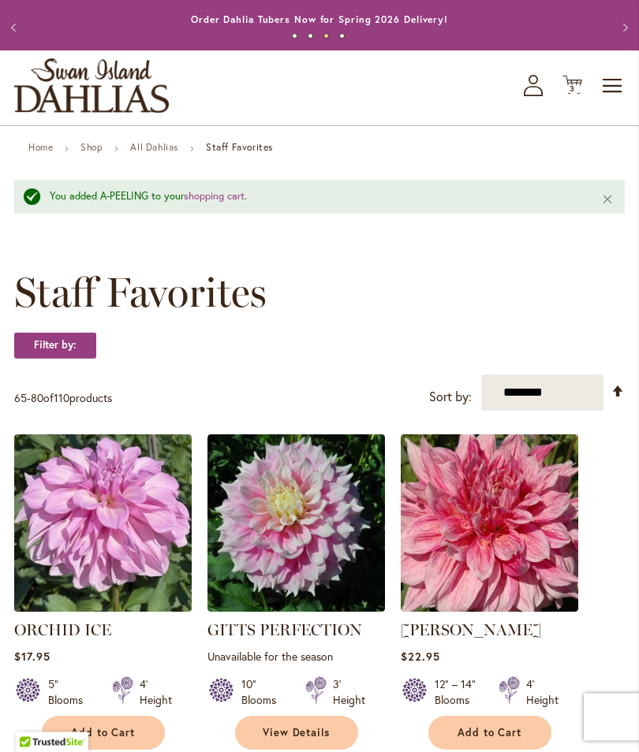
scroll to position [0, 0]
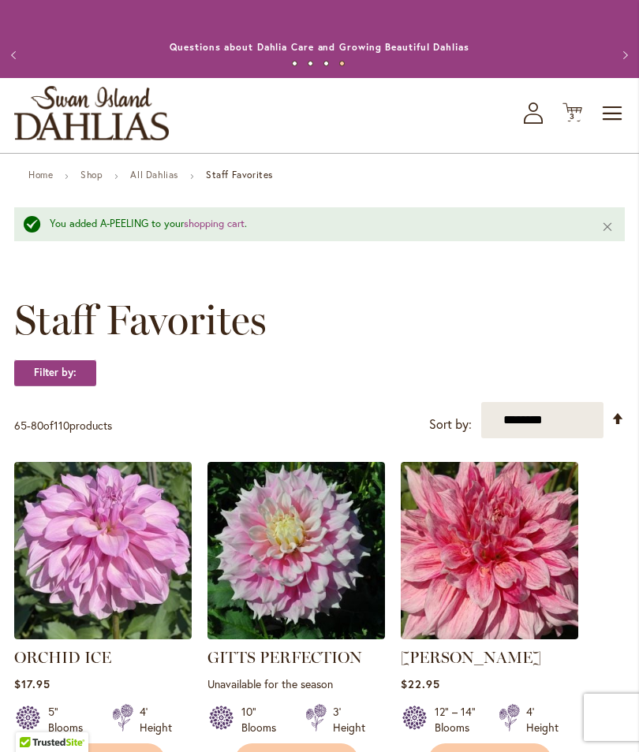
click at [577, 122] on icon "Cart .cls-1 { fill: #231f20; }" at bounding box center [572, 113] width 20 height 20
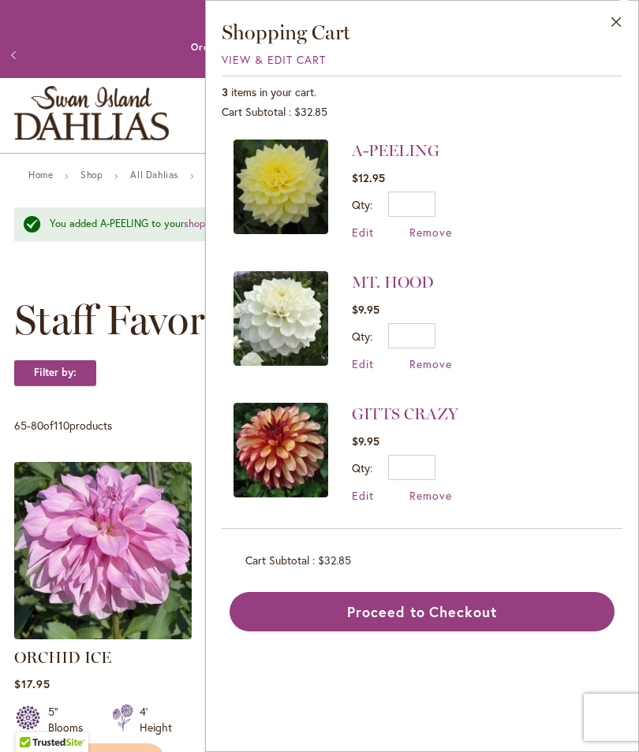
click at [611, 14] on button "Close" at bounding box center [616, 26] width 43 height 50
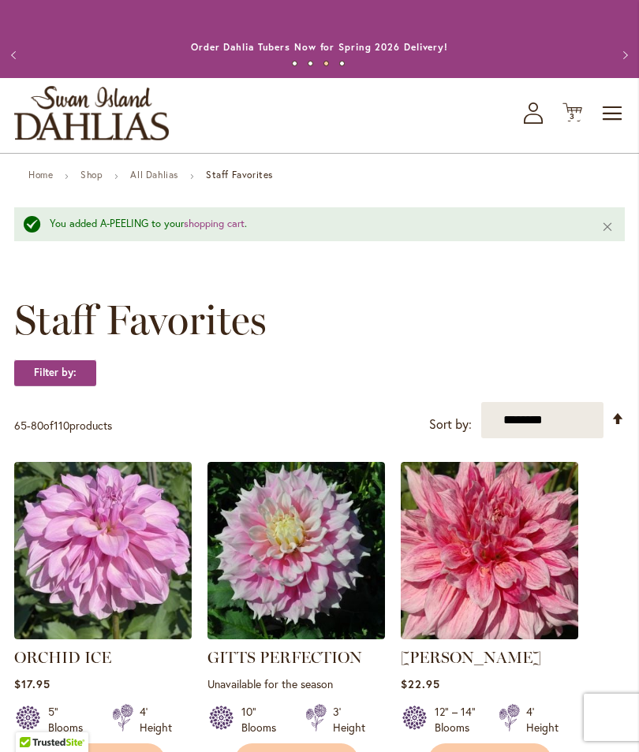
click at [610, 129] on span "Toggle Nav" at bounding box center [613, 114] width 24 height 32
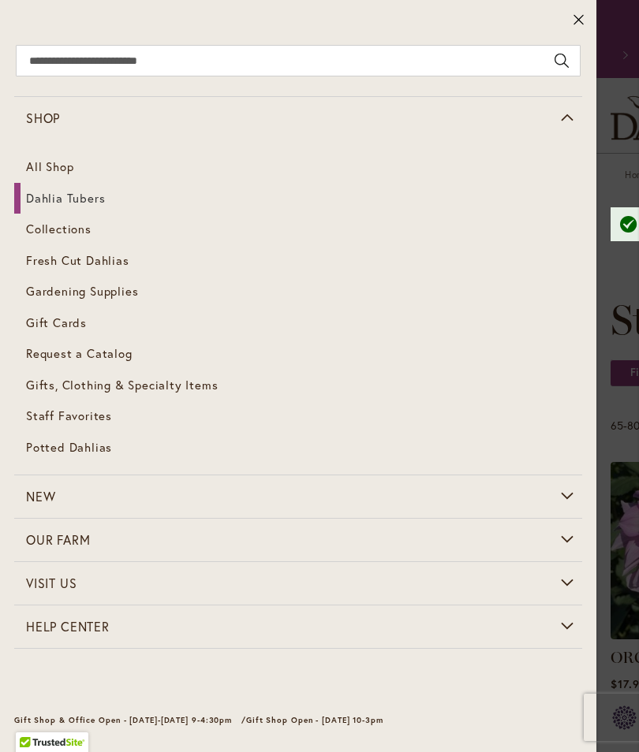
click at [76, 196] on span "Dahlia Tubers" at bounding box center [65, 198] width 79 height 16
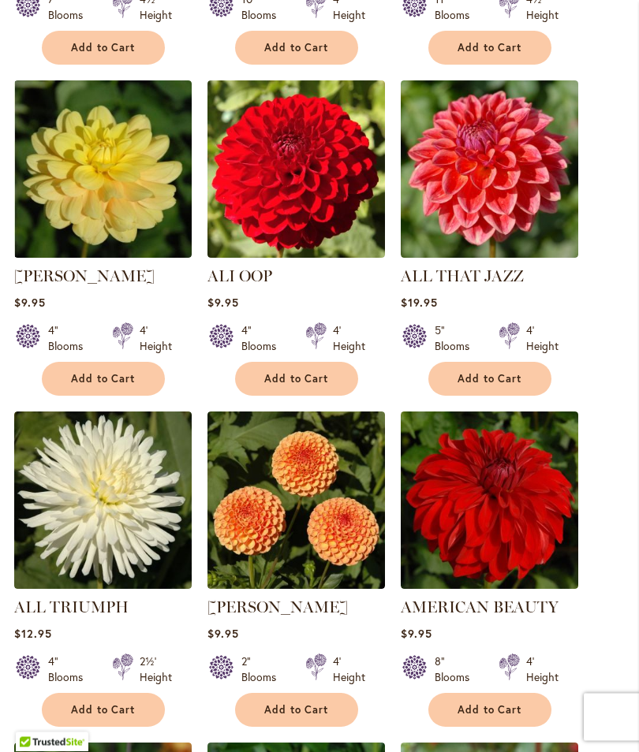
scroll to position [896, 0]
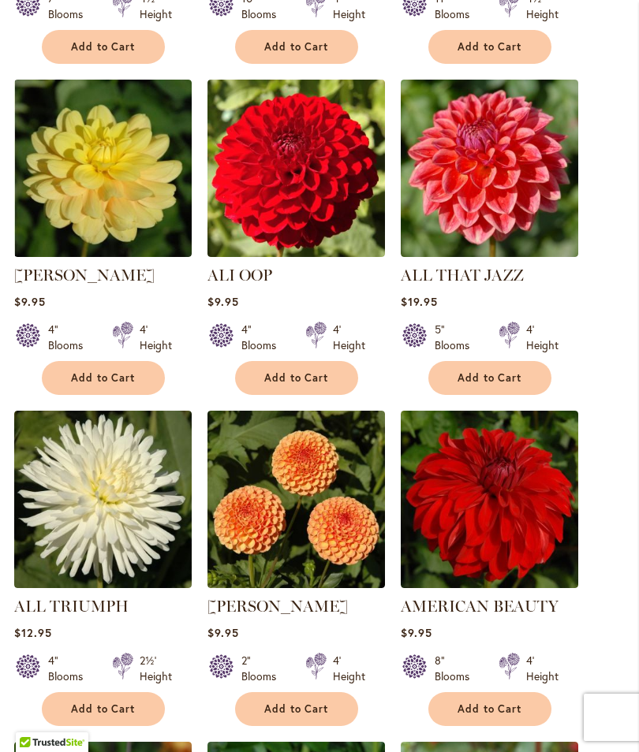
click at [490, 186] on img at bounding box center [489, 168] width 177 height 177
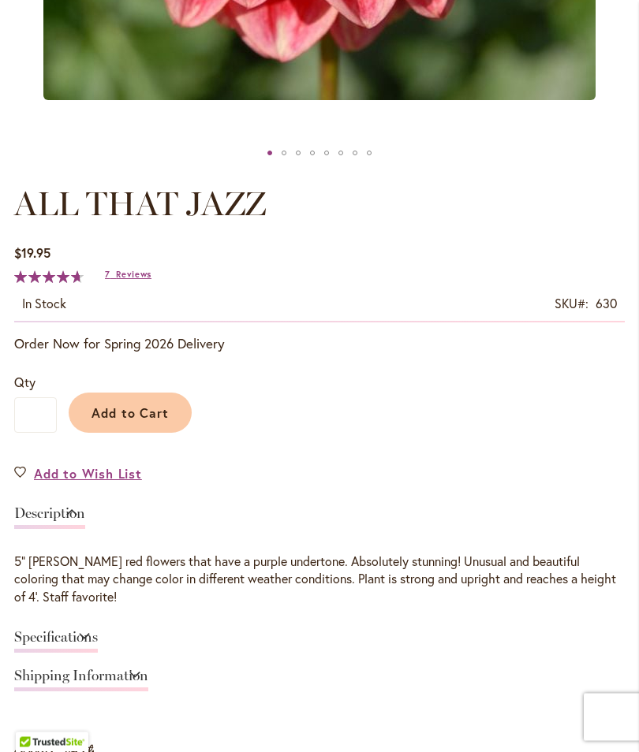
scroll to position [701, 0]
click at [157, 421] on span "Add to Cart" at bounding box center [130, 413] width 78 height 17
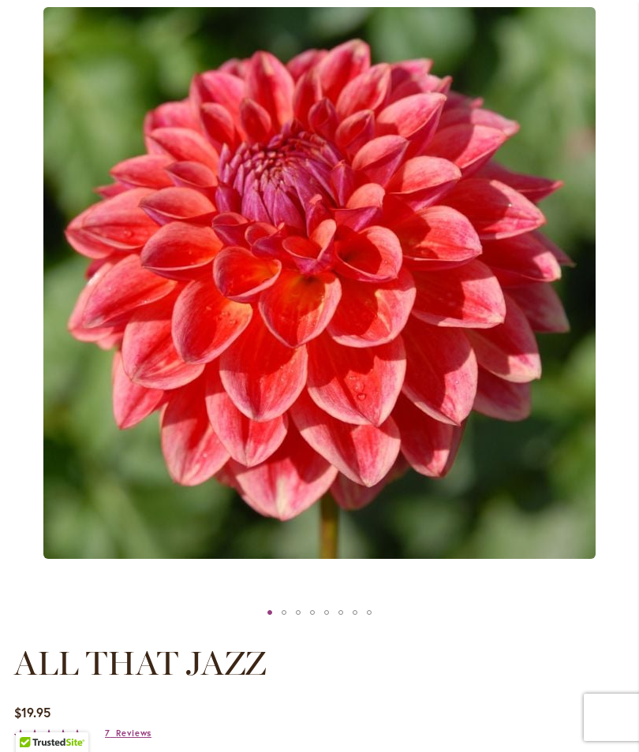
scroll to position [0, 0]
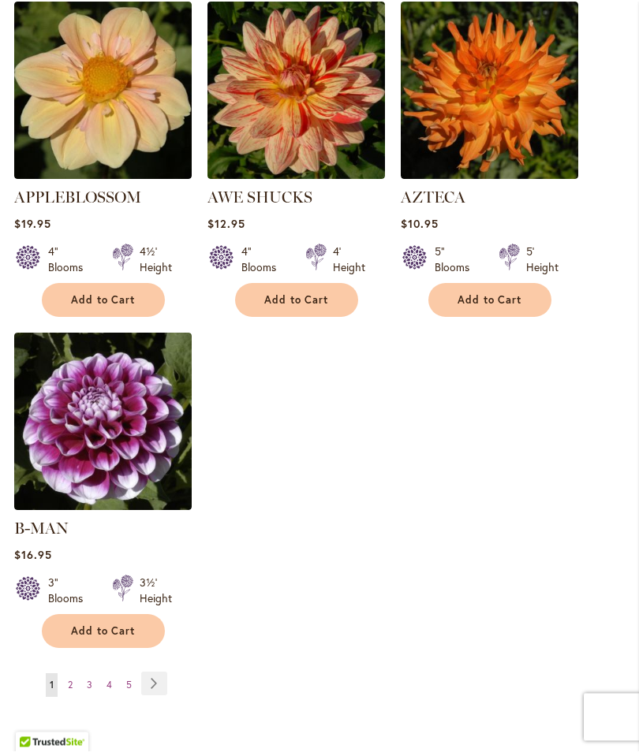
scroll to position [1991, 0]
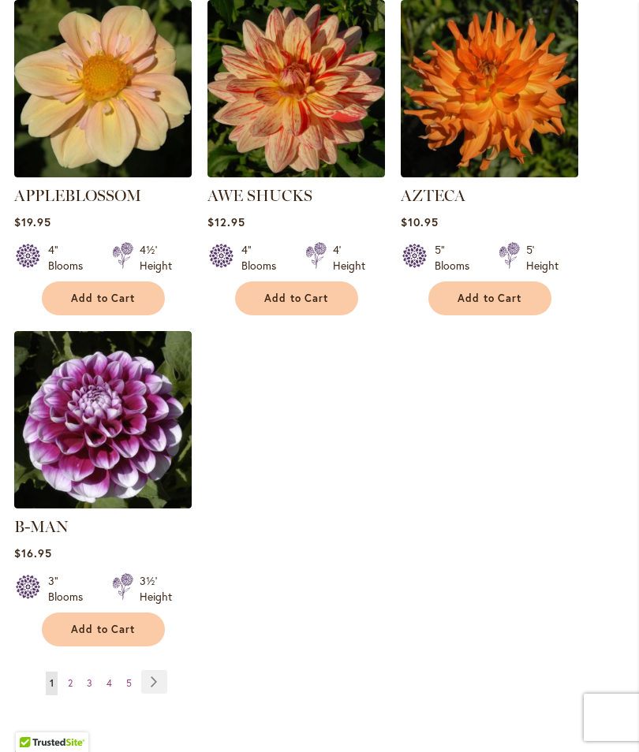
click at [105, 623] on span "Add to Cart" at bounding box center [103, 629] width 65 height 13
click at [162, 670] on link "Page Next" at bounding box center [154, 682] width 26 height 24
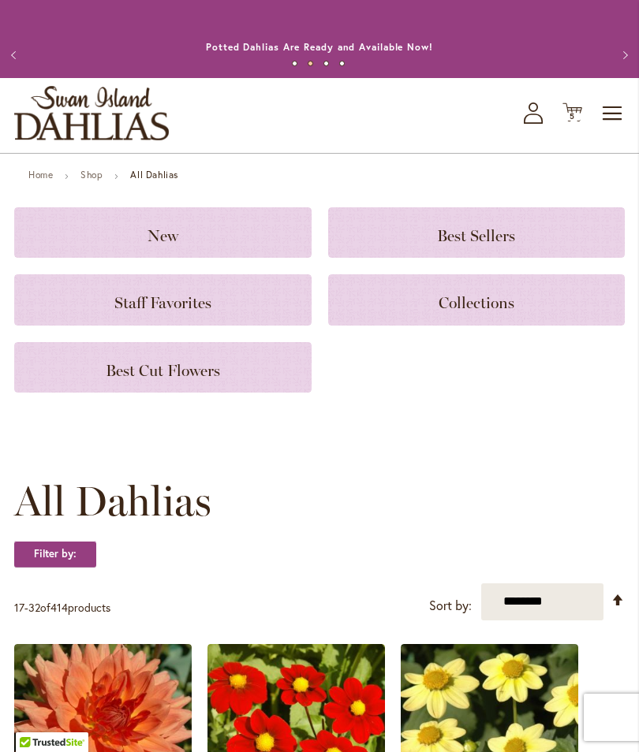
click at [571, 121] on span "5" at bounding box center [572, 116] width 6 height 10
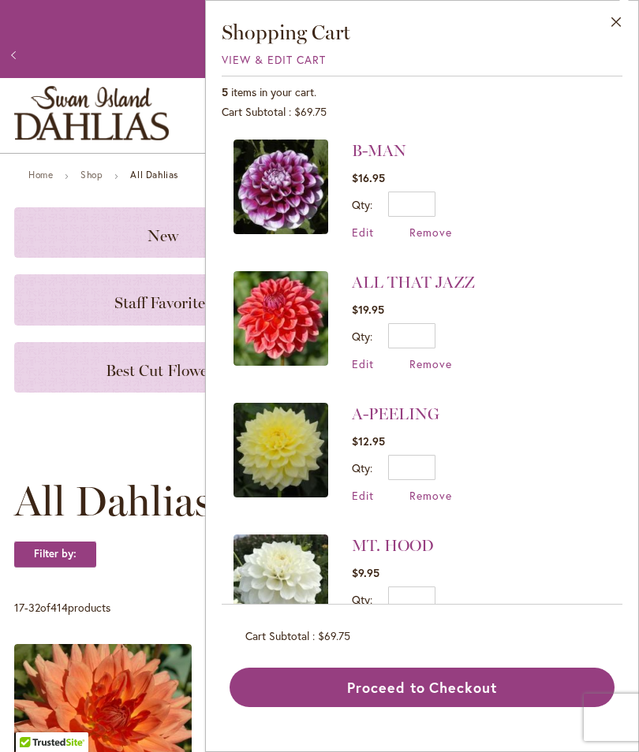
click at [124, 47] on link "Annual Dahlia Festival, August through [DATE] - [DATE] through [DATE] (And [DAT…" at bounding box center [320, 47] width 494 height 12
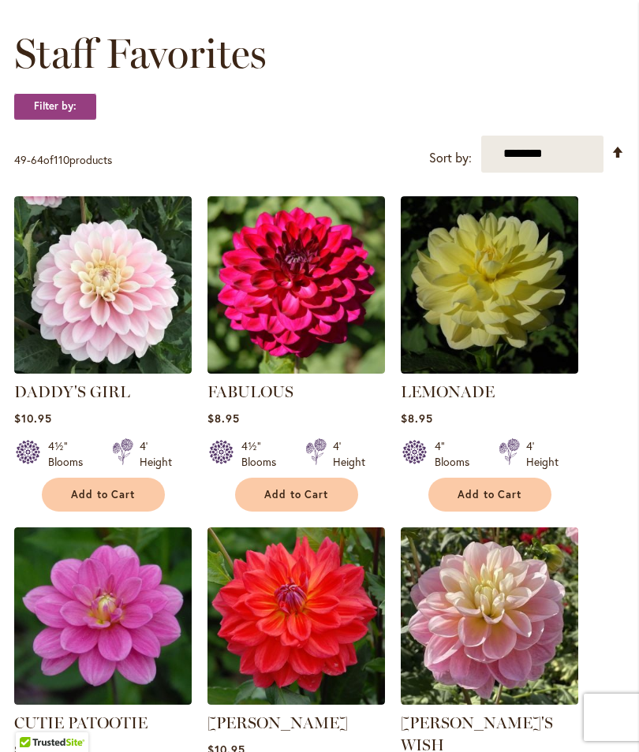
scroll to position [157, 0]
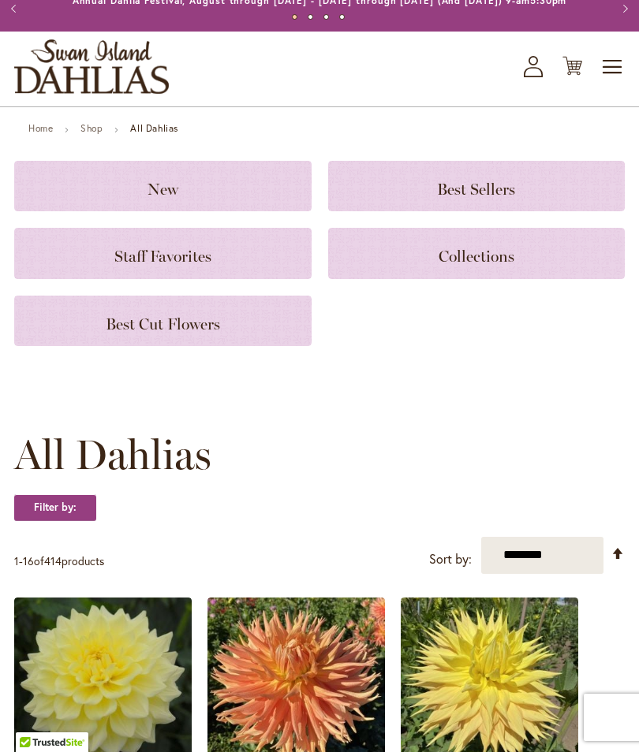
scroll to position [47, 0]
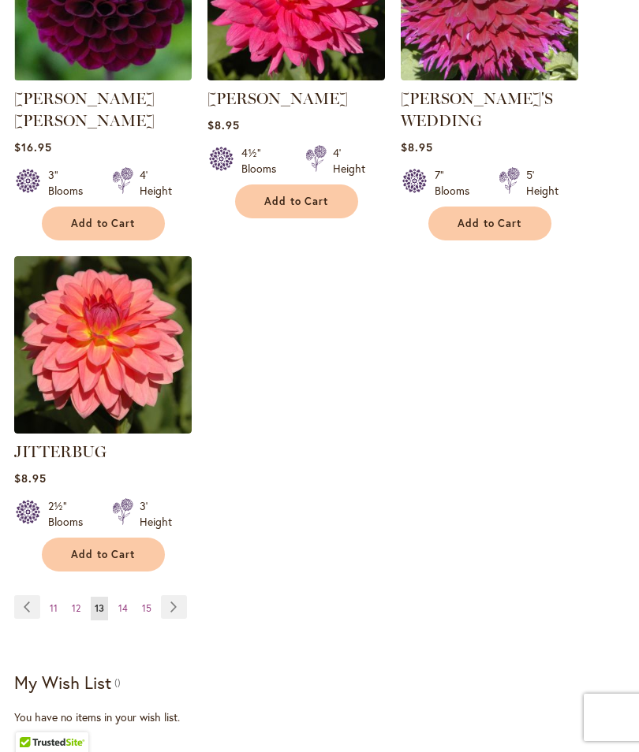
scroll to position [2104, 0]
click at [108, 538] on button "Add to Cart" at bounding box center [103, 555] width 123 height 34
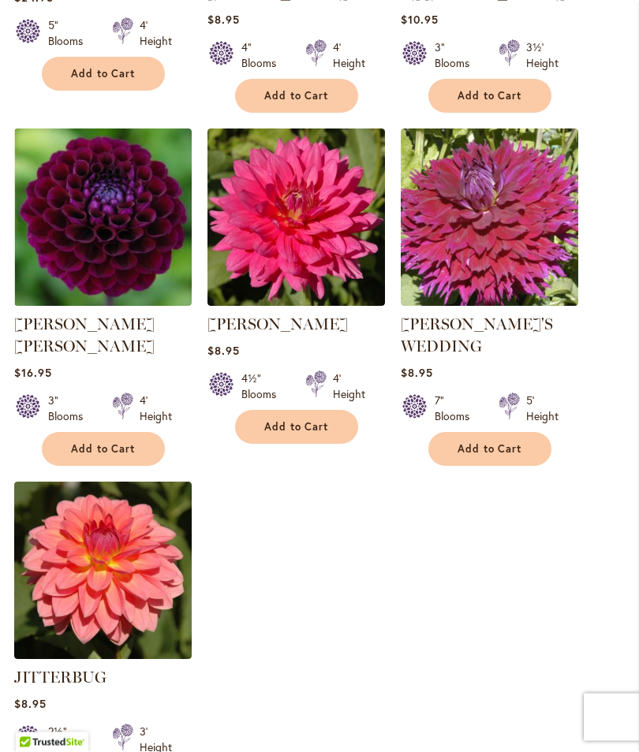
scroll to position [1907, 0]
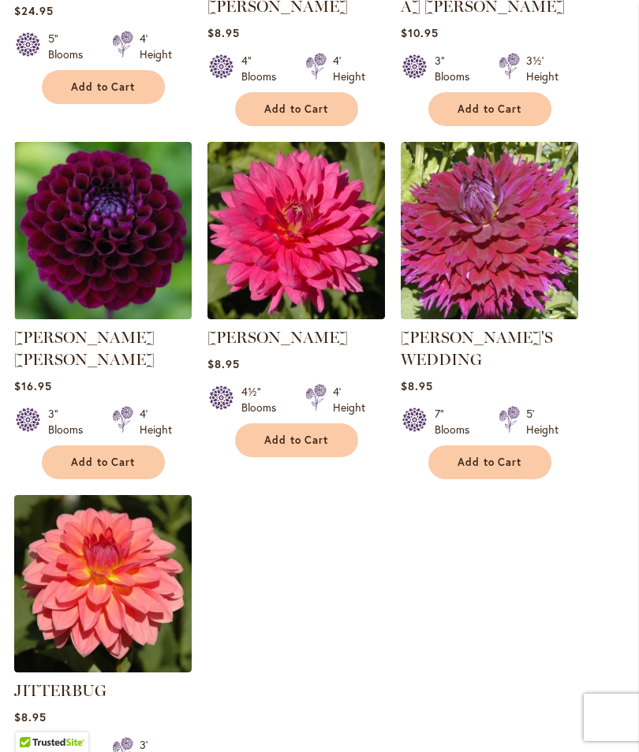
click at [296, 423] on button "Add to Cart" at bounding box center [296, 440] width 123 height 34
click at [108, 446] on button "Add to Cart" at bounding box center [103, 463] width 123 height 34
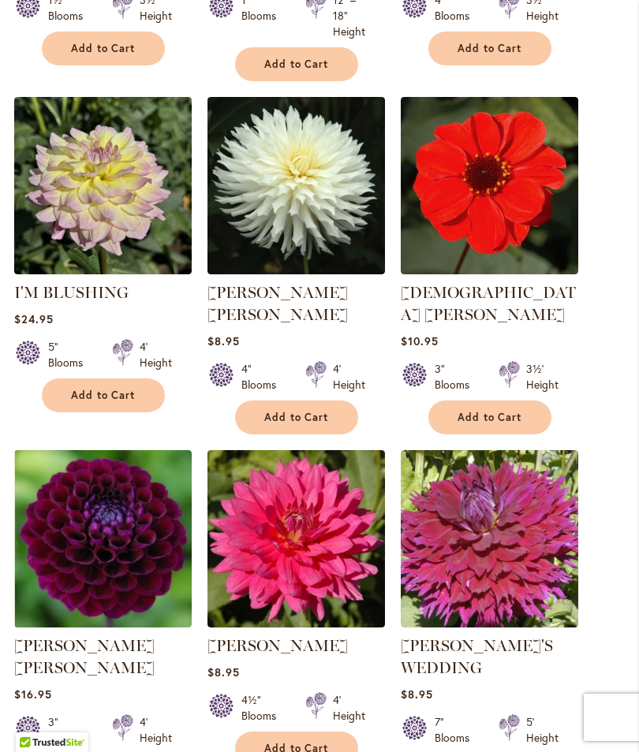
scroll to position [1598, 0]
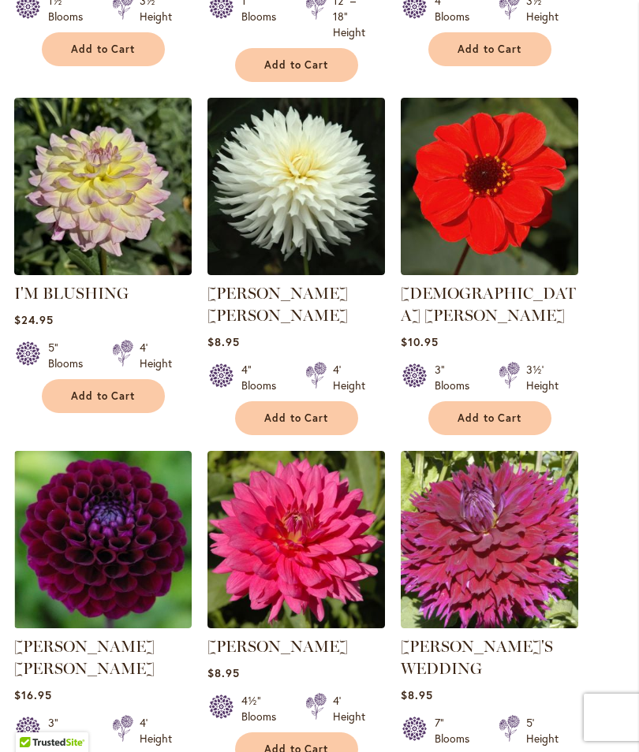
click at [494, 412] on span "Add to Cart" at bounding box center [489, 418] width 65 height 13
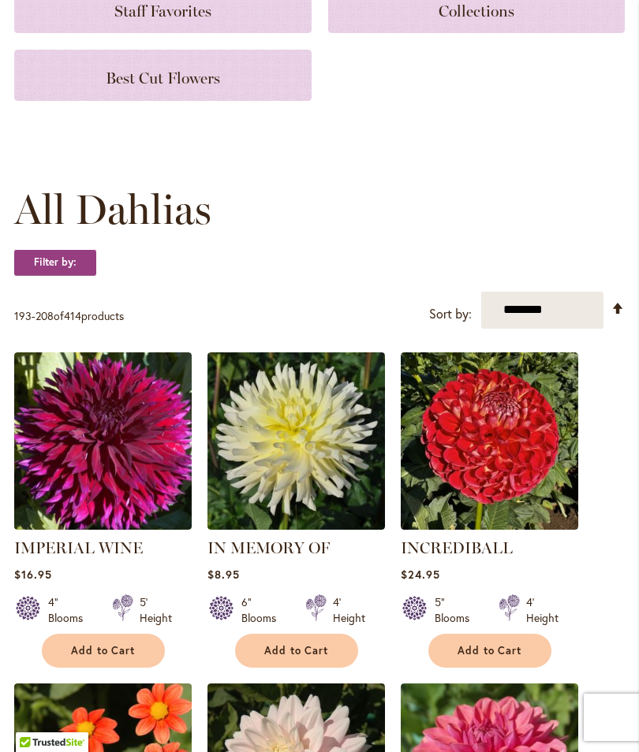
scroll to position [0, 0]
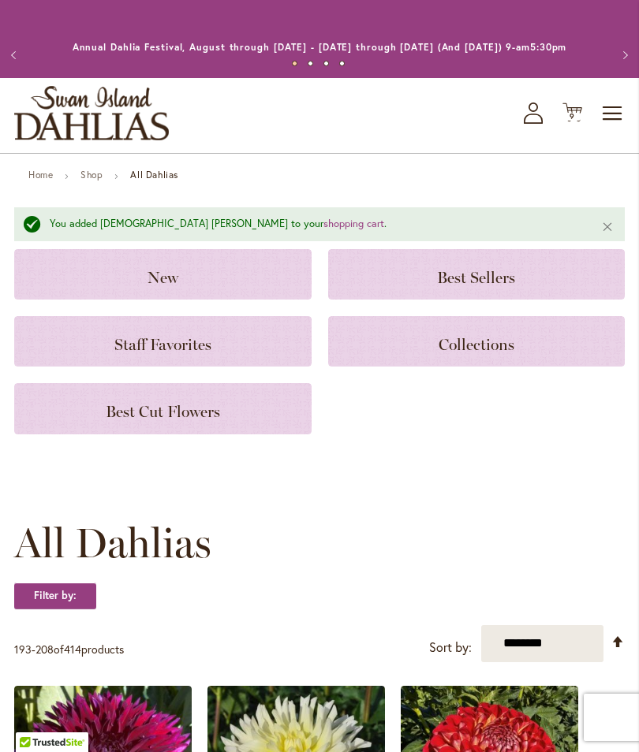
click at [570, 121] on span "9" at bounding box center [572, 116] width 6 height 10
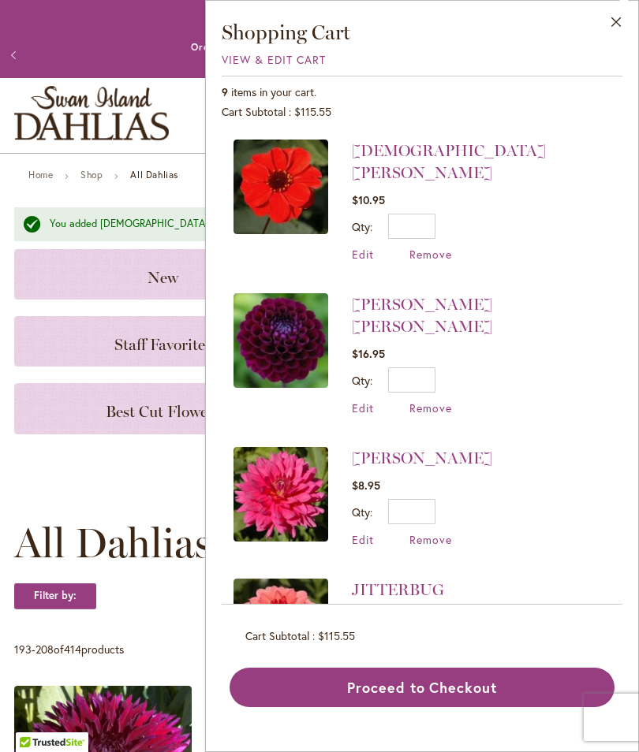
click at [605, 22] on button "Close" at bounding box center [616, 26] width 43 height 50
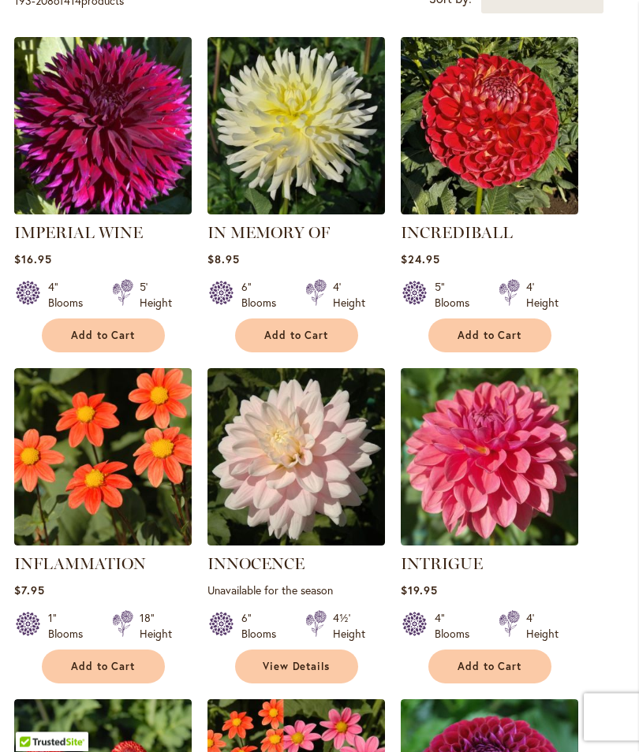
scroll to position [650, 0]
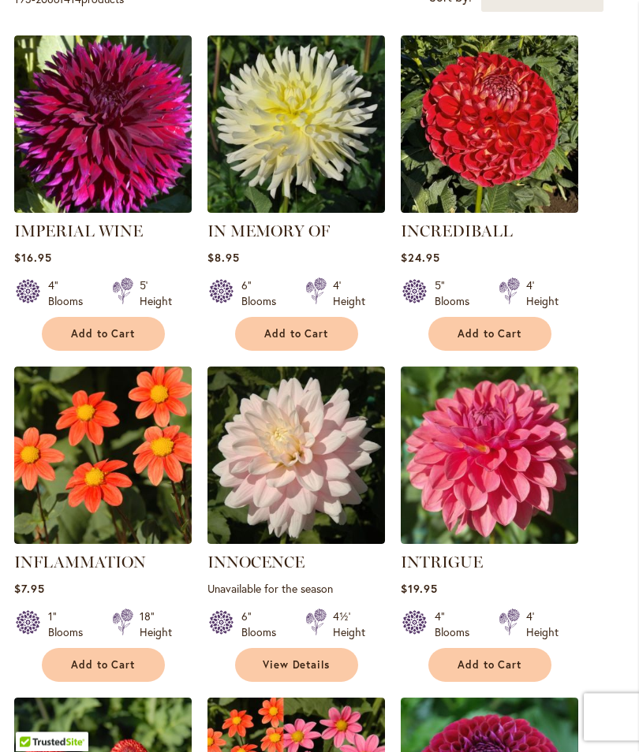
click at [493, 673] on span "Add to Cart" at bounding box center [489, 665] width 65 height 13
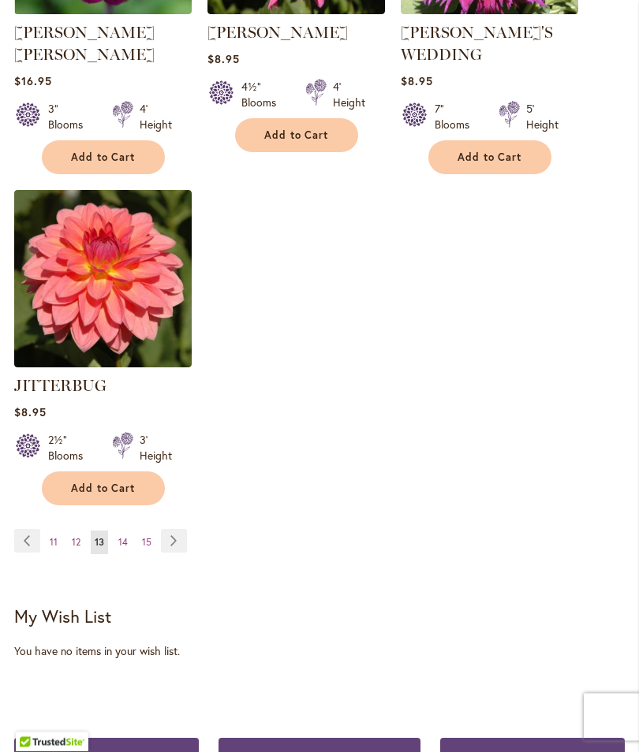
scroll to position [2208, 0]
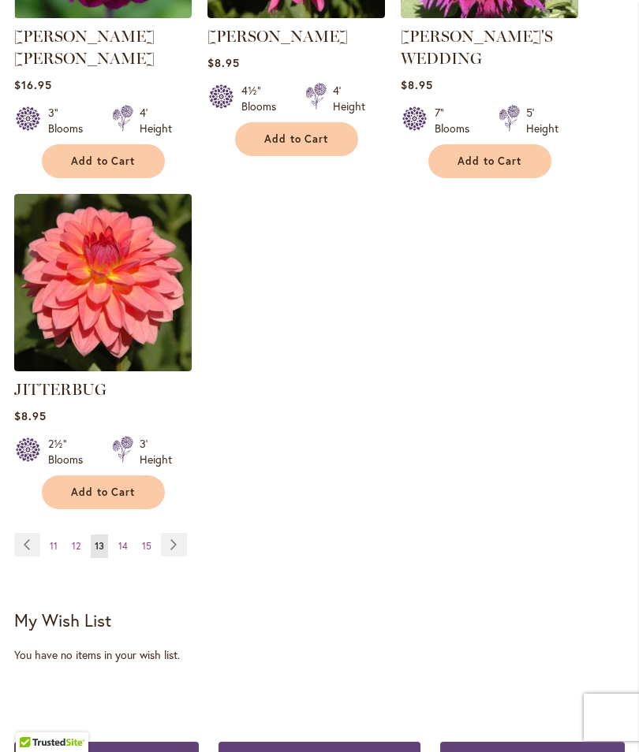
click at [181, 533] on link "Page Next" at bounding box center [174, 545] width 26 height 24
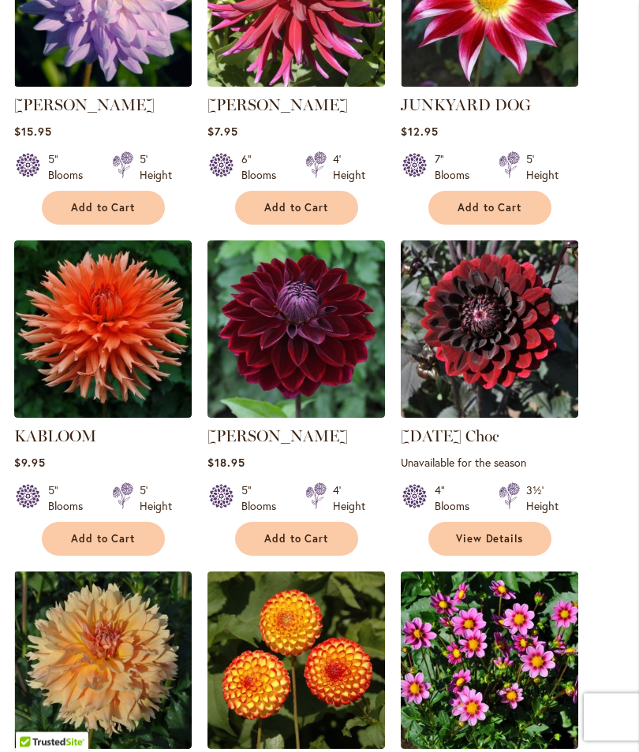
scroll to position [735, 0]
click at [304, 546] on span "Add to Cart" at bounding box center [296, 538] width 65 height 13
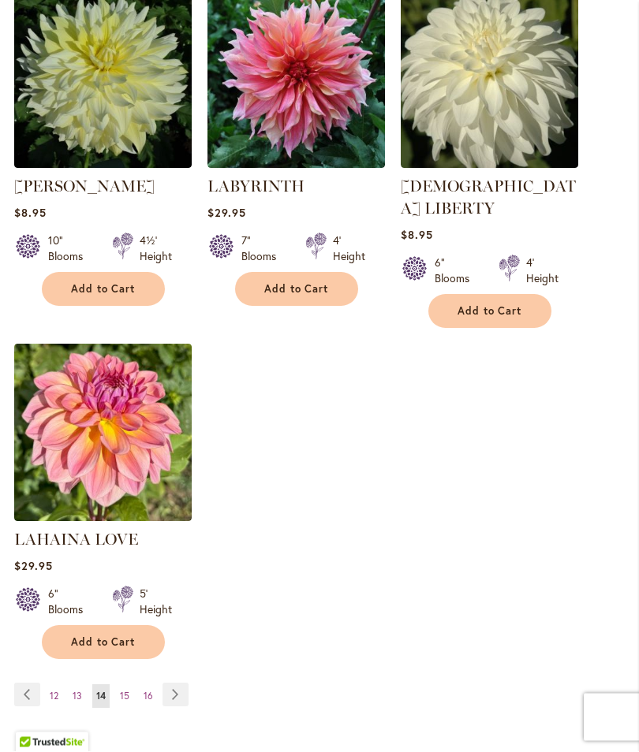
scroll to position [2021, 0]
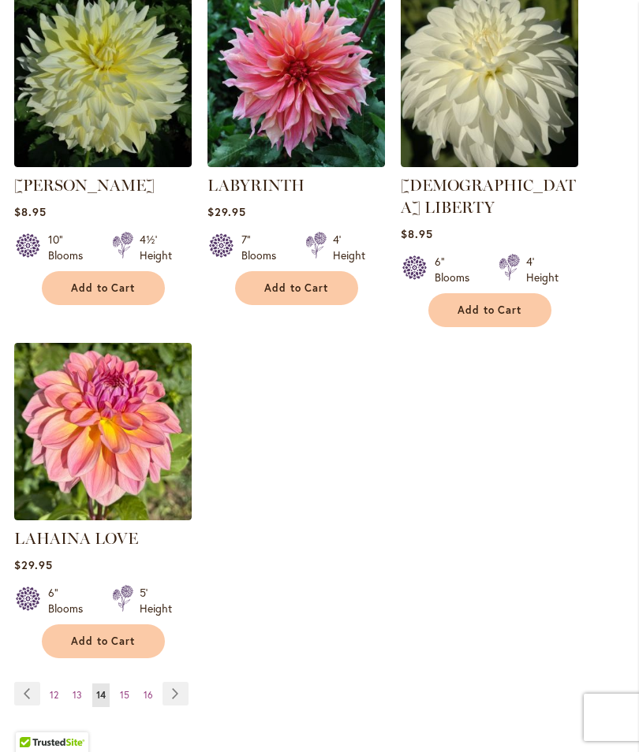
click at [28, 684] on link "Page Previous" at bounding box center [27, 694] width 26 height 24
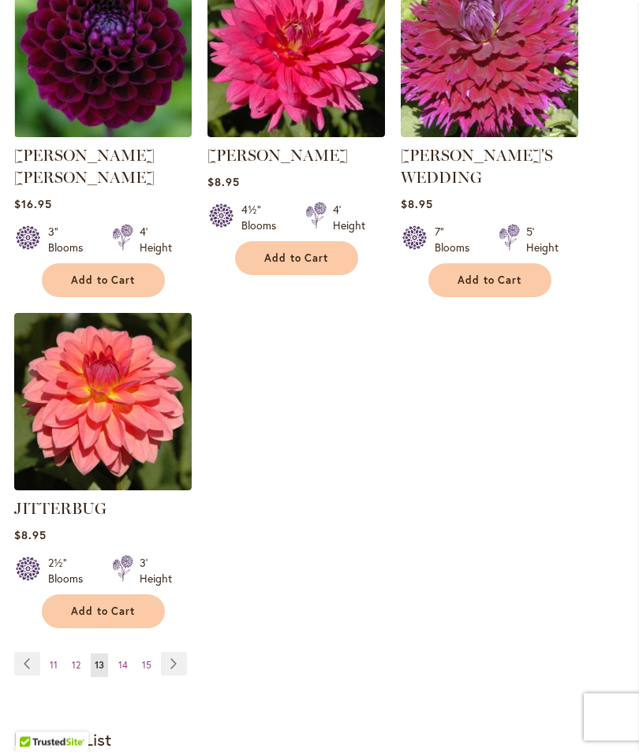
scroll to position [2072, 0]
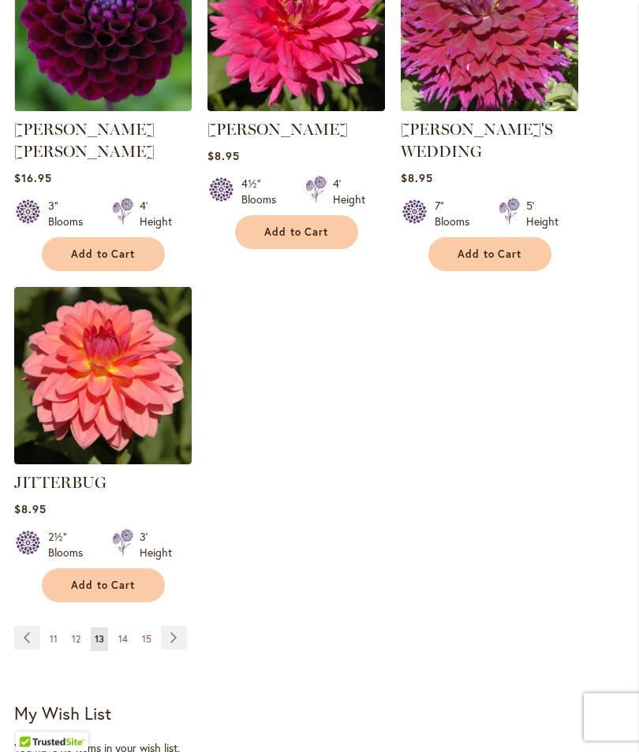
click at [32, 627] on link "Page Previous" at bounding box center [27, 639] width 26 height 24
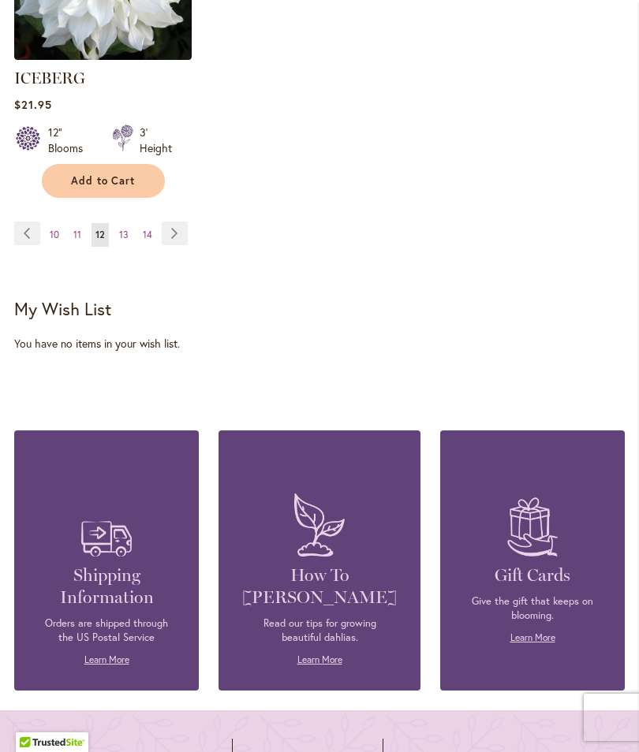
scroll to position [2438, 0]
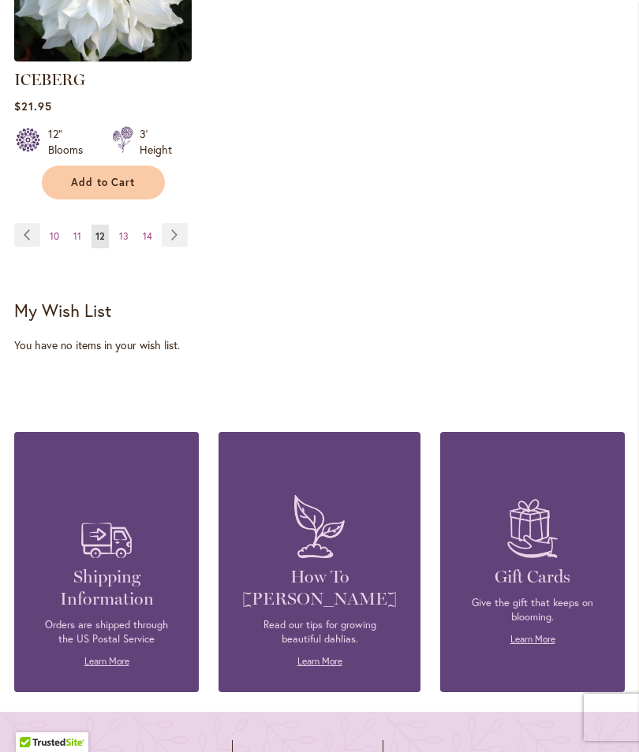
click at [30, 229] on link "Page Previous" at bounding box center [27, 235] width 26 height 24
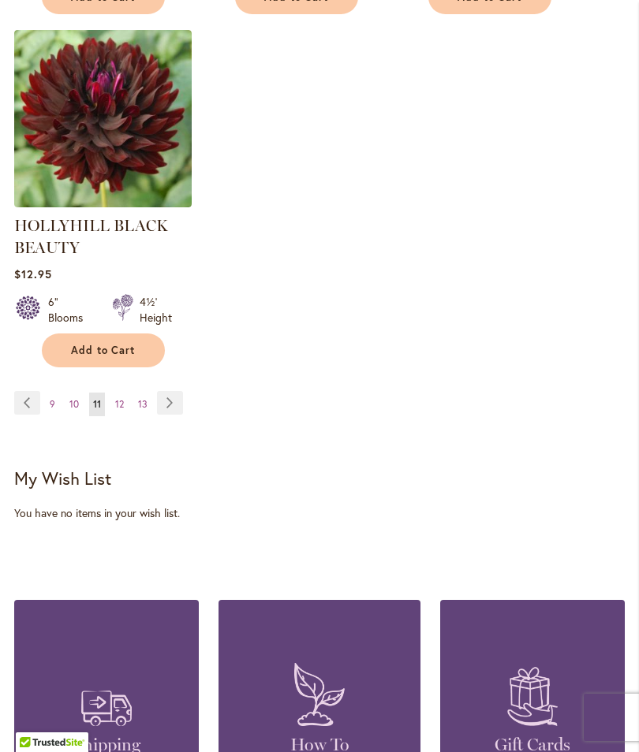
scroll to position [2329, 0]
click at [24, 406] on link "Page Previous" at bounding box center [27, 404] width 26 height 24
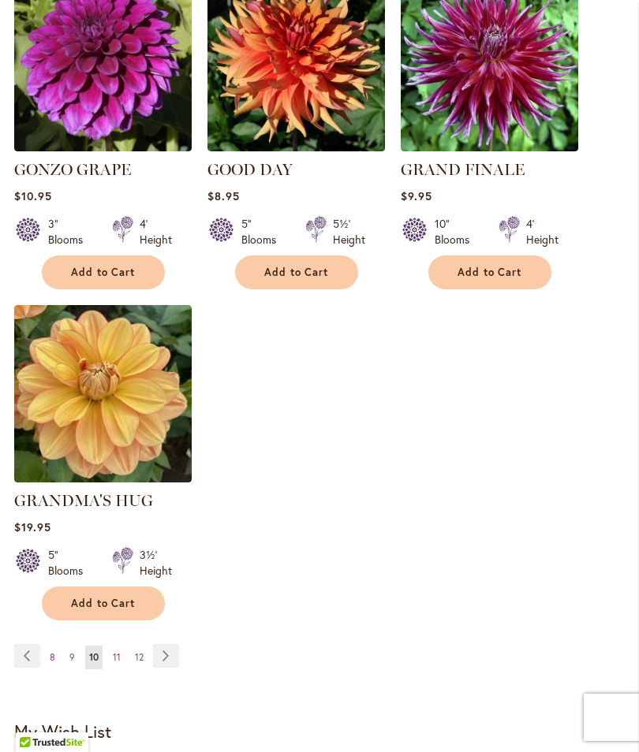
scroll to position [2017, 0]
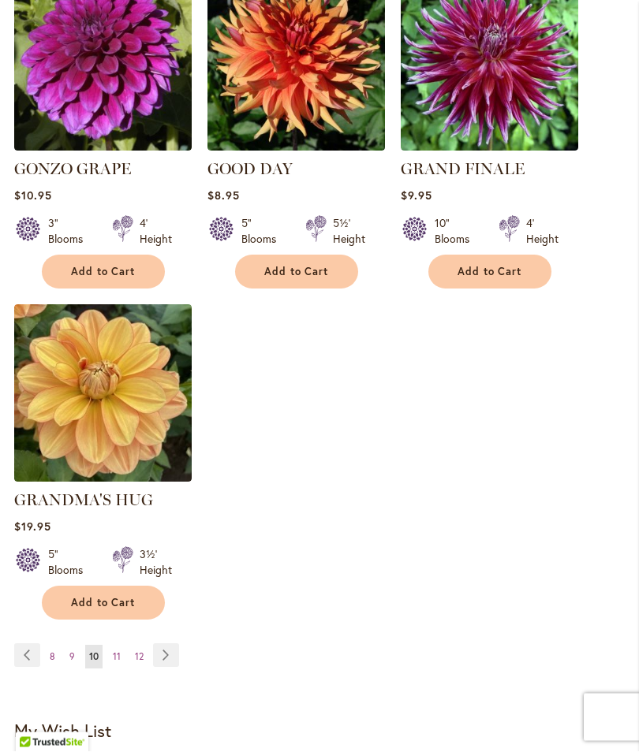
click at [28, 644] on link "Page Previous" at bounding box center [27, 656] width 26 height 24
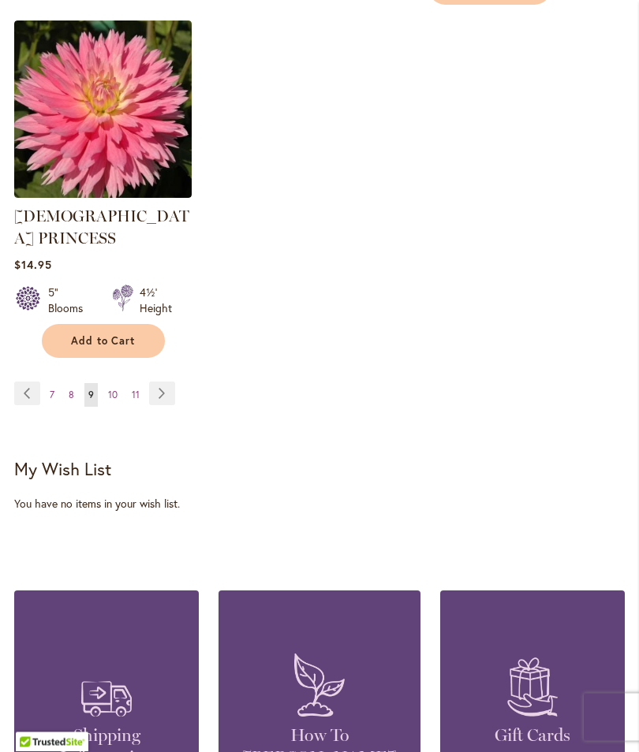
scroll to position [2368, 0]
click at [29, 382] on link "Page Previous" at bounding box center [27, 394] width 26 height 24
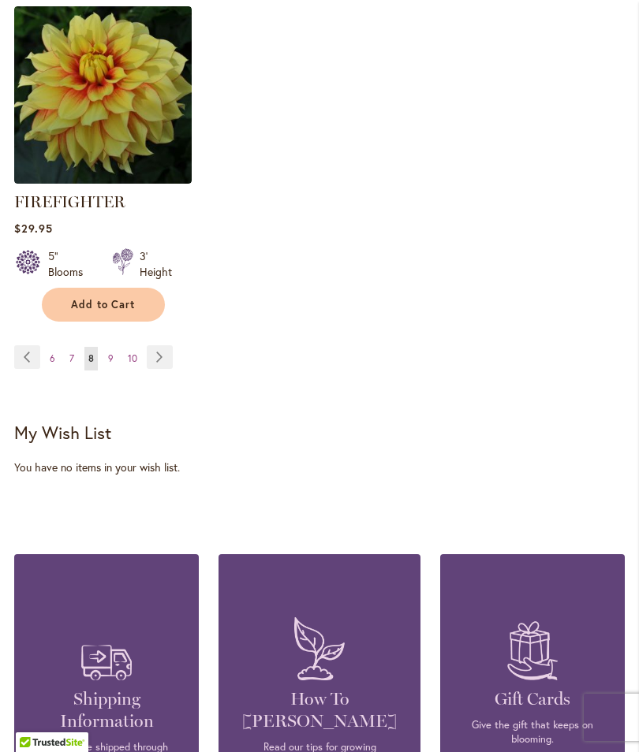
scroll to position [2369, 0]
click at [31, 370] on link "Page Previous" at bounding box center [27, 358] width 26 height 24
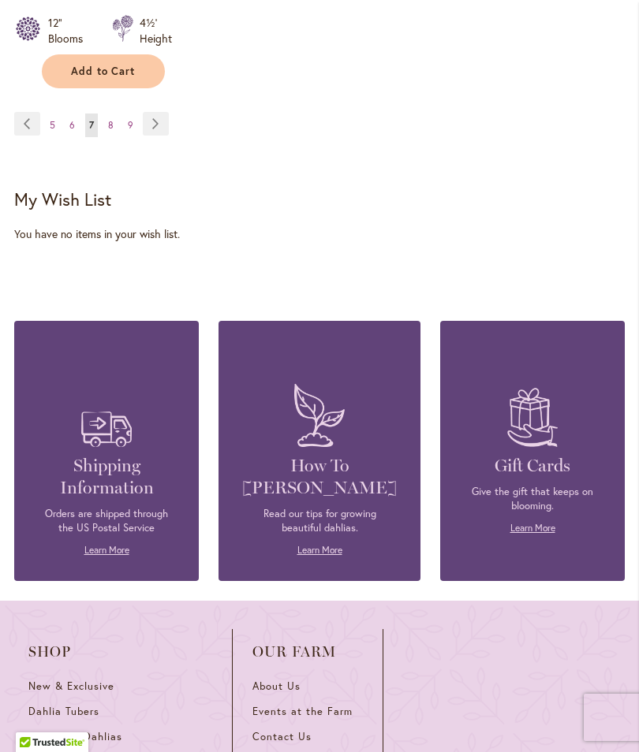
scroll to position [2485, 0]
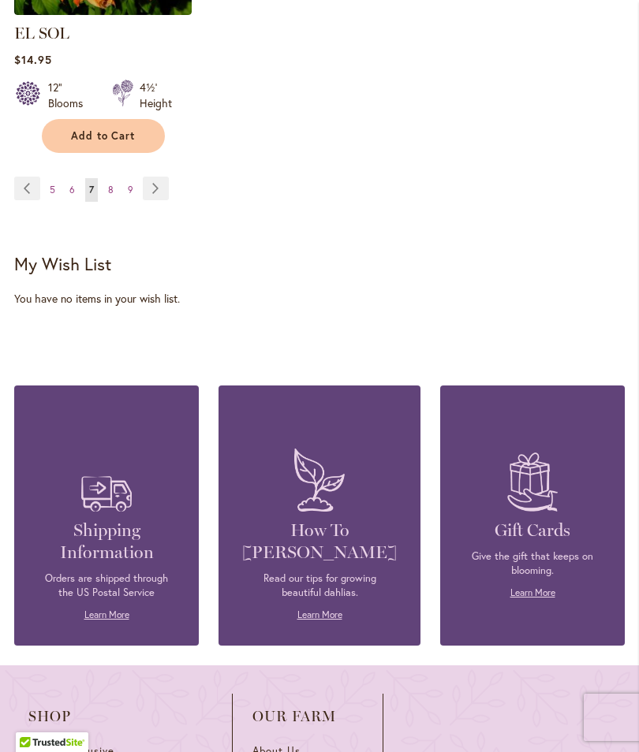
click at [28, 181] on link "Page Previous" at bounding box center [27, 189] width 26 height 24
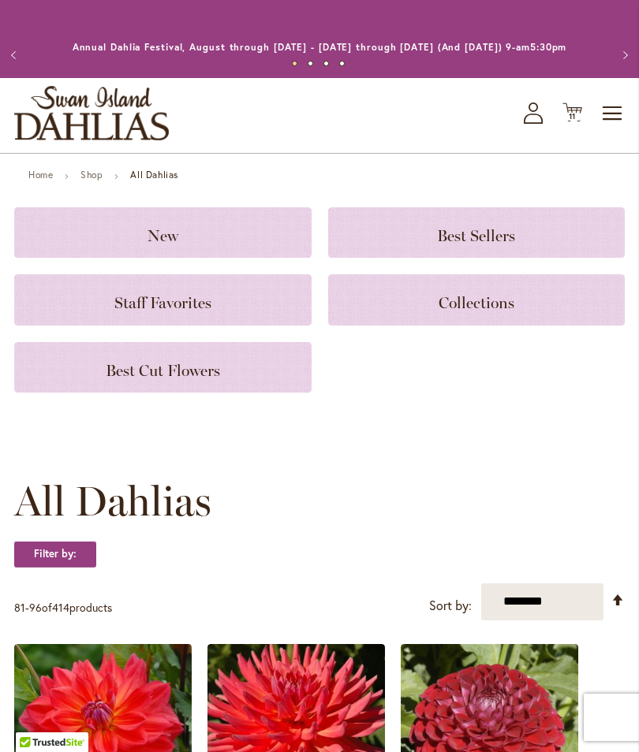
scroll to position [69, 0]
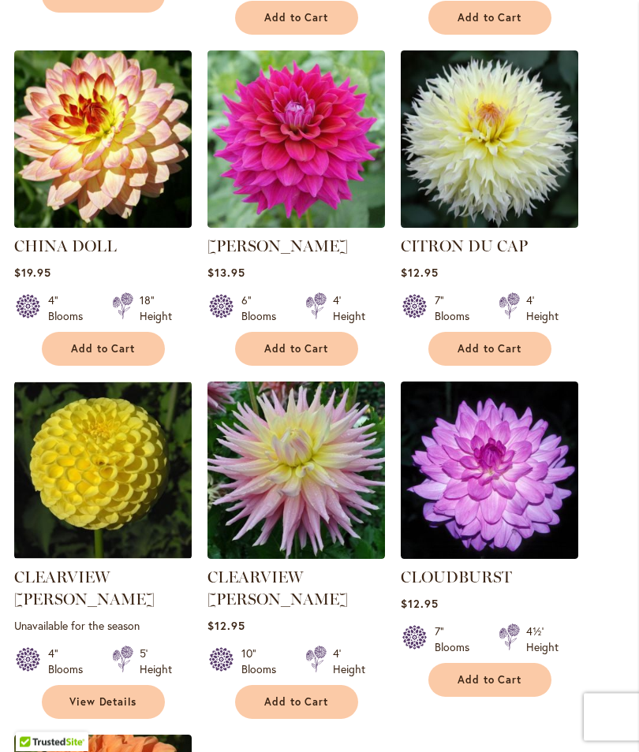
scroll to position [2212, 0]
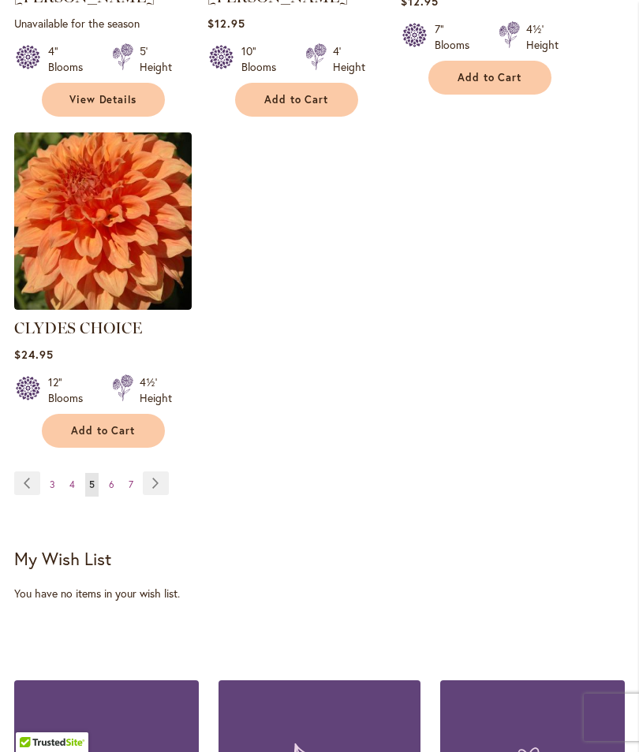
click at [28, 472] on link "Page Previous" at bounding box center [27, 484] width 26 height 24
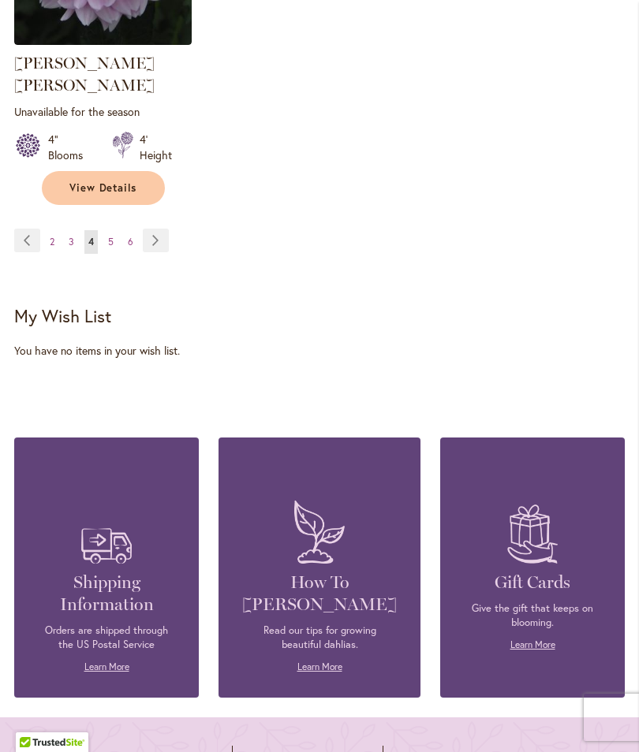
scroll to position [2454, 0]
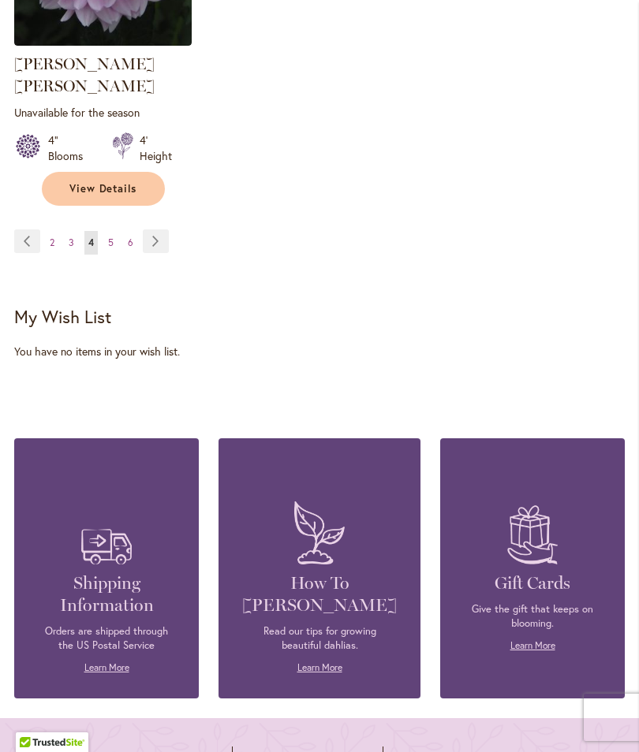
click at [35, 237] on link "Page Previous" at bounding box center [27, 241] width 26 height 24
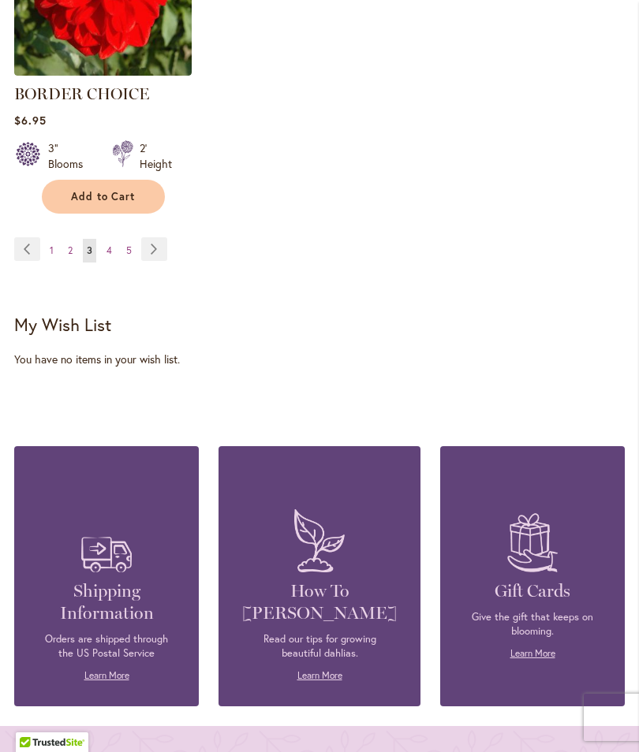
scroll to position [2396, 0]
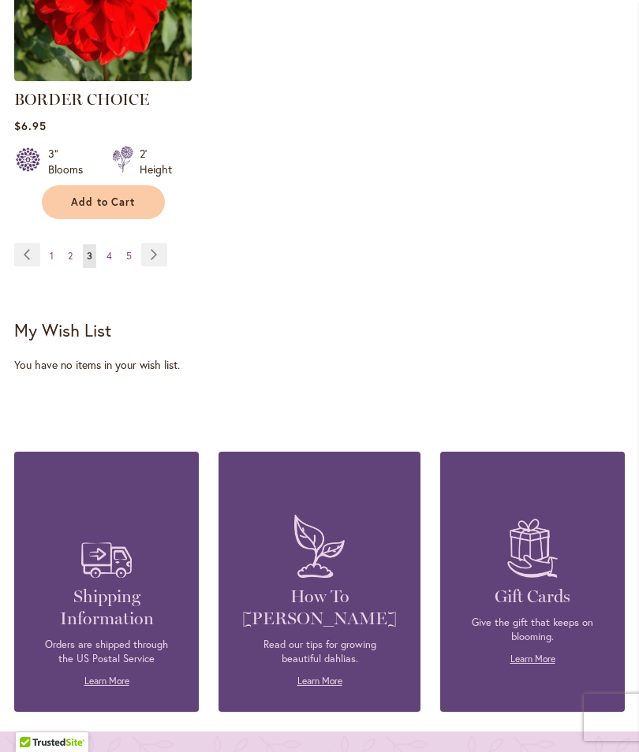
click at [47, 268] on link "Page 1" at bounding box center [52, 256] width 12 height 24
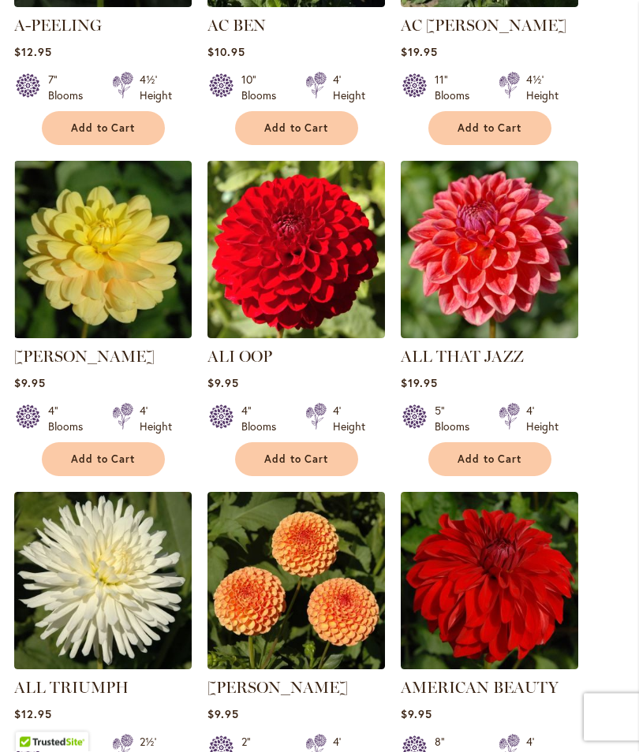
scroll to position [819, 0]
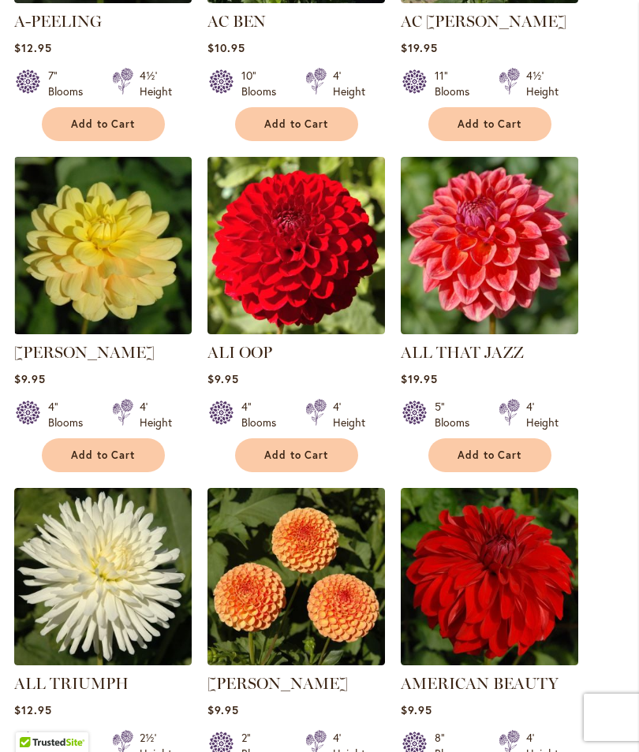
click at [505, 462] on span "Add to Cart" at bounding box center [489, 455] width 65 height 13
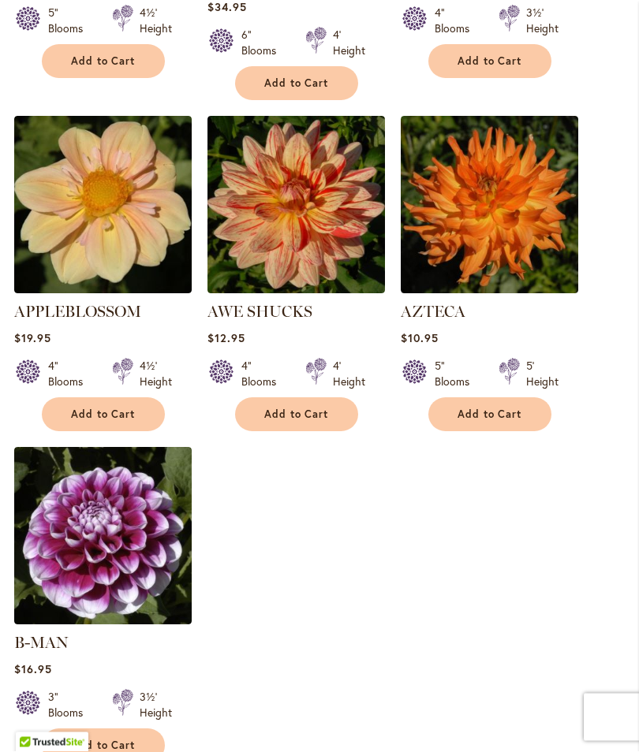
scroll to position [1917, 0]
click at [290, 397] on button "Add to Cart" at bounding box center [296, 414] width 123 height 34
click at [100, 739] on span "Add to Cart" at bounding box center [103, 745] width 65 height 13
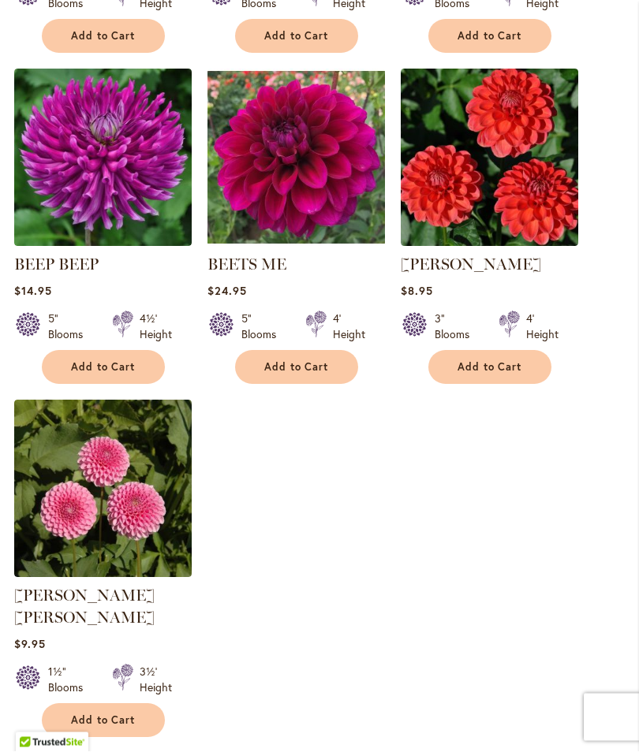
scroll to position [1900, 0]
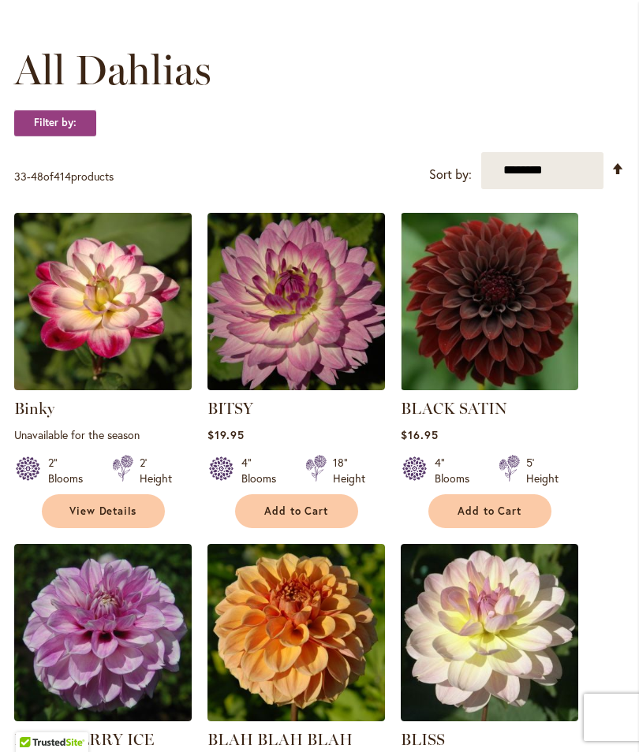
scroll to position [438, 0]
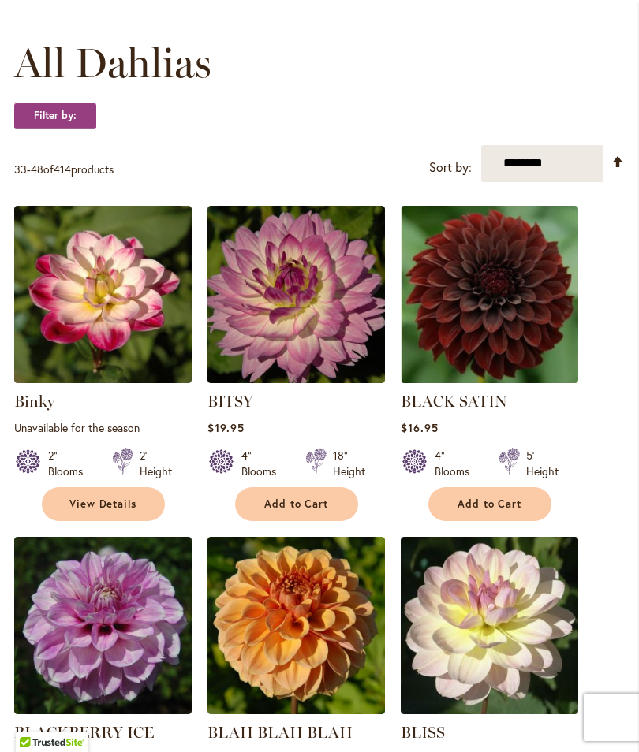
click at [298, 511] on span "Add to Cart" at bounding box center [296, 504] width 65 height 13
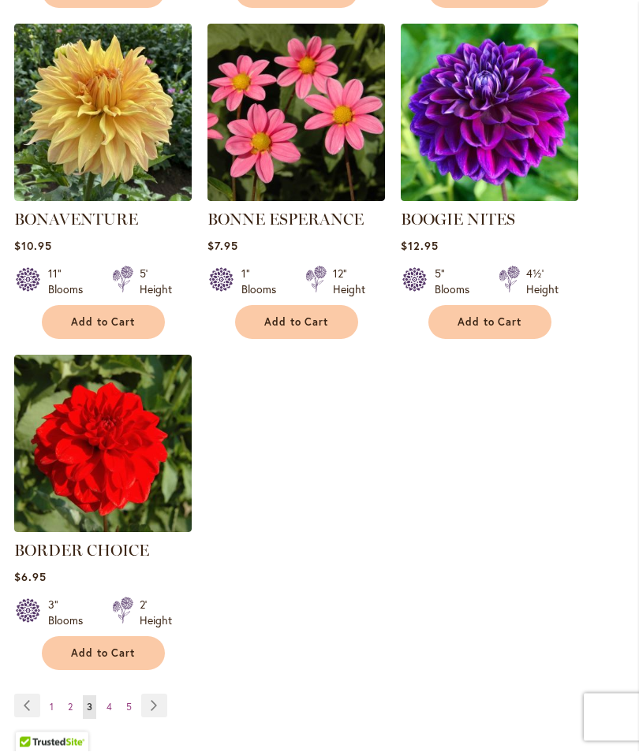
scroll to position [1987, 0]
click at [490, 329] on span "Add to Cart" at bounding box center [489, 321] width 65 height 13
click at [162, 715] on link "Page Next" at bounding box center [154, 706] width 26 height 24
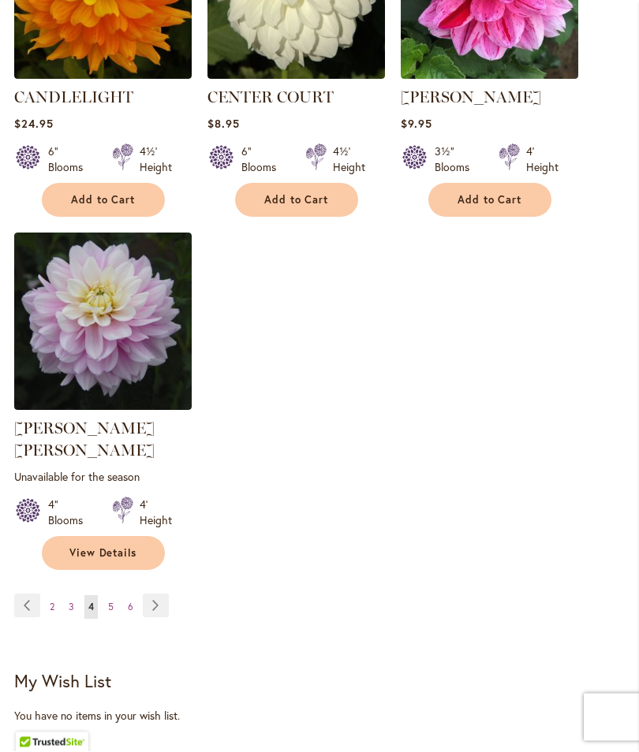
scroll to position [2091, 0]
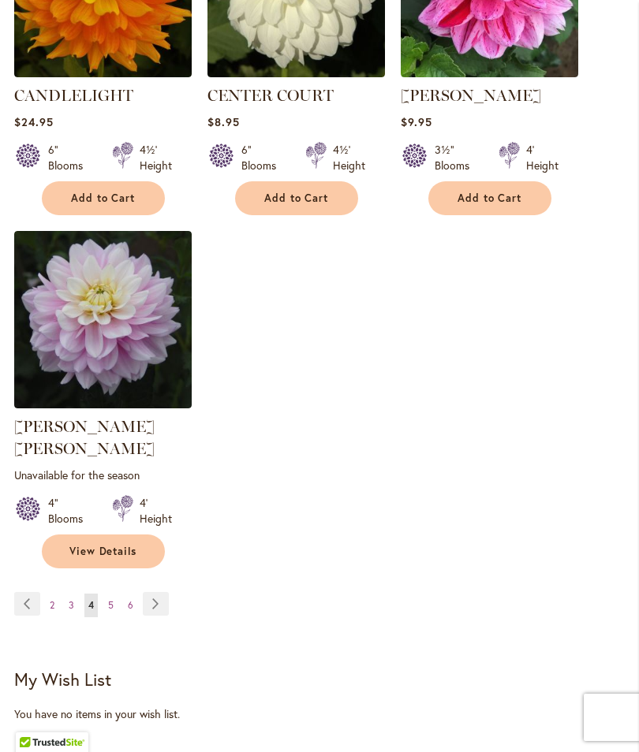
click at [162, 592] on link "Page Next" at bounding box center [156, 604] width 26 height 24
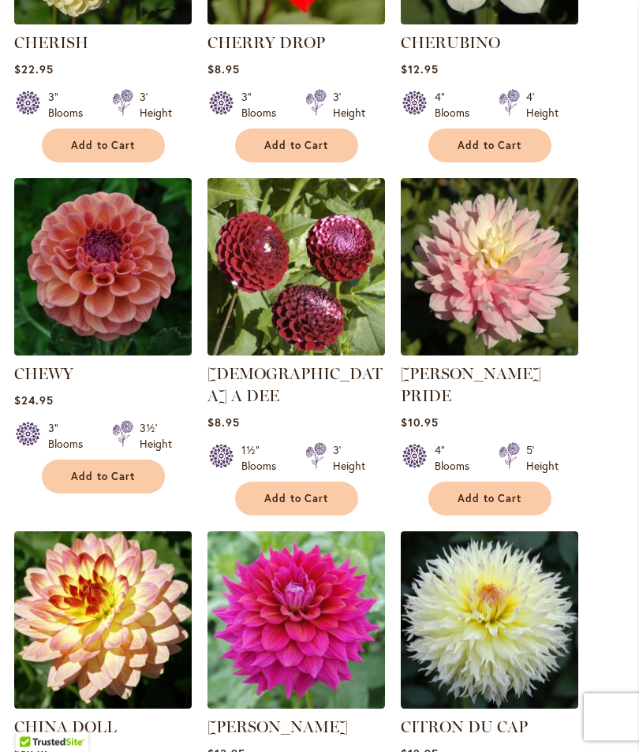
scroll to position [1128, 0]
click at [123, 483] on span "Add to Cart" at bounding box center [103, 476] width 65 height 13
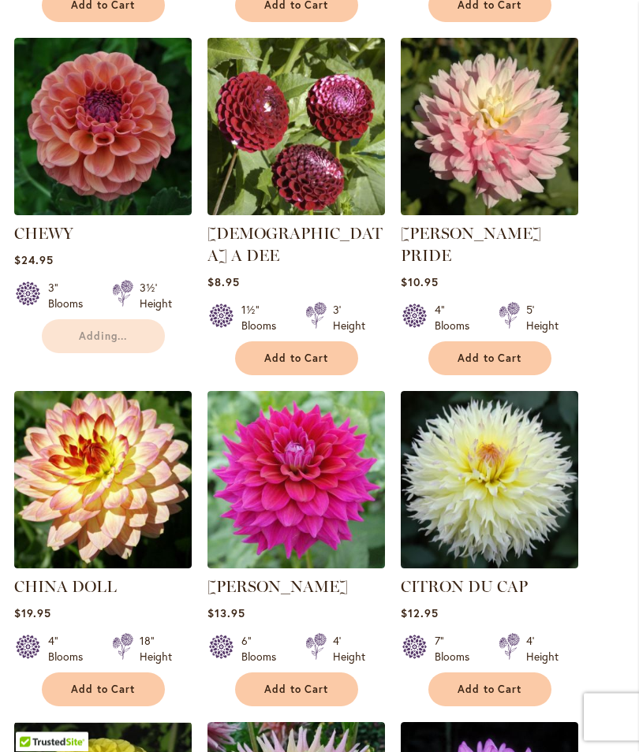
scroll to position [1271, 0]
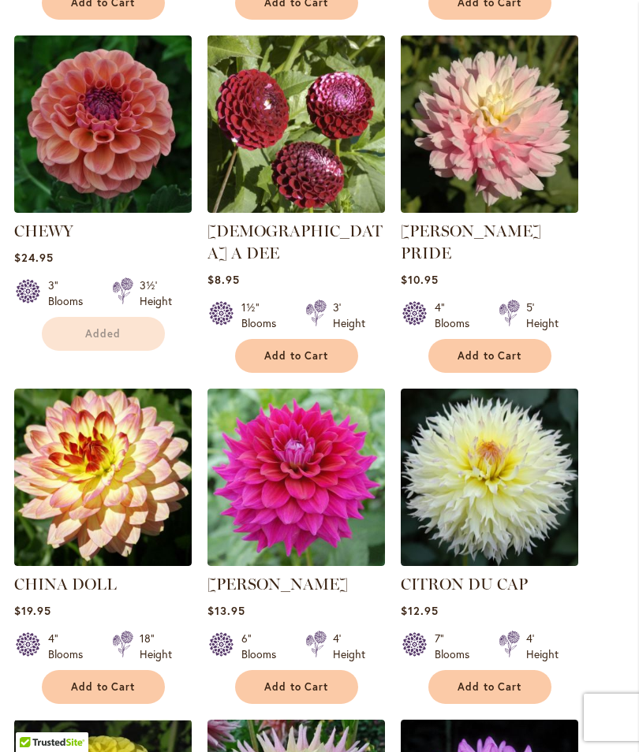
click at [117, 670] on button "Add to Cart" at bounding box center [103, 687] width 123 height 34
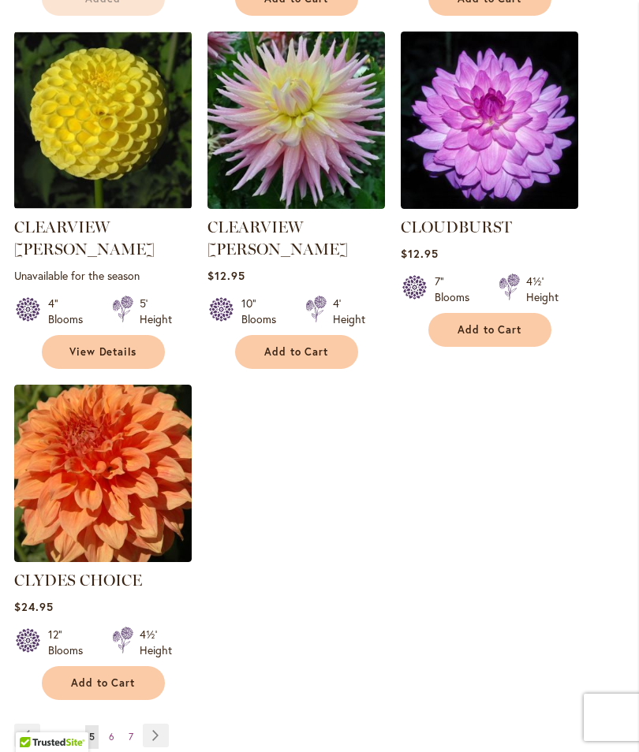
scroll to position [2013, 0]
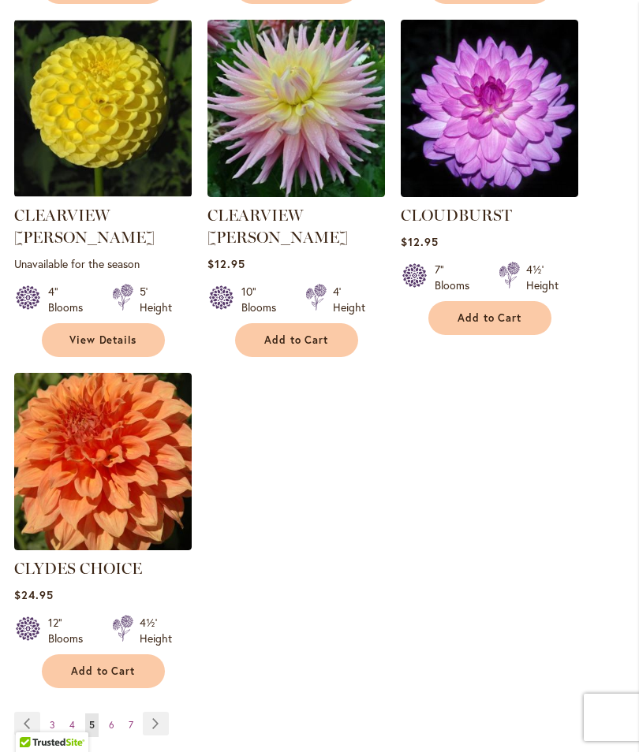
click at [162, 712] on link "Page Next" at bounding box center [156, 724] width 26 height 24
